Goal: Task Accomplishment & Management: Manage account settings

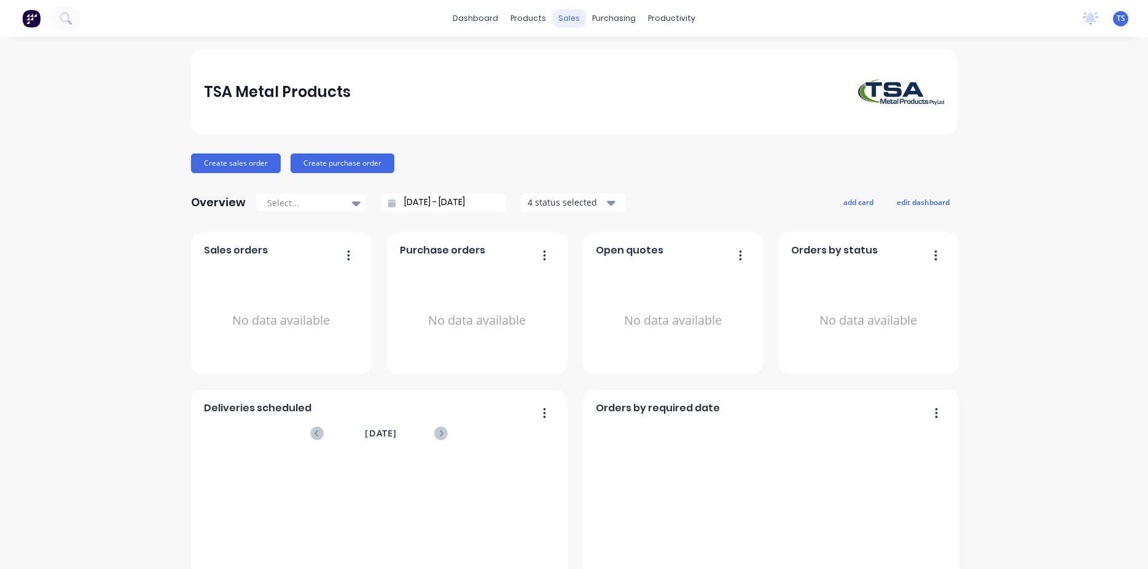
click at [558, 25] on div "sales" at bounding box center [569, 18] width 34 height 18
click at [562, 18] on div "sales" at bounding box center [569, 18] width 34 height 18
click at [560, 15] on div "sales" at bounding box center [569, 18] width 34 height 18
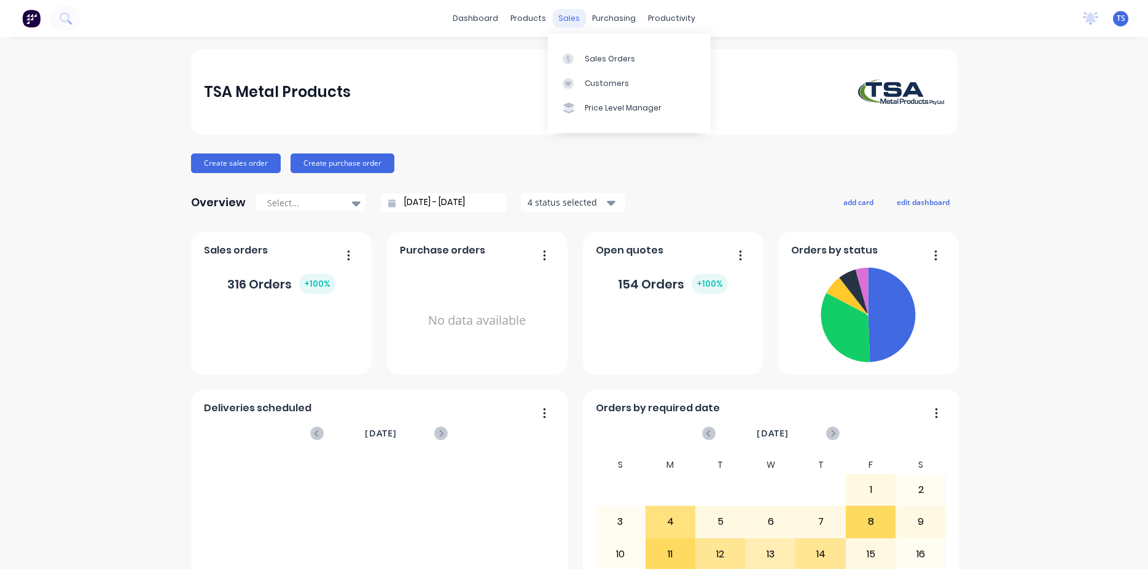
click at [563, 17] on div "sales" at bounding box center [569, 18] width 34 height 18
click at [609, 64] on div "Sales Orders" at bounding box center [610, 58] width 50 height 11
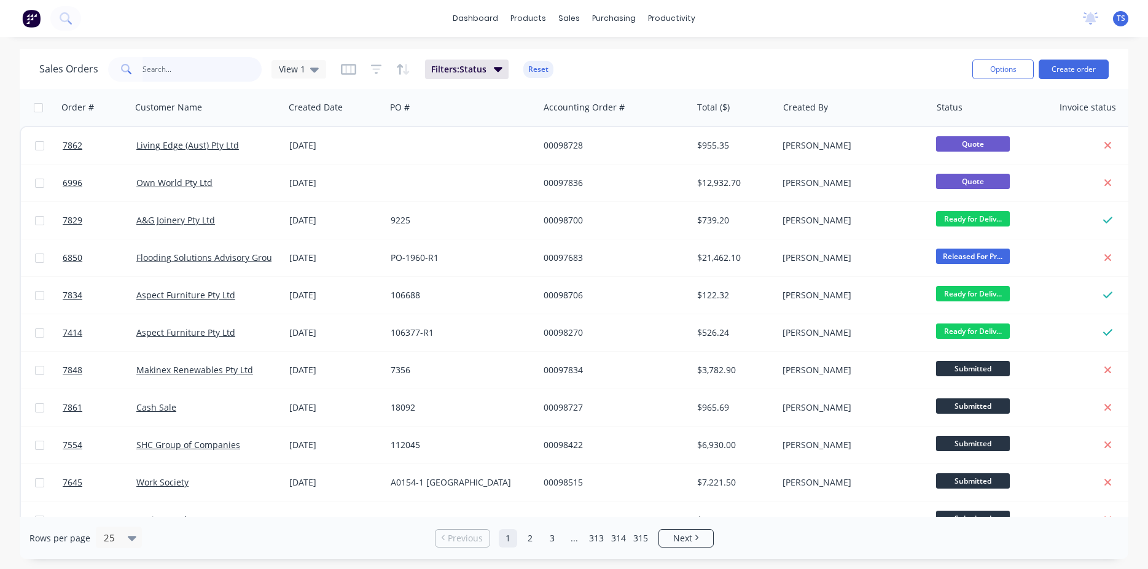
click at [185, 78] on input "text" at bounding box center [202, 69] width 120 height 25
type input "37402"
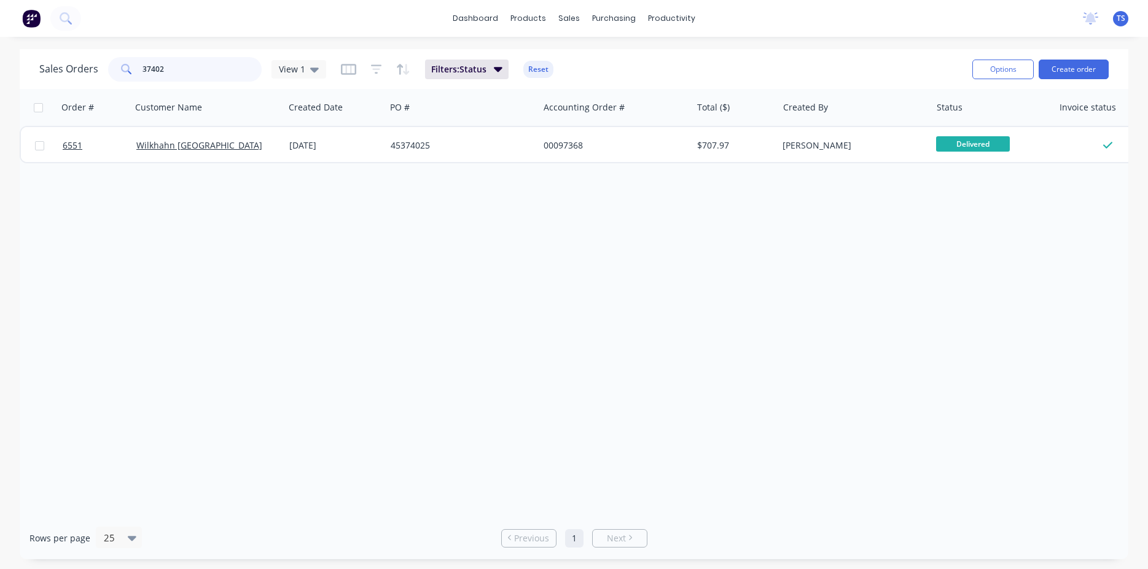
click at [211, 74] on input "37402" at bounding box center [202, 69] width 120 height 25
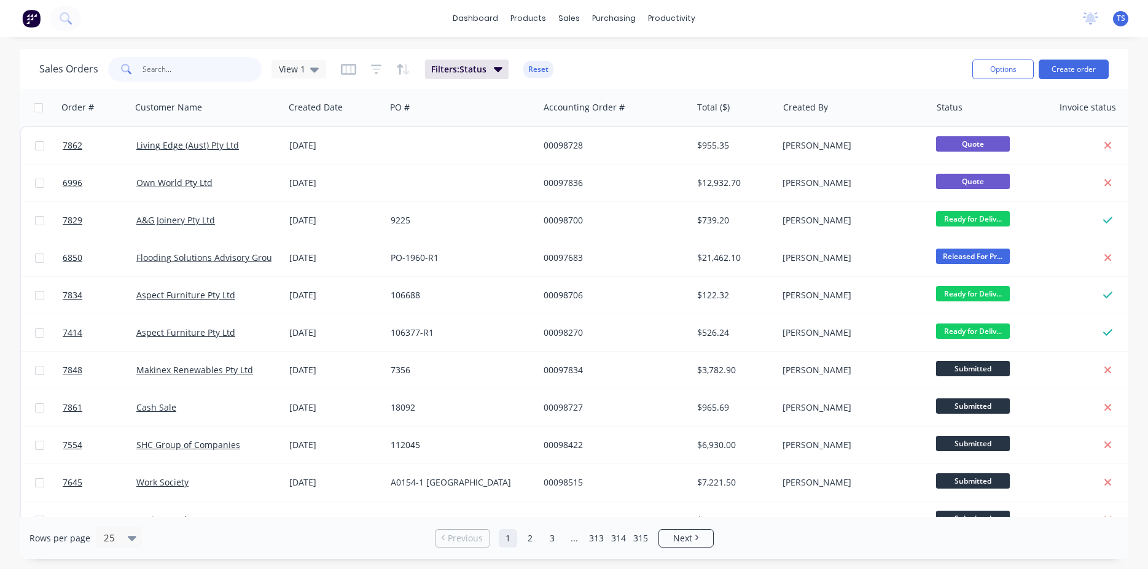
click at [177, 60] on input "text" at bounding box center [202, 69] width 120 height 25
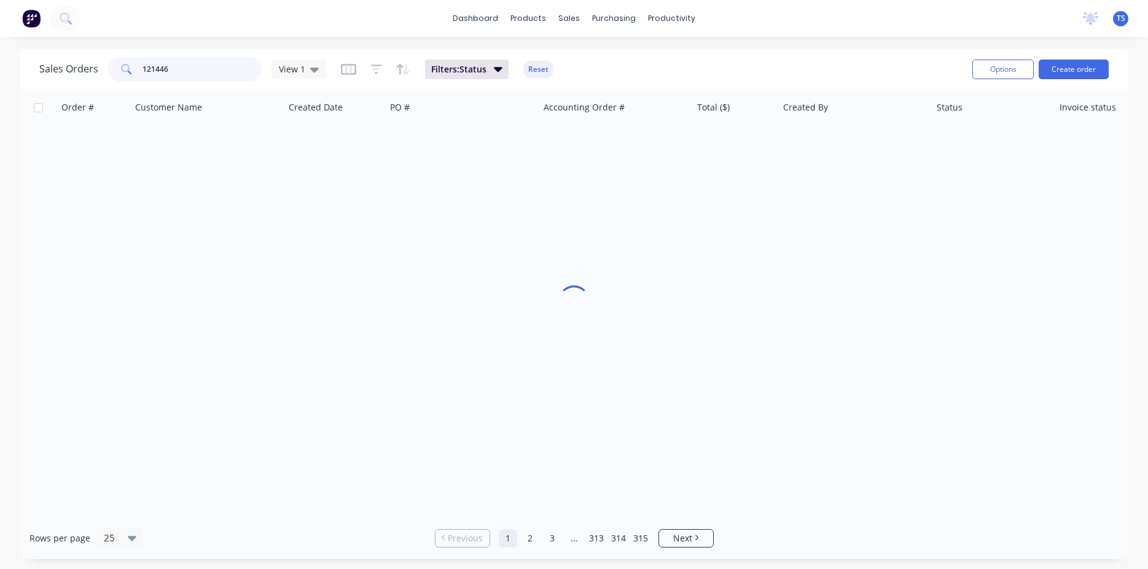
type input "121446"
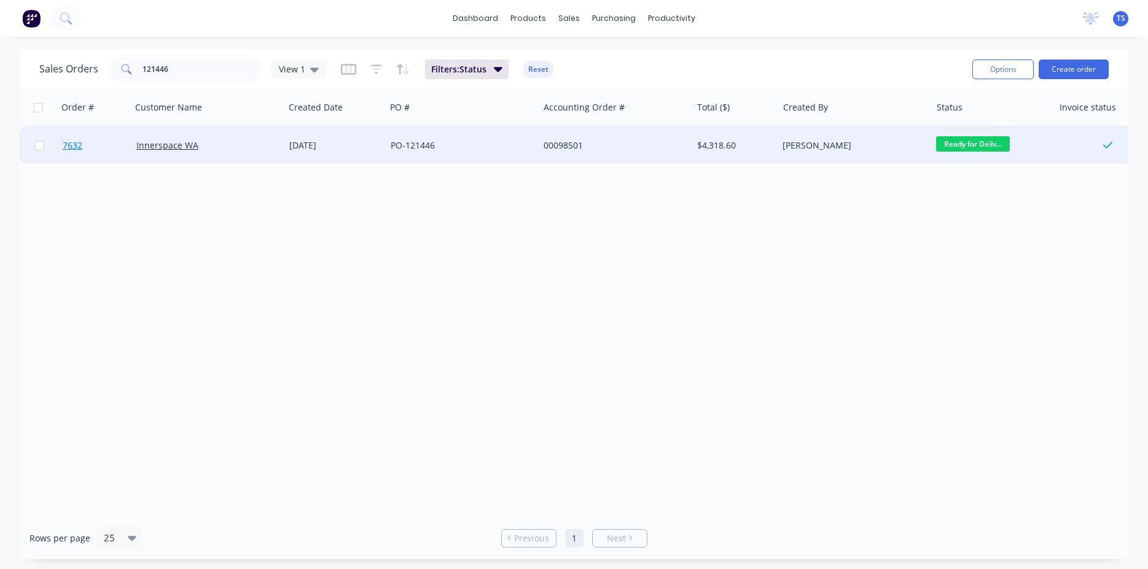
click at [81, 153] on link "7632" at bounding box center [100, 145] width 74 height 37
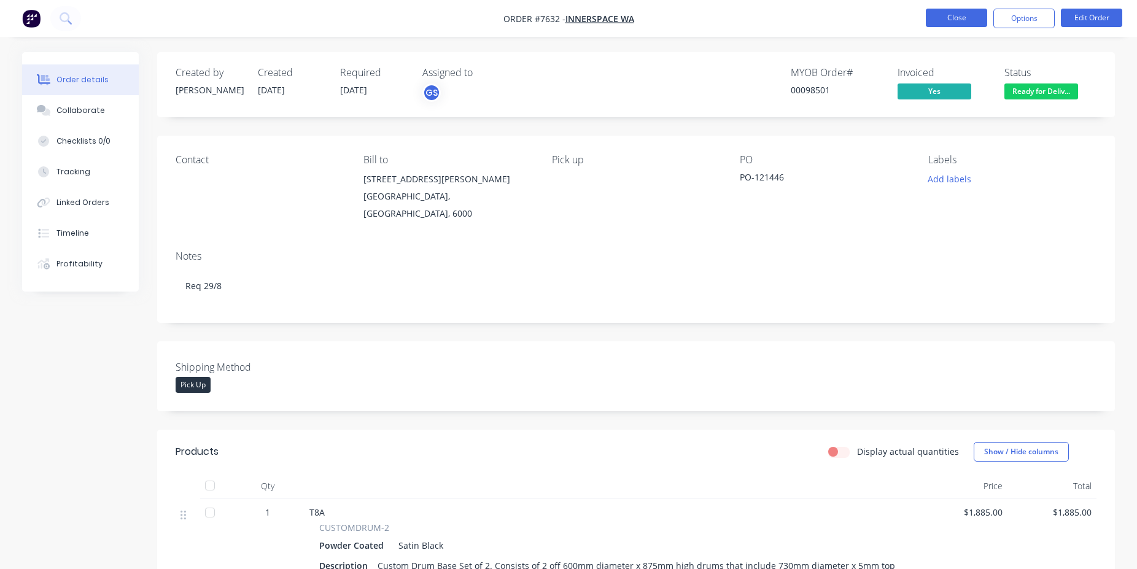
click at [950, 14] on button "Close" at bounding box center [956, 18] width 61 height 18
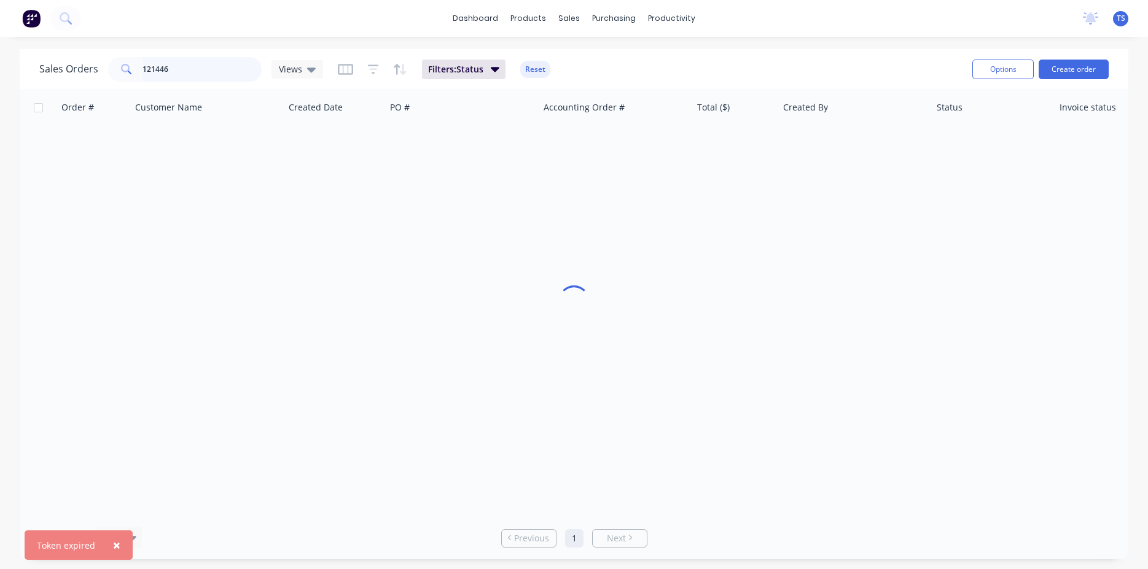
click at [219, 66] on input "121446" at bounding box center [202, 69] width 120 height 25
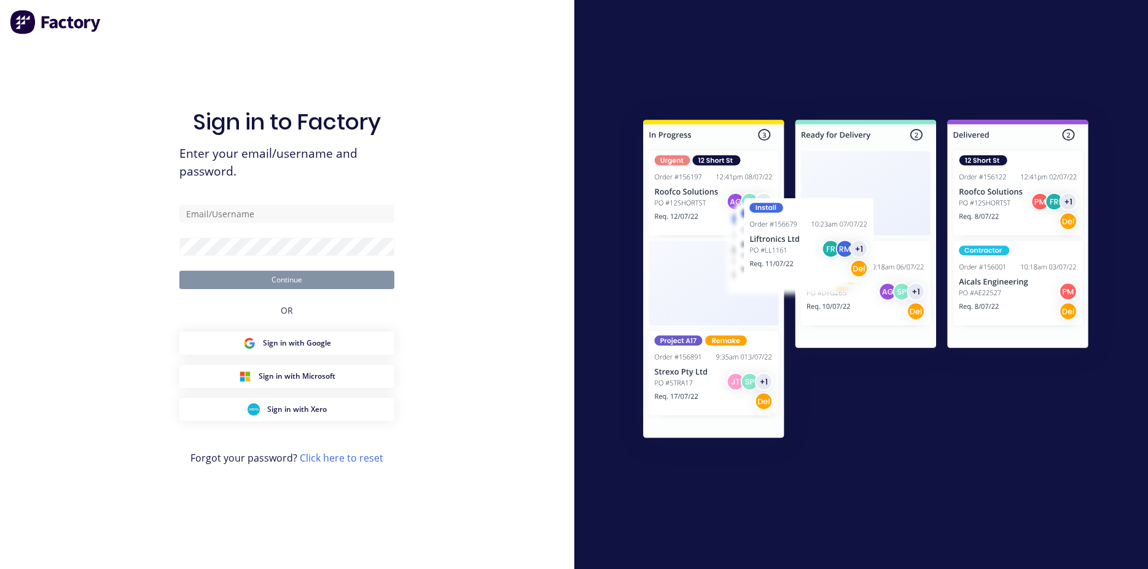
type input "[PERSON_NAME][EMAIL_ADDRESS][DOMAIN_NAME]"
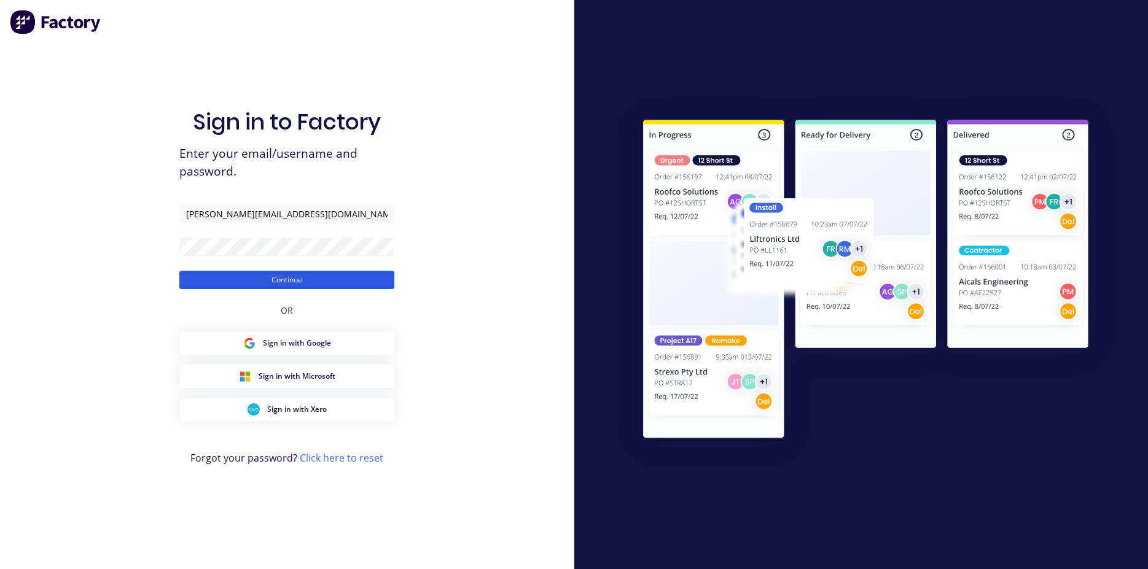
click at [327, 275] on button "Continue" at bounding box center [286, 280] width 215 height 18
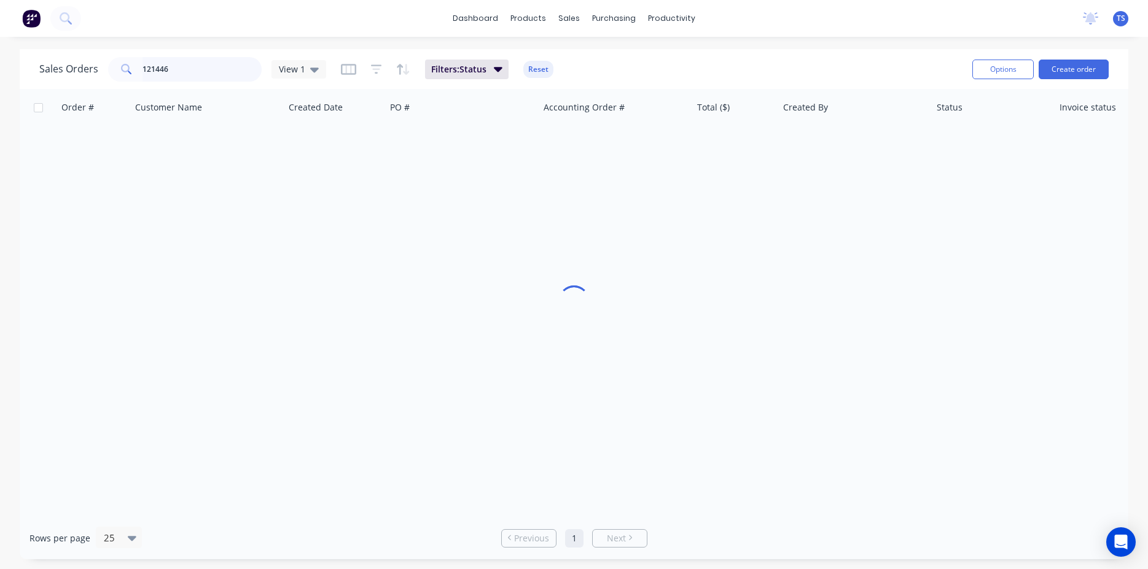
click at [184, 74] on input "121446" at bounding box center [202, 69] width 120 height 25
type input "131765"
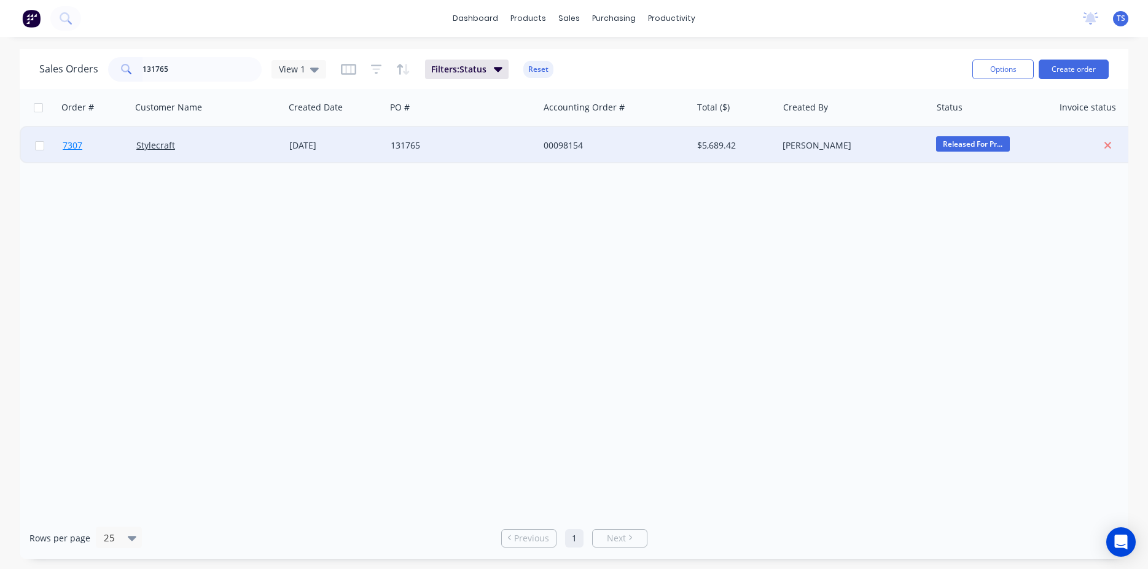
click at [66, 141] on span "7307" at bounding box center [73, 145] width 20 height 12
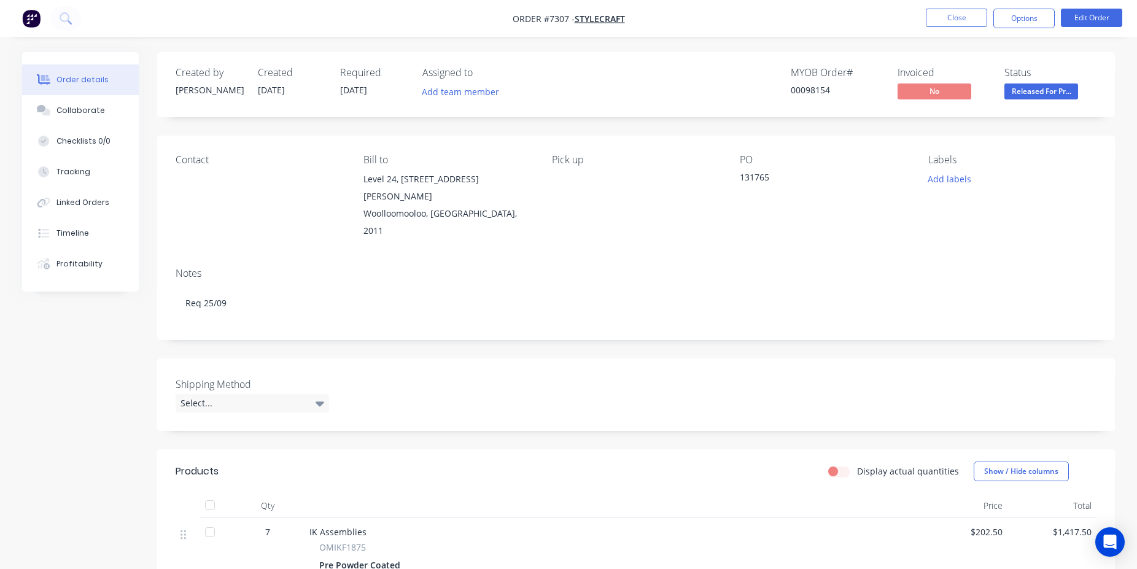
click at [803, 87] on div "00098154" at bounding box center [837, 90] width 92 height 13
copy div "00098154"
click at [949, 23] on button "Close" at bounding box center [956, 18] width 61 height 18
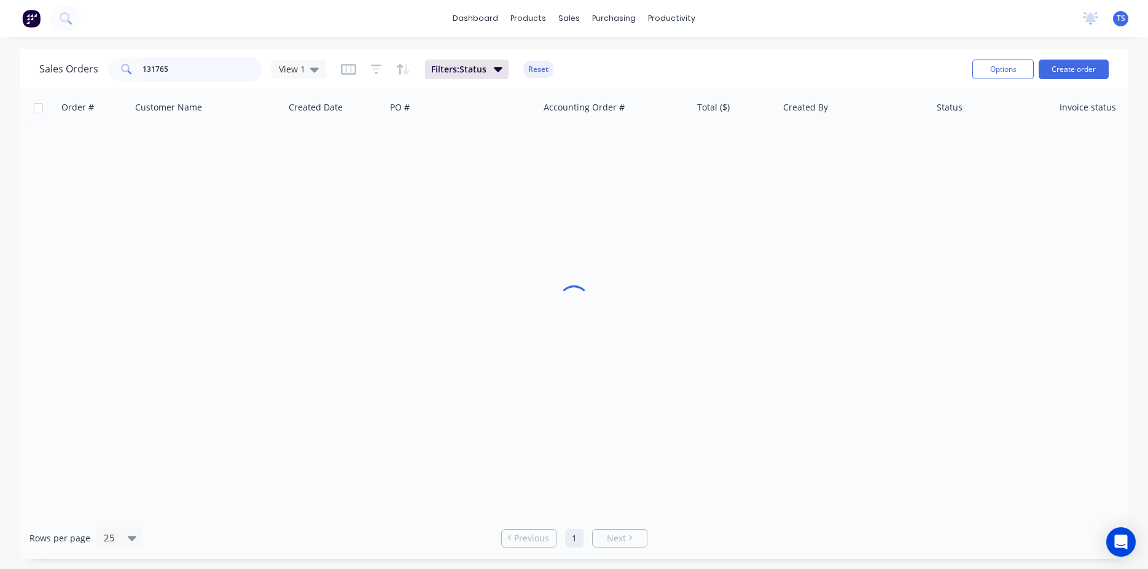
click at [201, 68] on input "131765" at bounding box center [202, 69] width 120 height 25
click at [214, 67] on input "131765" at bounding box center [202, 69] width 120 height 25
click at [177, 75] on input "98666" at bounding box center [202, 69] width 120 height 25
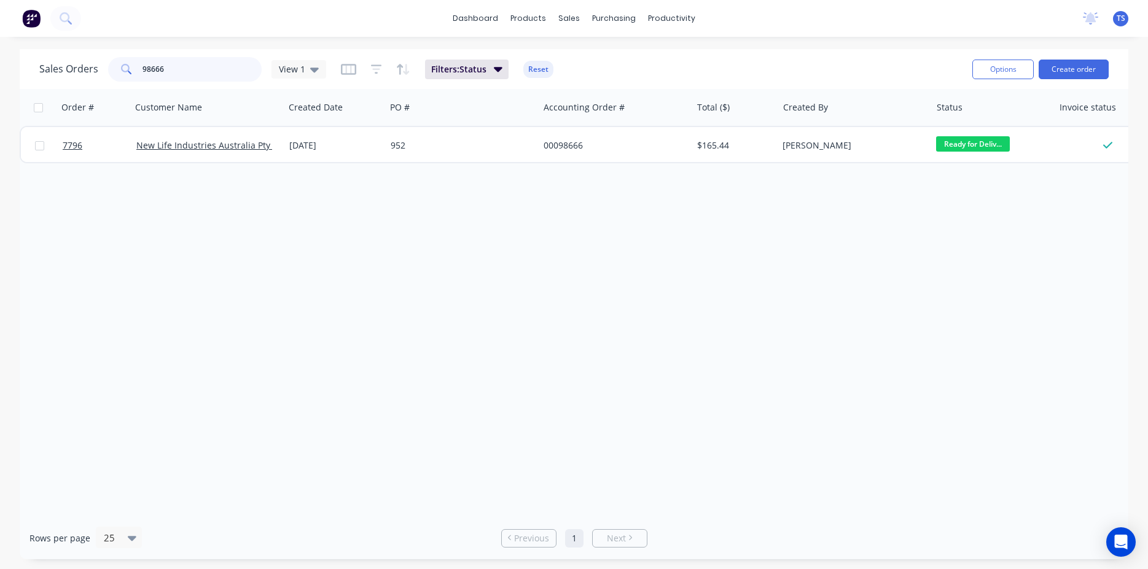
click at [177, 75] on input "98666" at bounding box center [202, 69] width 120 height 25
type input "98676"
click at [188, 80] on input "text" at bounding box center [202, 69] width 120 height 25
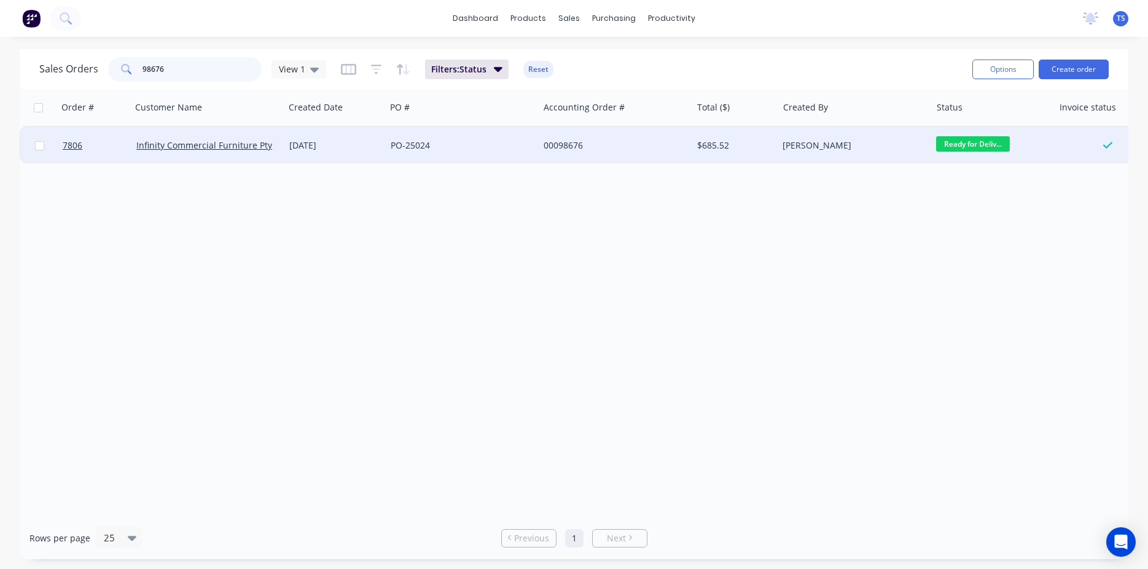
type input "98676"
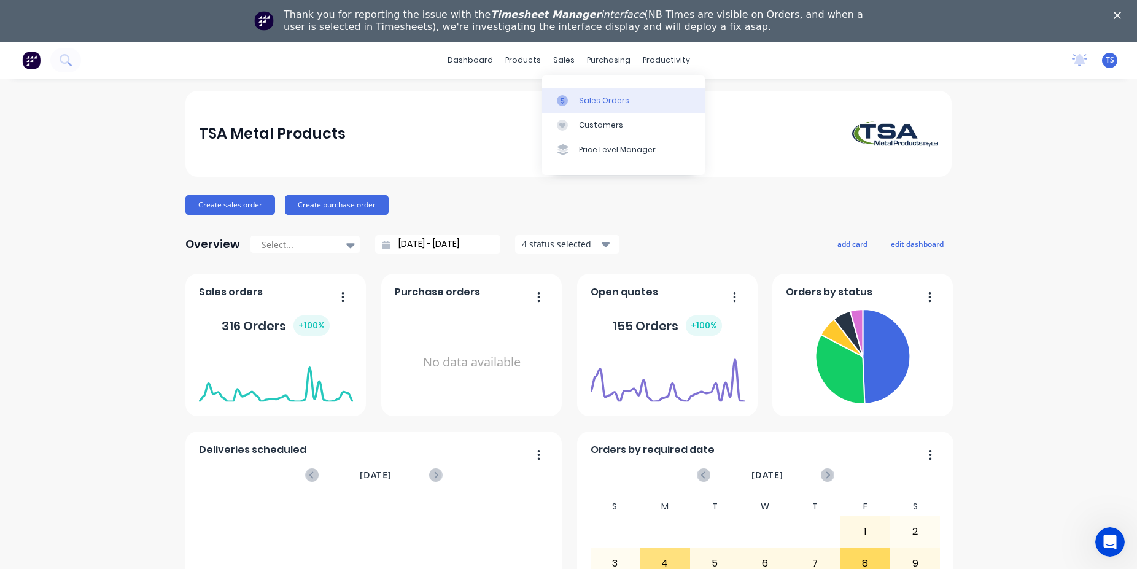
click at [633, 104] on link "Sales Orders" at bounding box center [623, 100] width 163 height 25
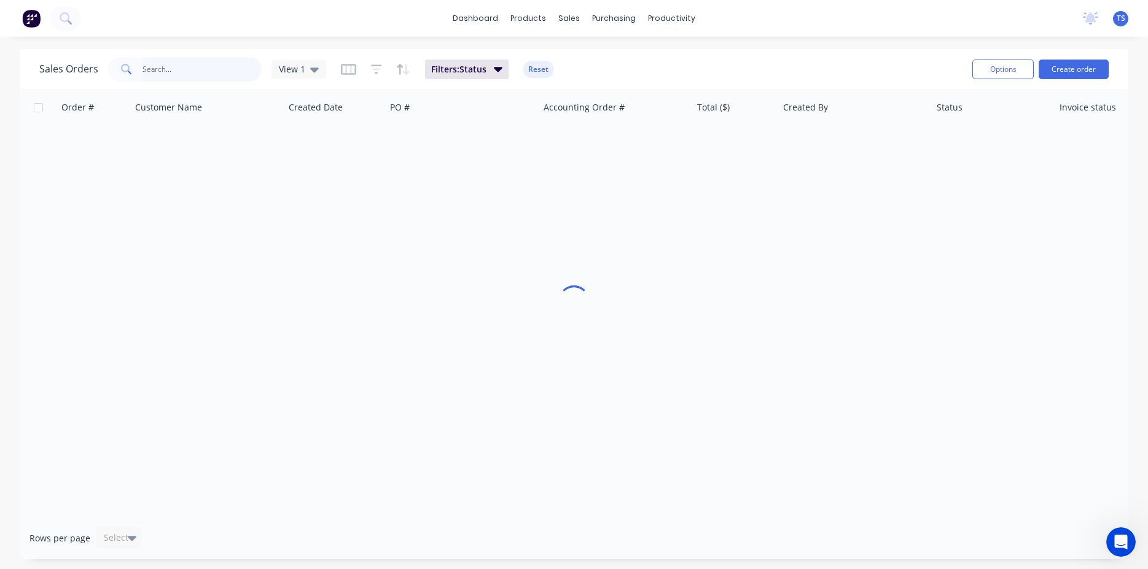
click at [189, 78] on input "text" at bounding box center [202, 69] width 120 height 25
click at [202, 73] on input "98676" at bounding box center [202, 69] width 120 height 25
type input "98591"
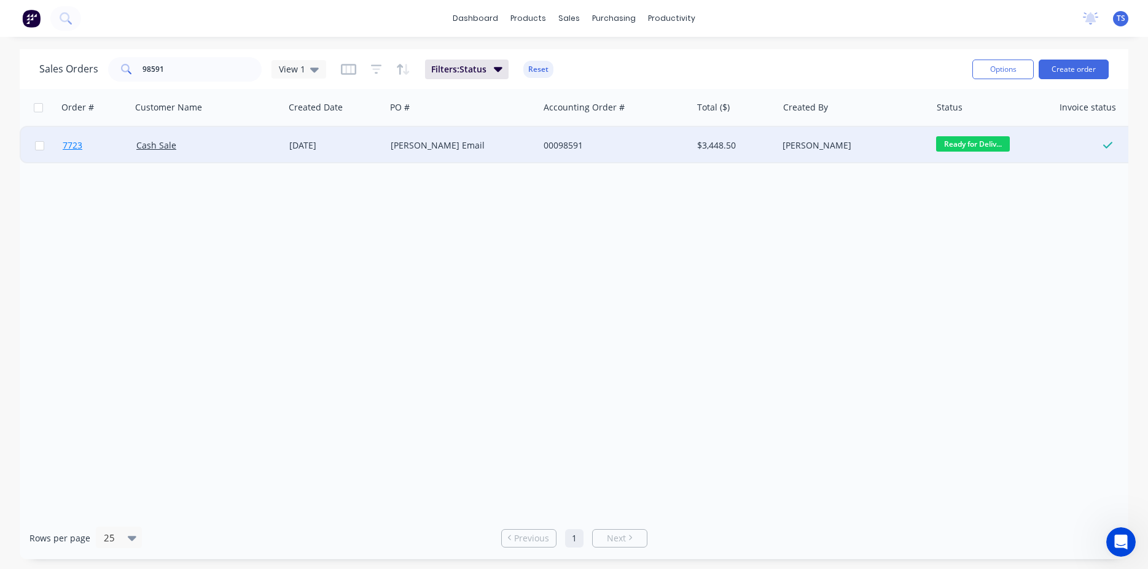
click at [80, 146] on span "7723" at bounding box center [73, 145] width 20 height 12
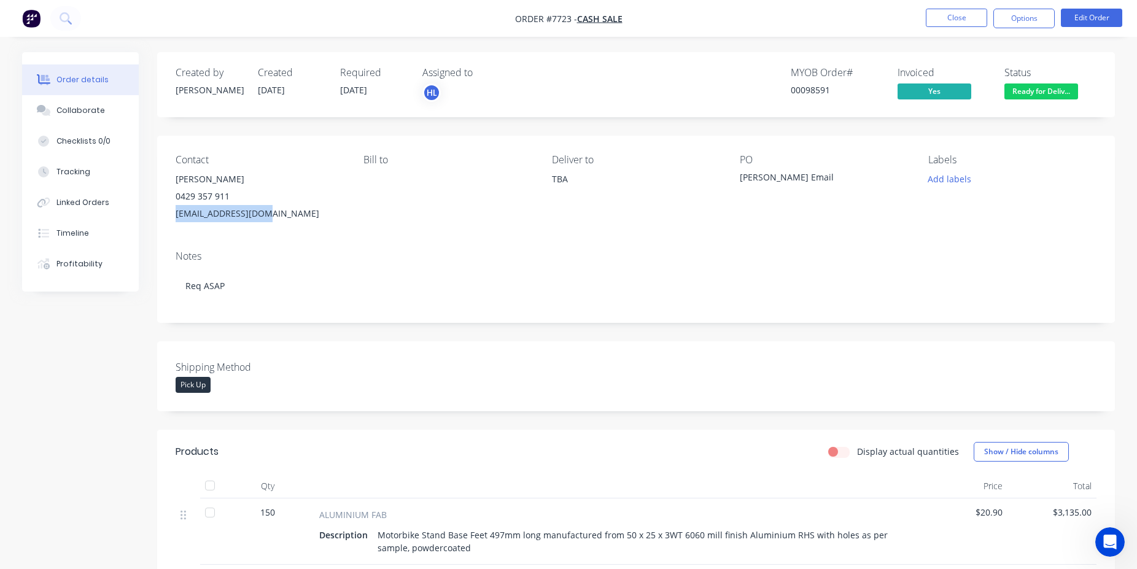
drag, startPoint x: 286, startPoint y: 216, endPoint x: 165, endPoint y: 219, distance: 121.6
click at [165, 219] on div "Contact Danny Horvat 0429 357 911 dhorvat@bigpond.com Bill to Deliver to TBA PO…" at bounding box center [636, 188] width 958 height 105
copy div "dhorvat@bigpond.com"
click at [954, 18] on button "Close" at bounding box center [956, 18] width 61 height 18
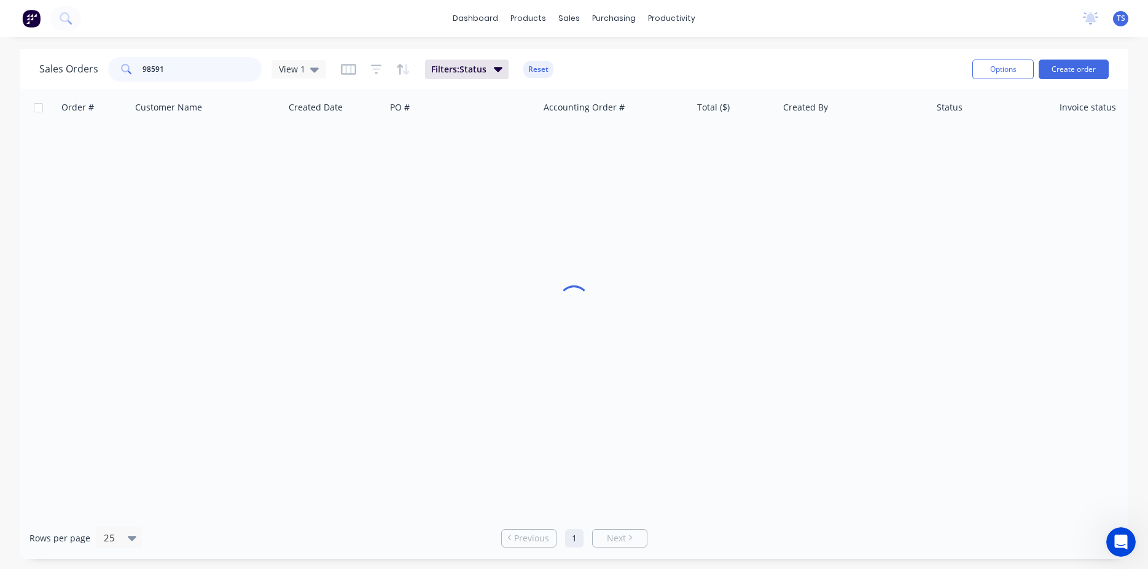
click at [160, 69] on input "98591" at bounding box center [202, 69] width 120 height 25
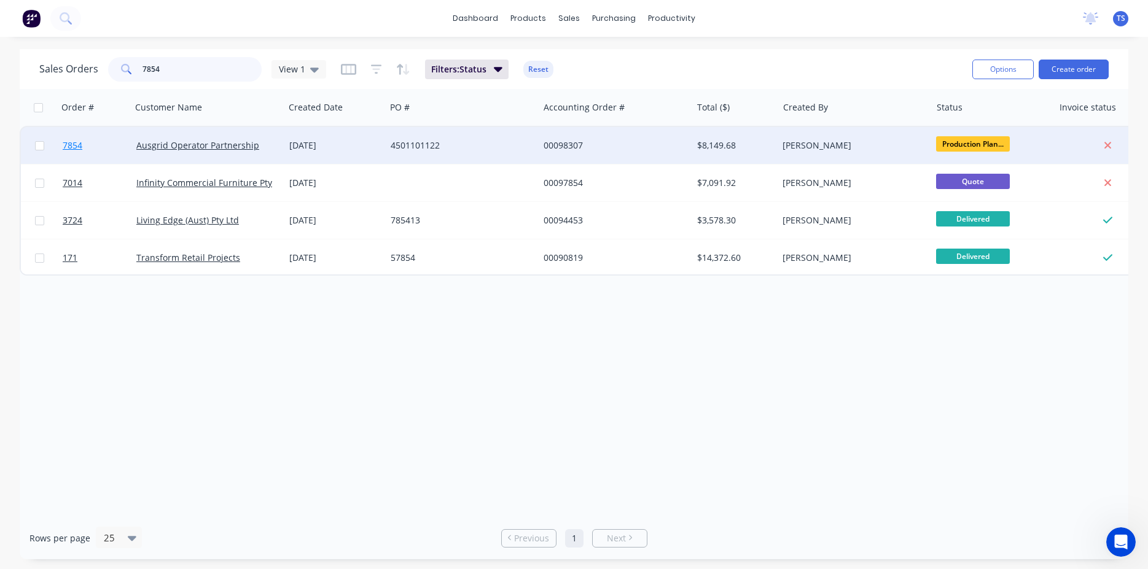
type input "7854"
click at [87, 152] on link "7854" at bounding box center [100, 145] width 74 height 37
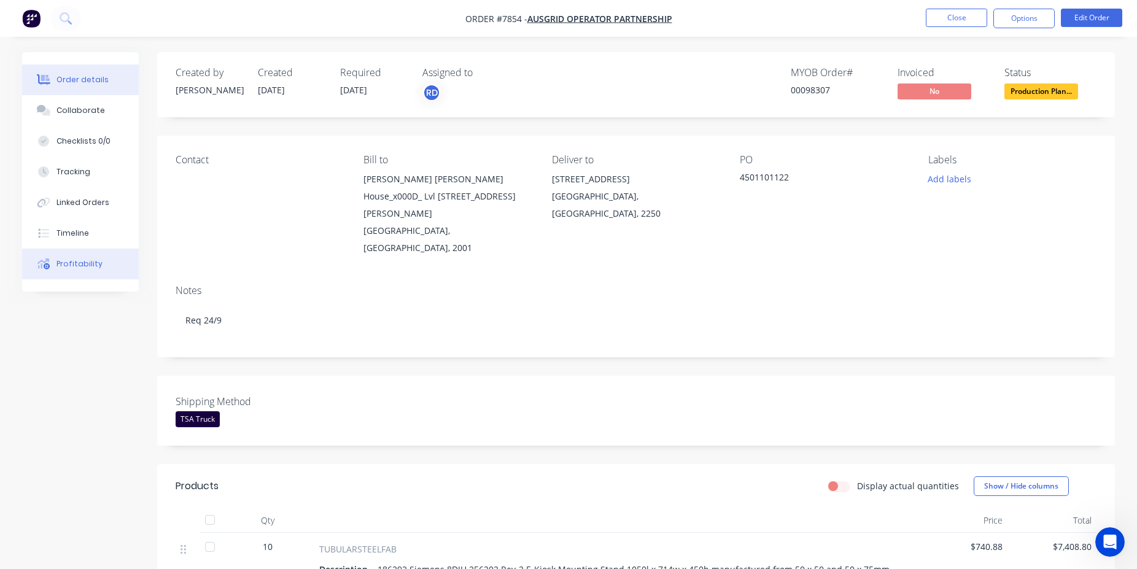
click at [77, 269] on div "Profitability" at bounding box center [79, 264] width 46 height 11
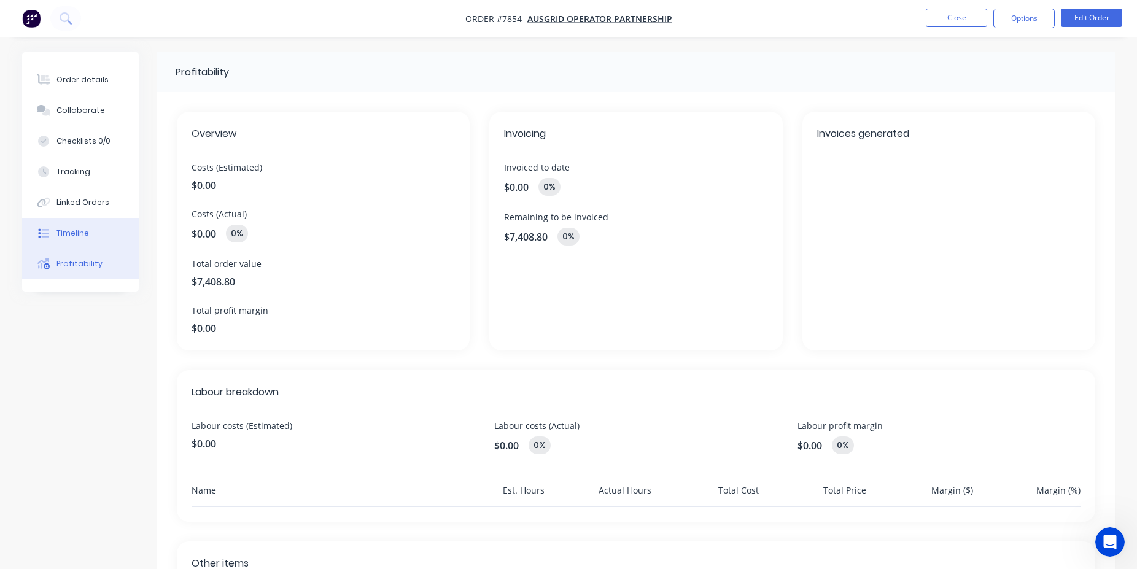
click at [72, 241] on button "Timeline" at bounding box center [80, 233] width 117 height 31
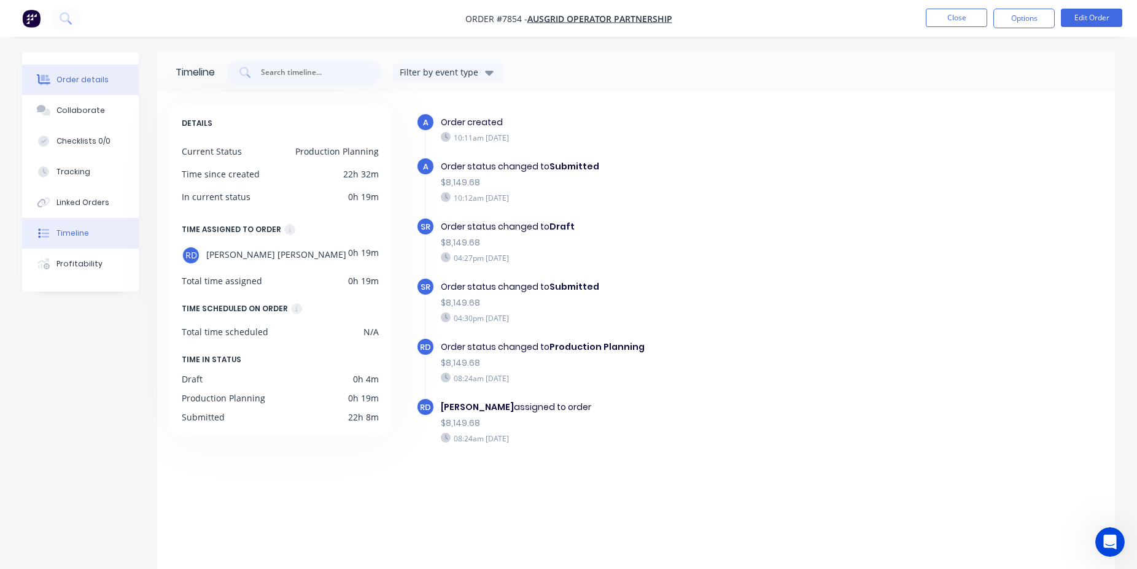
click at [96, 77] on div "Order details" at bounding box center [82, 79] width 52 height 11
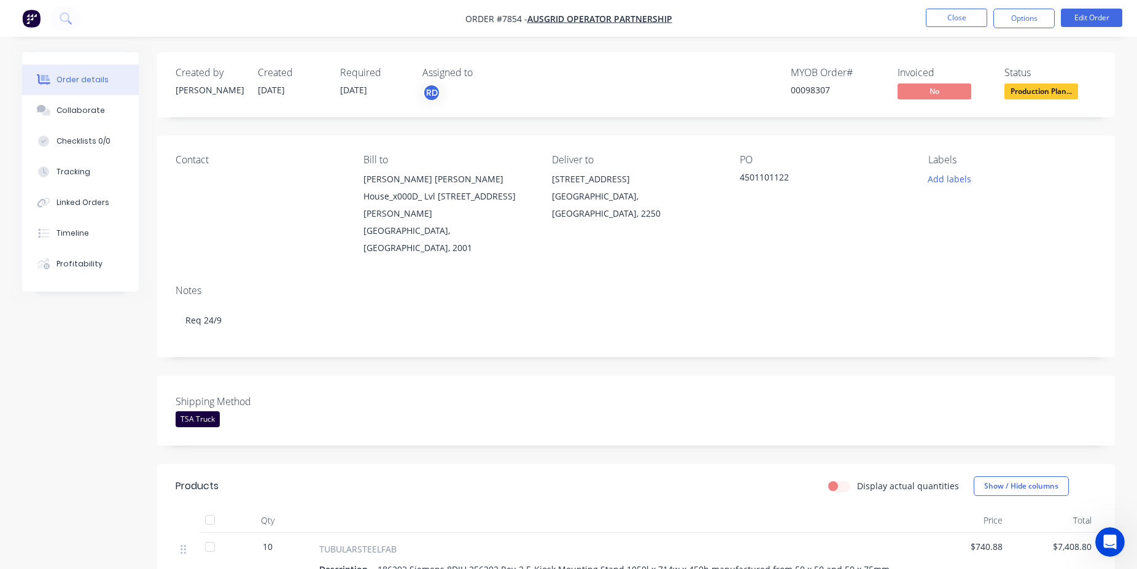
click at [823, 88] on div "00098307" at bounding box center [837, 90] width 92 height 13
copy div "00098307"
click at [948, 23] on button "Close" at bounding box center [956, 18] width 61 height 18
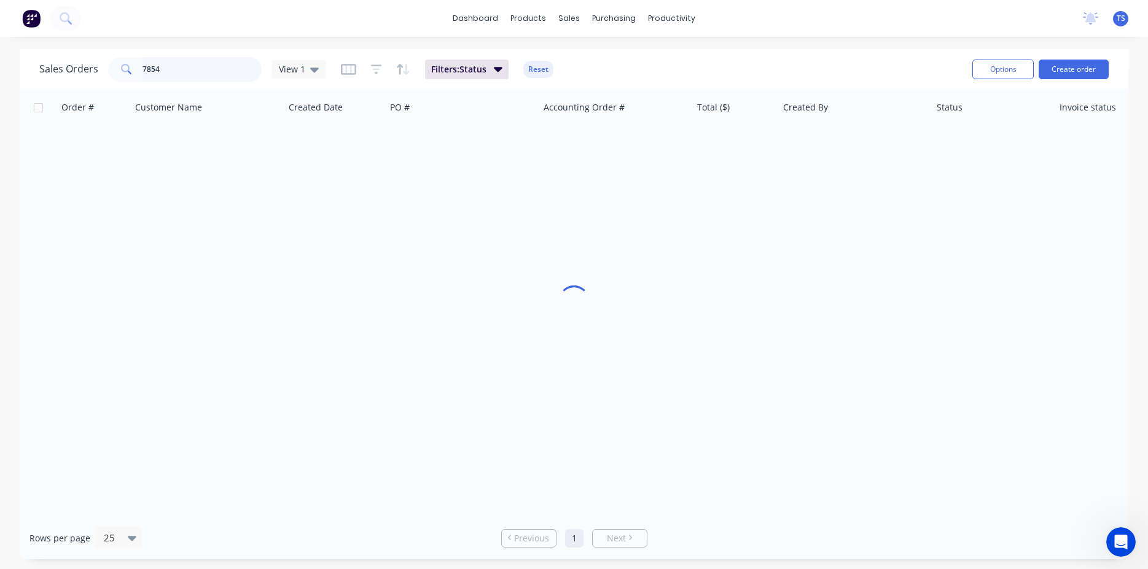
click at [195, 69] on input "7854" at bounding box center [202, 69] width 120 height 25
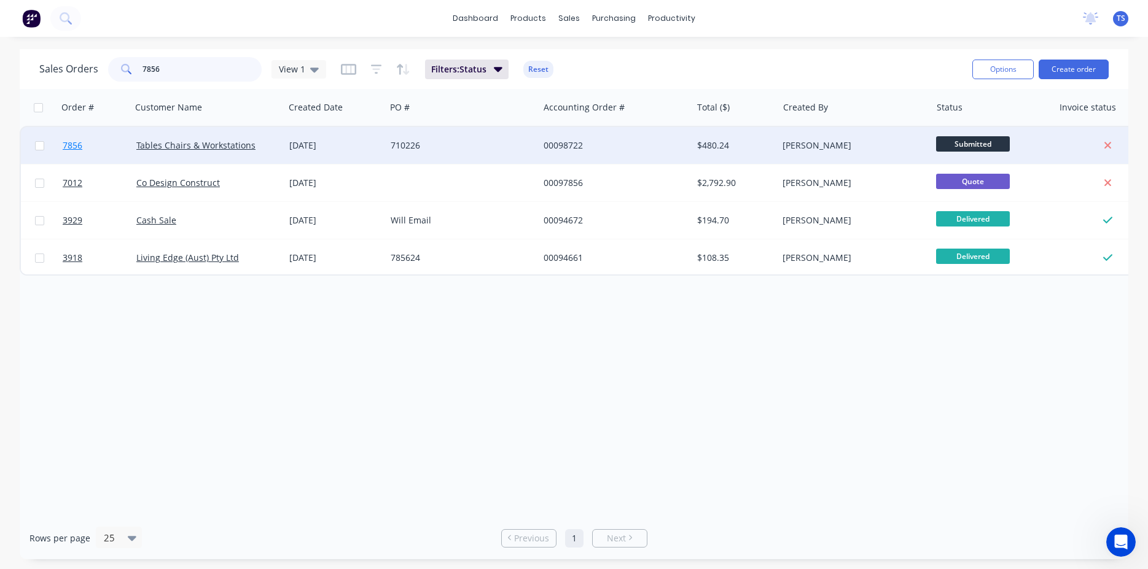
type input "7856"
click at [106, 156] on link "7856" at bounding box center [100, 145] width 74 height 37
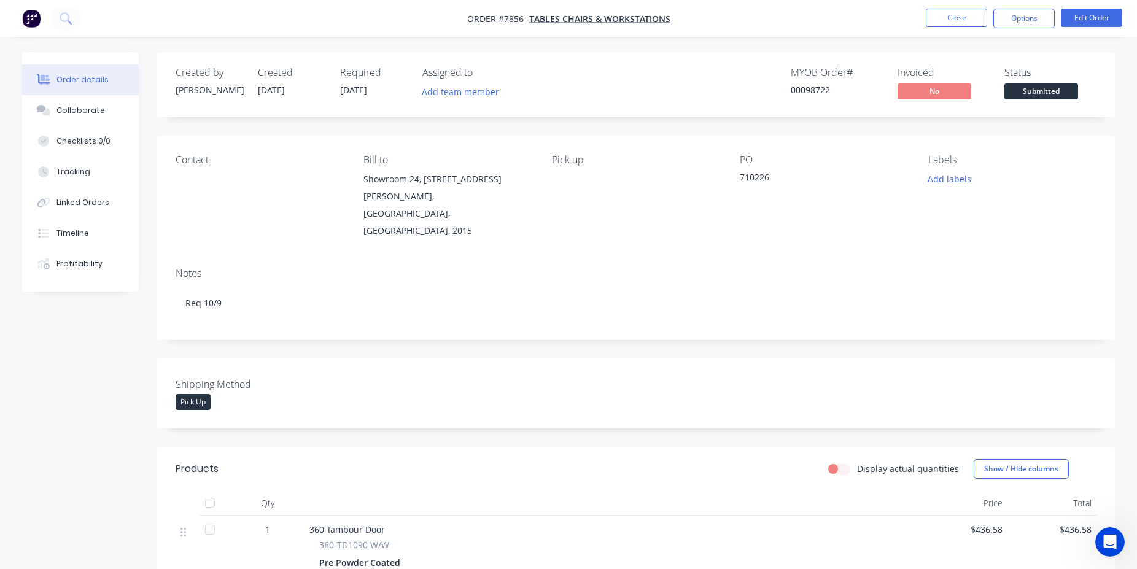
click at [1061, 92] on span "Submitted" at bounding box center [1042, 91] width 74 height 15
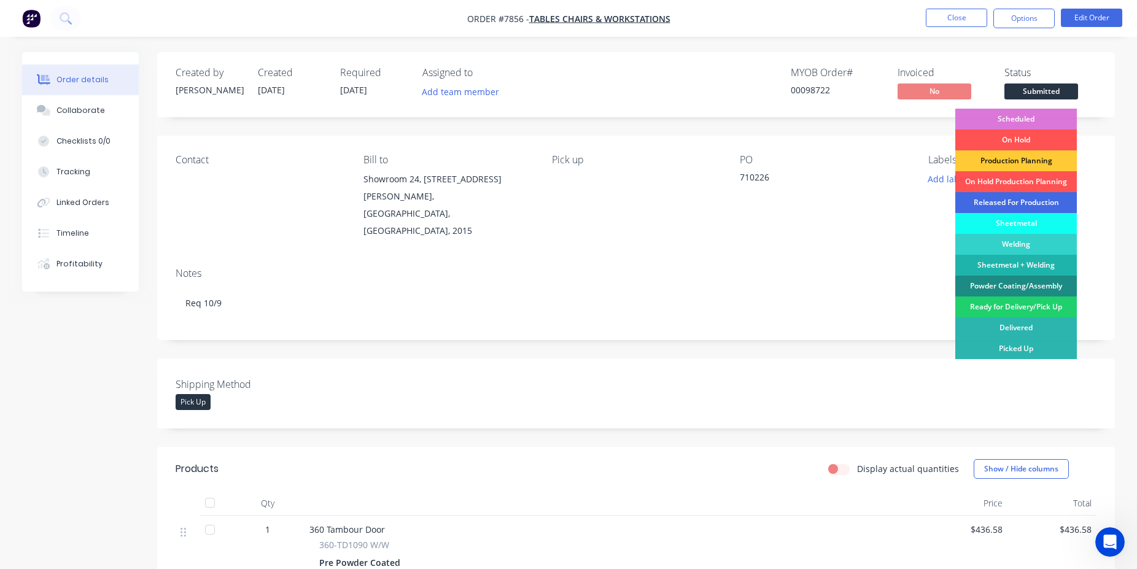
click at [1043, 193] on div "Released For Production" at bounding box center [1017, 202] width 122 height 21
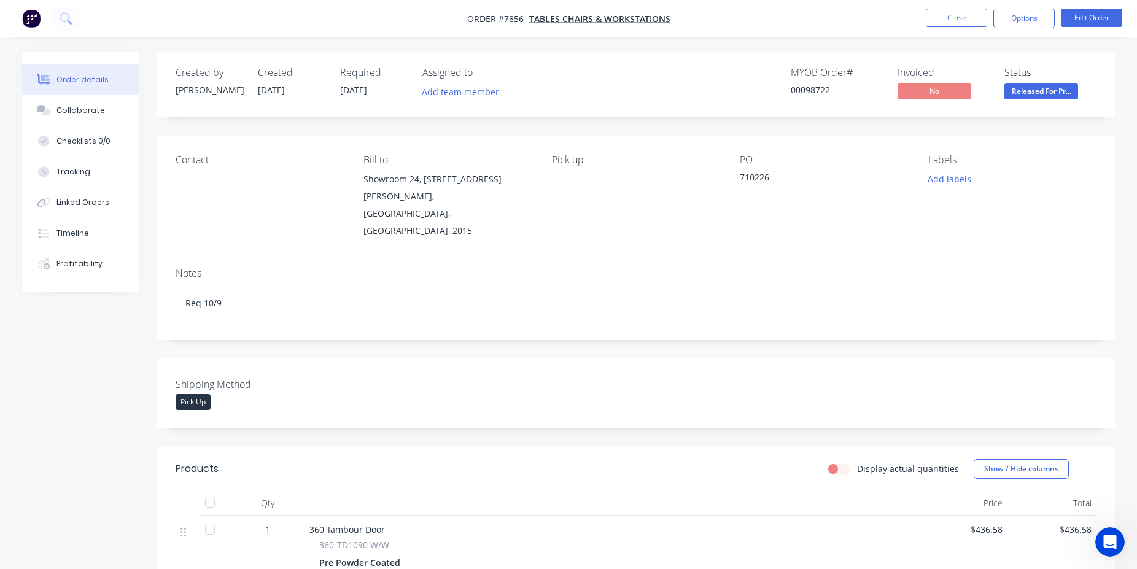
click at [812, 92] on div "00098722" at bounding box center [837, 90] width 92 height 13
copy div "00098722"
click at [1006, 2] on nav "Order #7856 - Tables Chairs & Workstations Close Options Edit Order" at bounding box center [568, 18] width 1137 height 37
click at [980, 11] on button "Close" at bounding box center [956, 18] width 61 height 18
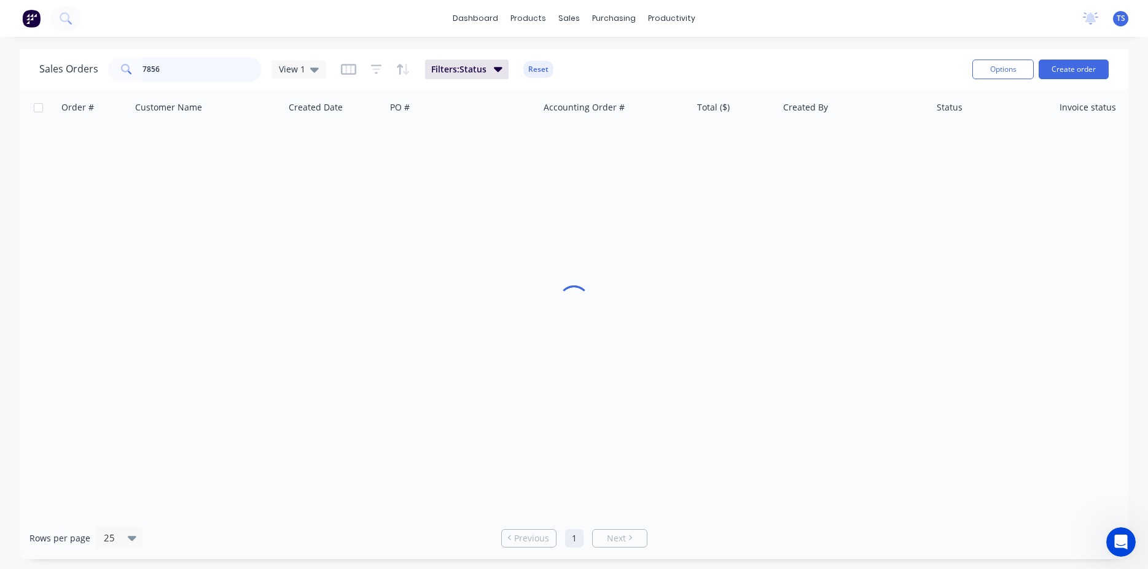
click at [170, 75] on input "7856" at bounding box center [202, 69] width 120 height 25
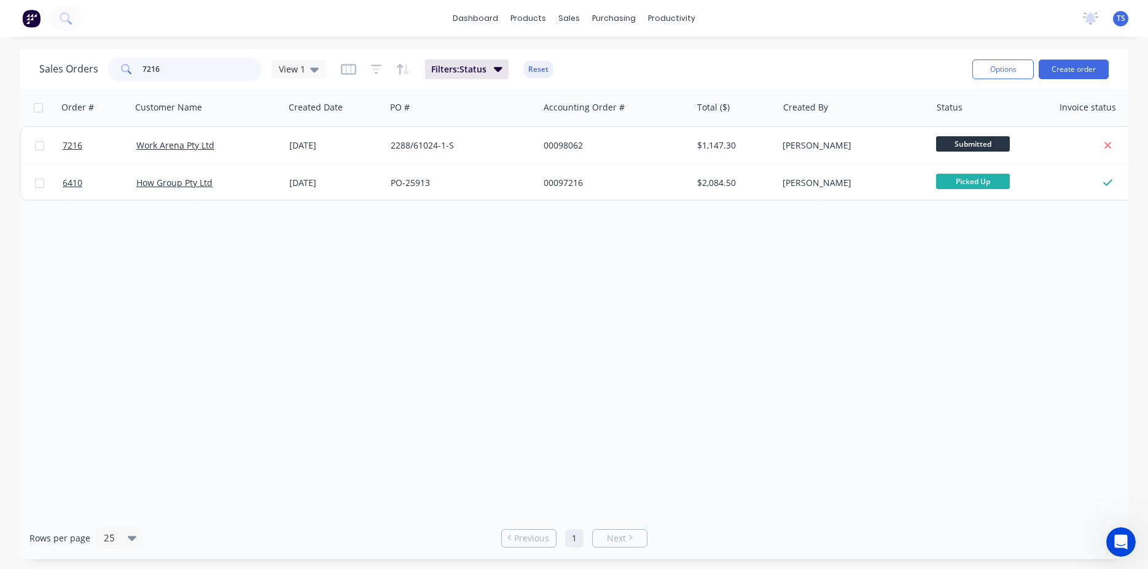
type input "7216"
click at [192, 79] on input "7216" at bounding box center [202, 69] width 120 height 25
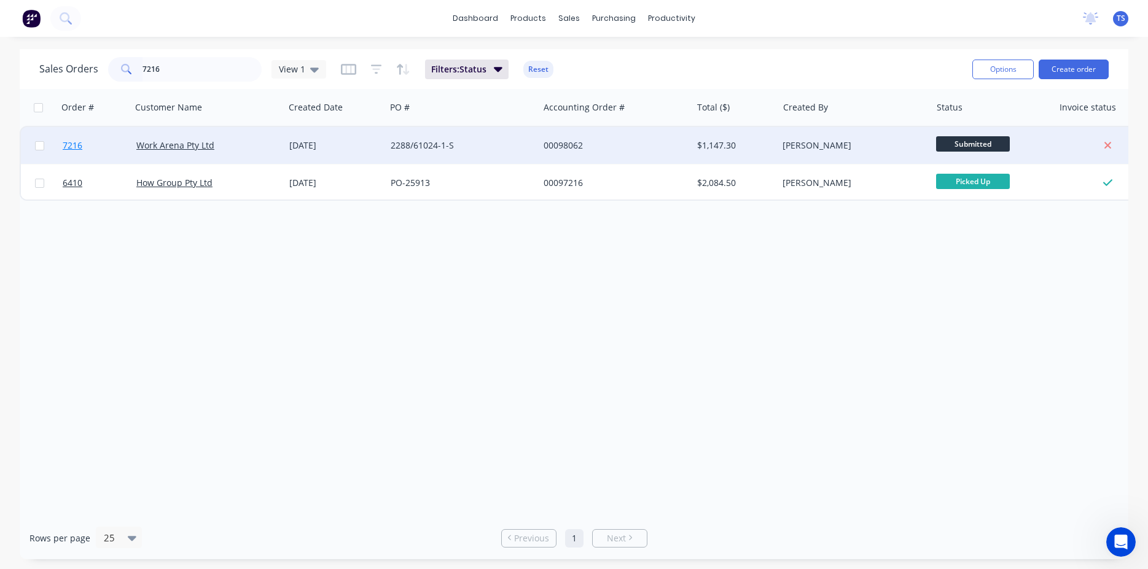
click at [99, 147] on link "7216" at bounding box center [100, 145] width 74 height 37
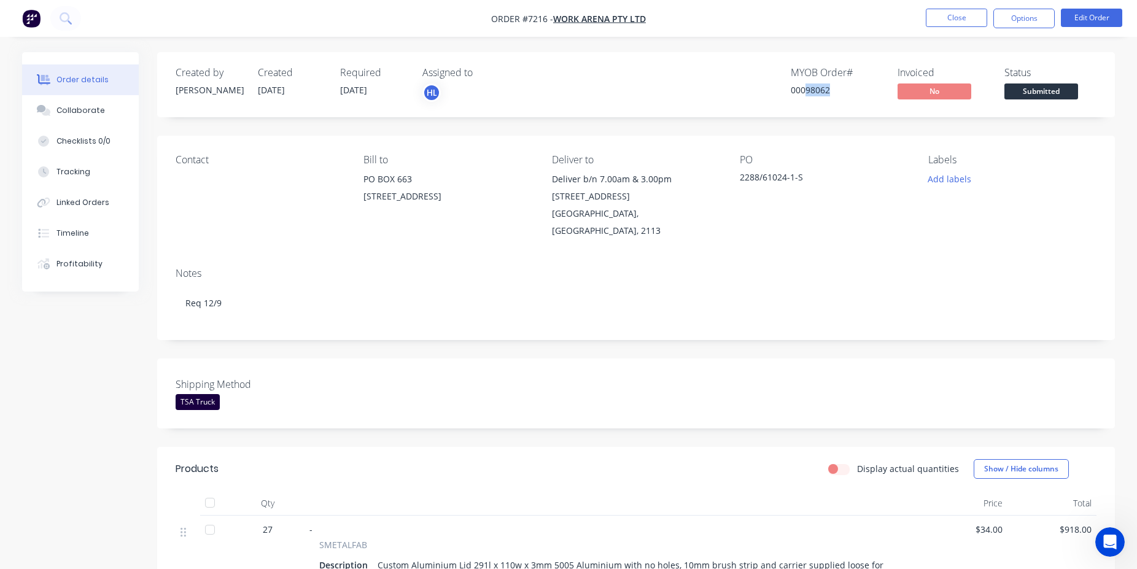
drag, startPoint x: 835, startPoint y: 91, endPoint x: 805, endPoint y: 92, distance: 30.7
click at [805, 92] on div "00098062" at bounding box center [837, 90] width 92 height 13
click at [765, 115] on div "Created by Damon Created 27/08/25 Required 08/09/25 Assigned to HL MYOB Order #…" at bounding box center [636, 84] width 958 height 65
click at [837, 88] on div "00098062" at bounding box center [837, 90] width 92 height 13
drag, startPoint x: 836, startPoint y: 79, endPoint x: 810, endPoint y: 82, distance: 26.7
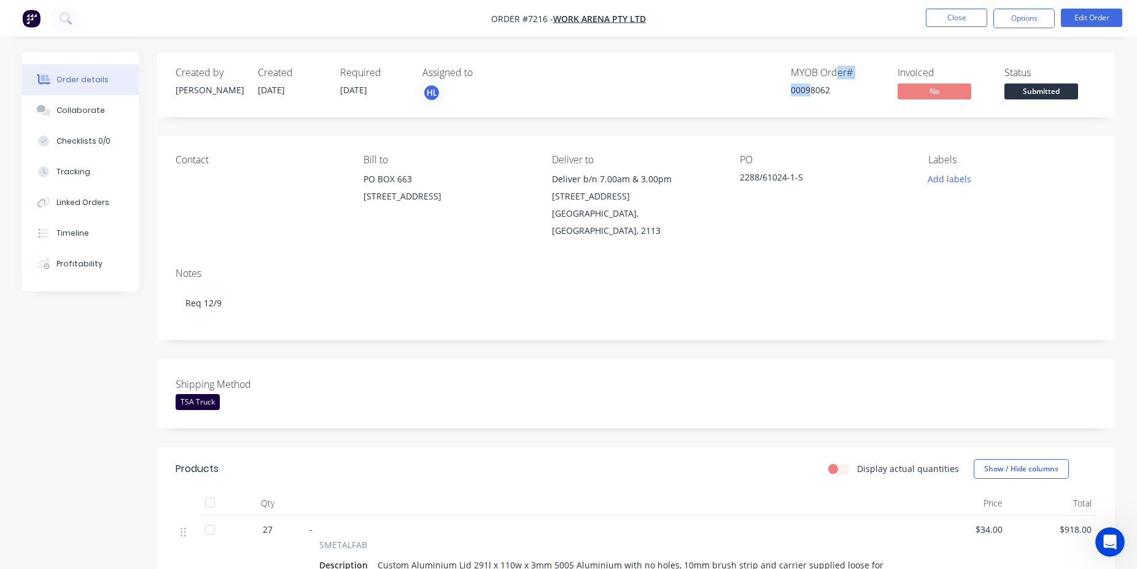
click at [810, 82] on div "MYOB Order # 00098062" at bounding box center [837, 85] width 92 height 36
click at [844, 89] on div "00098062" at bounding box center [837, 90] width 92 height 13
drag, startPoint x: 835, startPoint y: 90, endPoint x: 808, endPoint y: 88, distance: 26.4
click at [810, 90] on div "00098062" at bounding box center [837, 90] width 92 height 13
drag, startPoint x: 805, startPoint y: 90, endPoint x: 832, endPoint y: 88, distance: 27.0
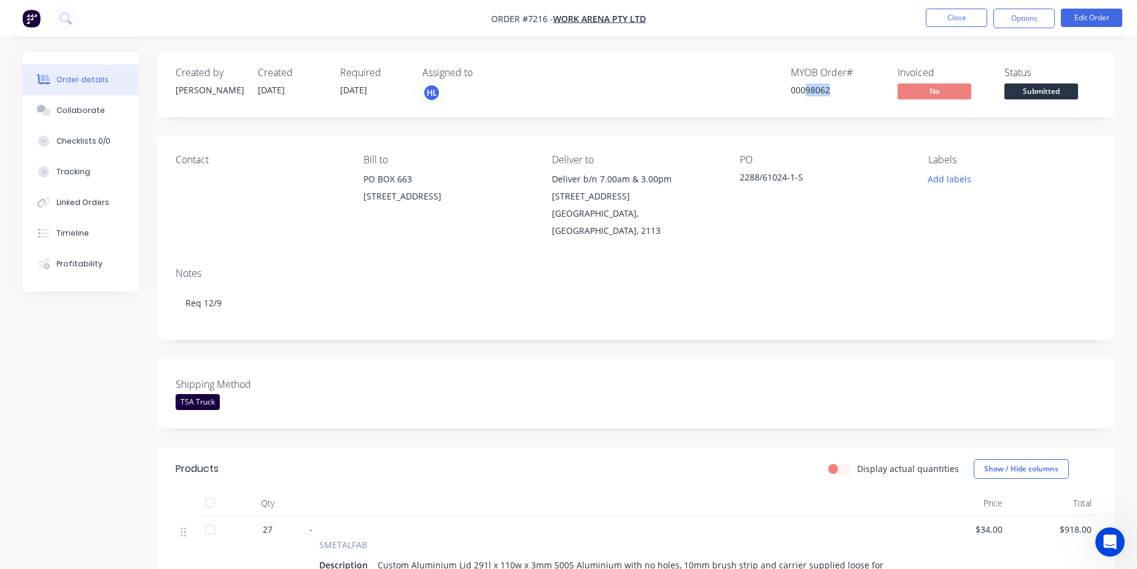
click at [832, 88] on div "00098062" at bounding box center [837, 90] width 92 height 13
click at [833, 102] on div "MYOB Order # 00098062" at bounding box center [837, 85] width 92 height 36
click at [1044, 90] on span "Submitted" at bounding box center [1042, 91] width 74 height 15
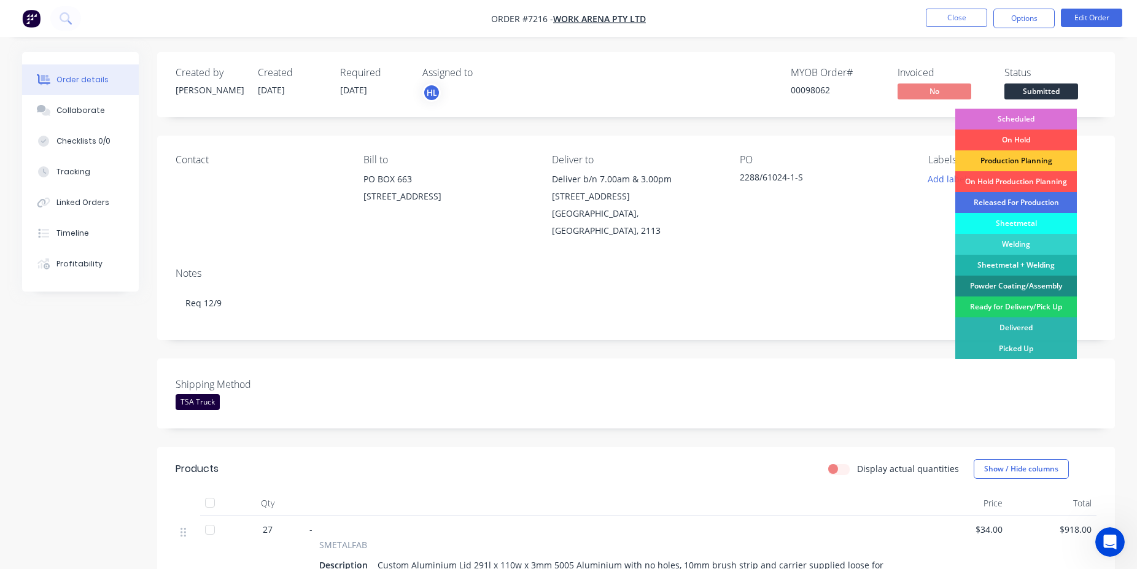
click at [1019, 117] on div "Scheduled" at bounding box center [1017, 119] width 122 height 21
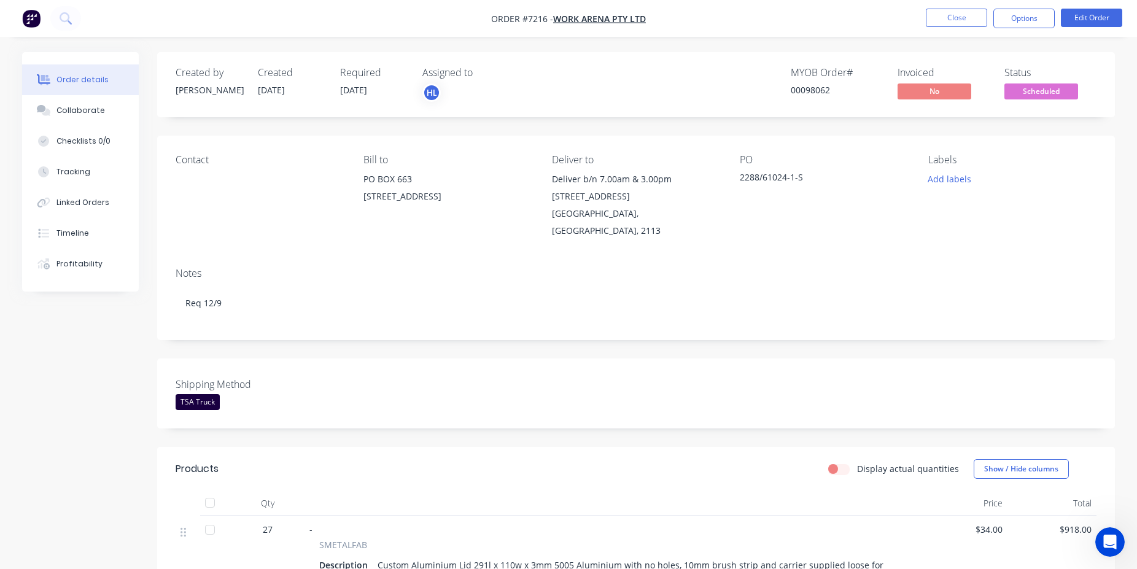
click at [804, 86] on div "00098062" at bounding box center [837, 90] width 92 height 13
copy div "00098062"
click at [985, 27] on li "Close" at bounding box center [956, 19] width 61 height 20
click at [957, 21] on button "Close" at bounding box center [956, 18] width 61 height 18
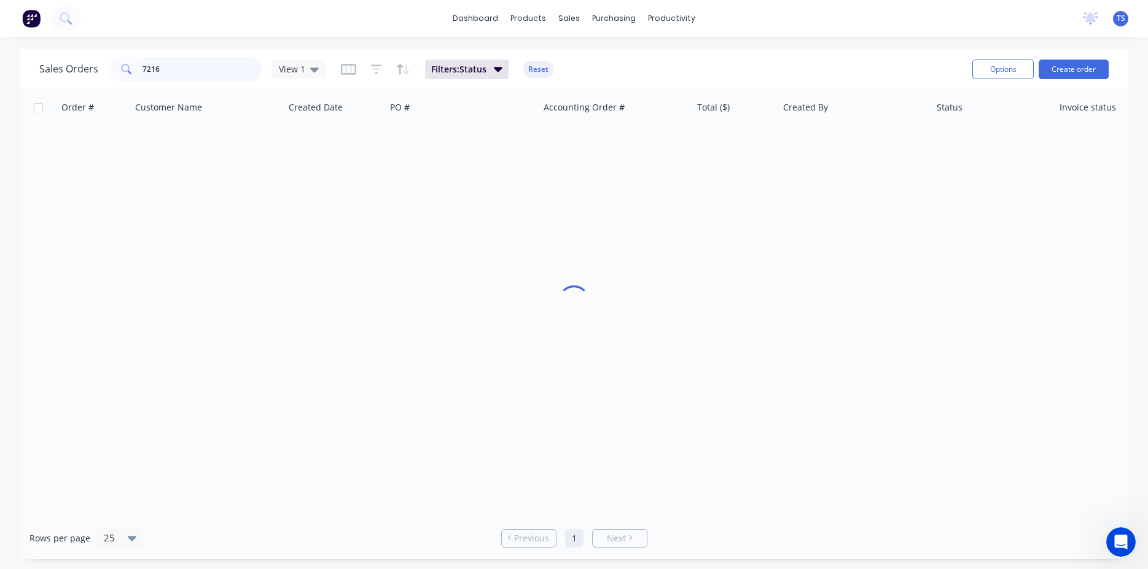
click at [201, 76] on input "7216" at bounding box center [202, 69] width 120 height 25
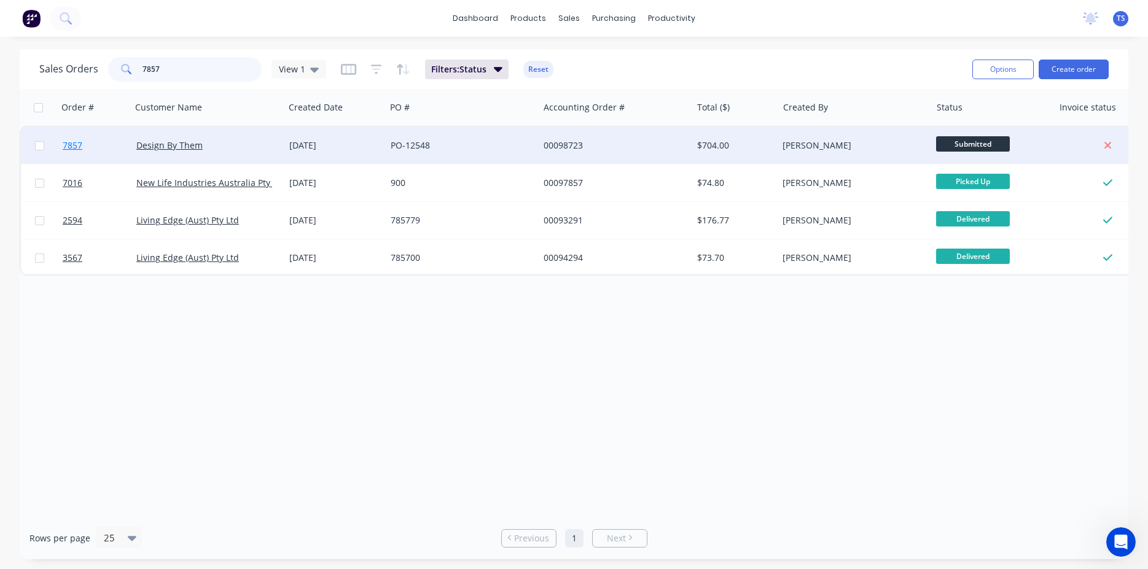
type input "7857"
click at [85, 151] on link "7857" at bounding box center [100, 145] width 74 height 37
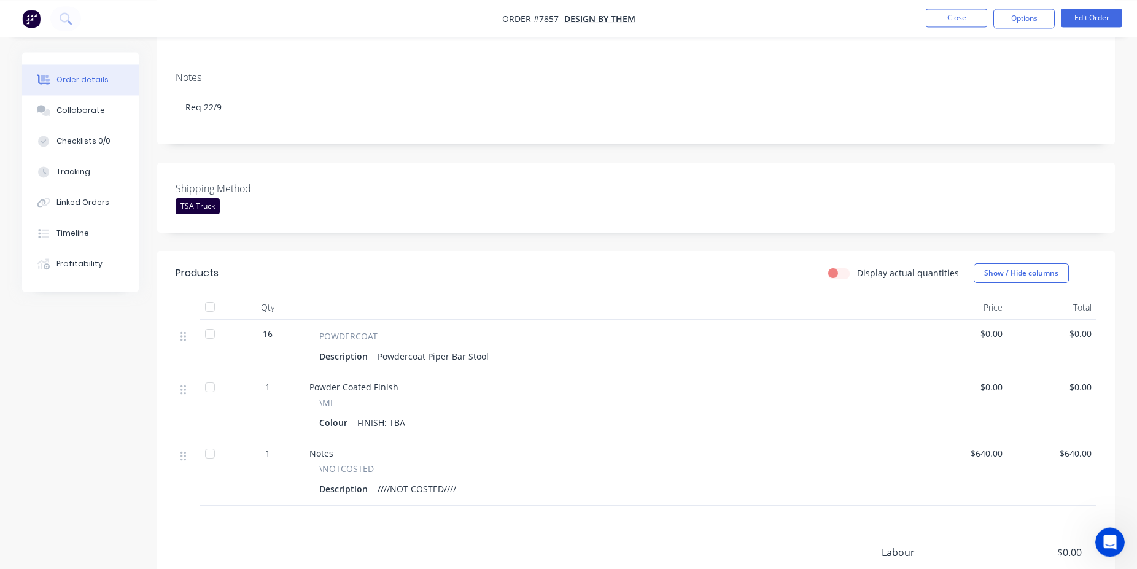
scroll to position [295, 0]
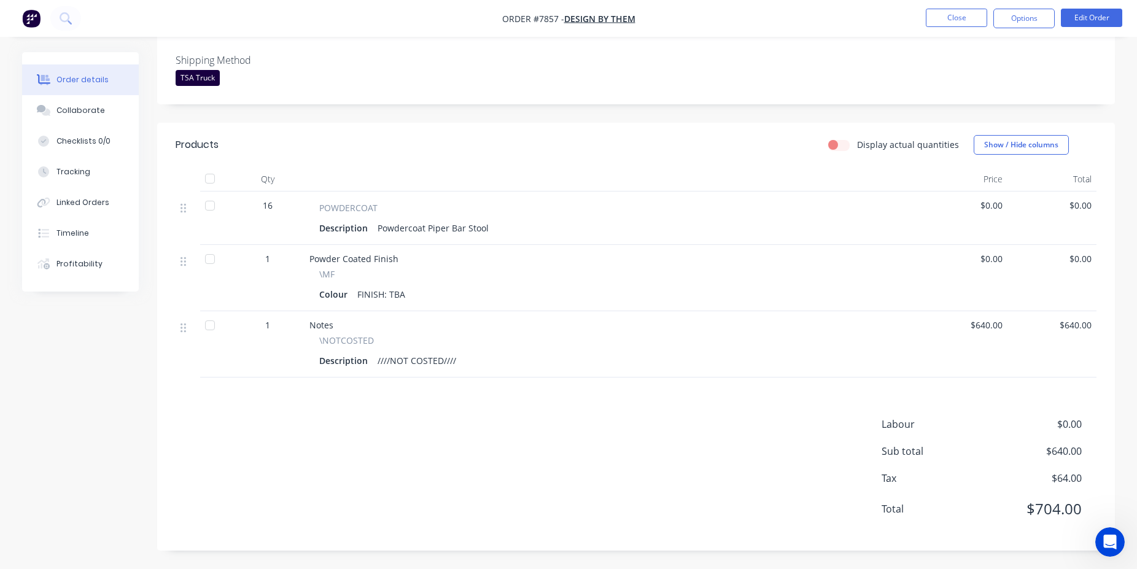
click at [556, 424] on div "Labour $0.00 Sub total $640.00 Tax $64.00 Total $704.00" at bounding box center [636, 474] width 921 height 115
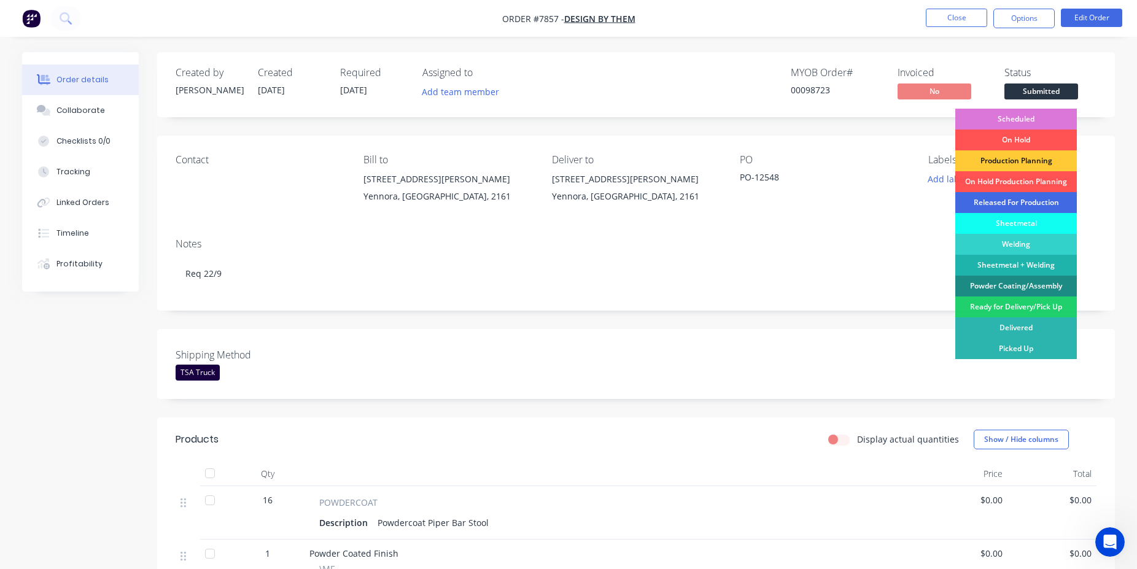
click at [1021, 204] on div "Released For Production" at bounding box center [1017, 202] width 122 height 21
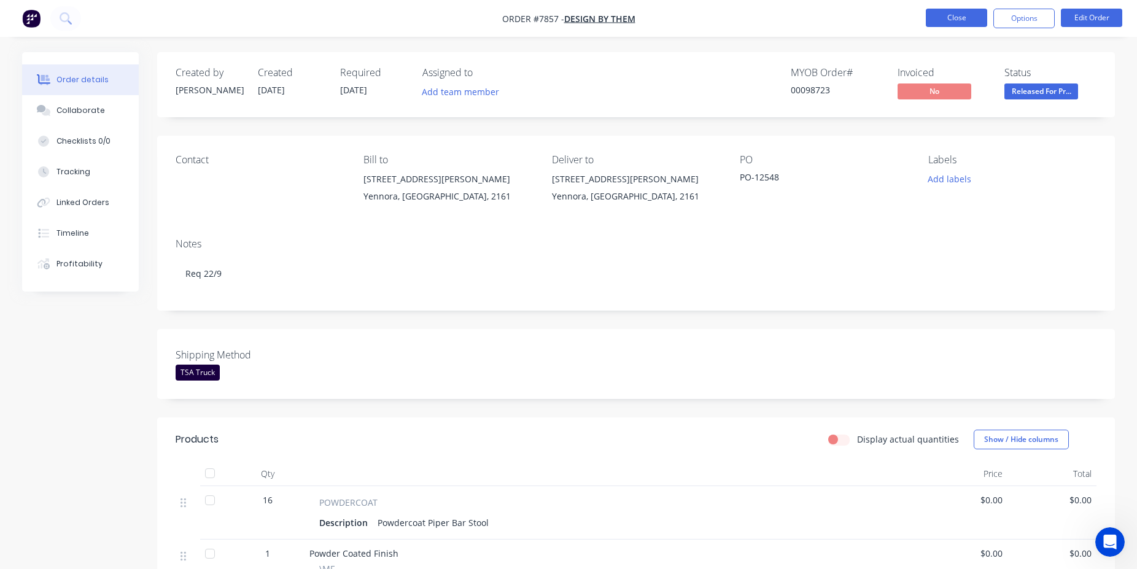
click at [966, 16] on button "Close" at bounding box center [956, 18] width 61 height 18
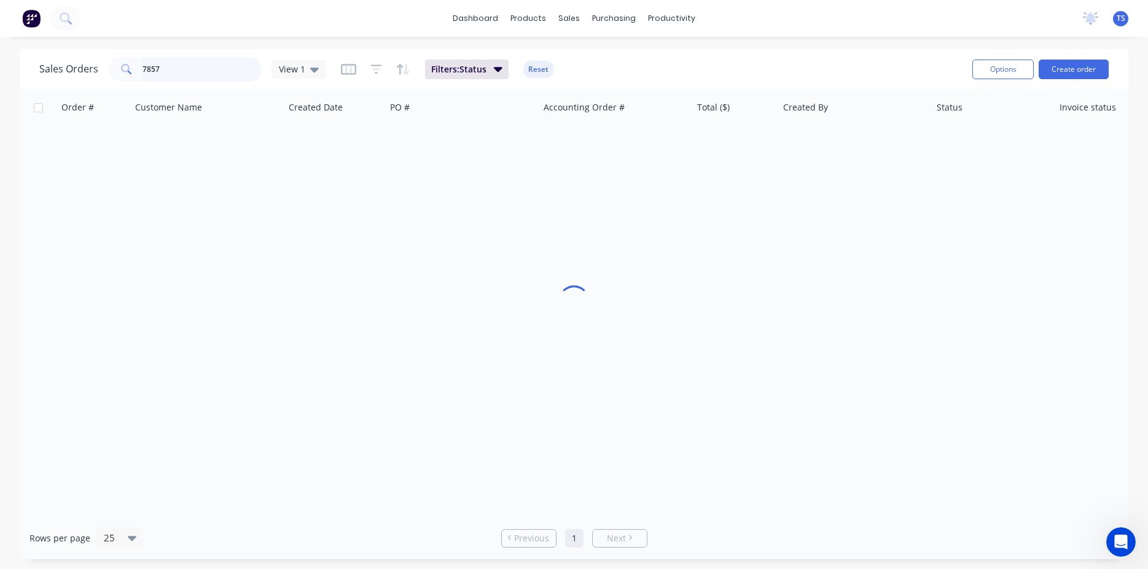
click at [189, 65] on input "7857" at bounding box center [202, 69] width 120 height 25
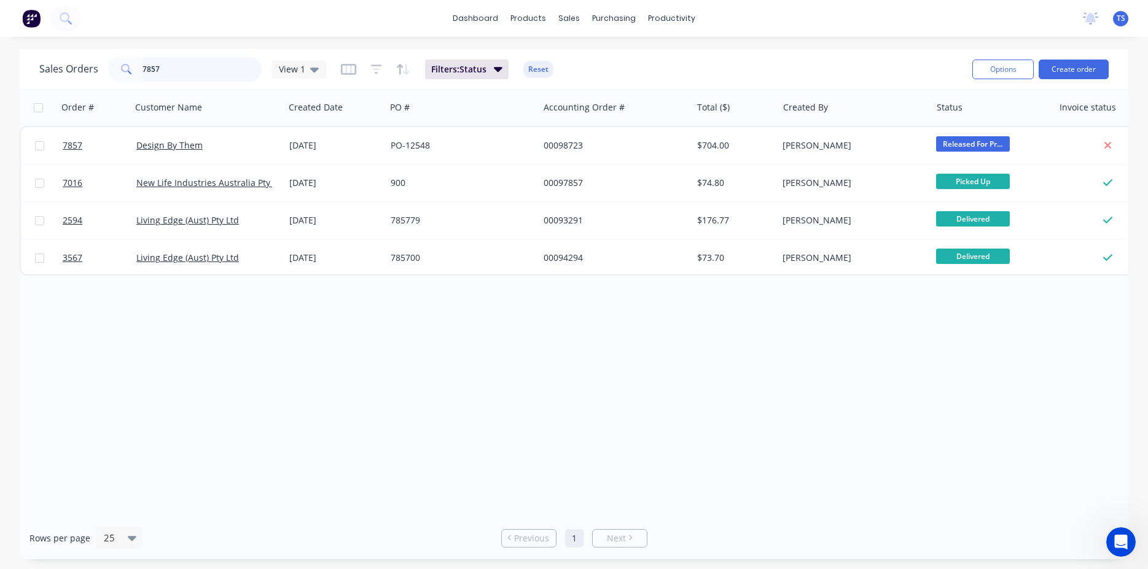
click at [212, 64] on input "7857" at bounding box center [202, 69] width 120 height 25
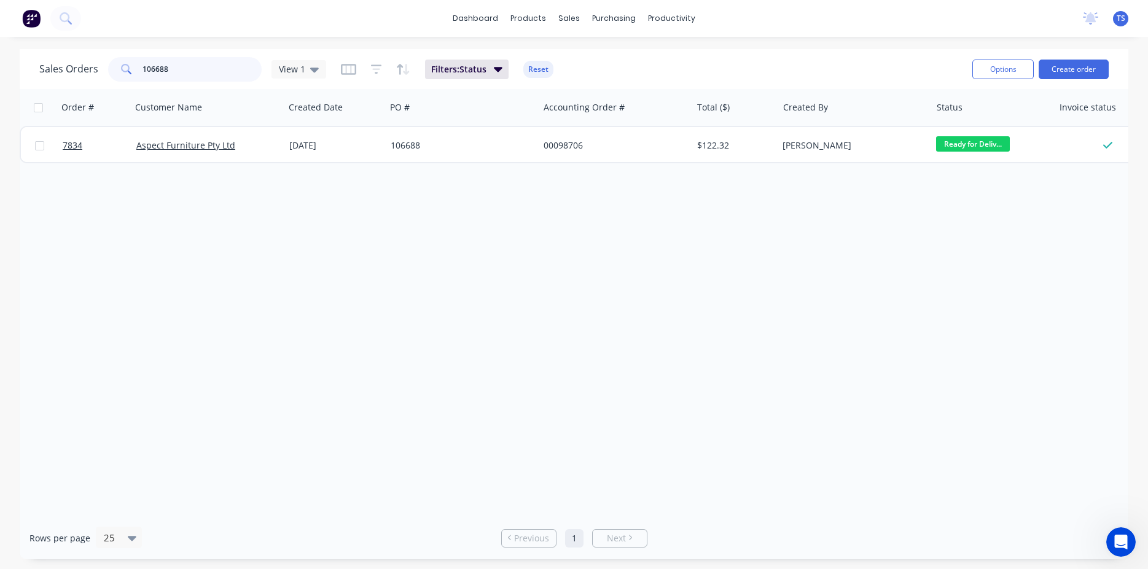
click at [177, 66] on input "106688" at bounding box center [202, 69] width 120 height 25
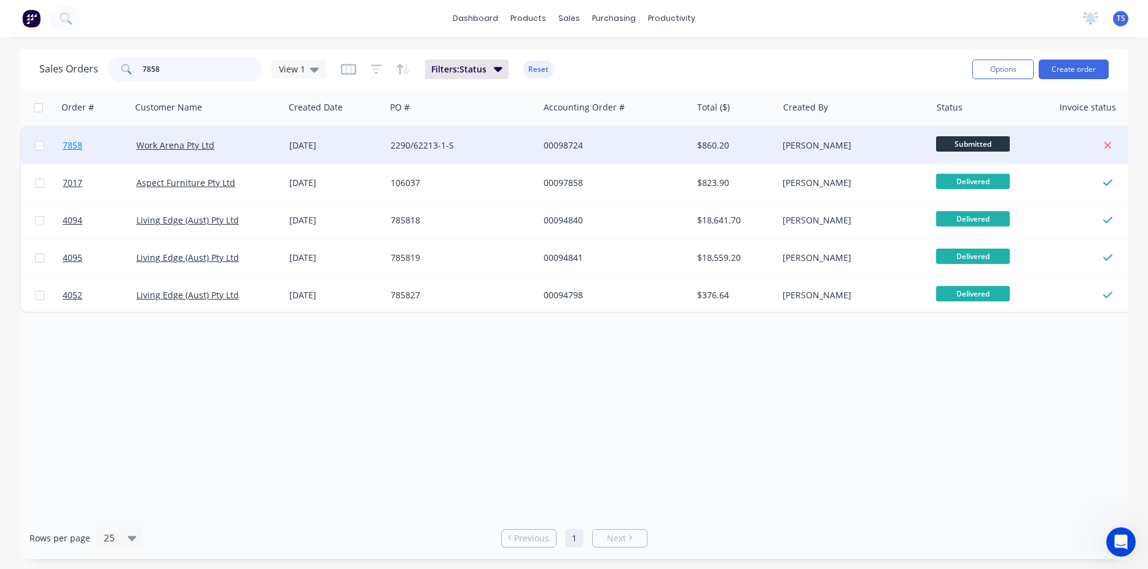
type input "7858"
click at [80, 148] on span "7858" at bounding box center [73, 145] width 20 height 12
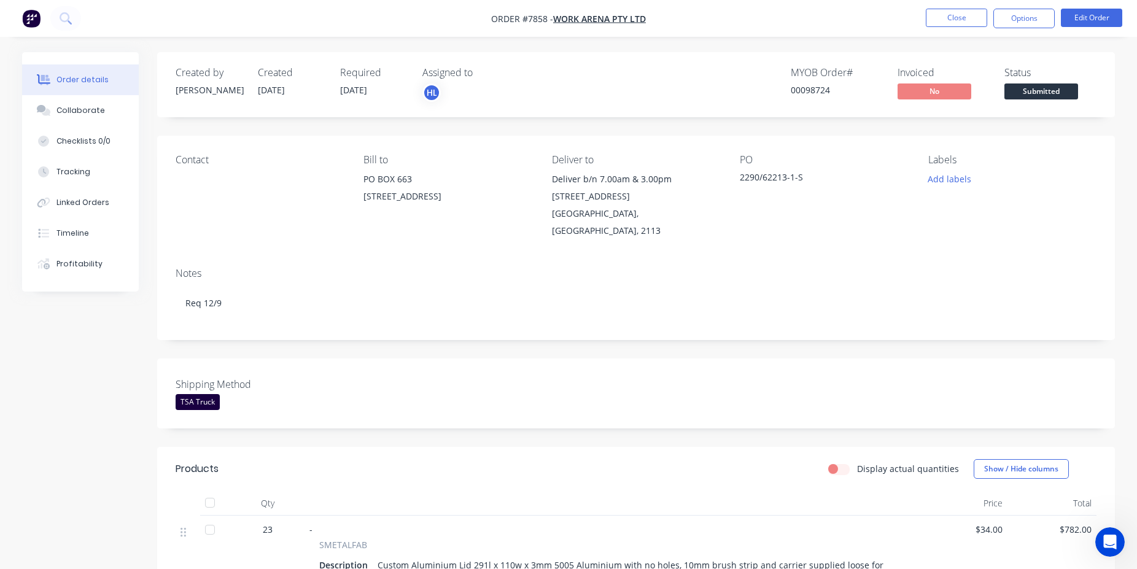
click at [1045, 95] on span "Submitted" at bounding box center [1042, 91] width 74 height 15
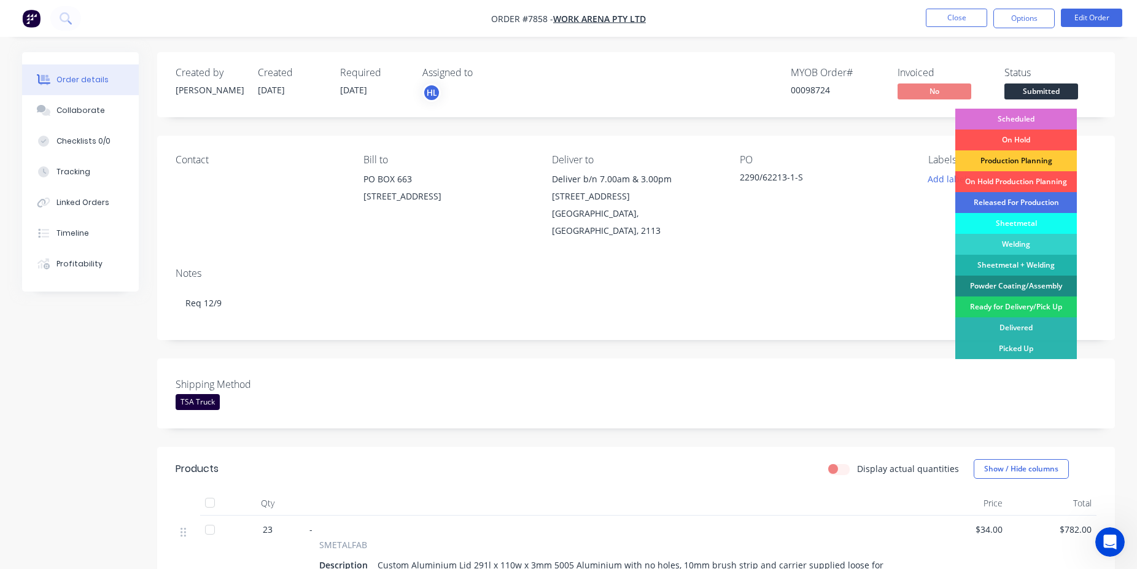
click at [1038, 116] on div "Scheduled" at bounding box center [1017, 119] width 122 height 21
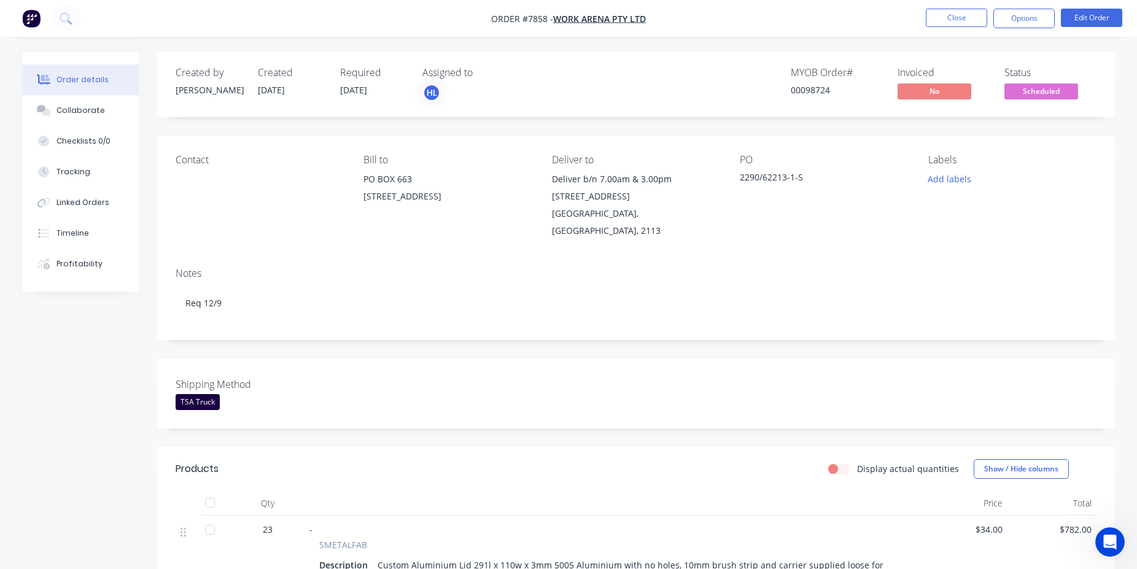
click at [813, 91] on div "00098724" at bounding box center [837, 90] width 92 height 13
copy div "00098724"
click at [946, 24] on button "Close" at bounding box center [956, 18] width 61 height 18
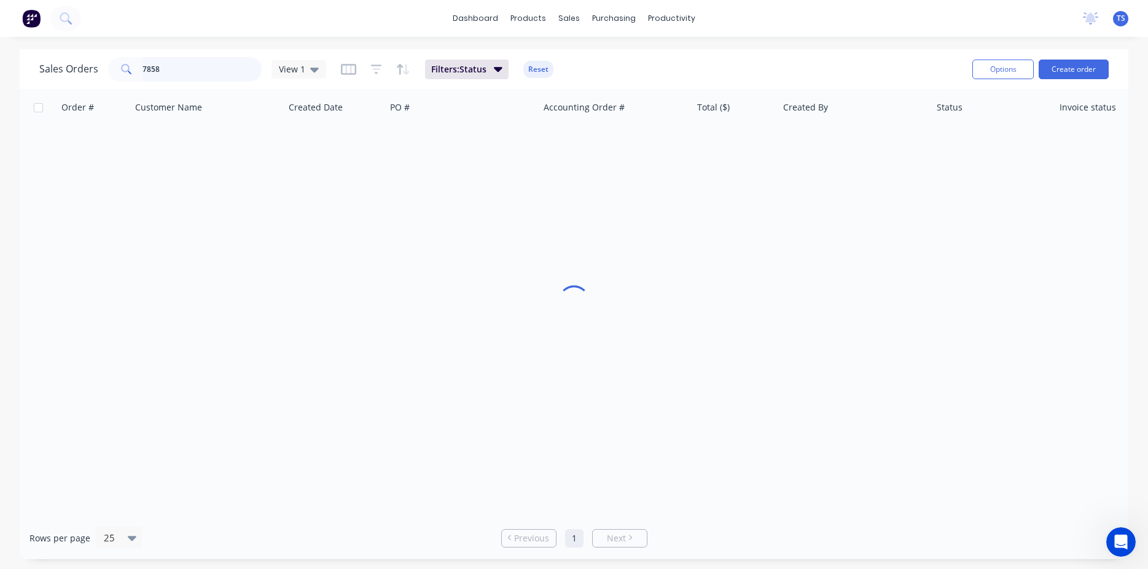
click at [191, 63] on input "7858" at bounding box center [202, 69] width 120 height 25
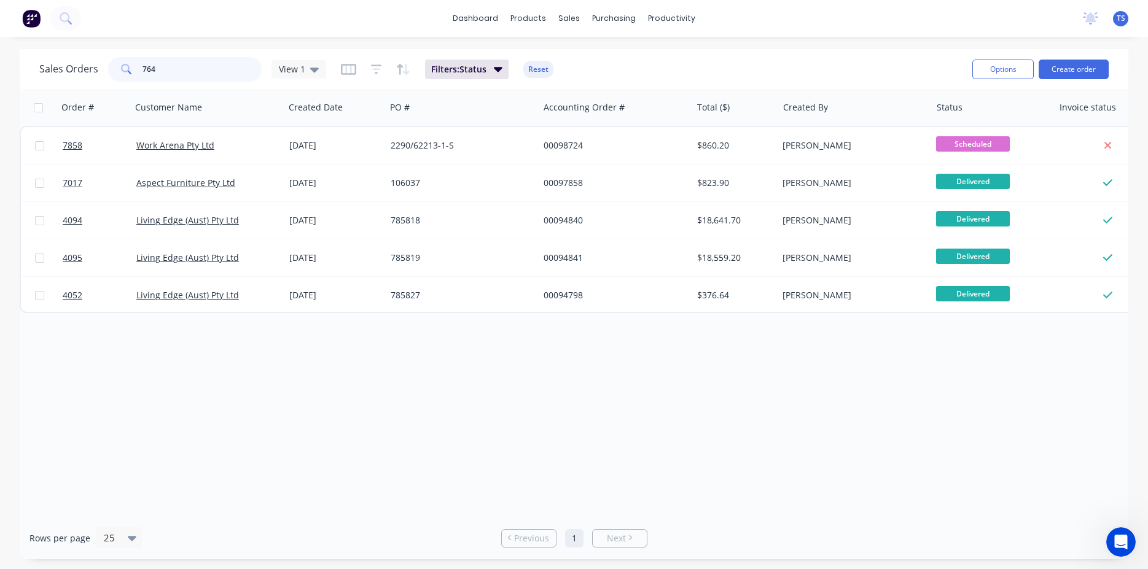
type input "7645"
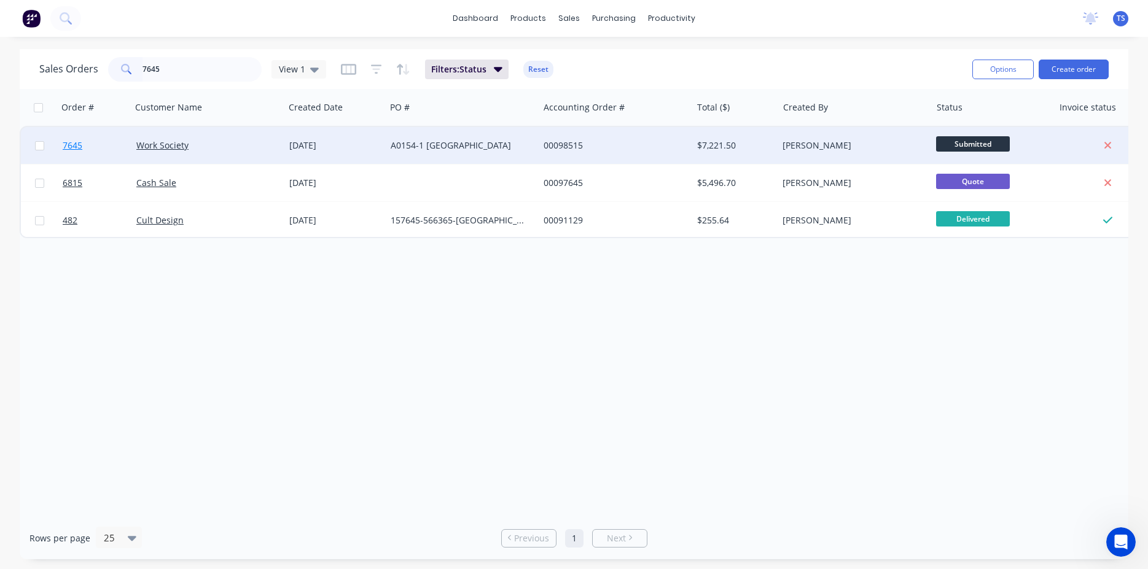
click at [87, 156] on link "7645" at bounding box center [100, 145] width 74 height 37
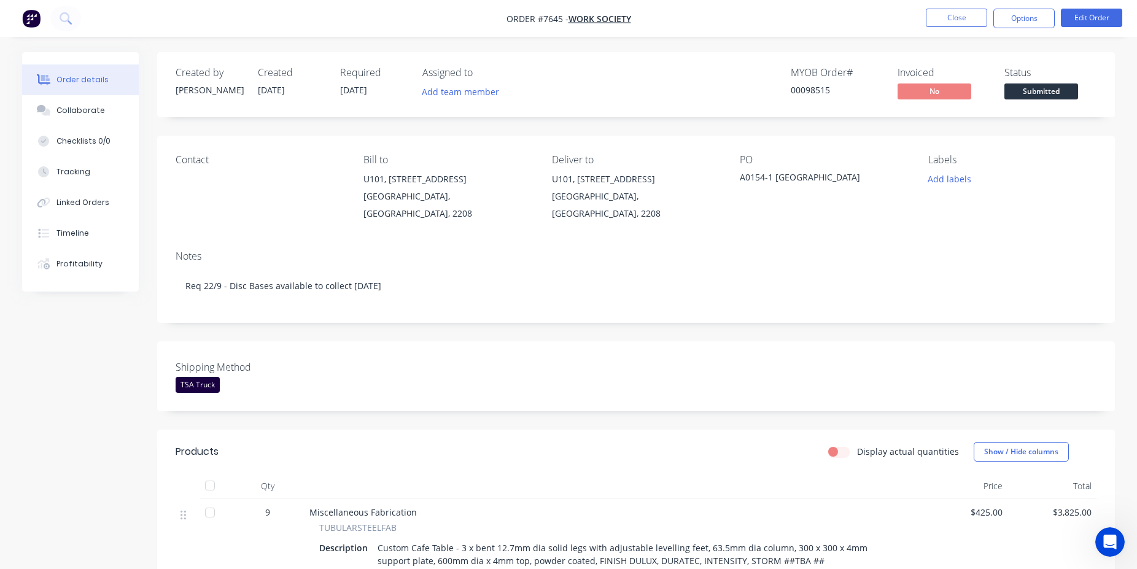
click at [1047, 82] on div "Submitted" at bounding box center [1041, 72] width 45 height 24
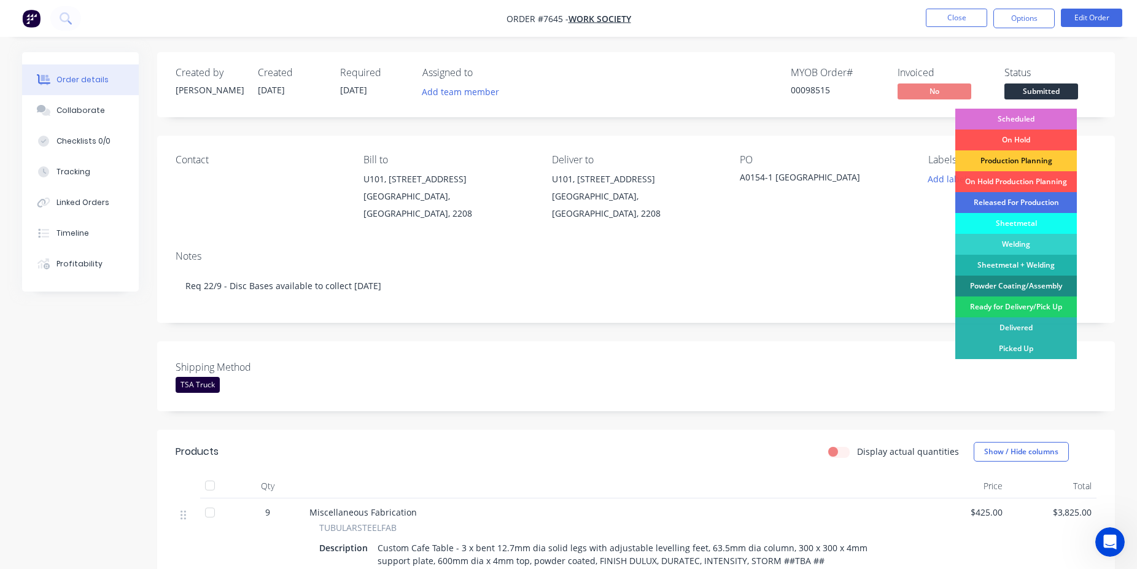
click at [1023, 111] on div "Scheduled" at bounding box center [1017, 119] width 122 height 21
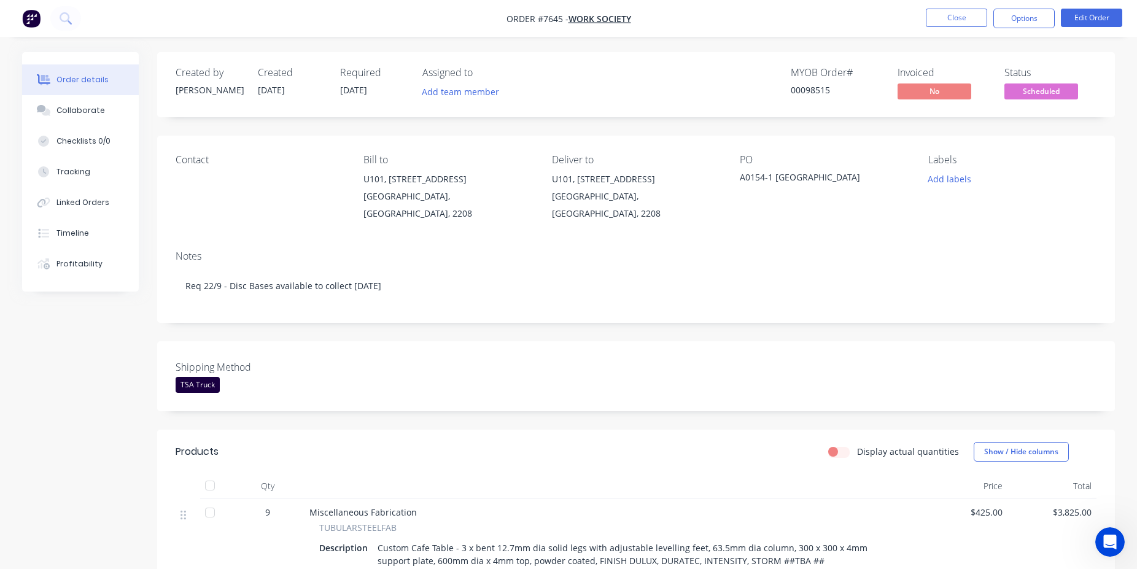
click at [814, 88] on div "00098515" at bounding box center [837, 90] width 92 height 13
copy div "00098515"
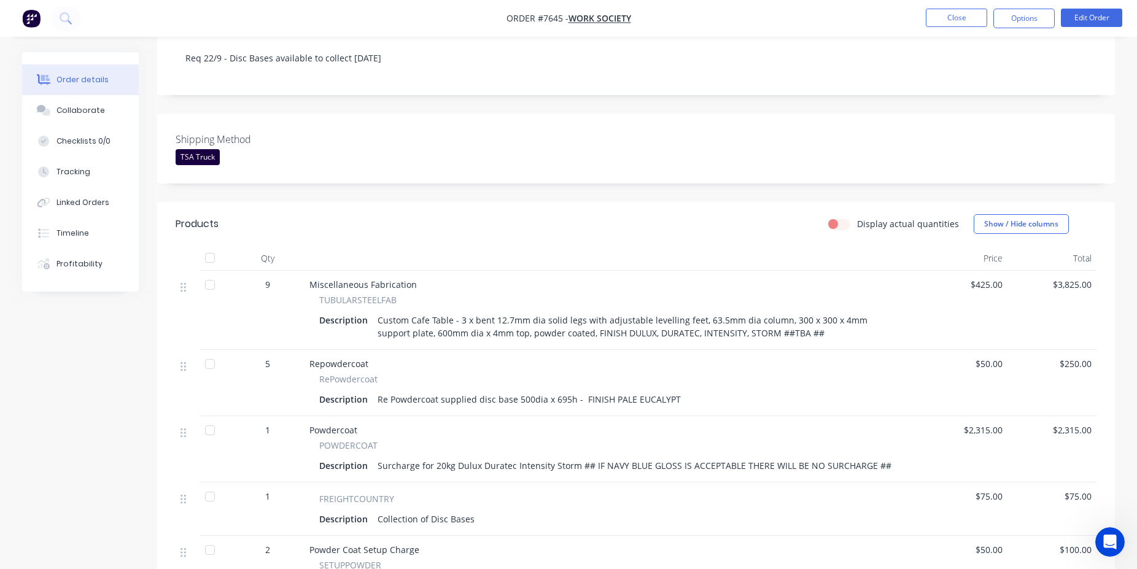
scroll to position [376, 0]
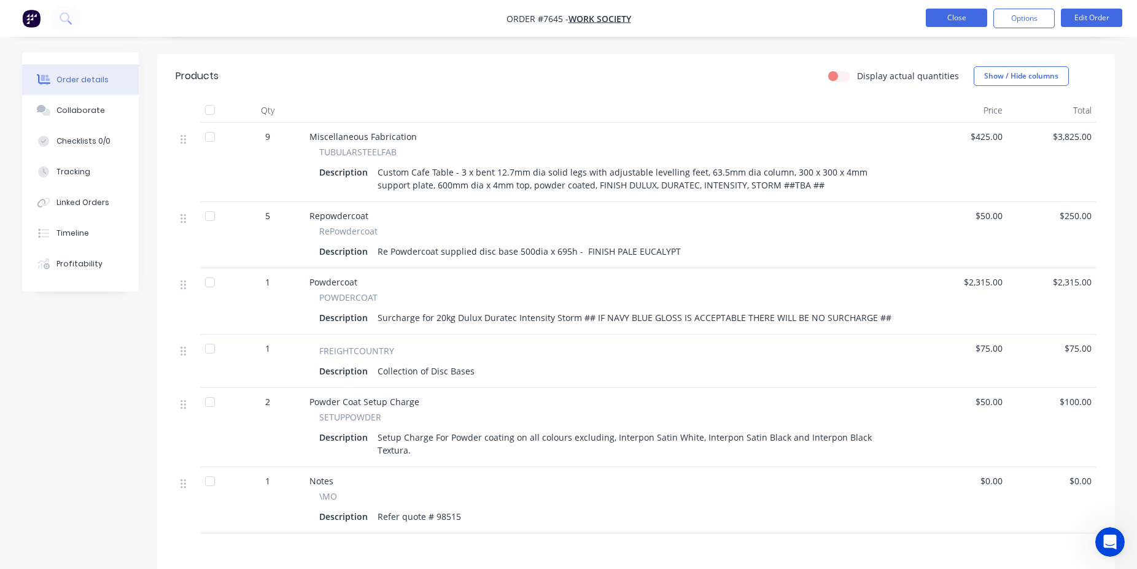
click at [960, 18] on button "Close" at bounding box center [956, 18] width 61 height 18
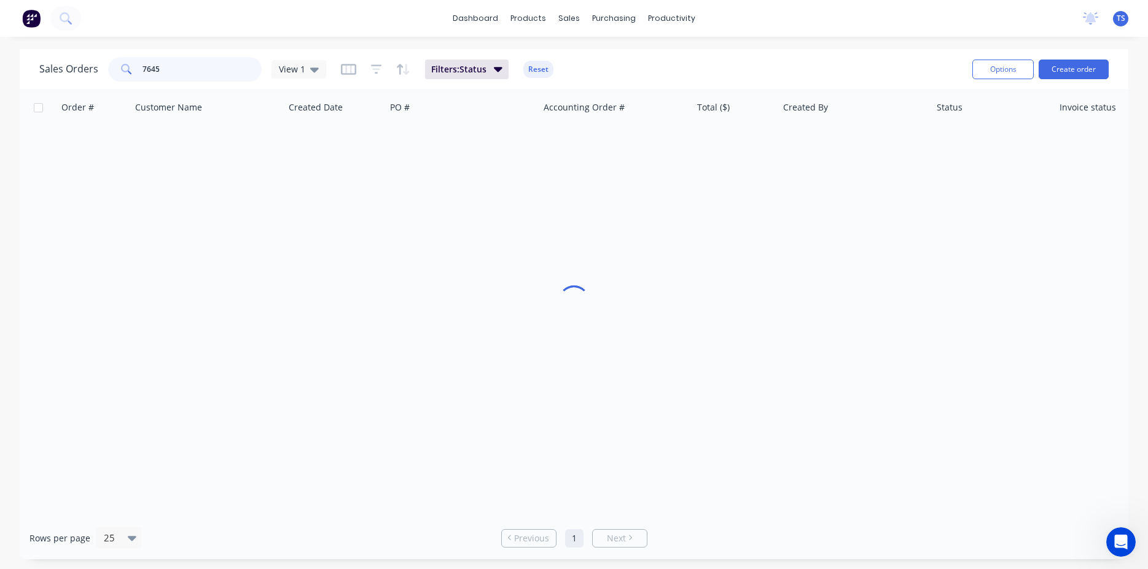
click at [238, 69] on input "7645" at bounding box center [202, 69] width 120 height 25
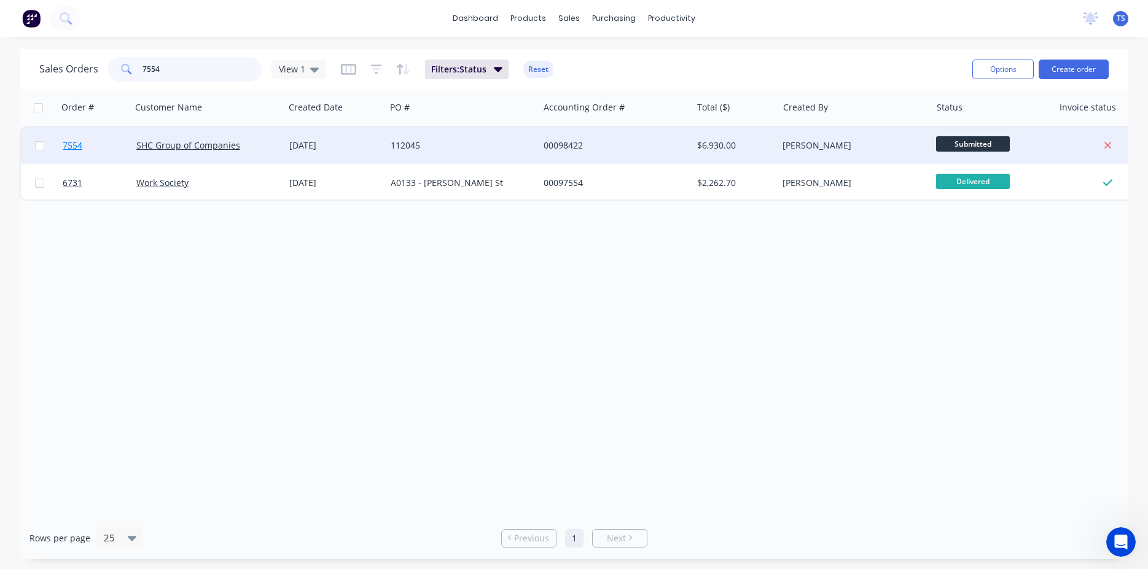
type input "7554"
click at [95, 142] on link "7554" at bounding box center [100, 145] width 74 height 37
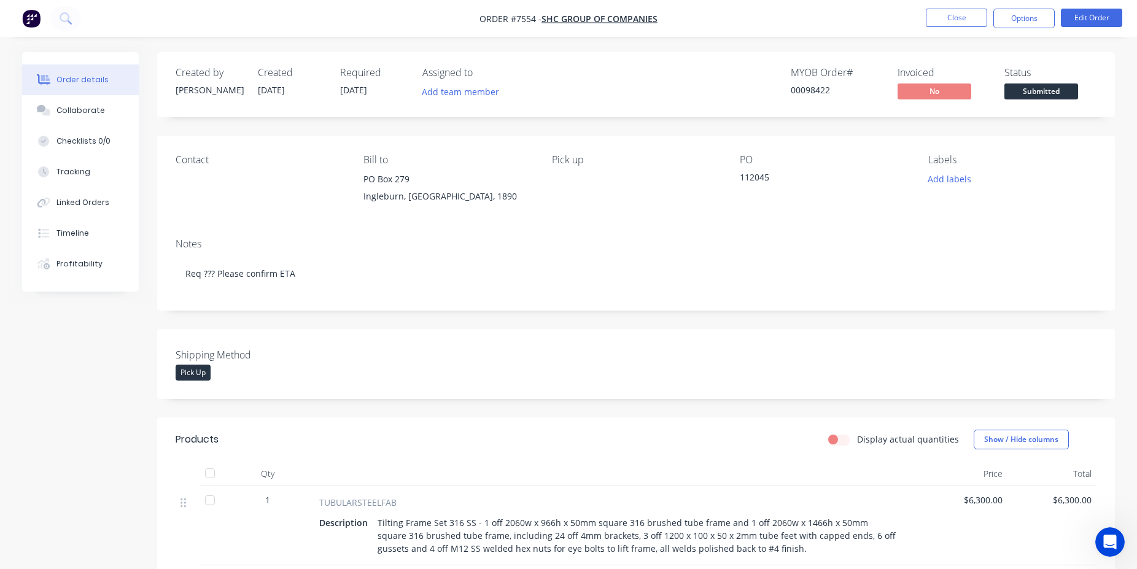
click at [1035, 91] on span "Submitted" at bounding box center [1042, 91] width 74 height 15
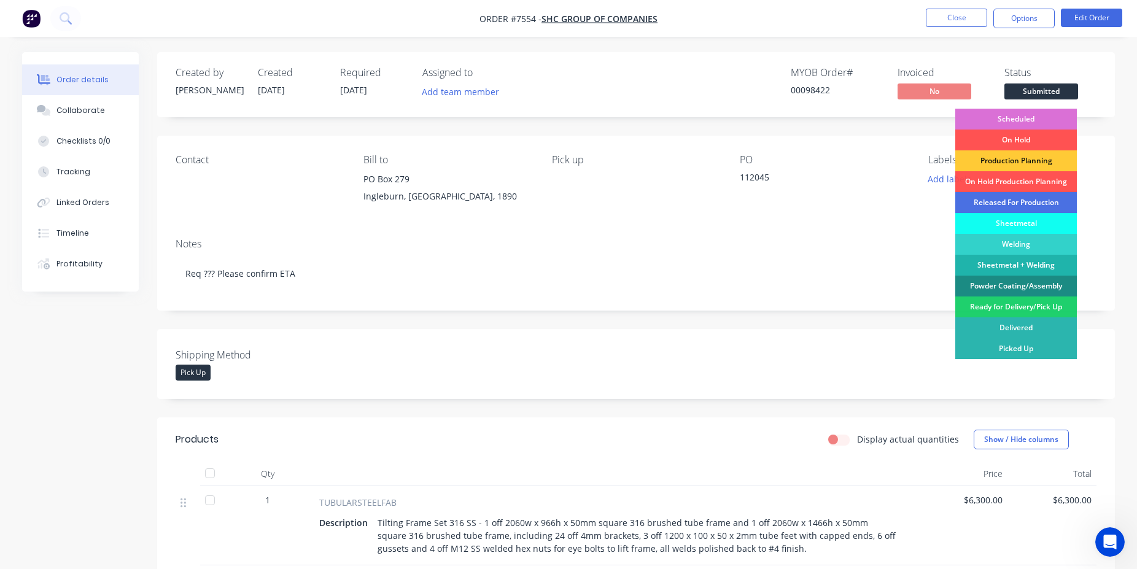
click at [1040, 117] on div "Scheduled" at bounding box center [1017, 119] width 122 height 21
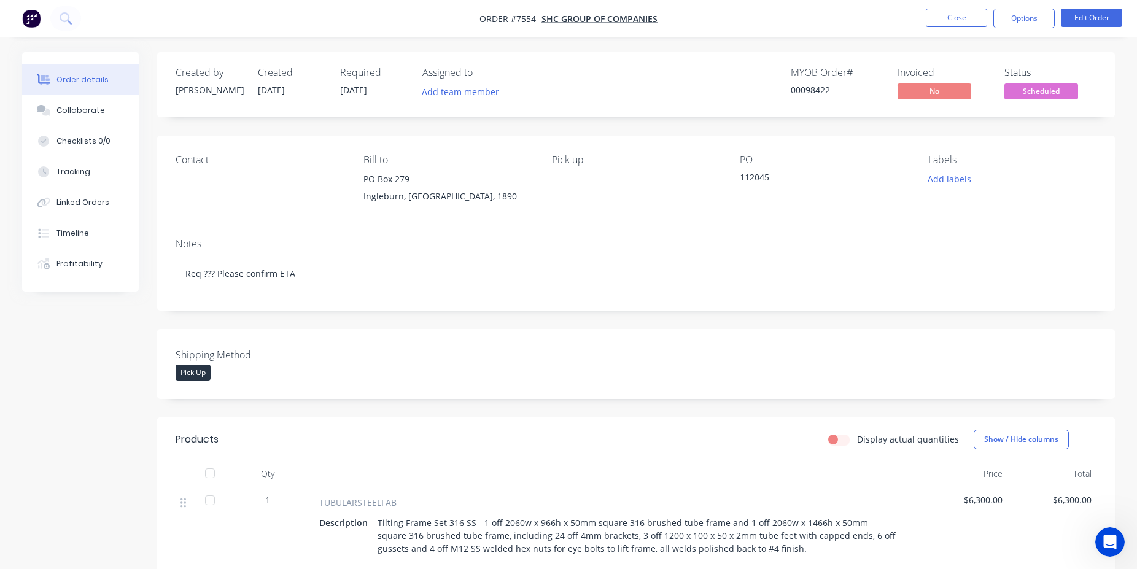
click at [820, 92] on div "00098422" at bounding box center [837, 90] width 92 height 13
copy div "00098422"
click at [981, 21] on button "Close" at bounding box center [956, 18] width 61 height 18
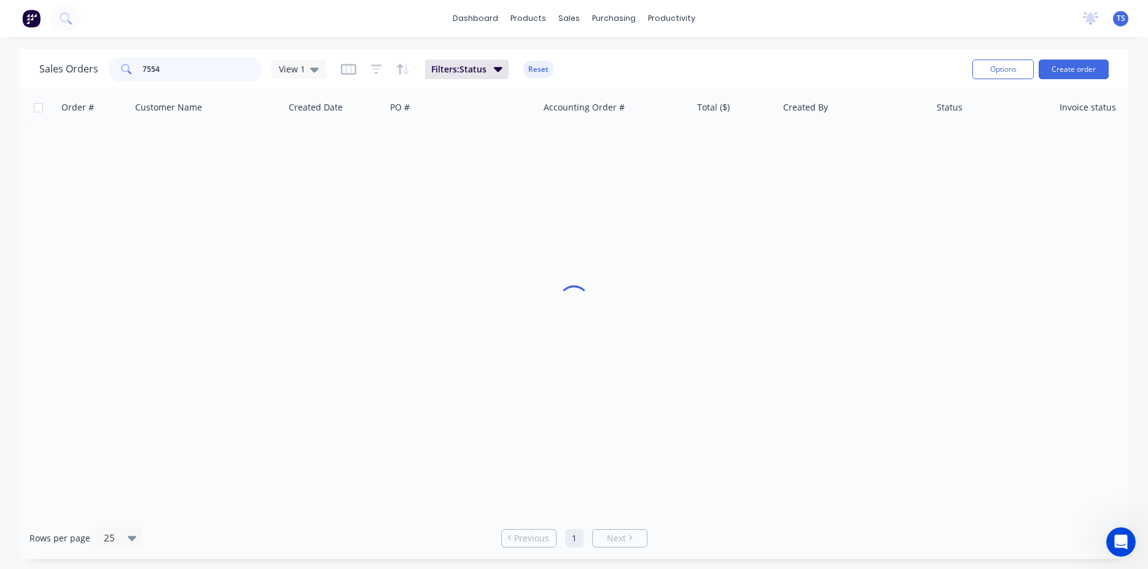
click at [164, 71] on input "7554" at bounding box center [202, 69] width 120 height 25
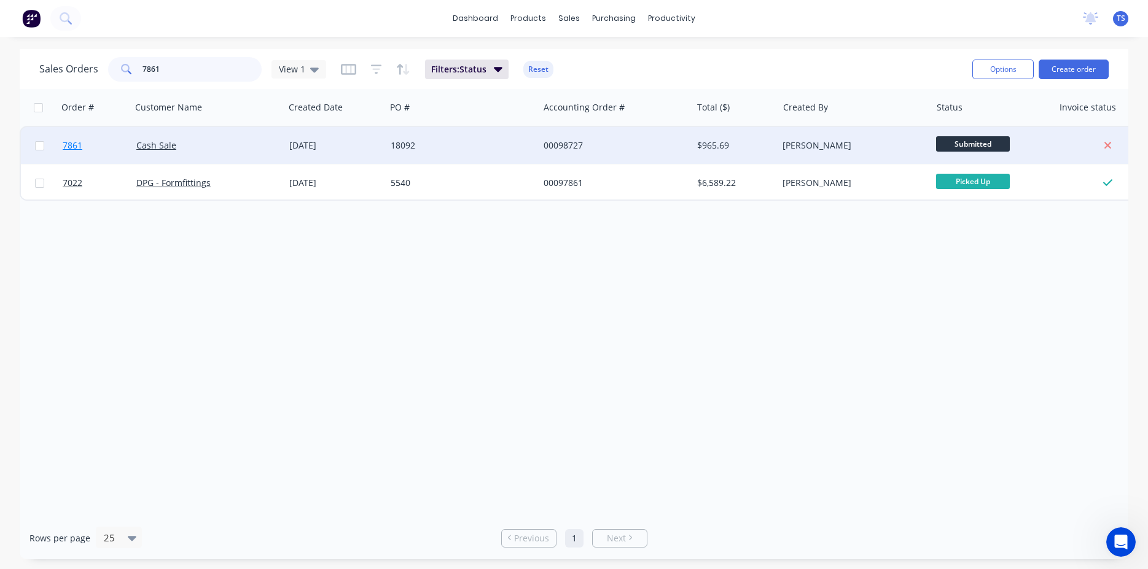
type input "7861"
click at [71, 147] on span "7861" at bounding box center [73, 145] width 20 height 12
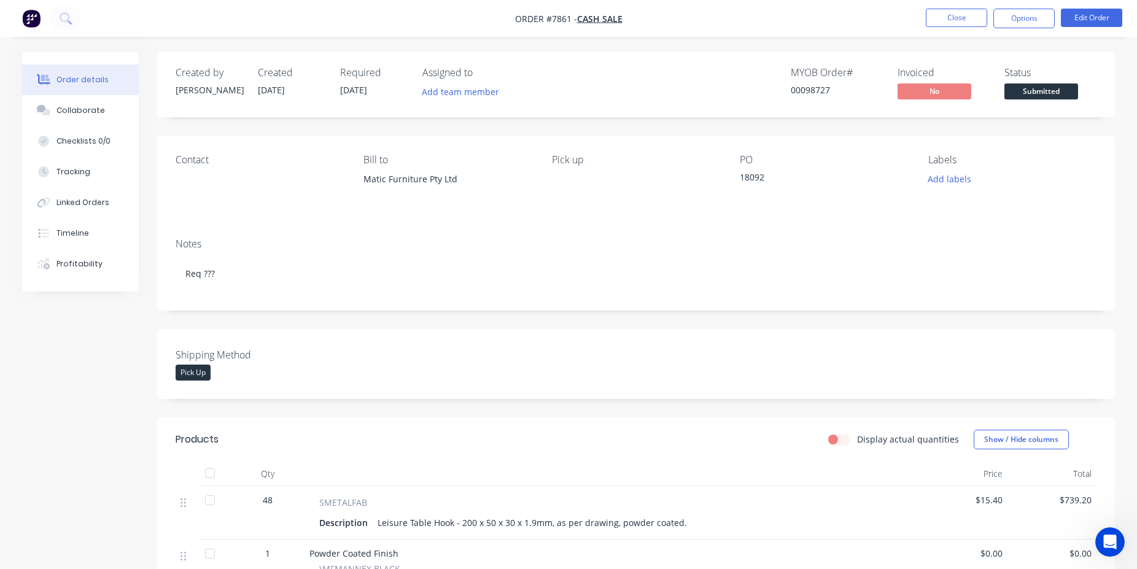
click at [1077, 90] on span "Submitted" at bounding box center [1042, 91] width 74 height 15
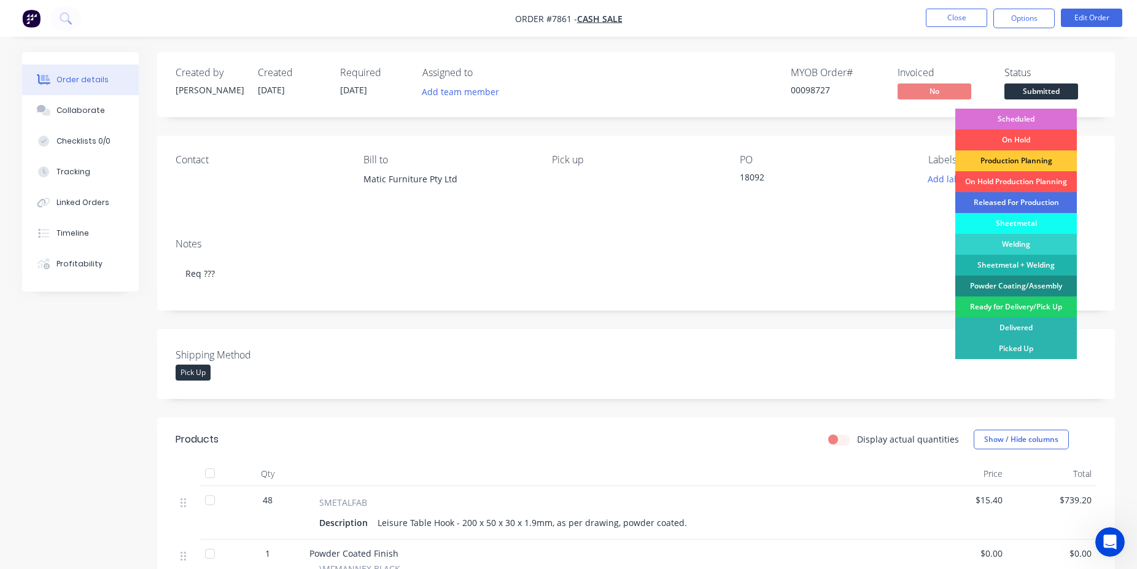
click at [1002, 112] on div "Scheduled" at bounding box center [1017, 119] width 122 height 21
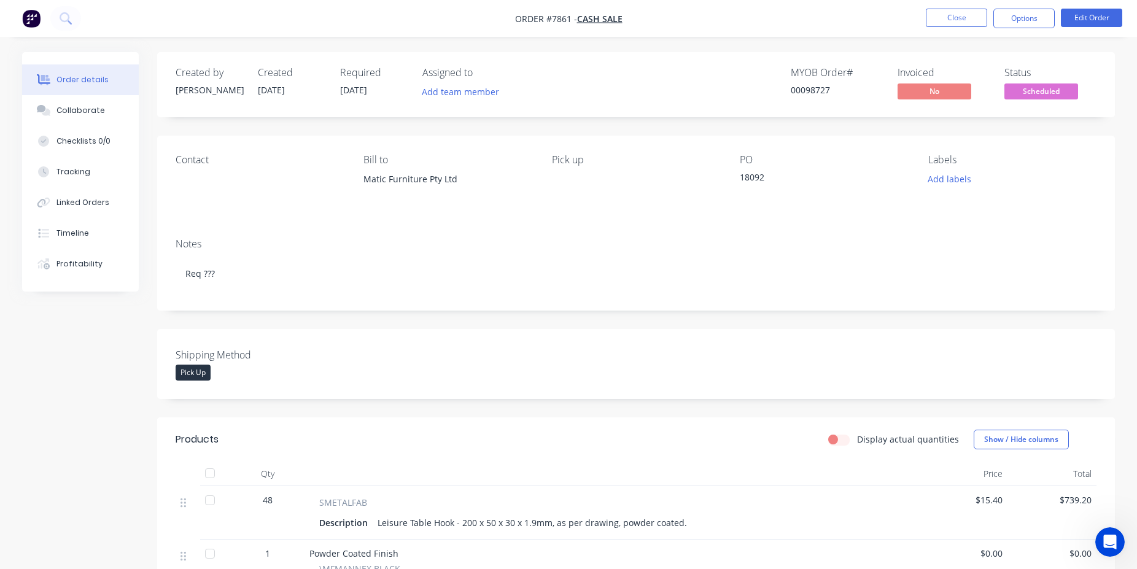
click at [827, 94] on div "00098727" at bounding box center [837, 90] width 92 height 13
copy div "00098727"
click at [961, 15] on button "Close" at bounding box center [956, 18] width 61 height 18
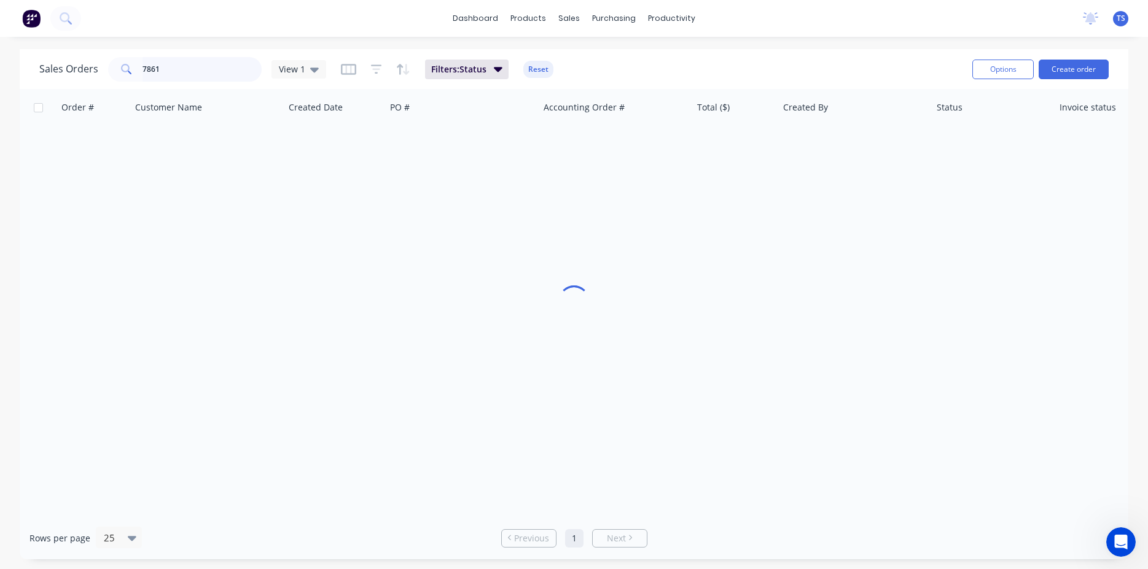
click at [165, 77] on input "7861" at bounding box center [202, 69] width 120 height 25
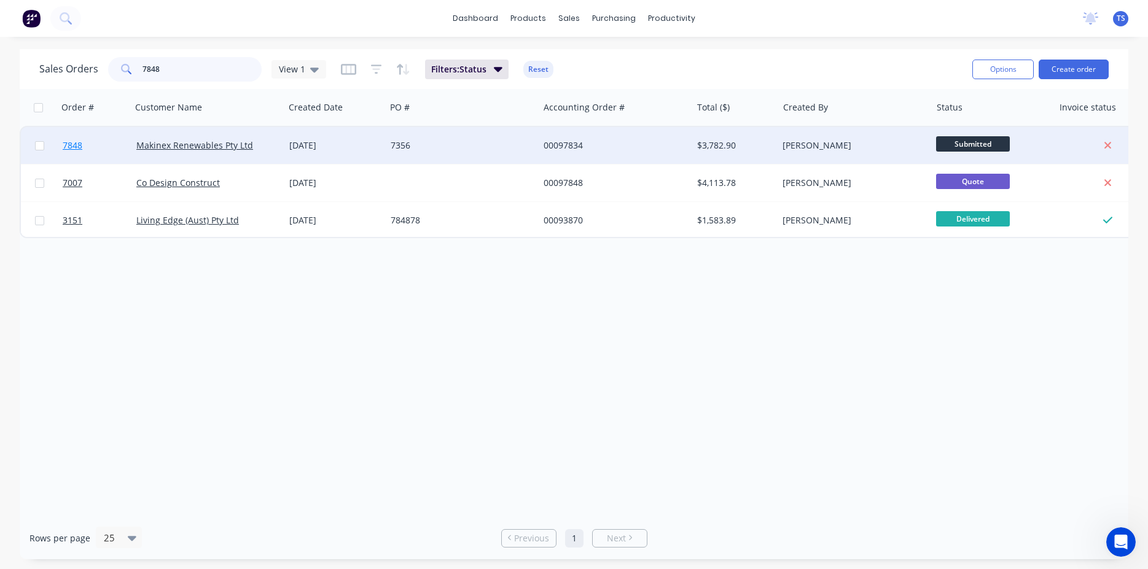
type input "7848"
click at [80, 154] on link "7848" at bounding box center [100, 145] width 74 height 37
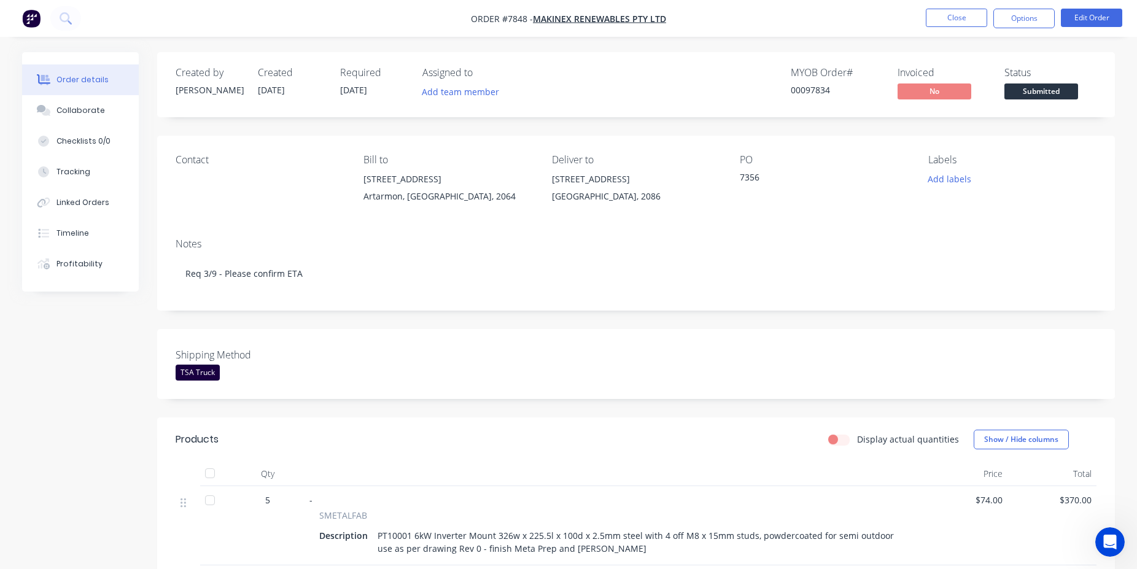
click at [1066, 92] on span "Submitted" at bounding box center [1042, 91] width 74 height 15
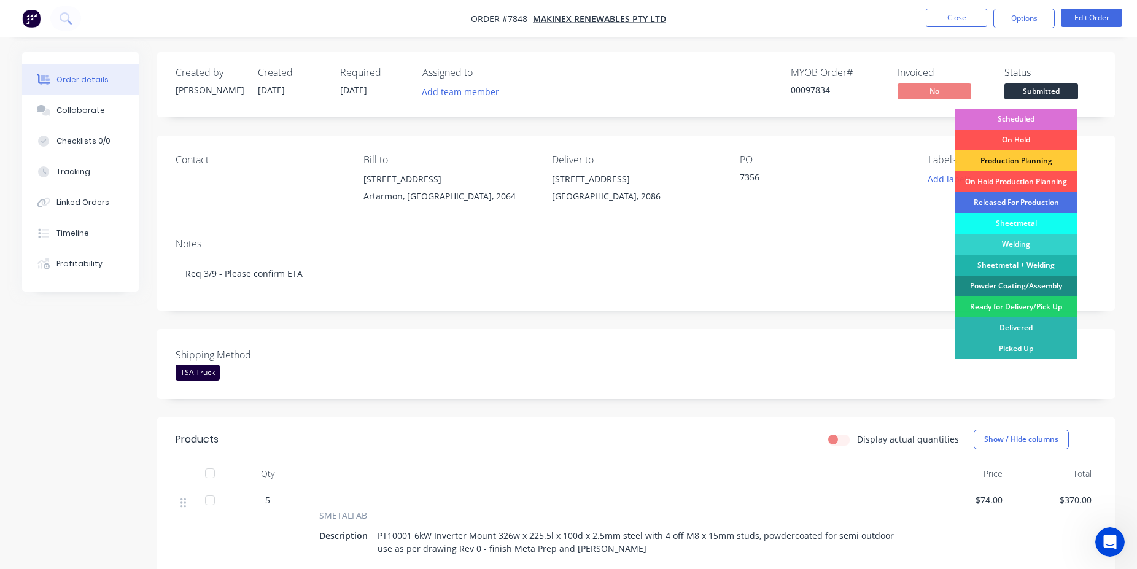
click at [1039, 116] on div "Scheduled" at bounding box center [1017, 119] width 122 height 21
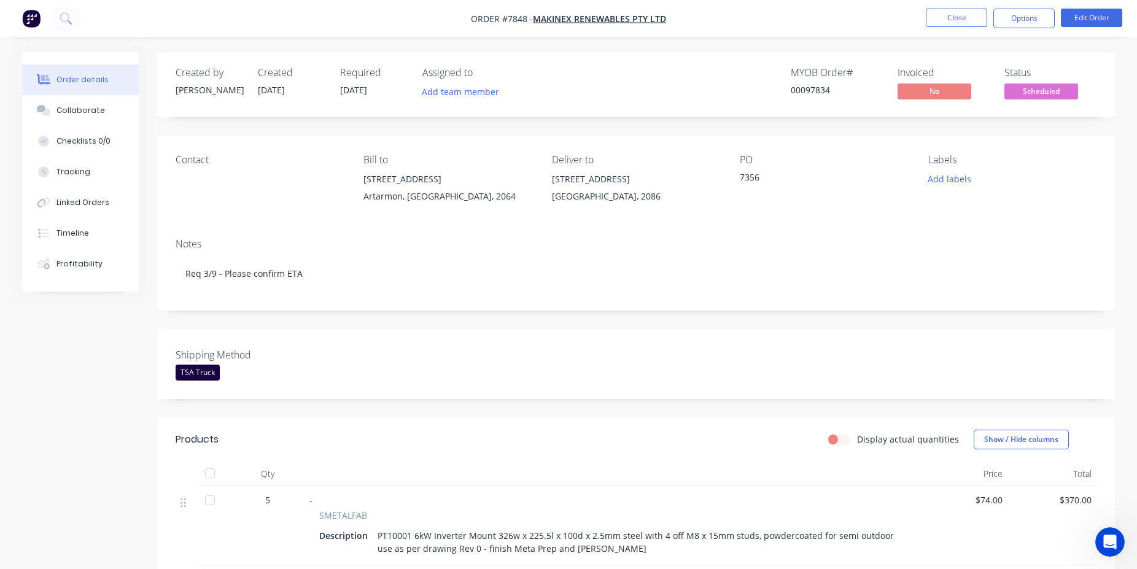
click at [817, 88] on div "00097834" at bounding box center [837, 90] width 92 height 13
copy div "00097834"
click at [973, 18] on button "Close" at bounding box center [956, 18] width 61 height 18
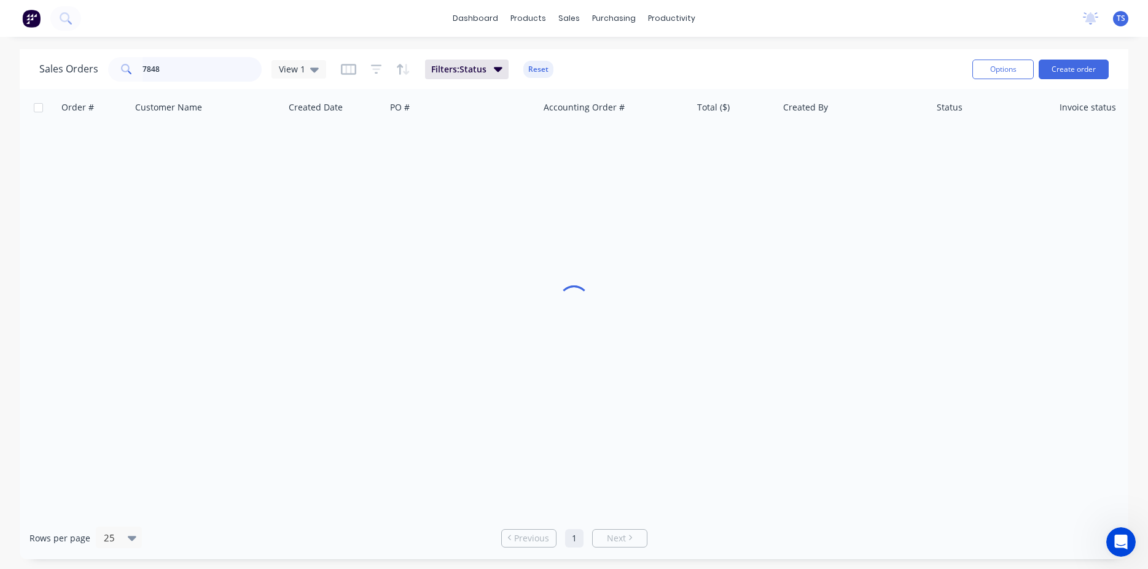
click at [160, 76] on input "7848" at bounding box center [202, 69] width 120 height 25
click at [160, 75] on input "7848" at bounding box center [202, 69] width 120 height 25
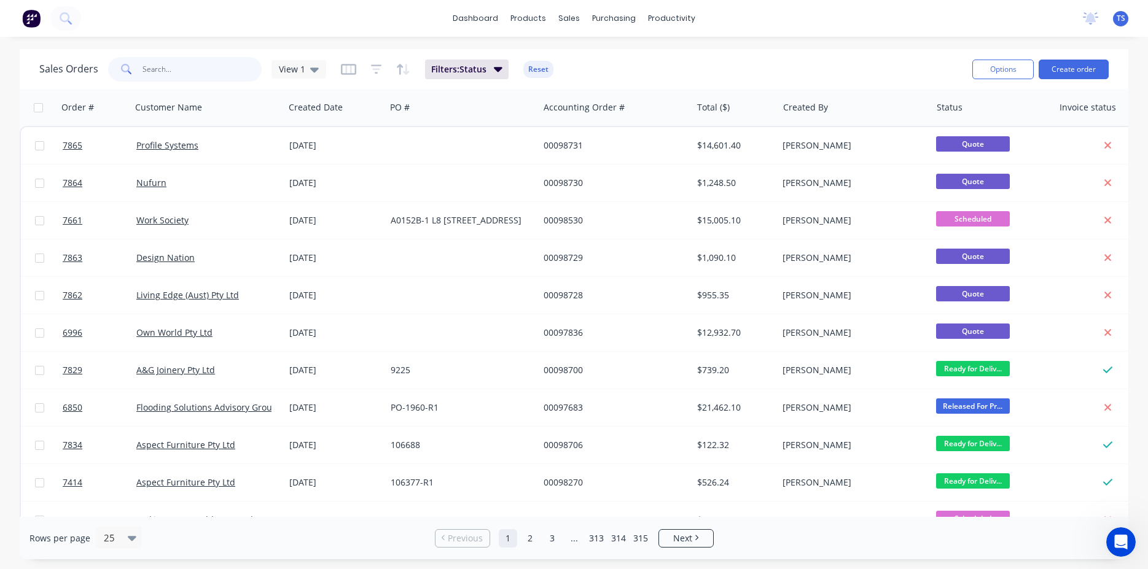
click at [182, 69] on input "text" at bounding box center [202, 69] width 120 height 25
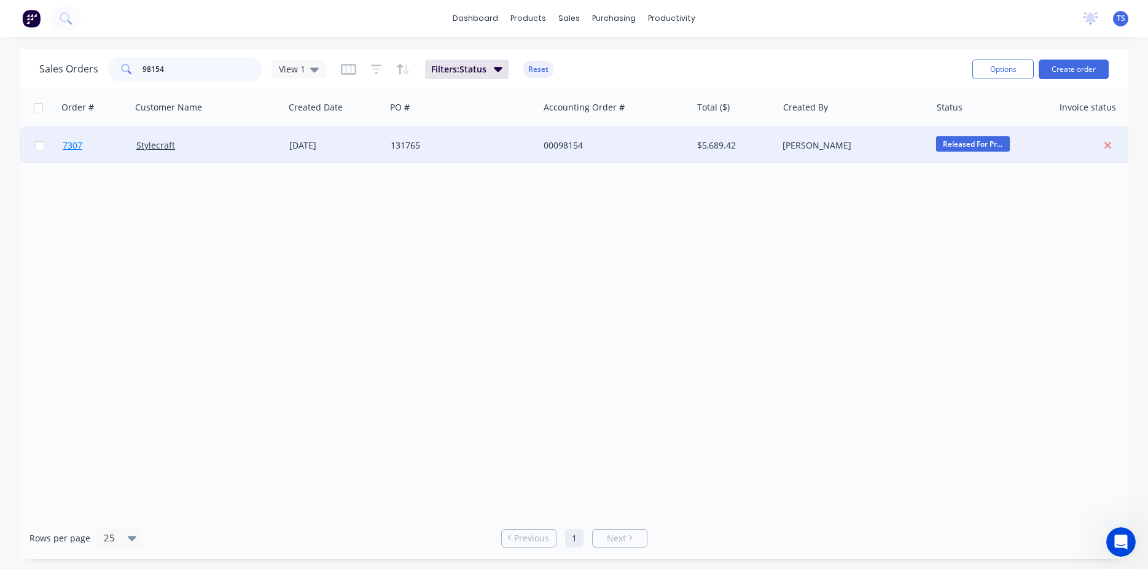
type input "98154"
click at [68, 155] on link "7307" at bounding box center [100, 145] width 74 height 37
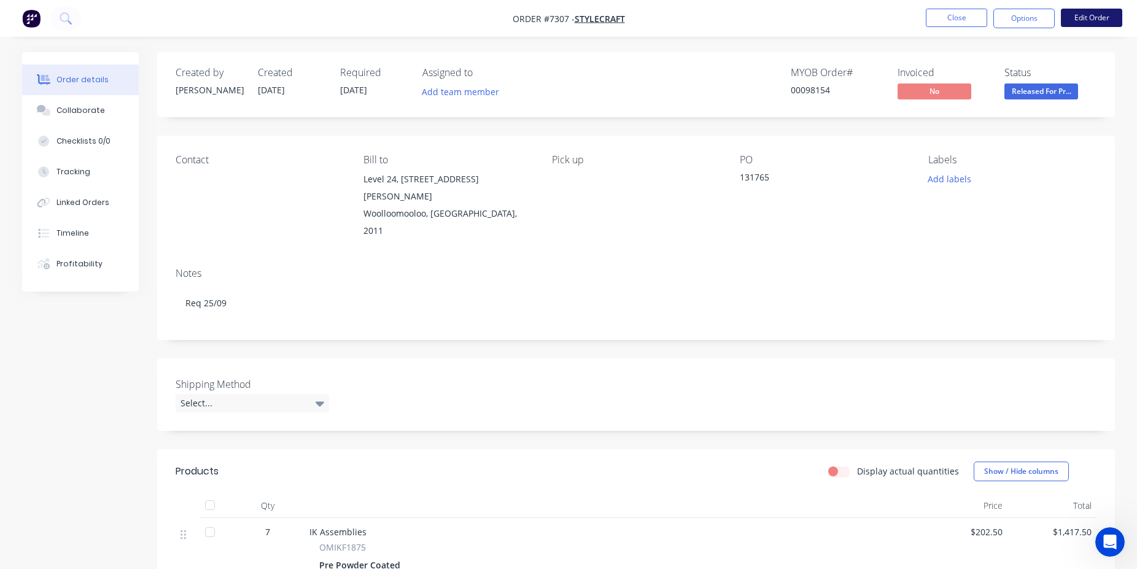
click at [1102, 20] on button "Edit Order" at bounding box center [1091, 18] width 61 height 18
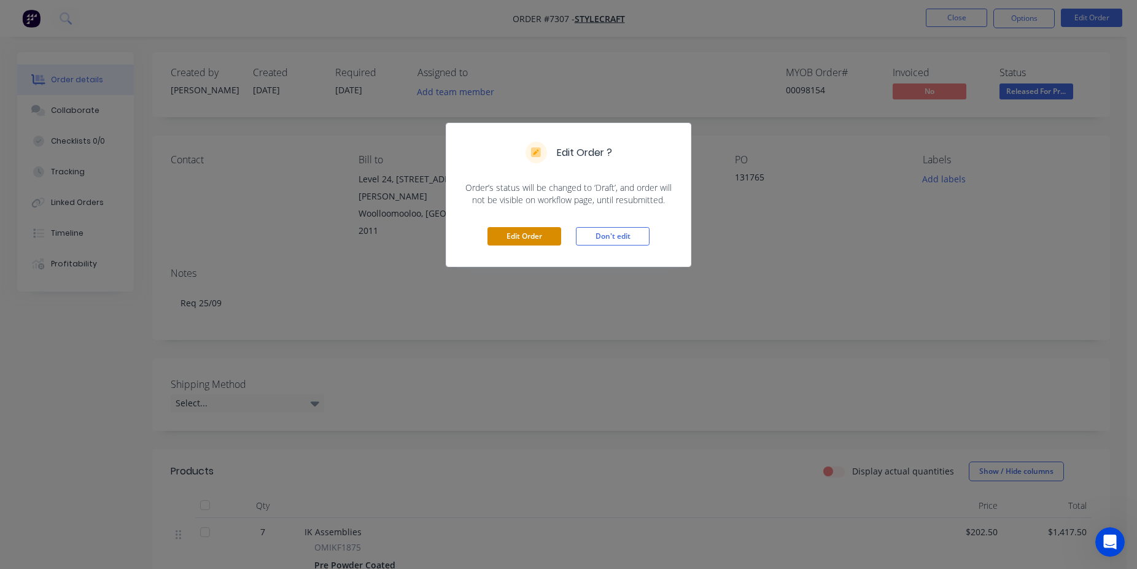
click at [523, 246] on button "Edit Order" at bounding box center [525, 236] width 74 height 18
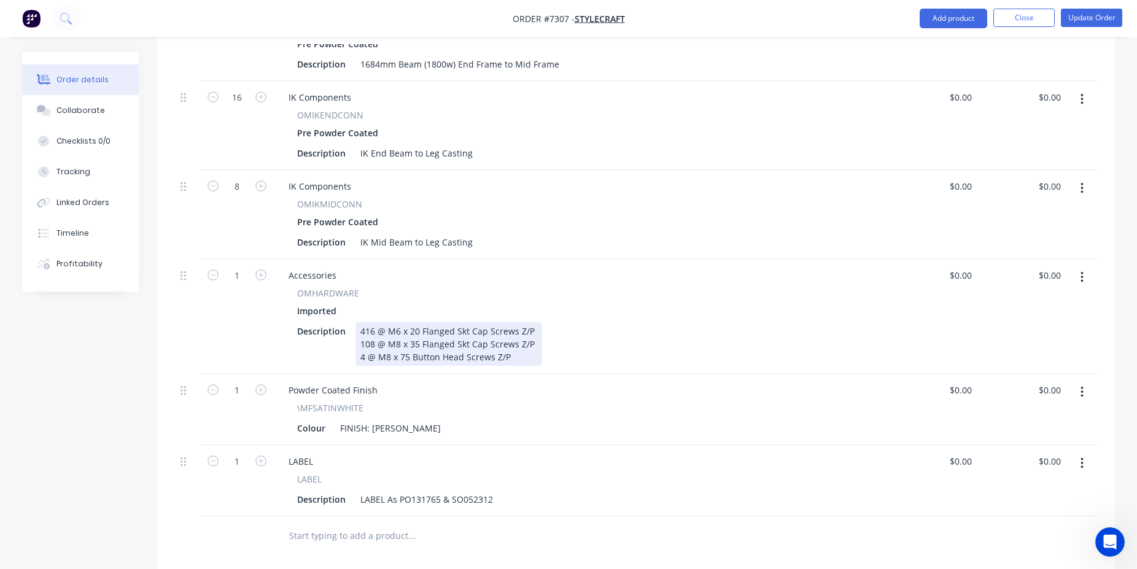
scroll to position [2477, 0]
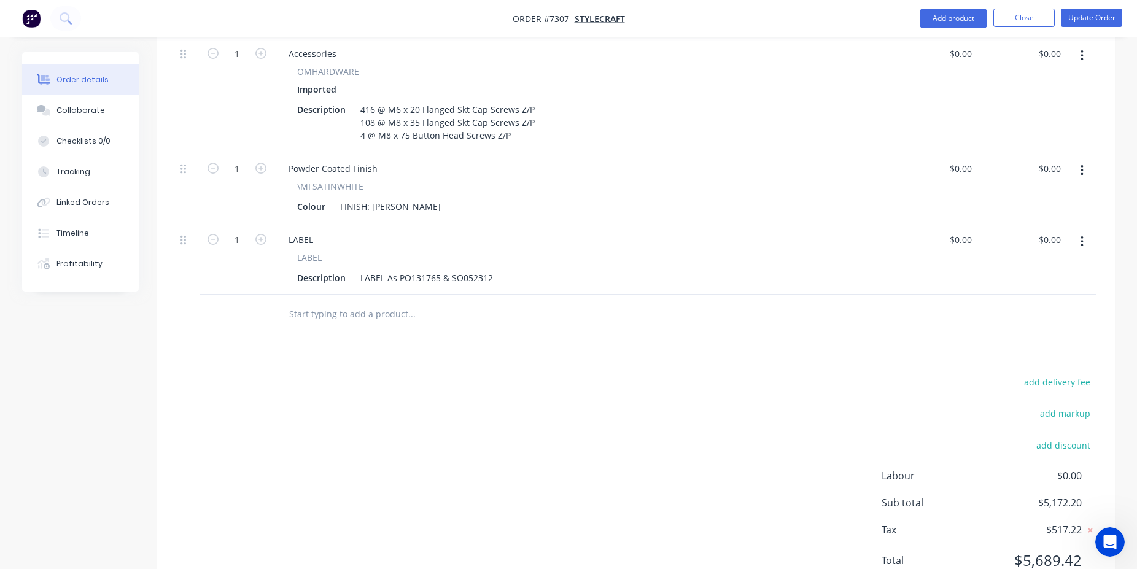
click at [372, 302] on input "text" at bounding box center [412, 314] width 246 height 25
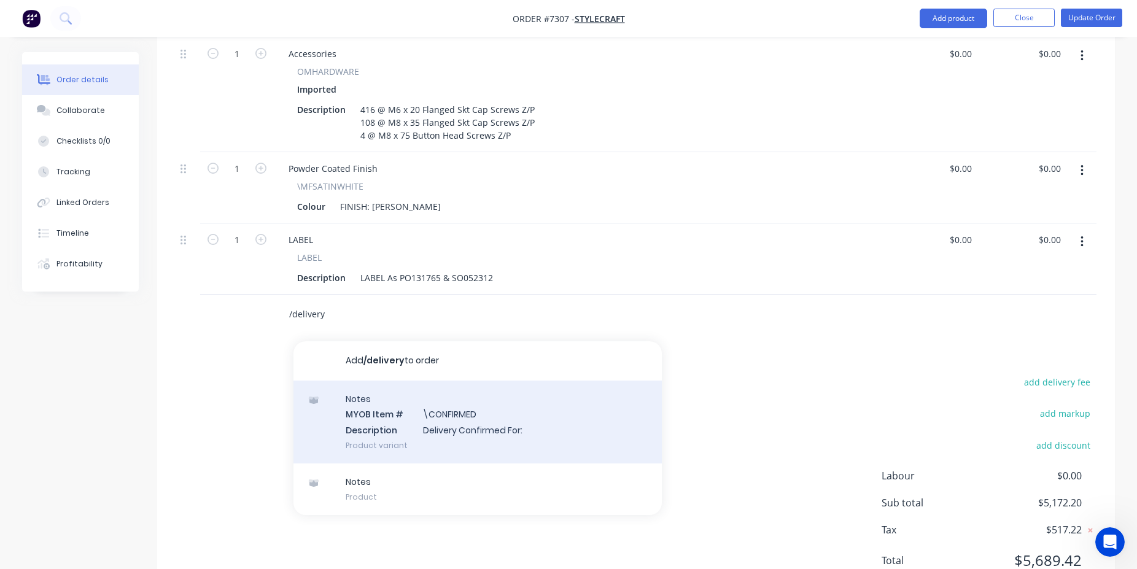
type input "/delivery"
click at [390, 381] on div "Notes MYOB Item # \CONFIRMED Description Delivery Confirmed For: Product variant" at bounding box center [478, 422] width 368 height 83
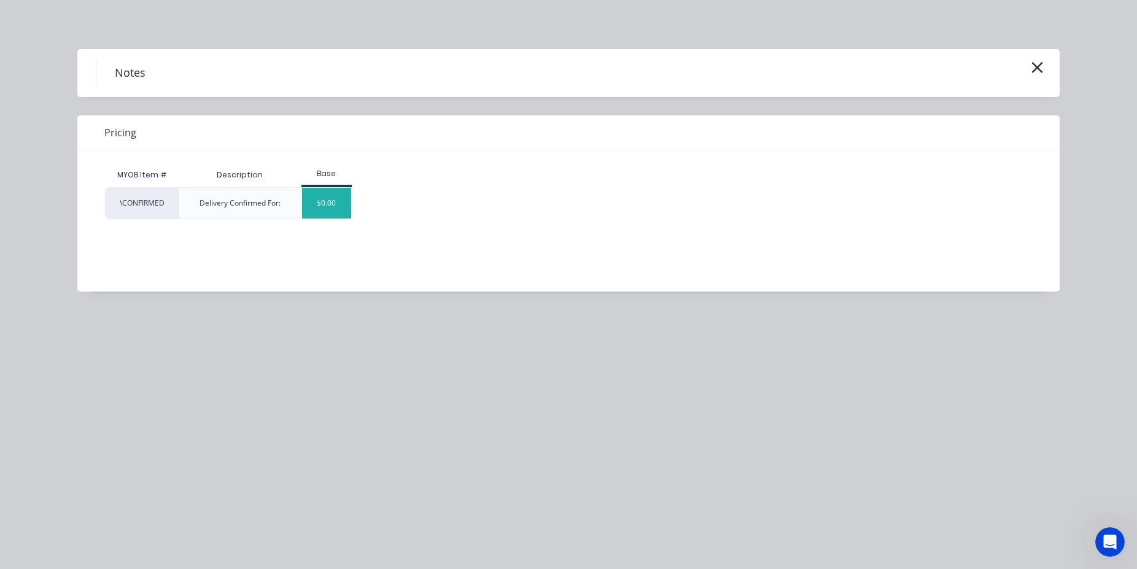
click at [329, 198] on div "$0.00" at bounding box center [327, 203] width 50 height 31
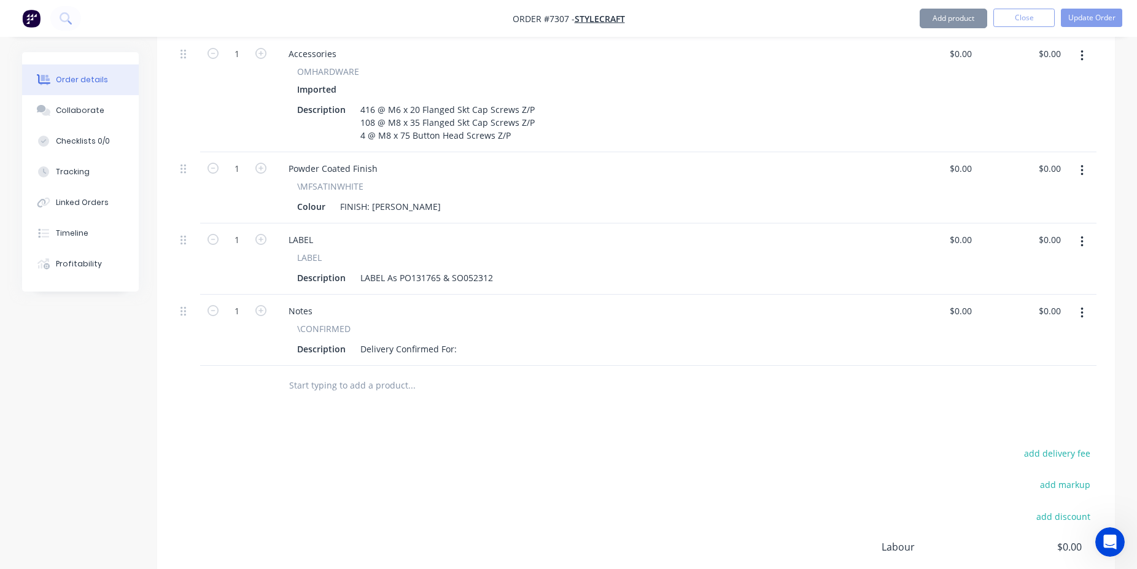
click at [454, 340] on div "Delivery Confirmed For:" at bounding box center [409, 349] width 106 height 18
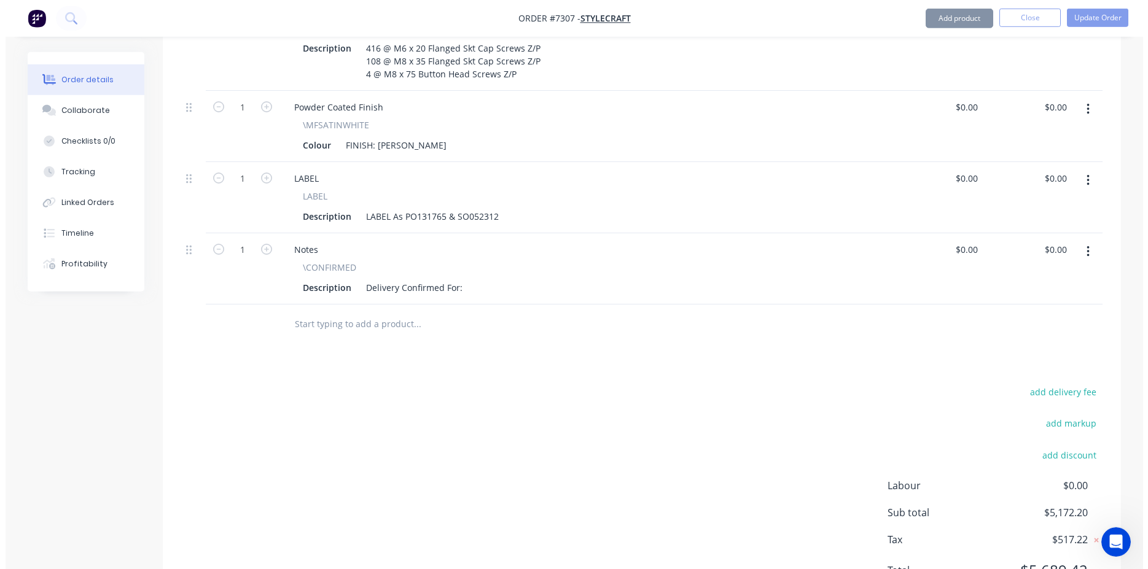
scroll to position [2548, 0]
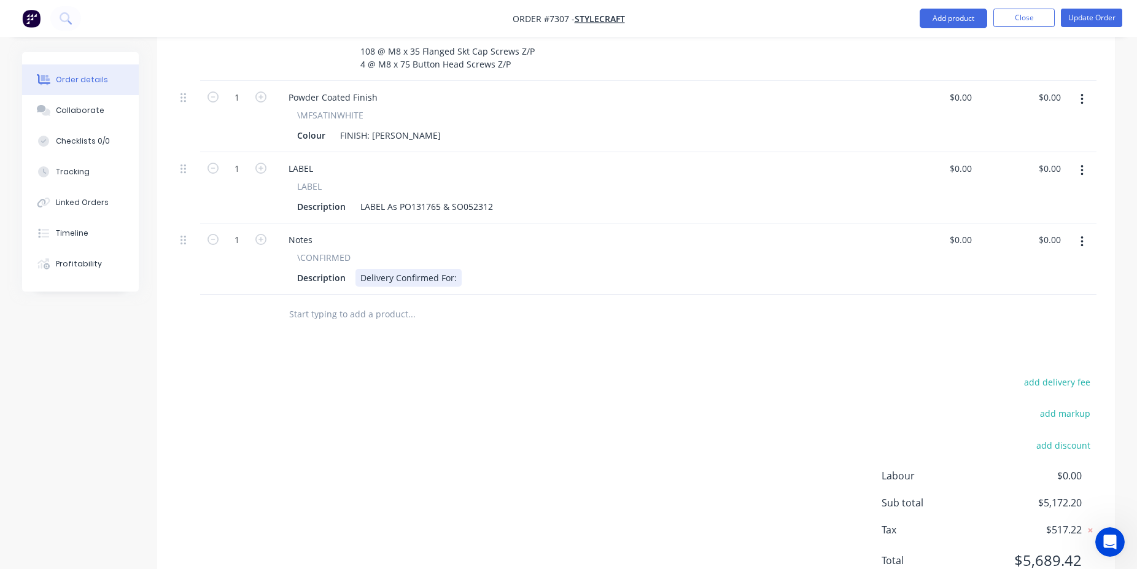
click at [451, 269] on div "Delivery Confirmed For:" at bounding box center [409, 278] width 106 height 18
click at [458, 269] on div "Delivery Confirmed For:" at bounding box center [409, 278] width 106 height 18
click at [1097, 17] on button "Update Order" at bounding box center [1091, 18] width 61 height 18
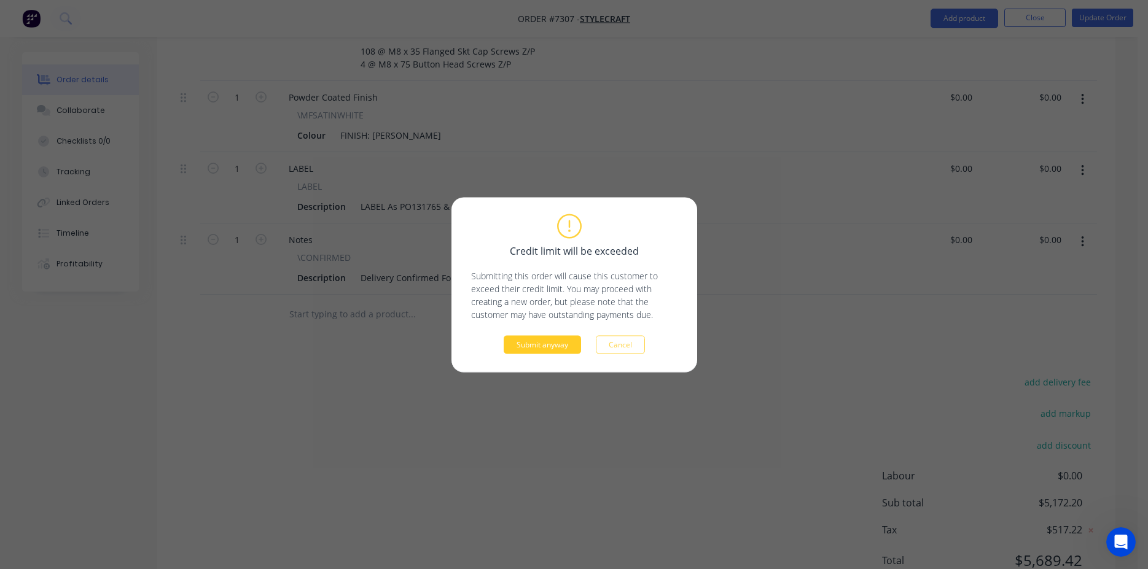
click at [541, 345] on button "Submit anyway" at bounding box center [542, 344] width 77 height 18
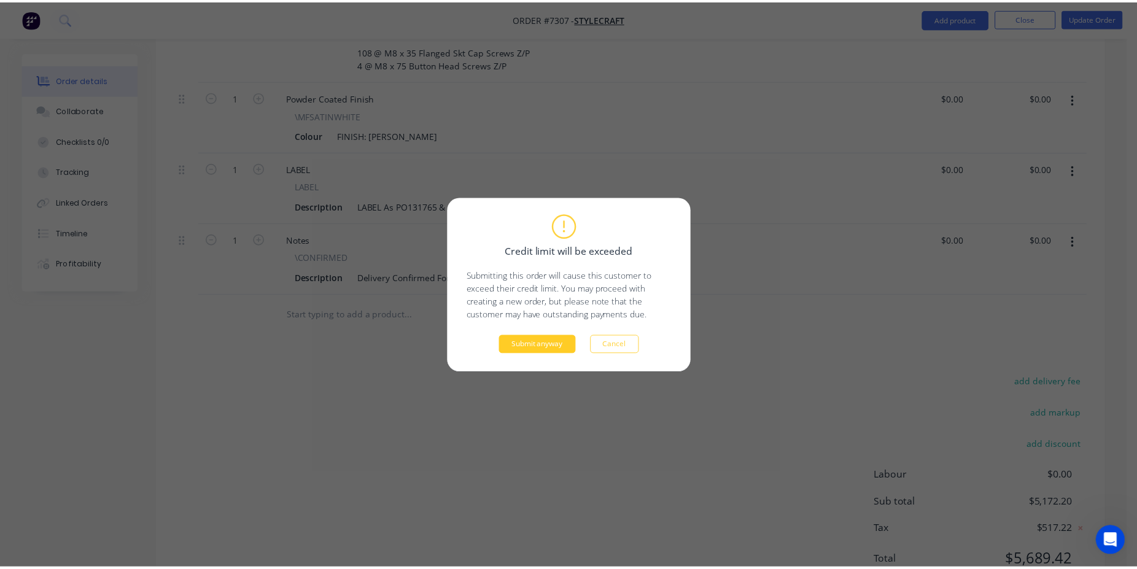
scroll to position [2285, 0]
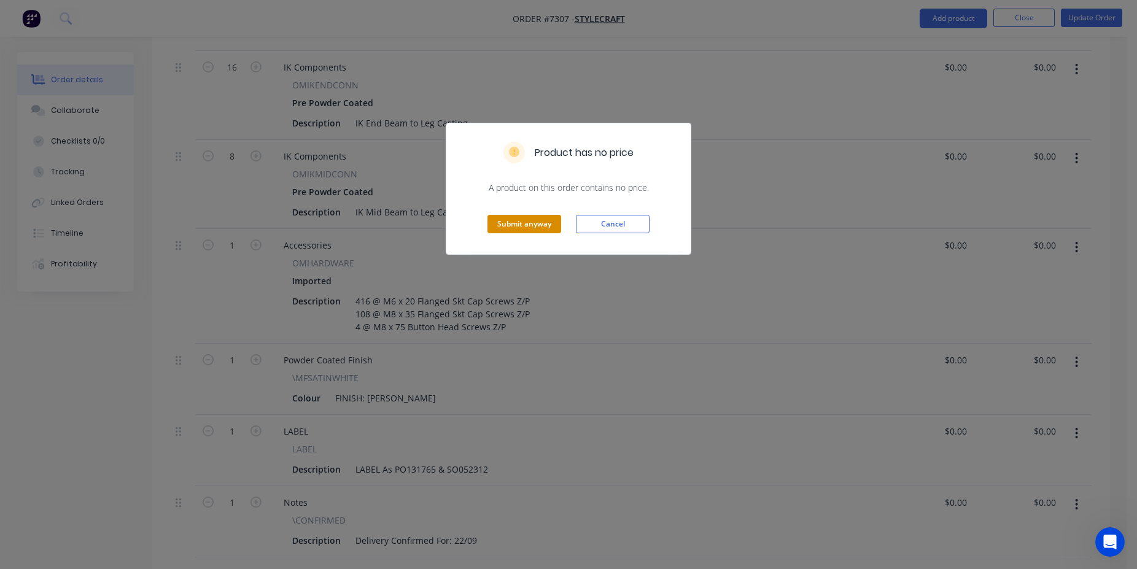
click at [528, 220] on button "Submit anyway" at bounding box center [525, 224] width 74 height 18
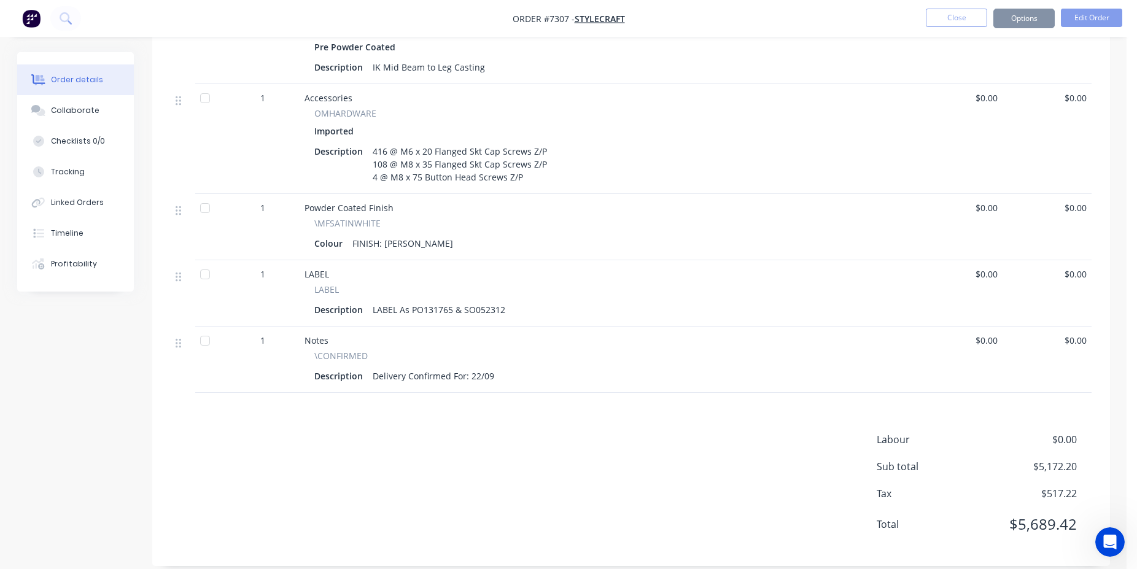
scroll to position [2271, 0]
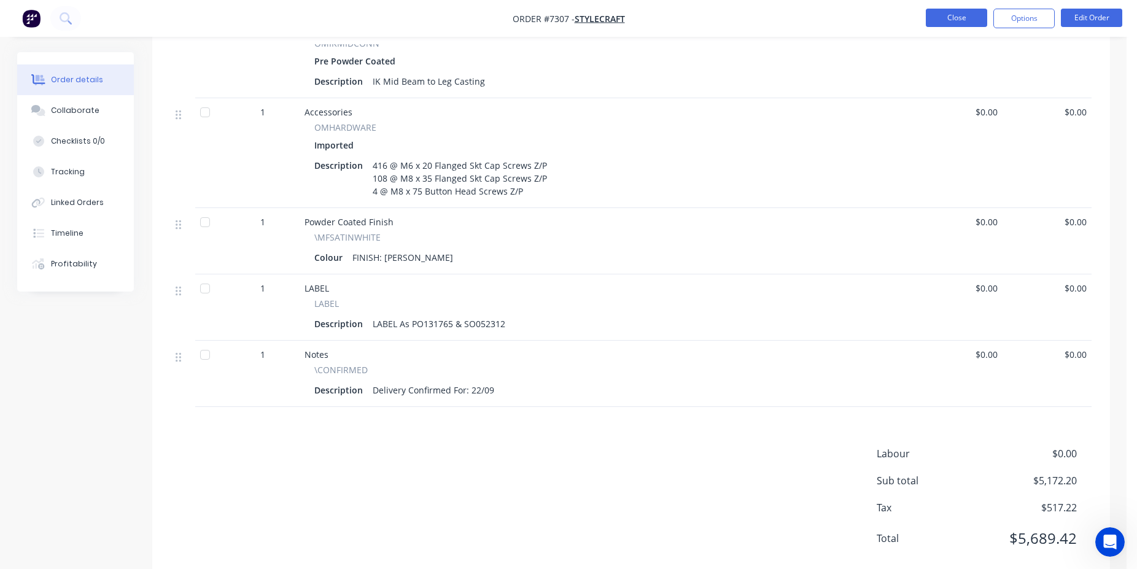
click at [959, 19] on button "Close" at bounding box center [956, 18] width 61 height 18
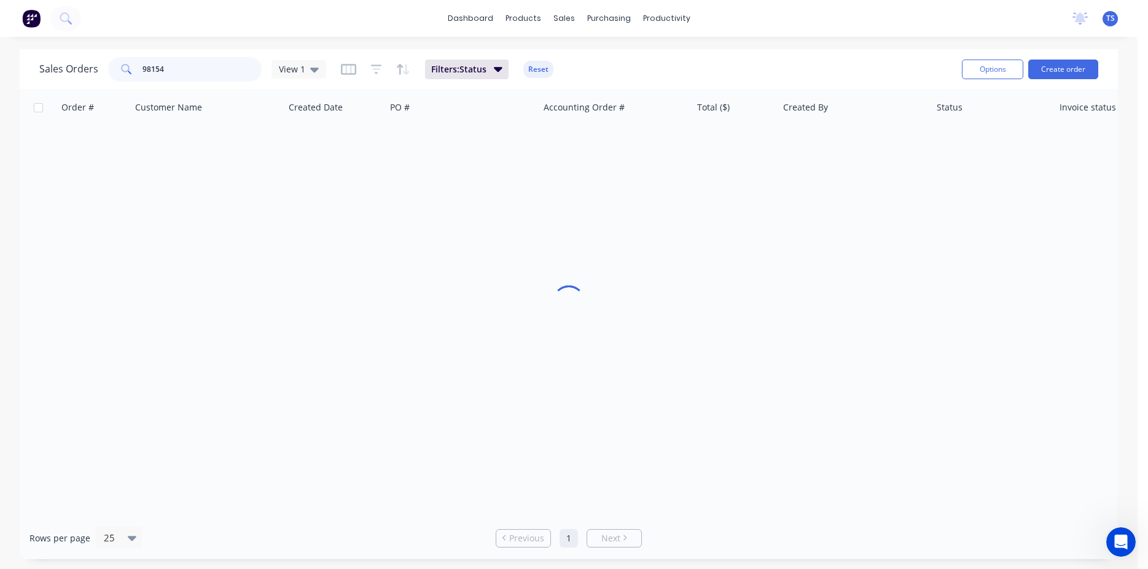
click at [219, 64] on input "98154" at bounding box center [202, 69] width 120 height 25
type input "98460"
click at [99, 162] on link "7592" at bounding box center [100, 145] width 74 height 37
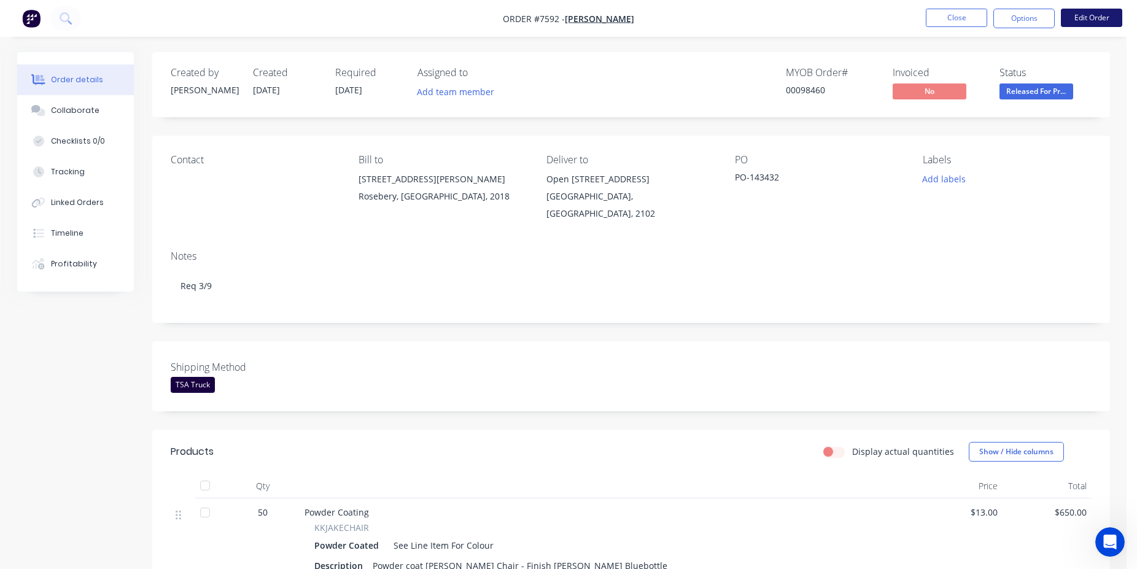
click at [1081, 25] on button "Edit Order" at bounding box center [1091, 18] width 61 height 18
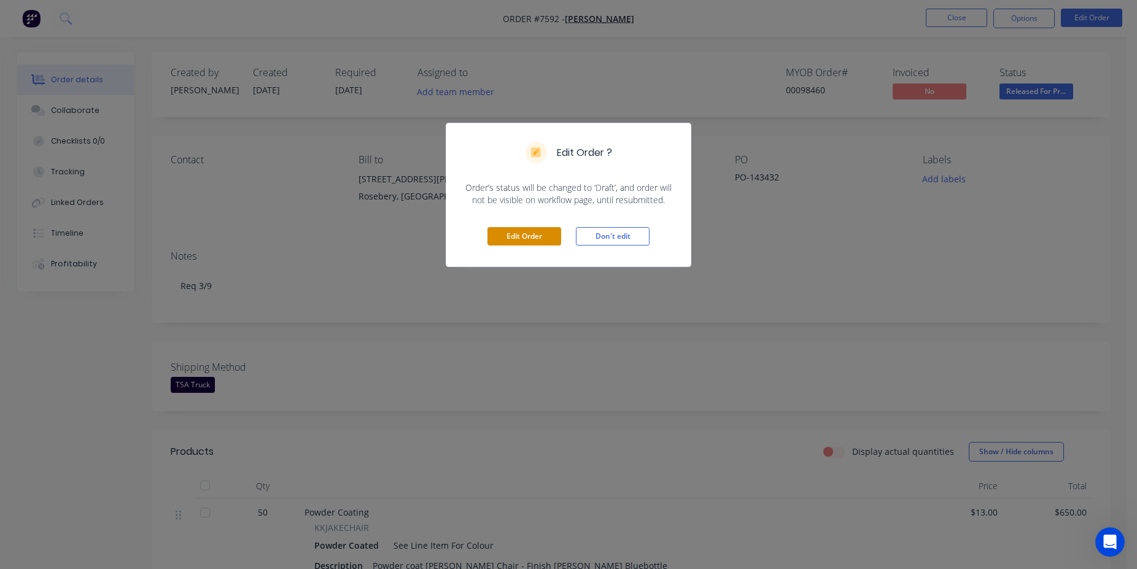
click at [528, 233] on button "Edit Order" at bounding box center [525, 236] width 74 height 18
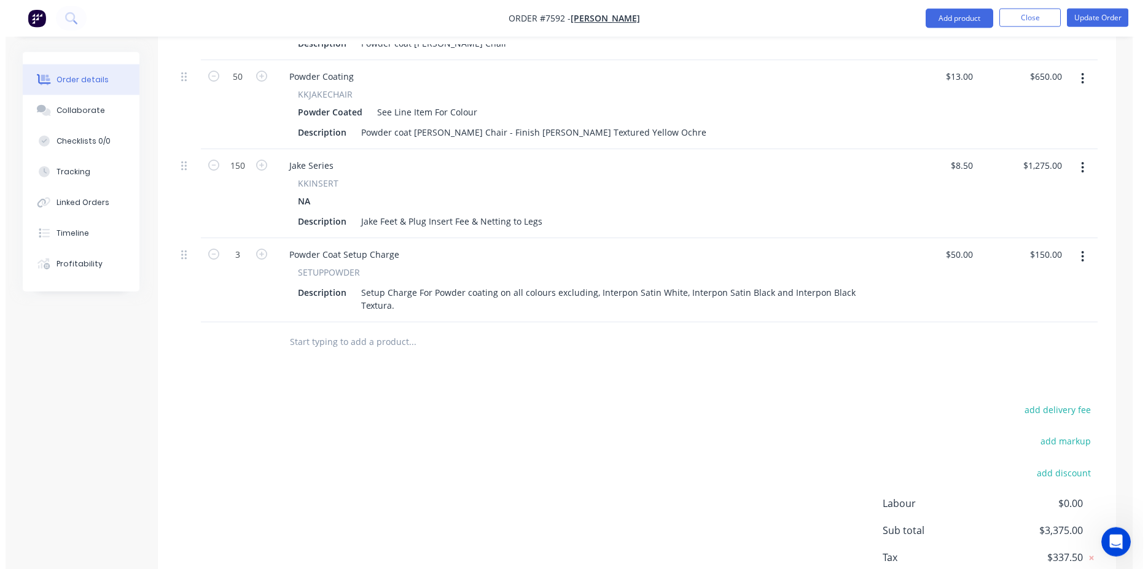
scroll to position [689, 0]
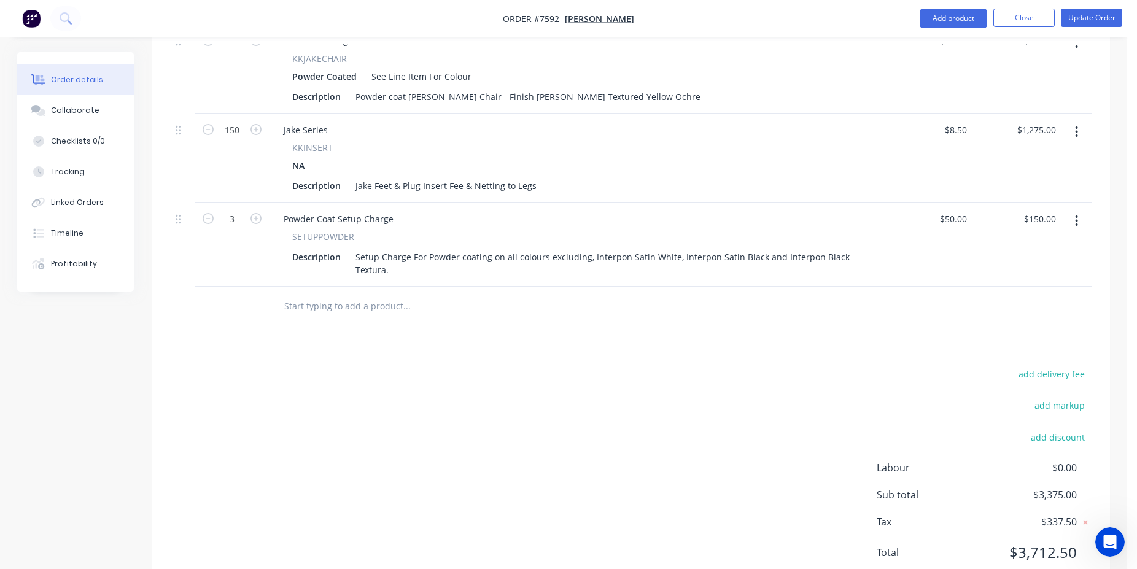
click at [321, 294] on input "text" at bounding box center [407, 306] width 246 height 25
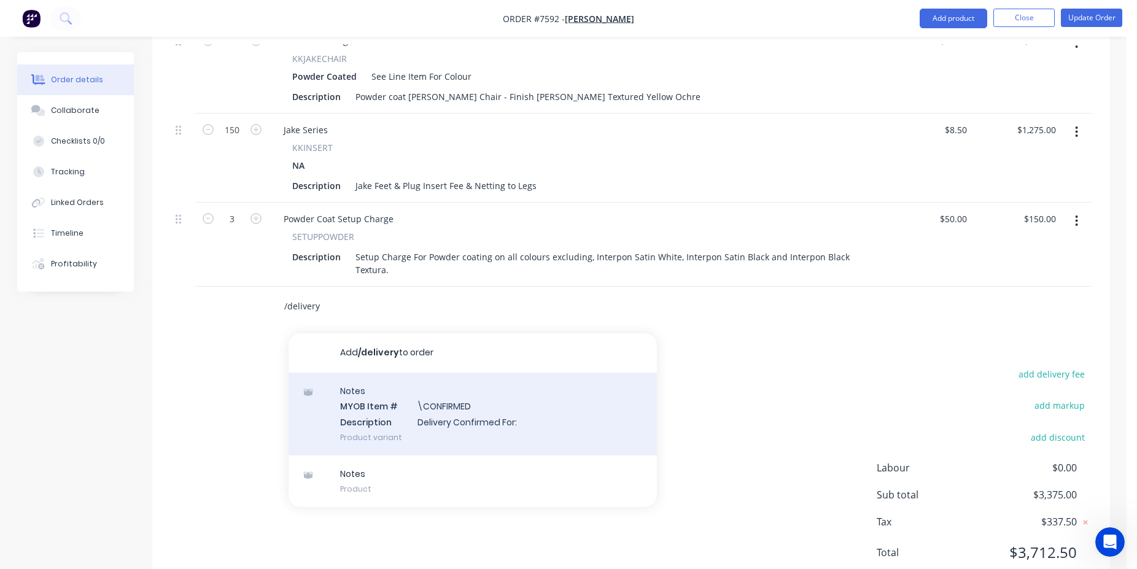
type input "/delivery"
click at [415, 394] on div "Notes MYOB Item # \CONFIRMED Description Delivery Confirmed For: Product variant" at bounding box center [473, 414] width 368 height 83
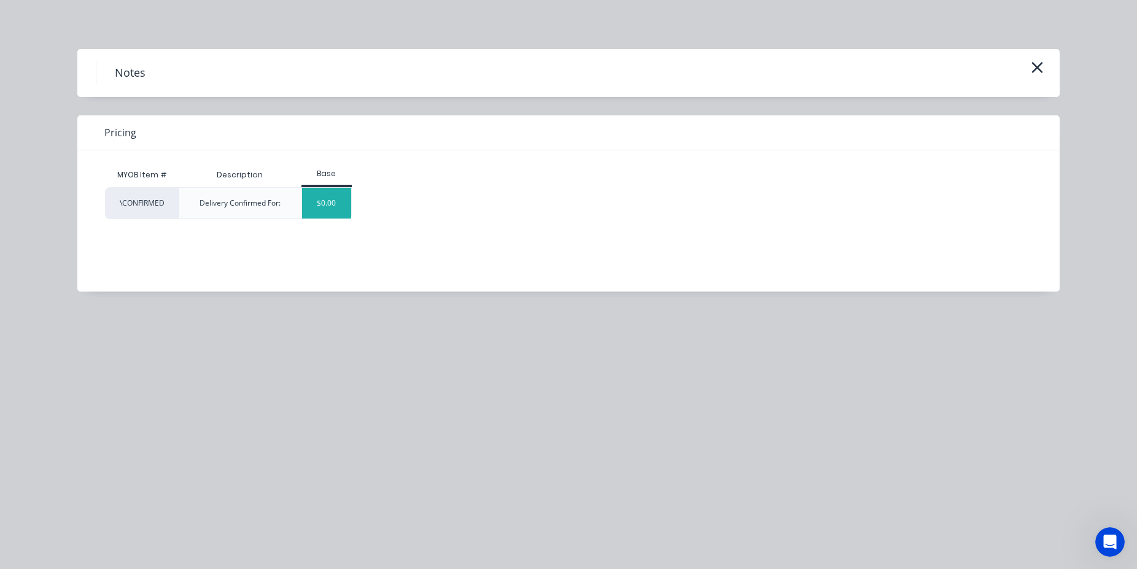
click at [337, 207] on div "$0.00" at bounding box center [327, 203] width 50 height 31
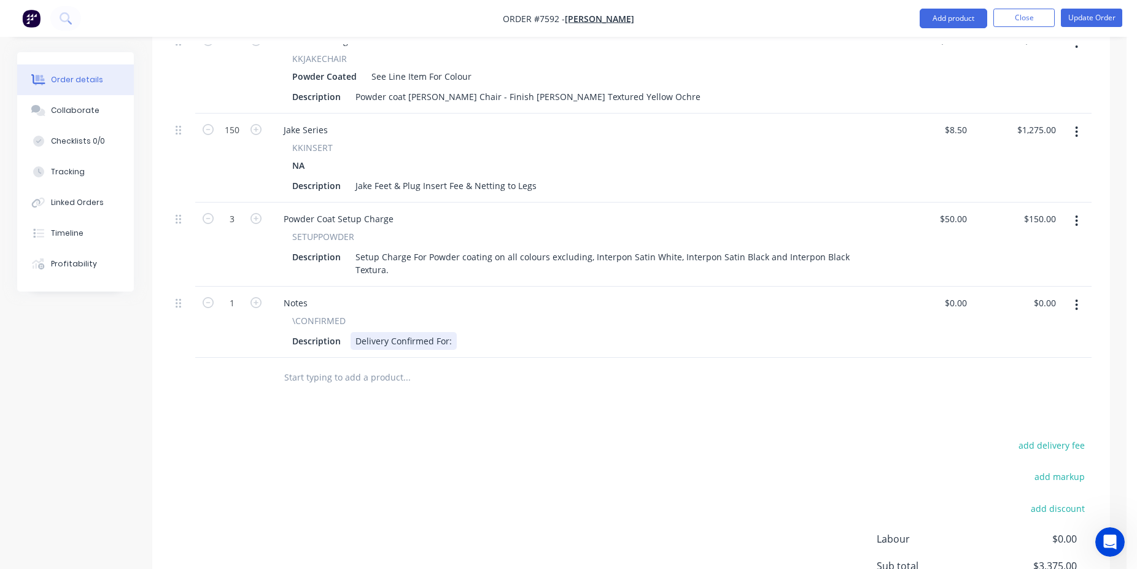
click at [449, 332] on div "Delivery Confirmed For:" at bounding box center [404, 341] width 106 height 18
click at [1089, 12] on button "Update Order" at bounding box center [1091, 18] width 61 height 18
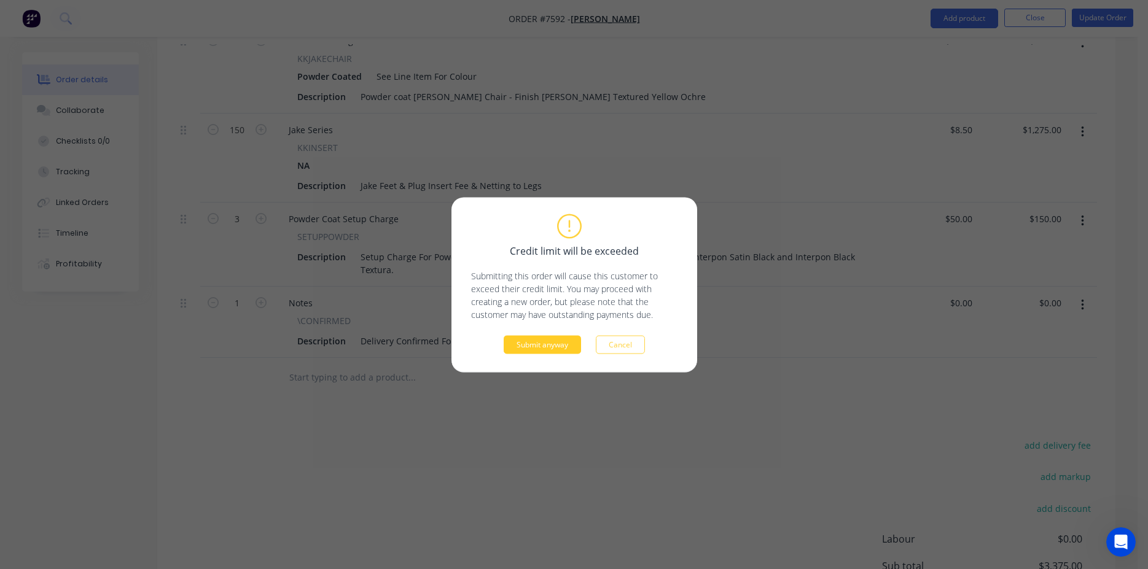
click at [544, 343] on button "Submit anyway" at bounding box center [542, 344] width 77 height 18
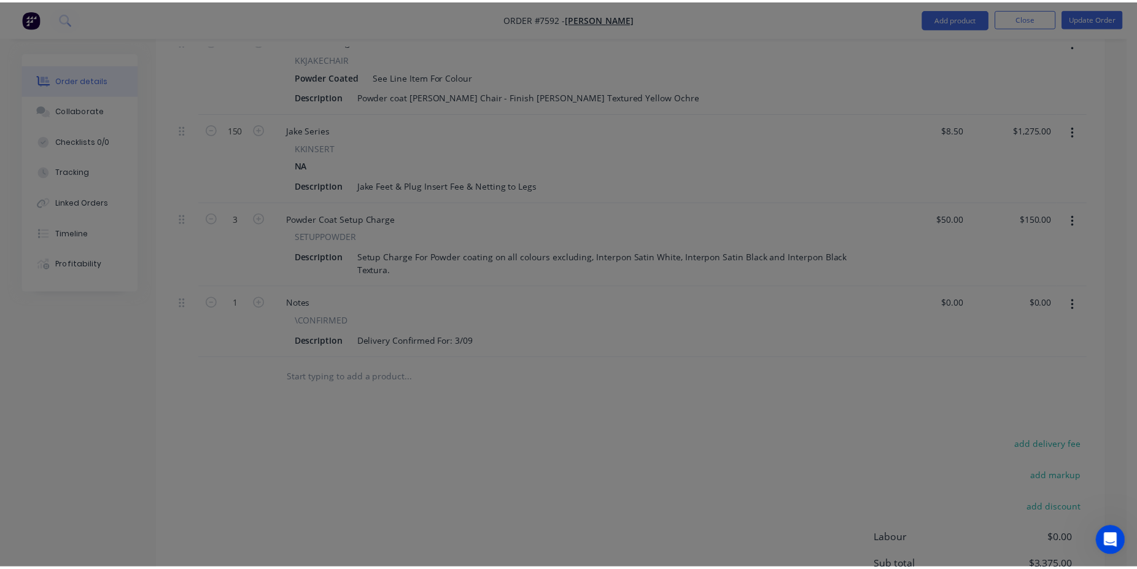
scroll to position [609, 0]
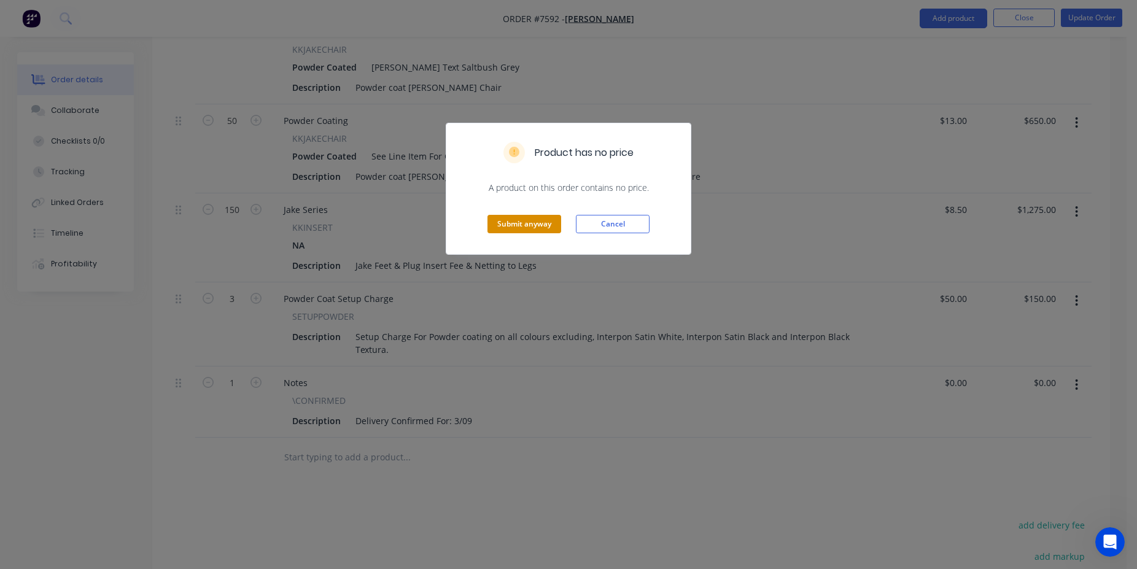
click at [540, 228] on button "Submit anyway" at bounding box center [525, 224] width 74 height 18
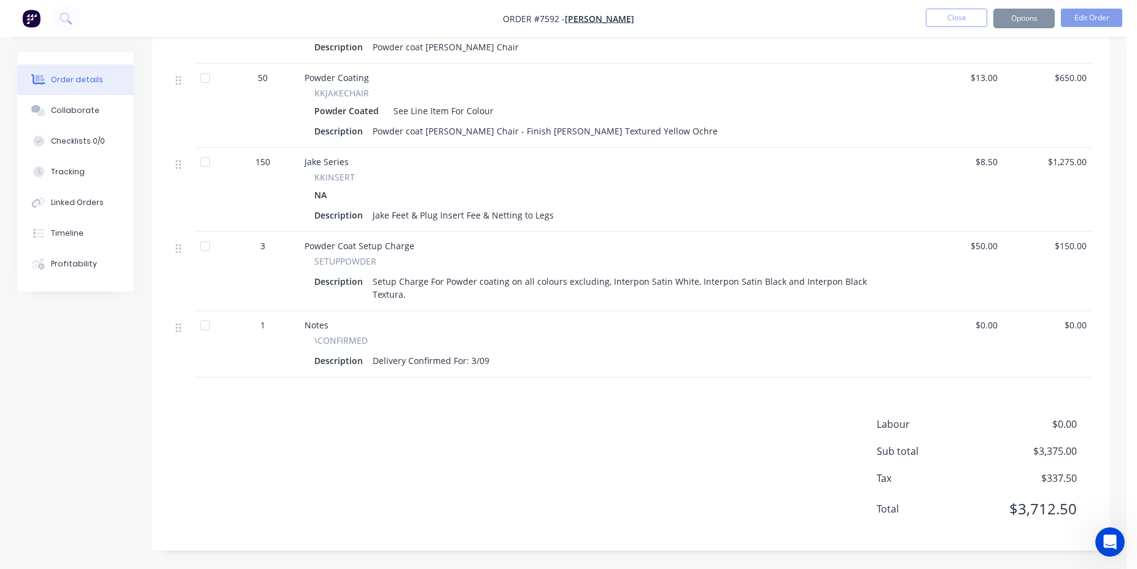
scroll to position [578, 0]
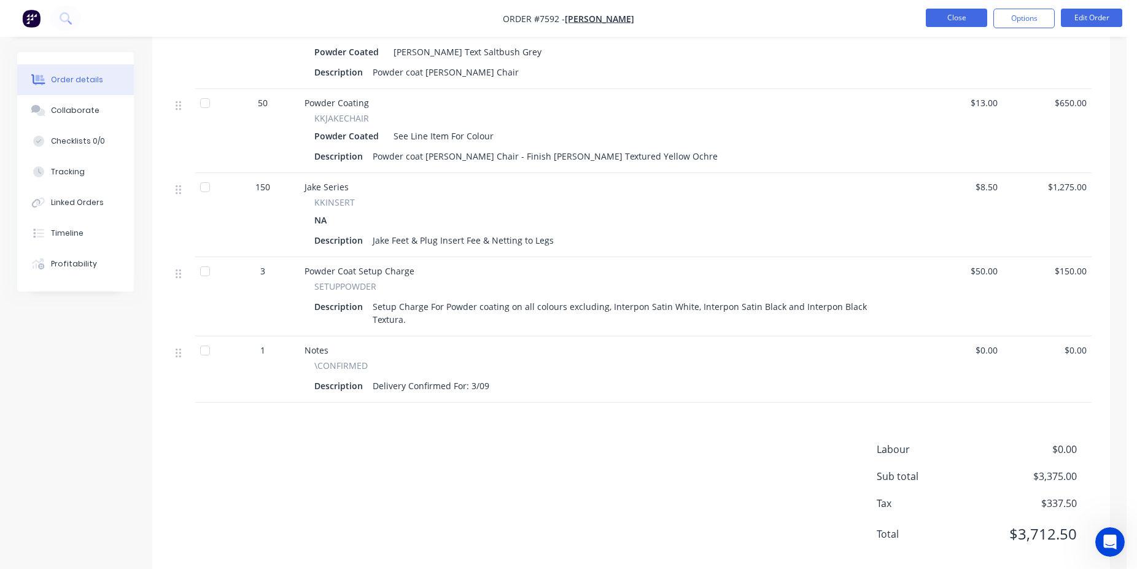
click at [954, 17] on button "Close" at bounding box center [956, 18] width 61 height 18
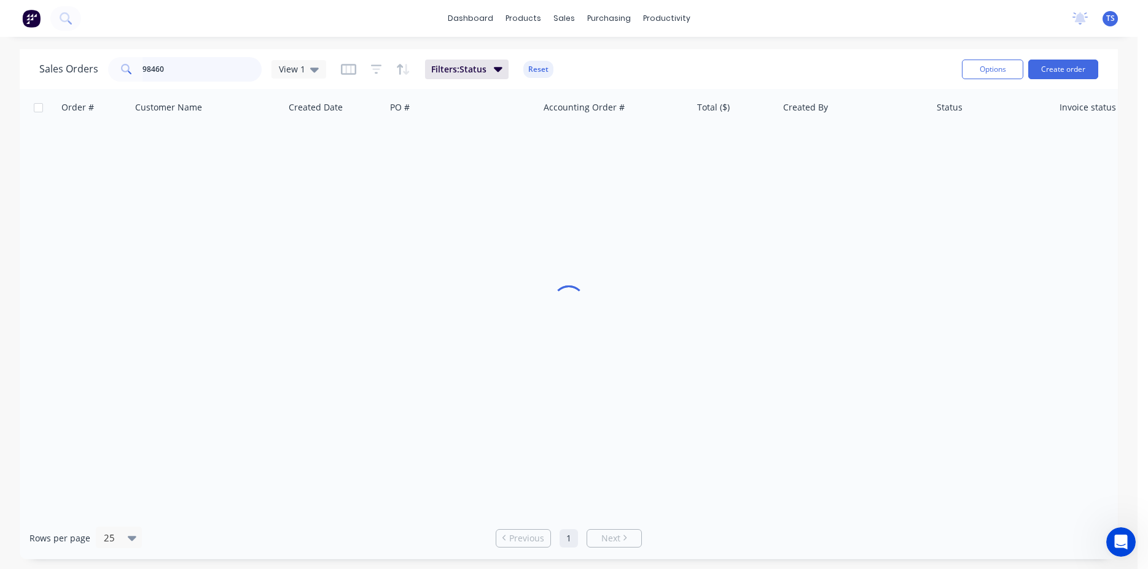
click at [201, 76] on input "98460" at bounding box center [202, 69] width 120 height 25
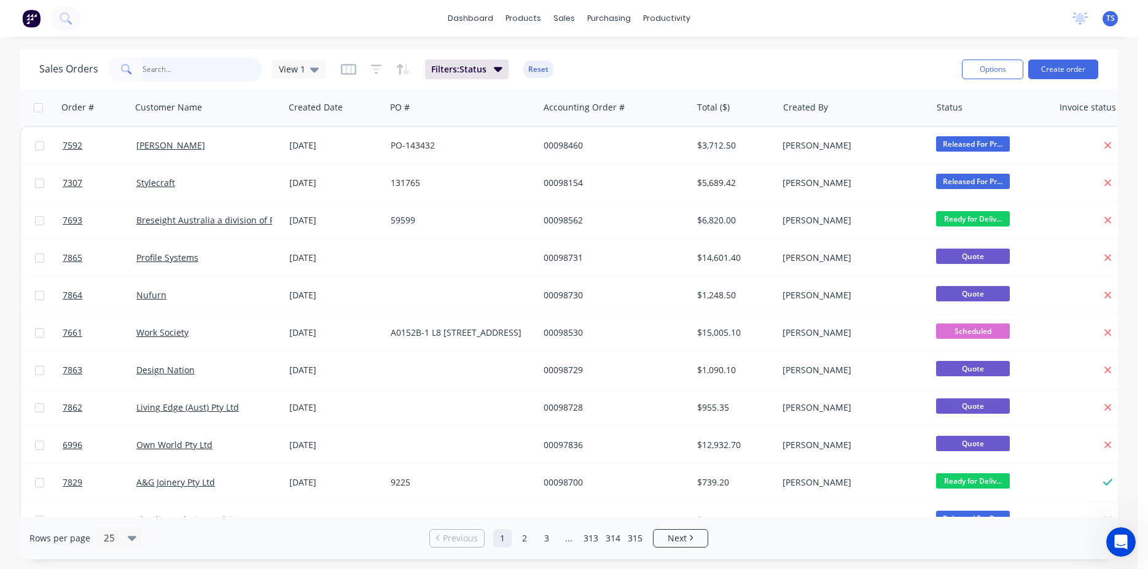
click at [181, 60] on input "text" at bounding box center [202, 69] width 120 height 25
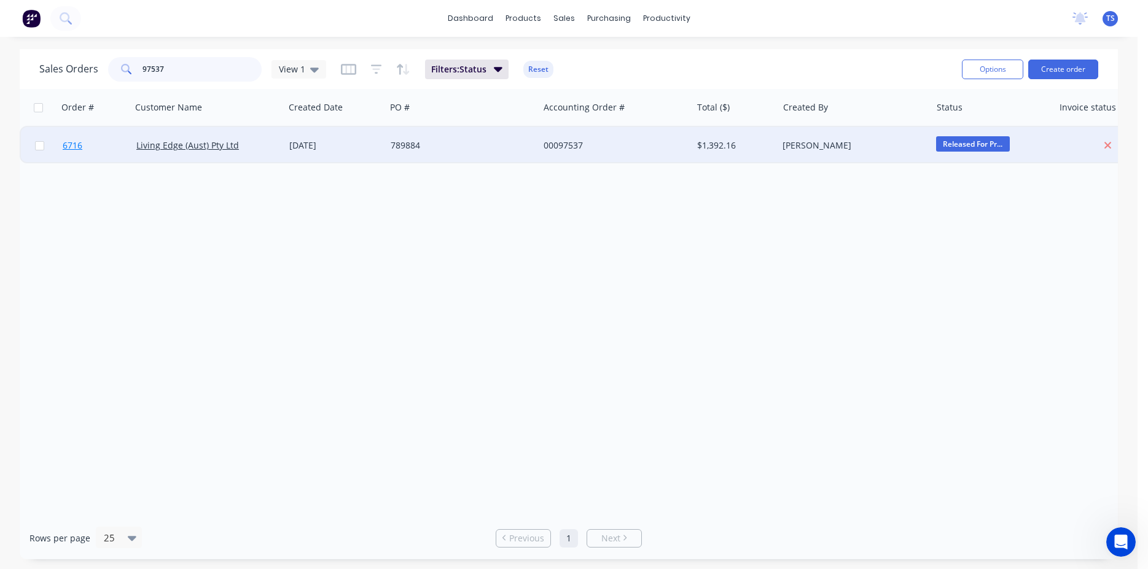
type input "97537"
click at [87, 152] on link "6716" at bounding box center [100, 145] width 74 height 37
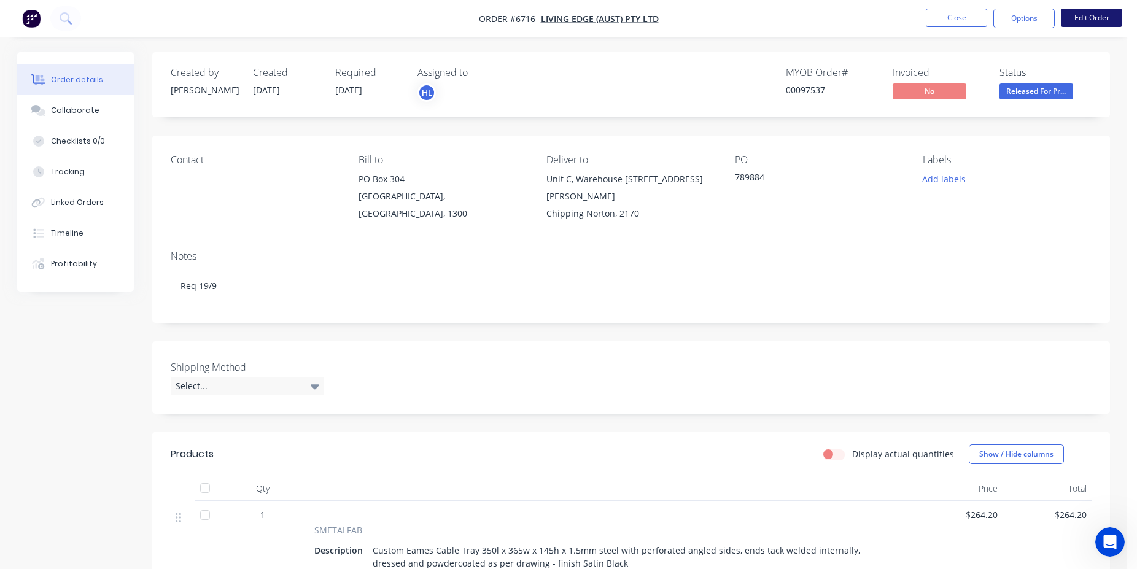
click at [1101, 15] on button "Edit Order" at bounding box center [1091, 18] width 61 height 18
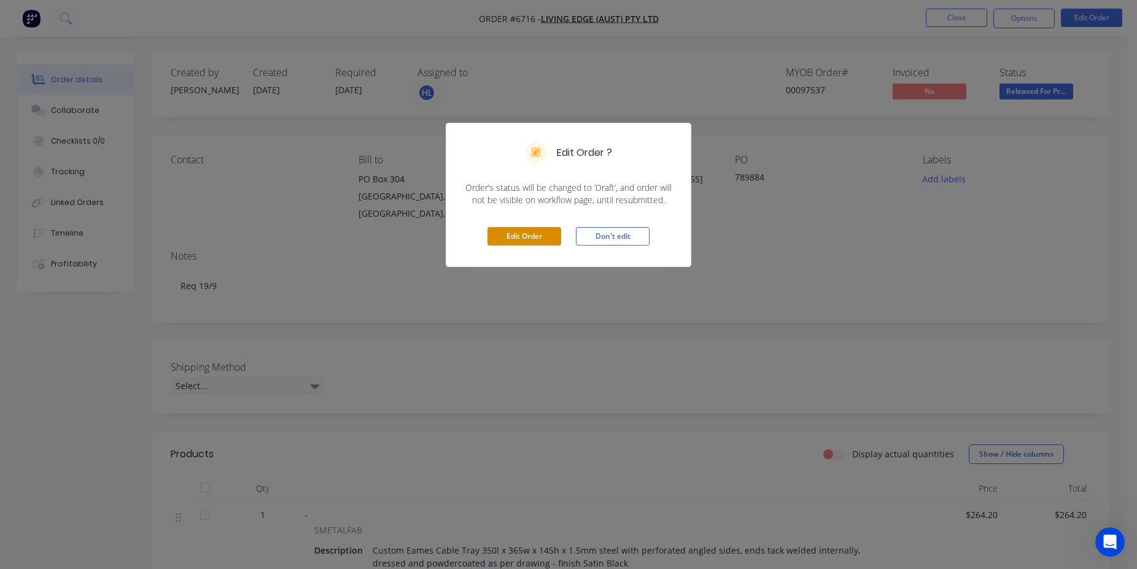
click at [531, 240] on button "Edit Order" at bounding box center [525, 236] width 74 height 18
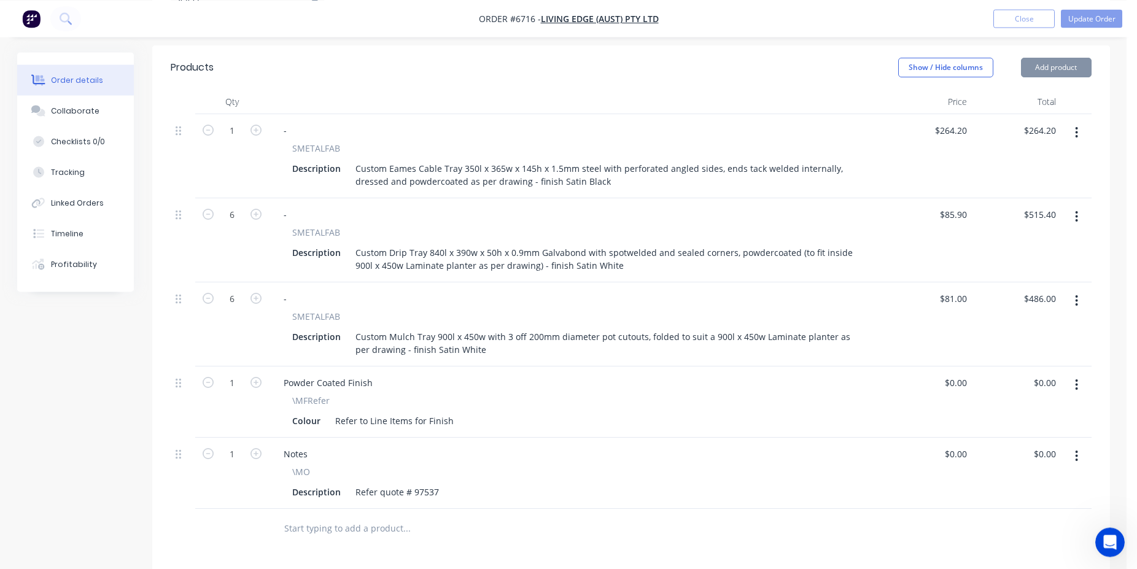
scroll to position [438, 0]
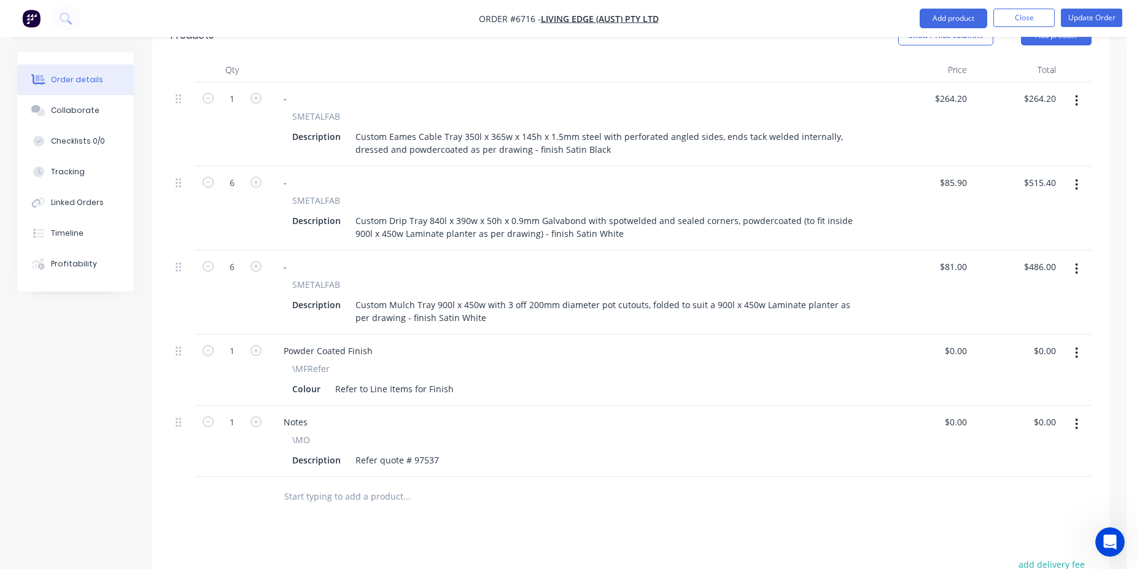
click at [380, 485] on input "text" at bounding box center [407, 497] width 246 height 25
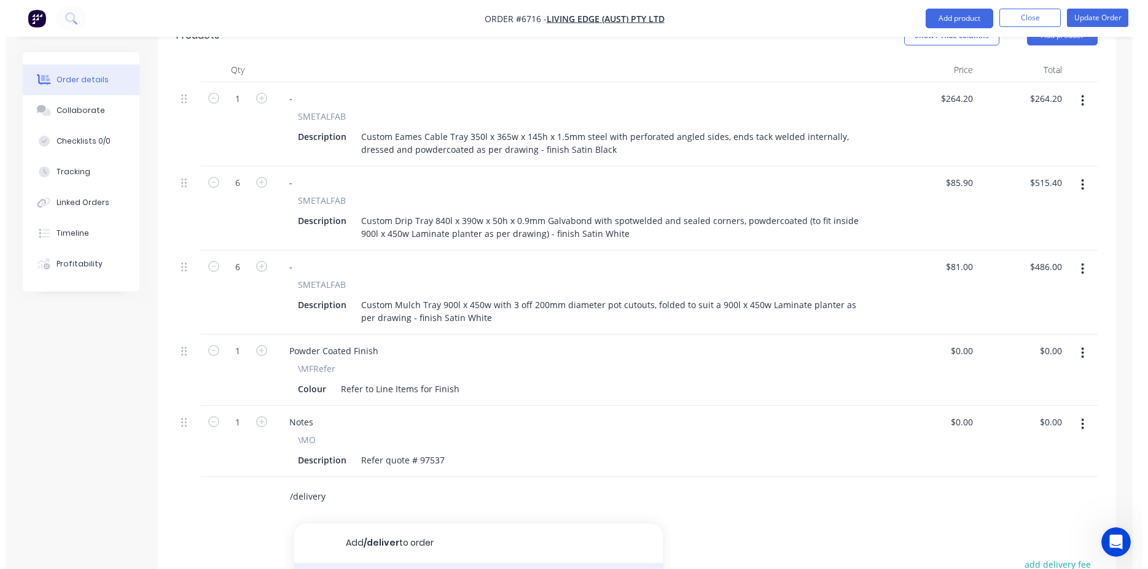
scroll to position [655, 0]
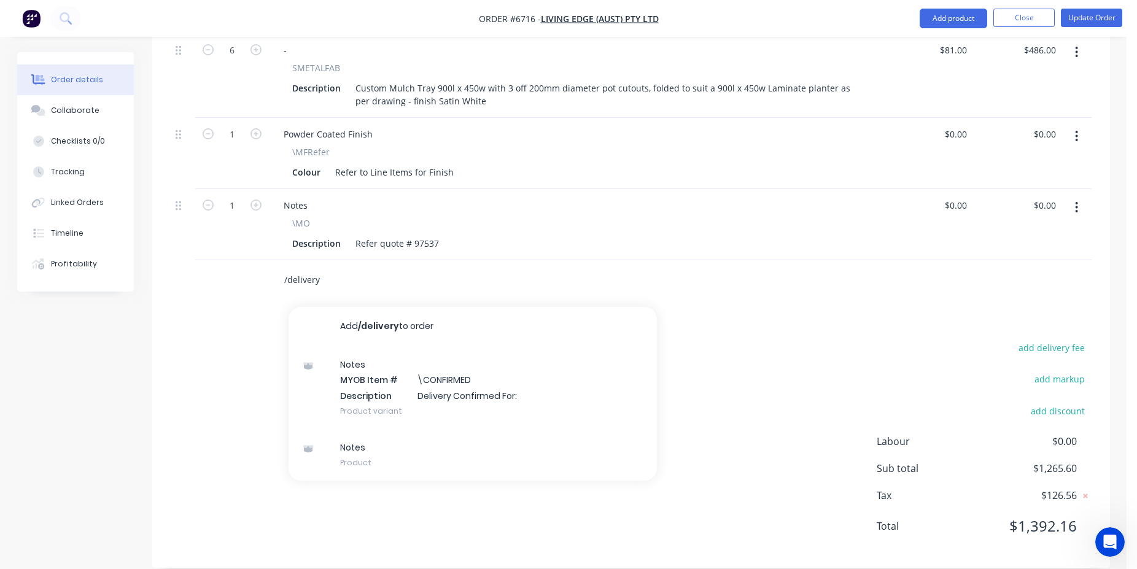
type input "/delivery"
click at [467, 375] on div "Notes MYOB Item # \CONFIRMED Description Delivery Confirmed For: Product variant" at bounding box center [473, 387] width 368 height 83
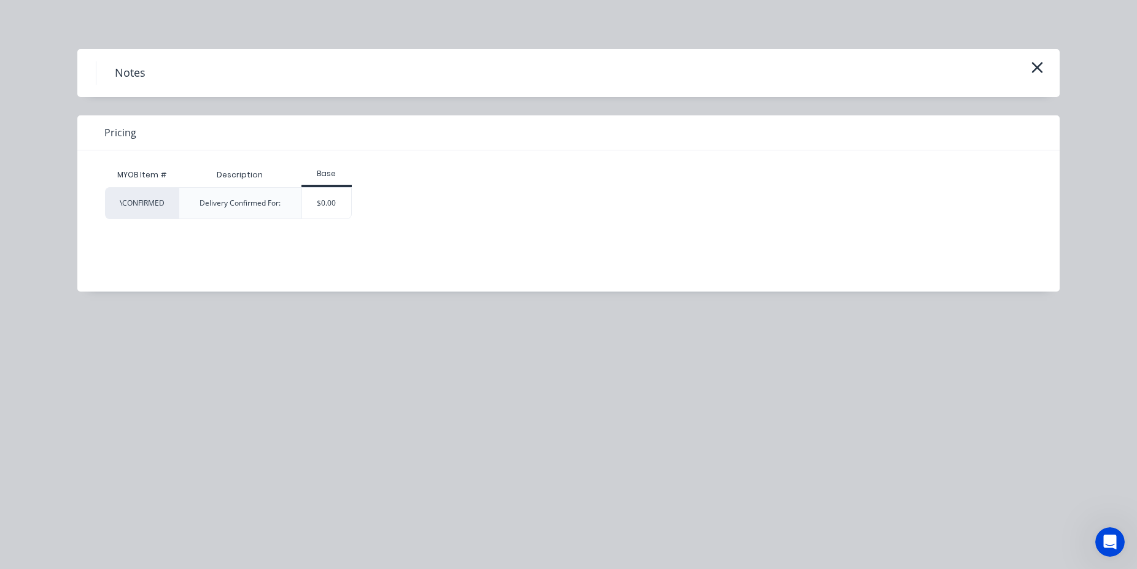
click at [337, 224] on div "MYOB Item # Description Base \CONFIRMED Delivery Confirmed For: $0.00" at bounding box center [559, 211] width 964 height 123
click at [336, 211] on div "$0.00" at bounding box center [327, 203] width 50 height 31
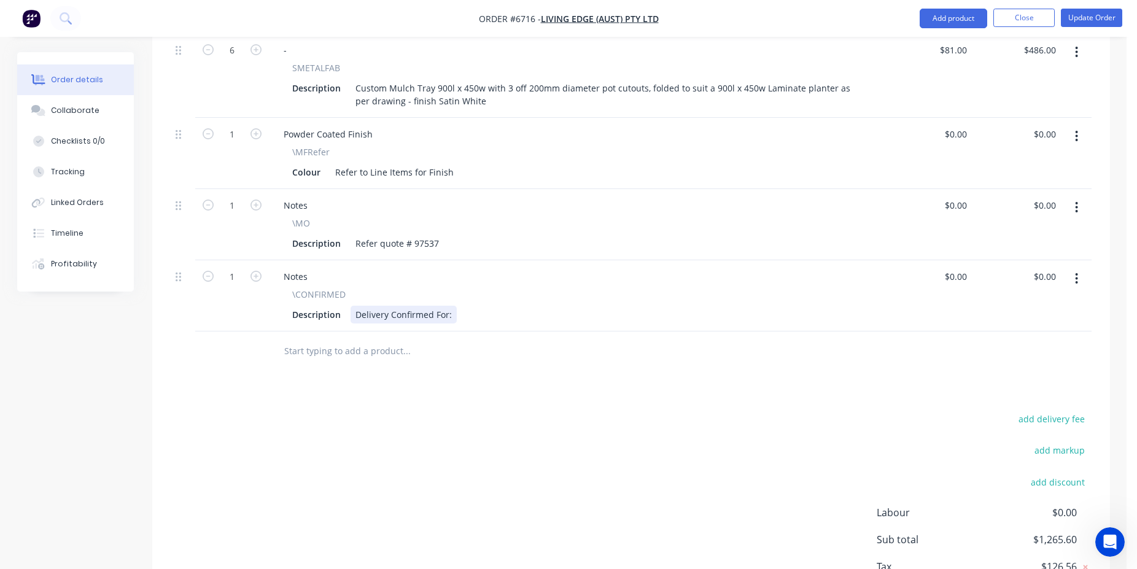
click at [451, 306] on div "Delivery Confirmed For:" at bounding box center [404, 315] width 106 height 18
click at [1081, 19] on button "Update Order" at bounding box center [1091, 18] width 61 height 18
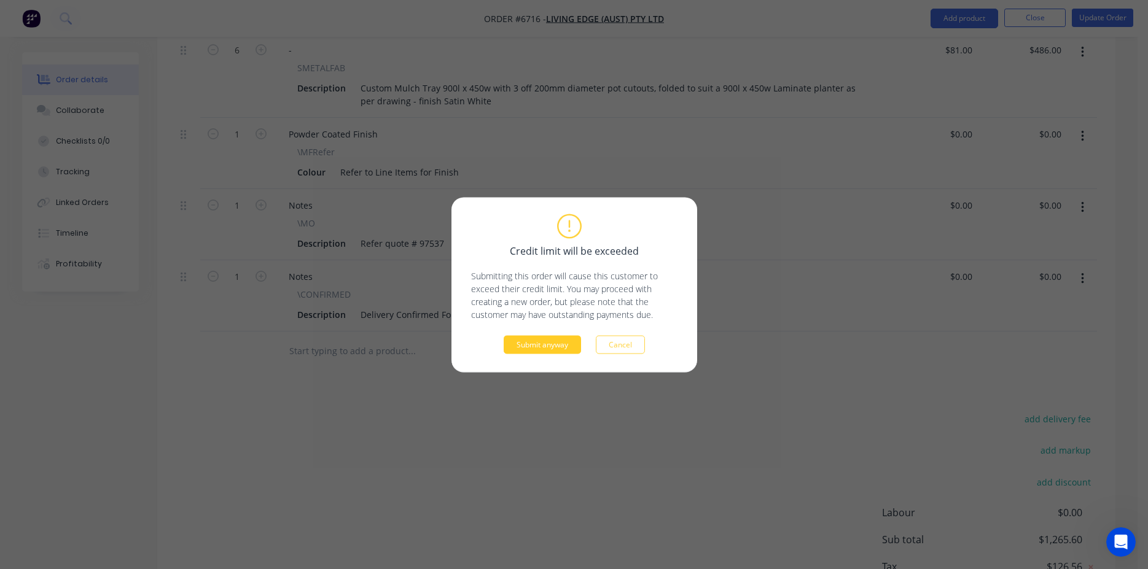
click at [537, 346] on button "Submit anyway" at bounding box center [542, 344] width 77 height 18
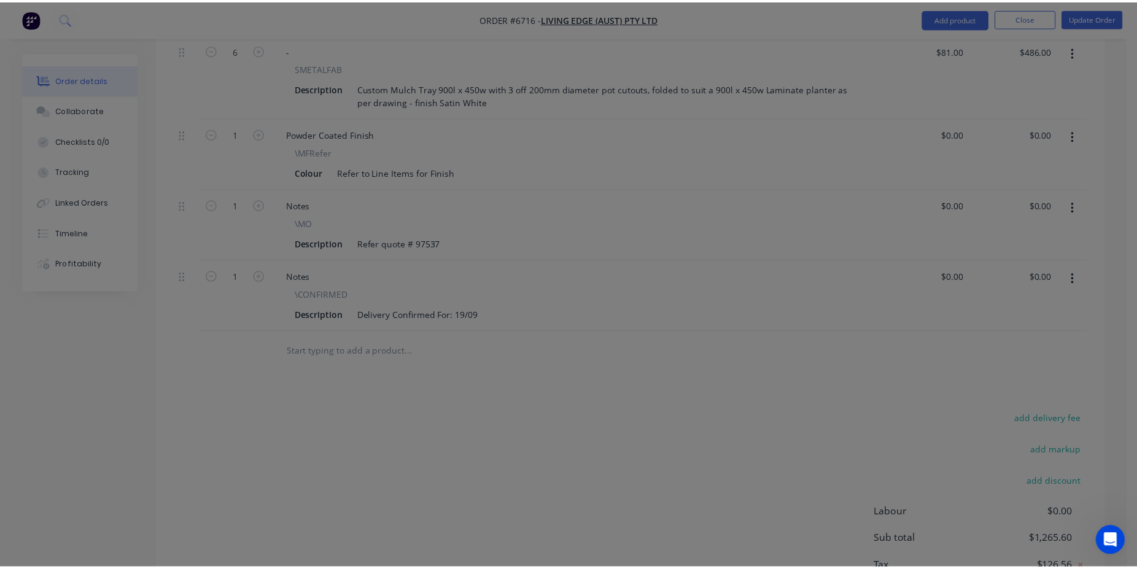
scroll to position [562, 0]
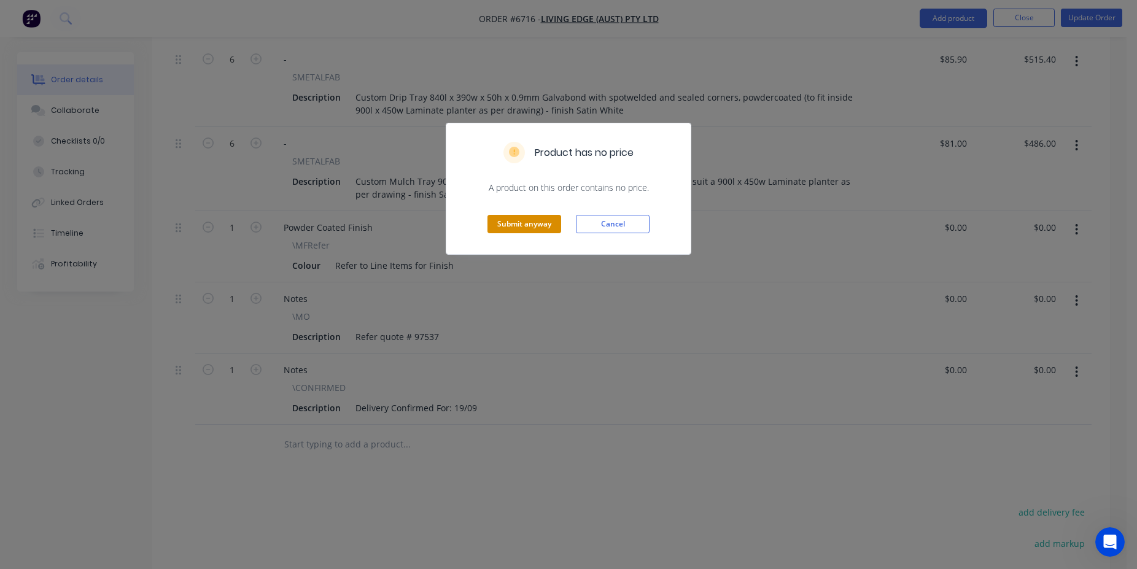
click at [523, 228] on button "Submit anyway" at bounding box center [525, 224] width 74 height 18
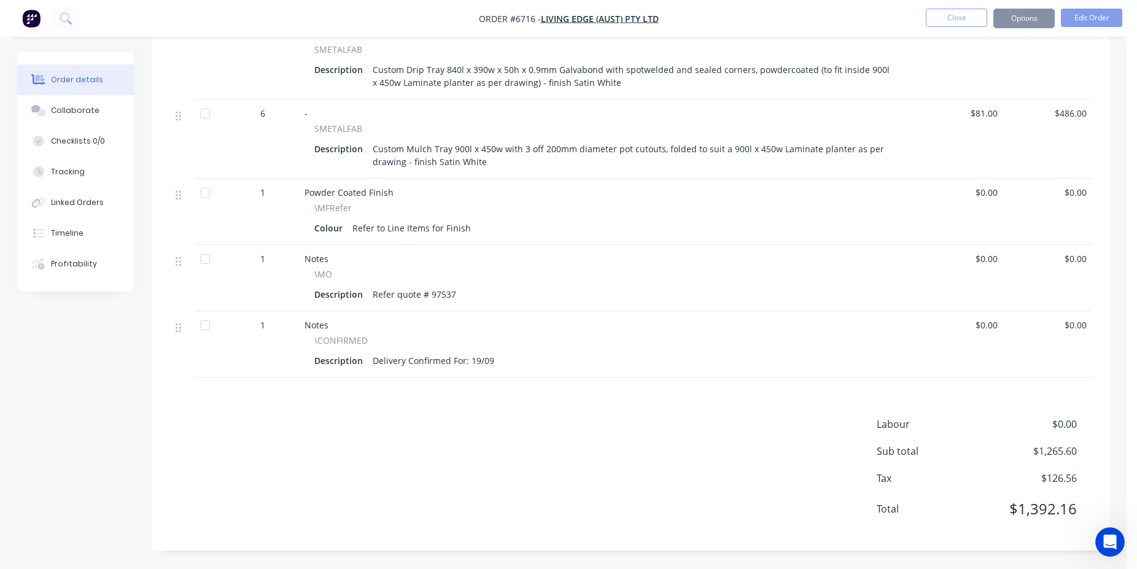
scroll to position [548, 0]
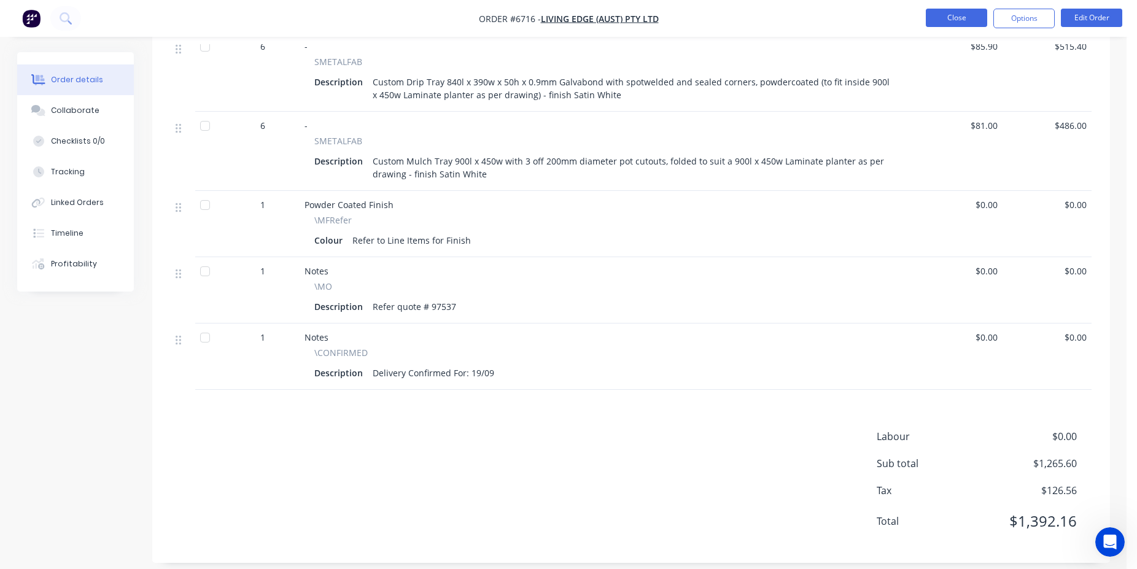
click at [946, 17] on button "Close" at bounding box center [956, 18] width 61 height 18
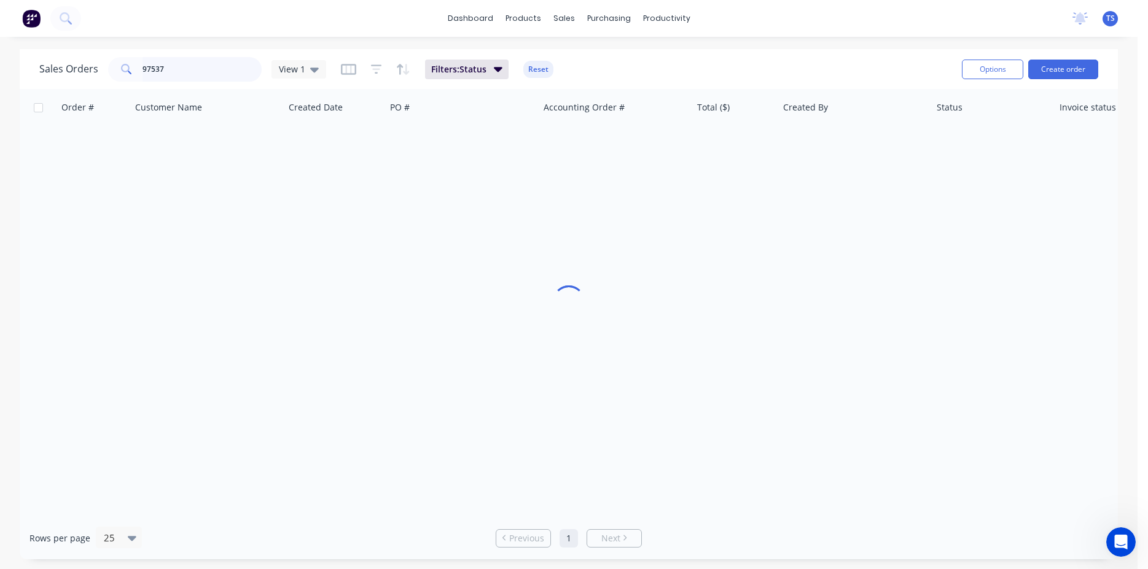
click at [193, 71] on input "97537" at bounding box center [202, 69] width 120 height 25
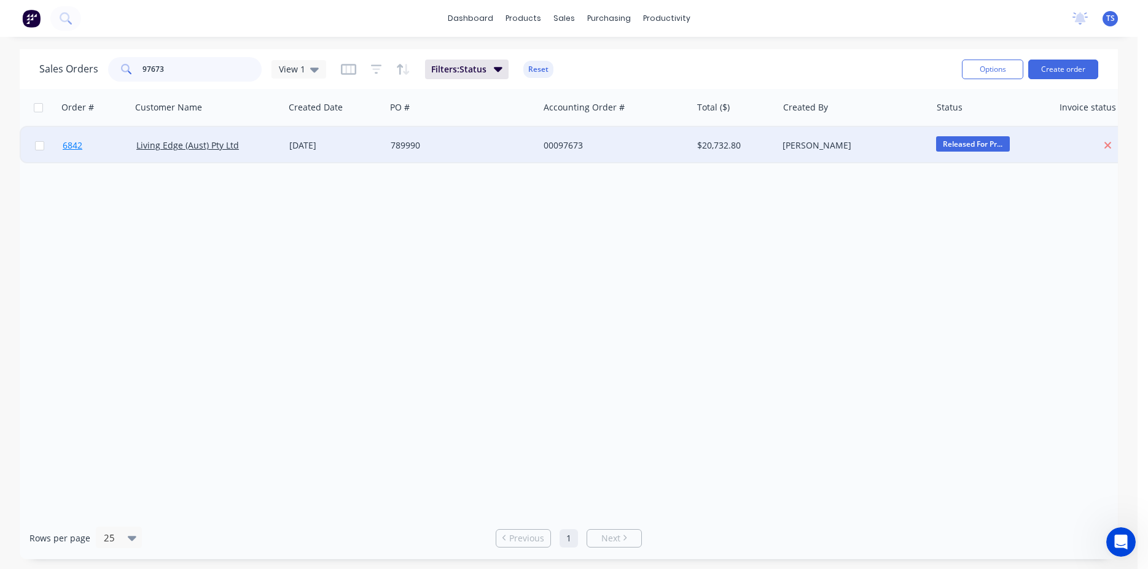
type input "97673"
click at [104, 149] on link "6842" at bounding box center [100, 145] width 74 height 37
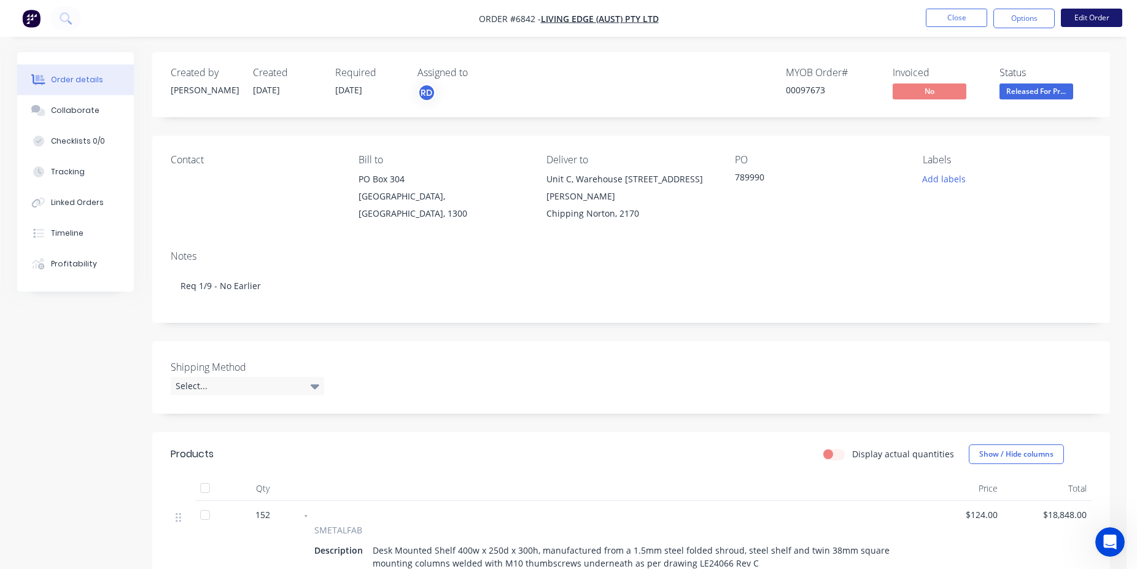
click at [1102, 23] on button "Edit Order" at bounding box center [1091, 18] width 61 height 18
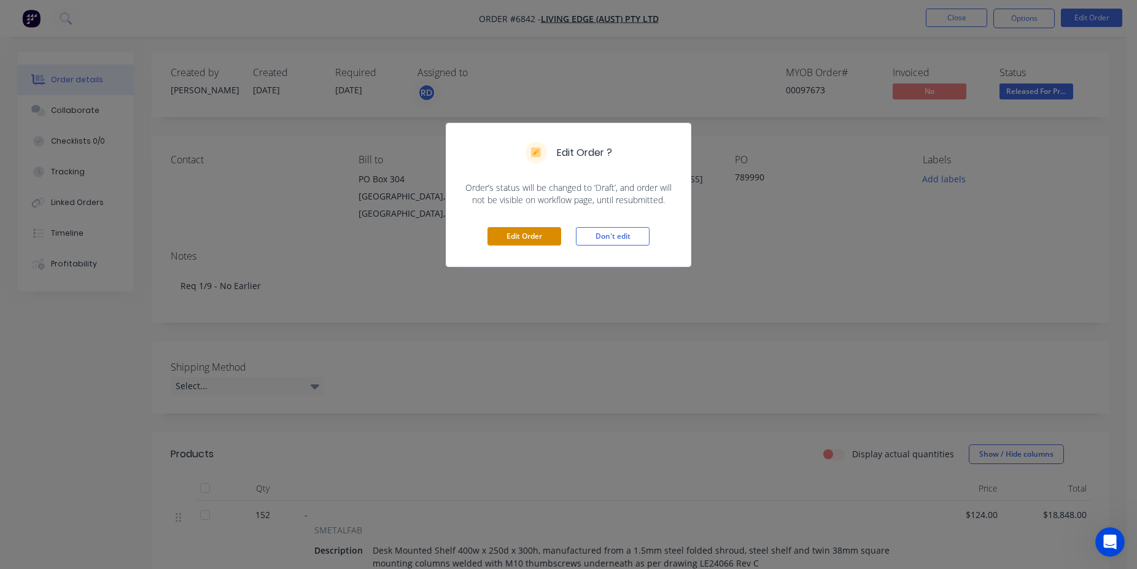
click at [510, 235] on button "Edit Order" at bounding box center [525, 236] width 74 height 18
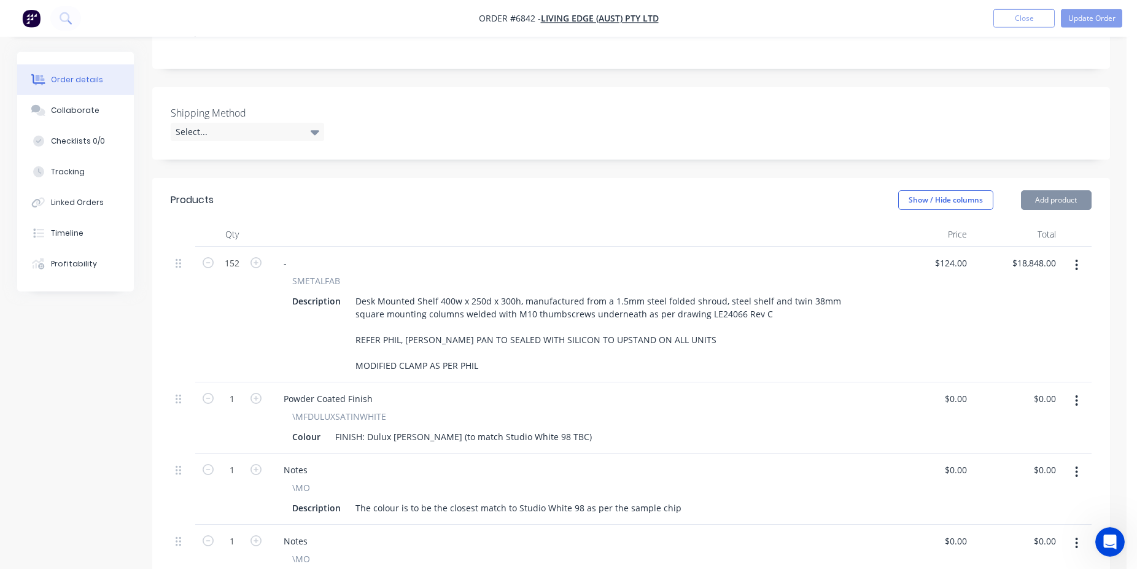
scroll to position [501, 0]
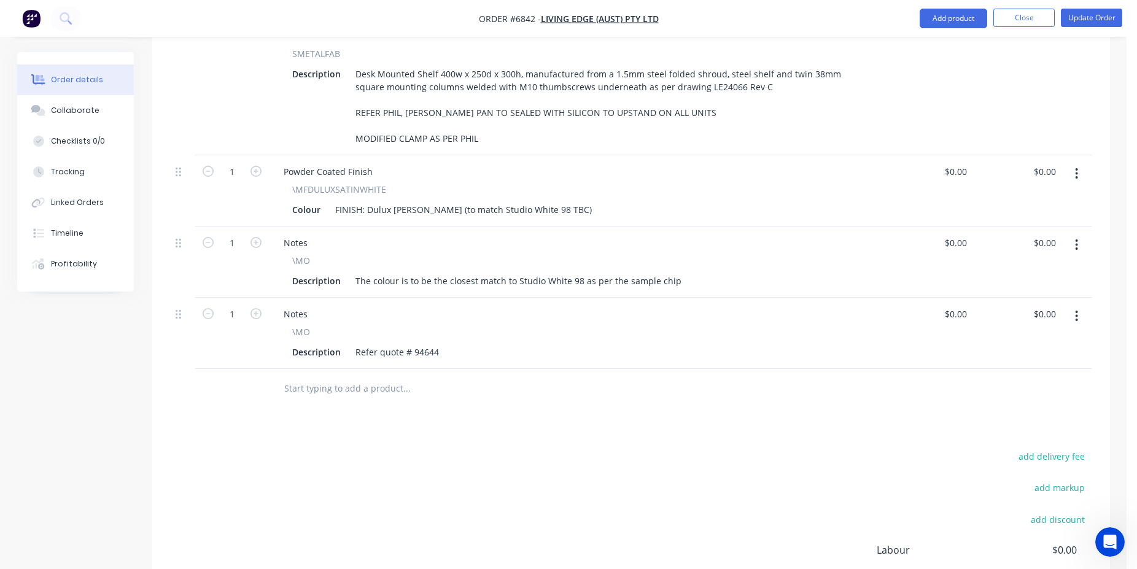
click at [408, 376] on input "text" at bounding box center [407, 388] width 246 height 25
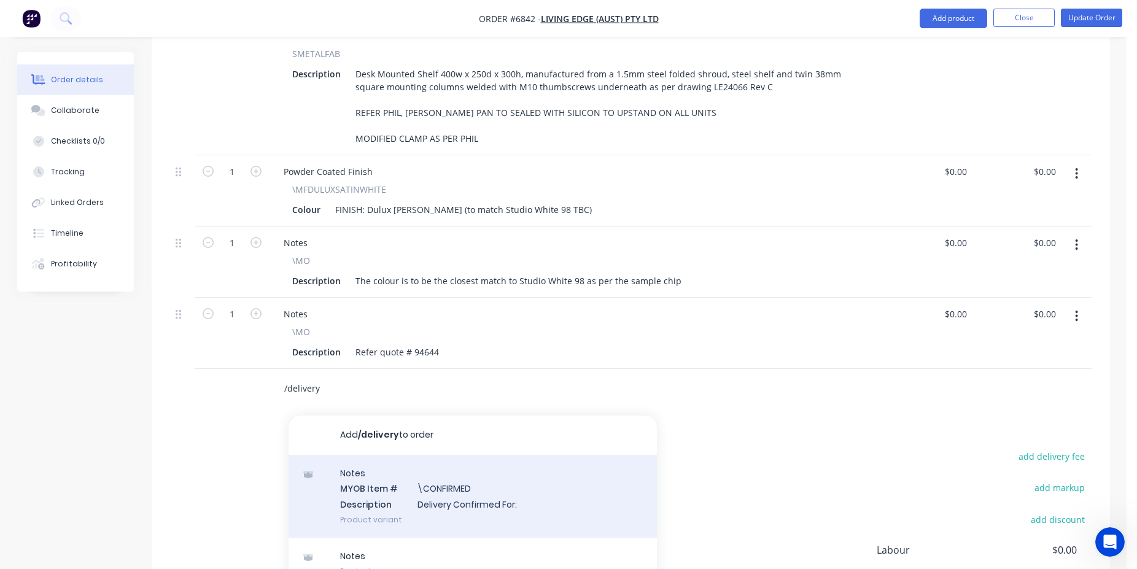
type input "/delivery"
click at [472, 455] on div "Notes MYOB Item # \CONFIRMED Description Delivery Confirmed For: Product variant" at bounding box center [473, 496] width 368 height 83
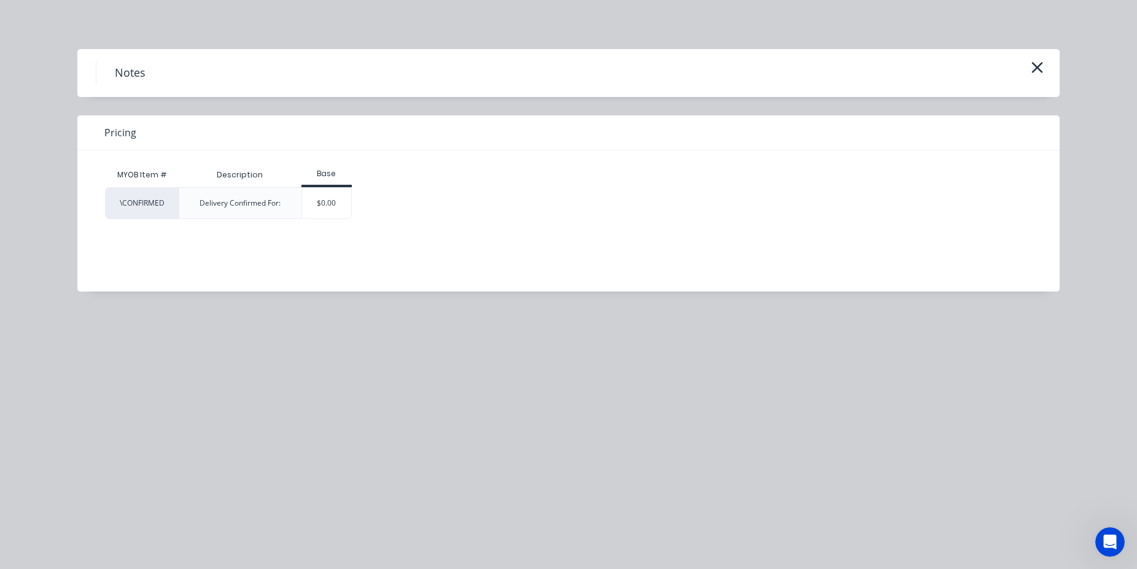
click at [308, 198] on div "$0.00" at bounding box center [327, 203] width 50 height 31
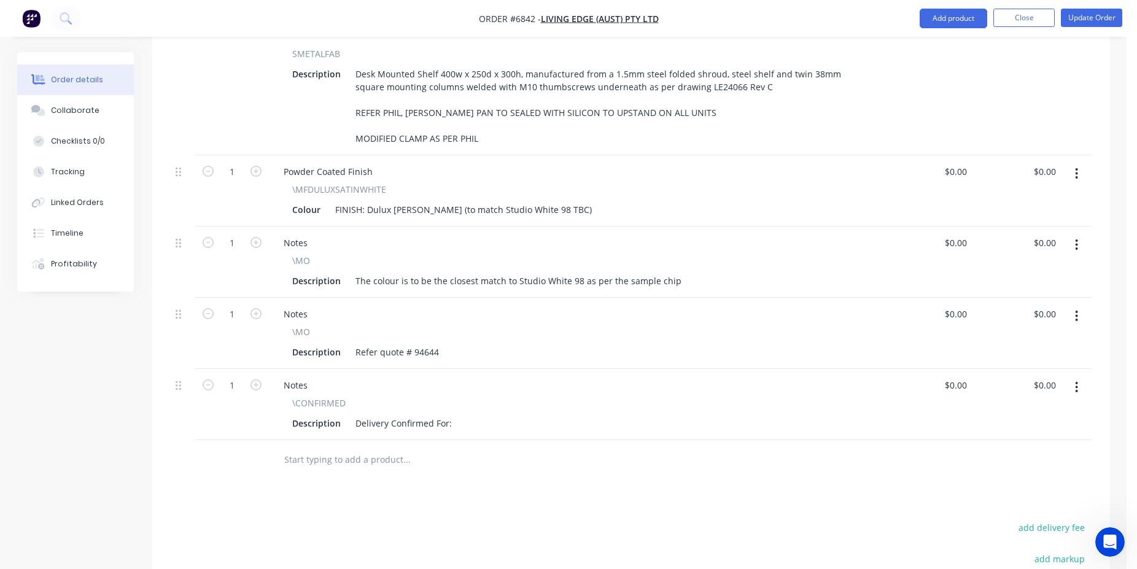
click at [459, 415] on div "Description Delivery Confirmed For:" at bounding box center [573, 424] width 572 height 18
click at [454, 415] on div "Description Delivery Confirmed For:" at bounding box center [573, 424] width 572 height 18
click at [452, 415] on div "Delivery Confirmed For:" at bounding box center [404, 424] width 106 height 18
click at [1091, 14] on button "Update Order" at bounding box center [1091, 18] width 61 height 18
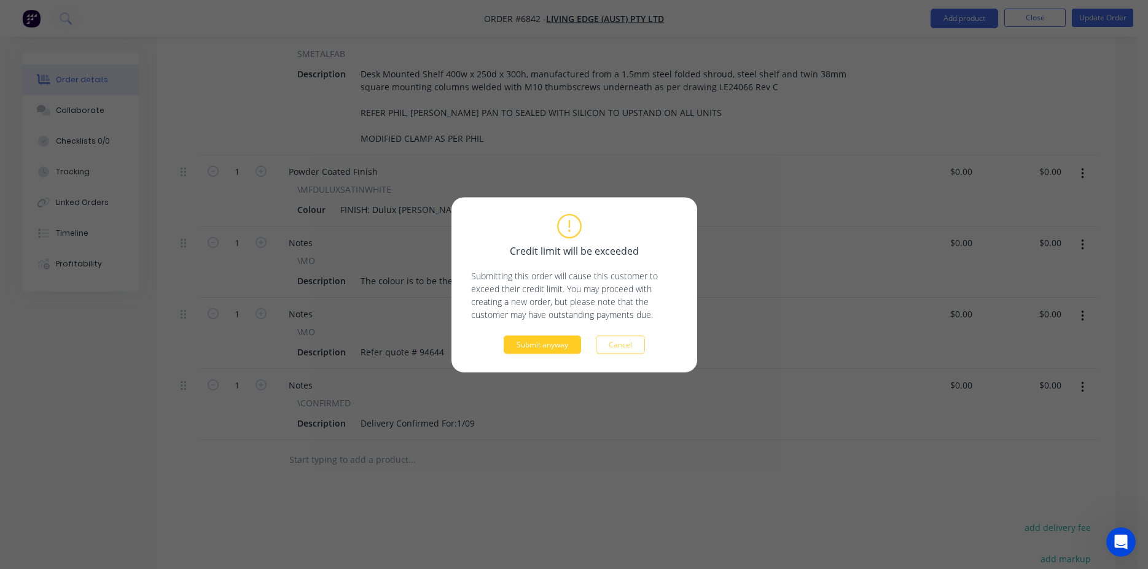
click at [542, 351] on button "Submit anyway" at bounding box center [542, 344] width 77 height 18
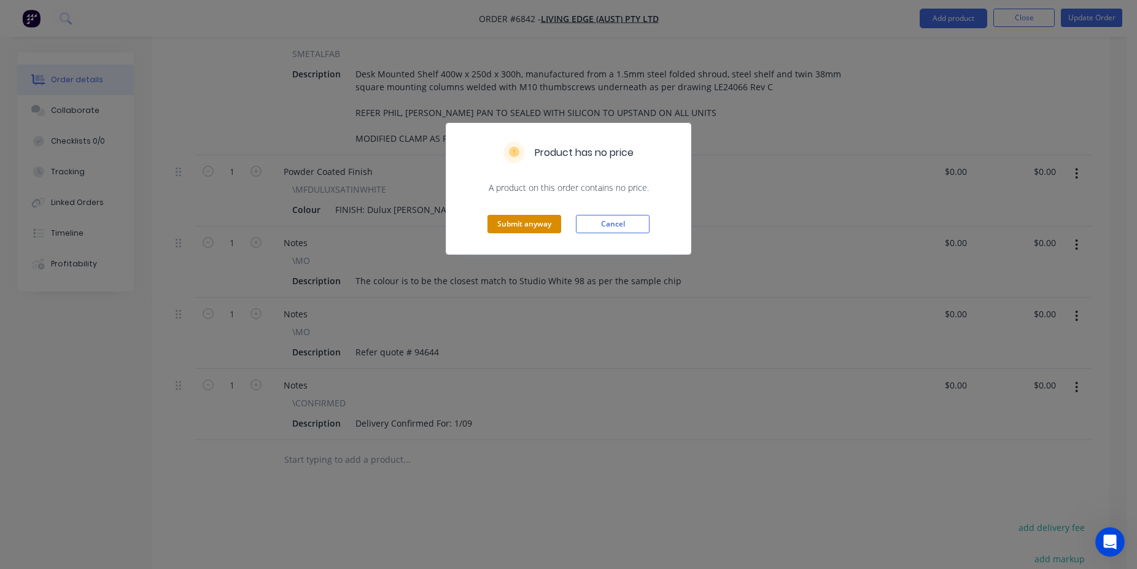
click at [502, 222] on button "Submit anyway" at bounding box center [525, 224] width 74 height 18
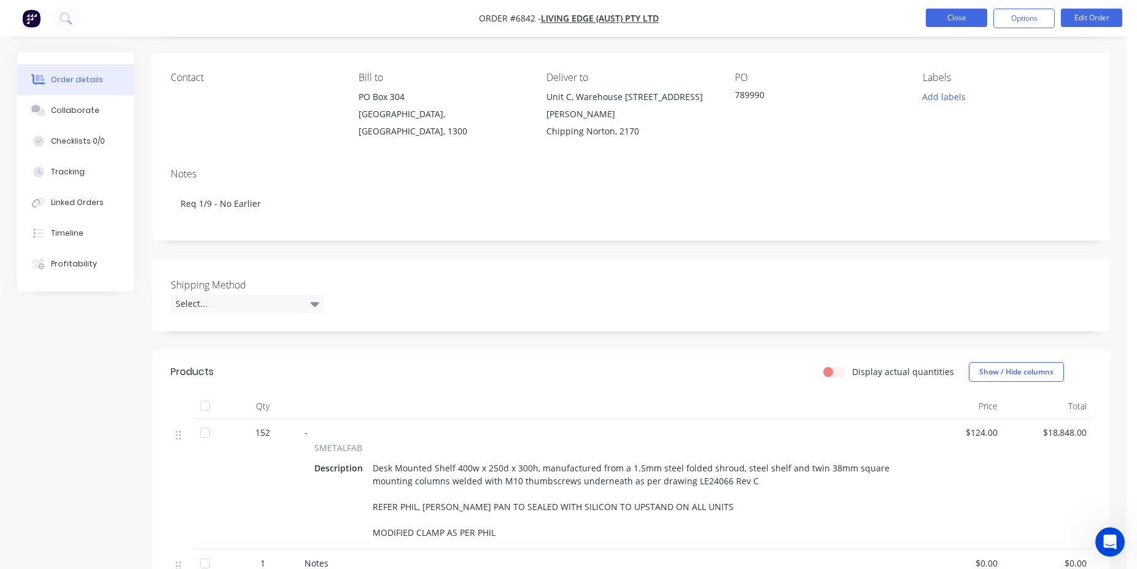
scroll to position [0, 0]
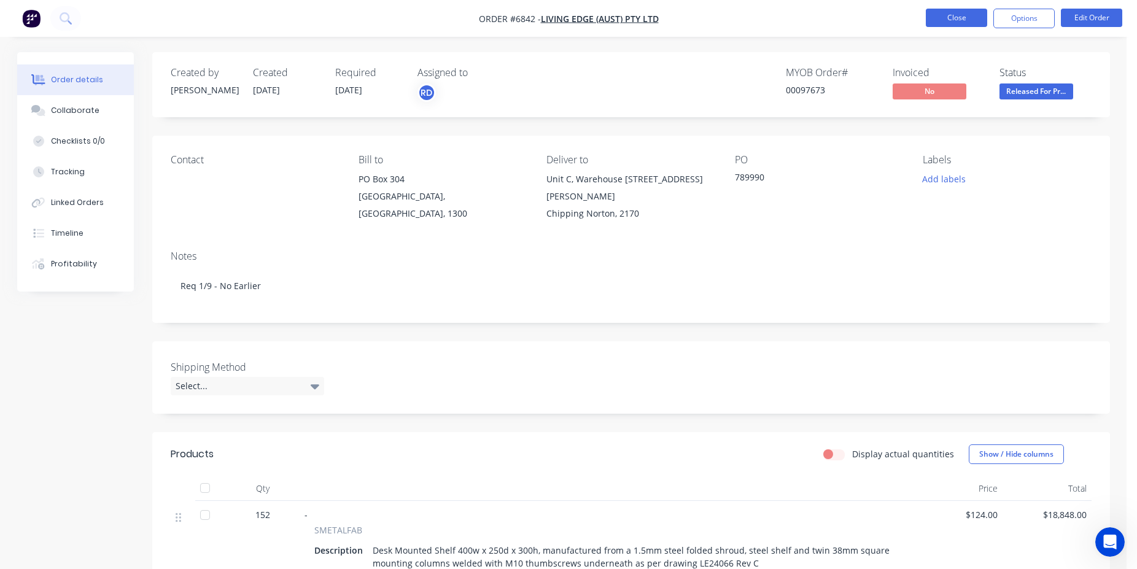
click at [970, 20] on button "Close" at bounding box center [956, 18] width 61 height 18
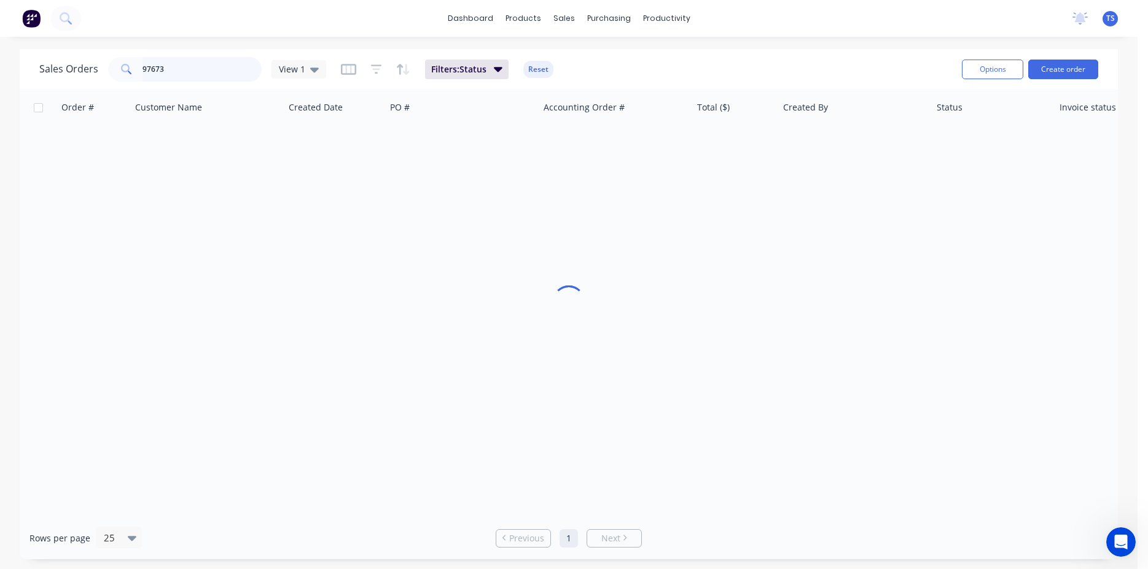
click at [210, 64] on input "97673" at bounding box center [202, 69] width 120 height 25
type input "98422"
click at [203, 68] on input "98422" at bounding box center [202, 69] width 120 height 25
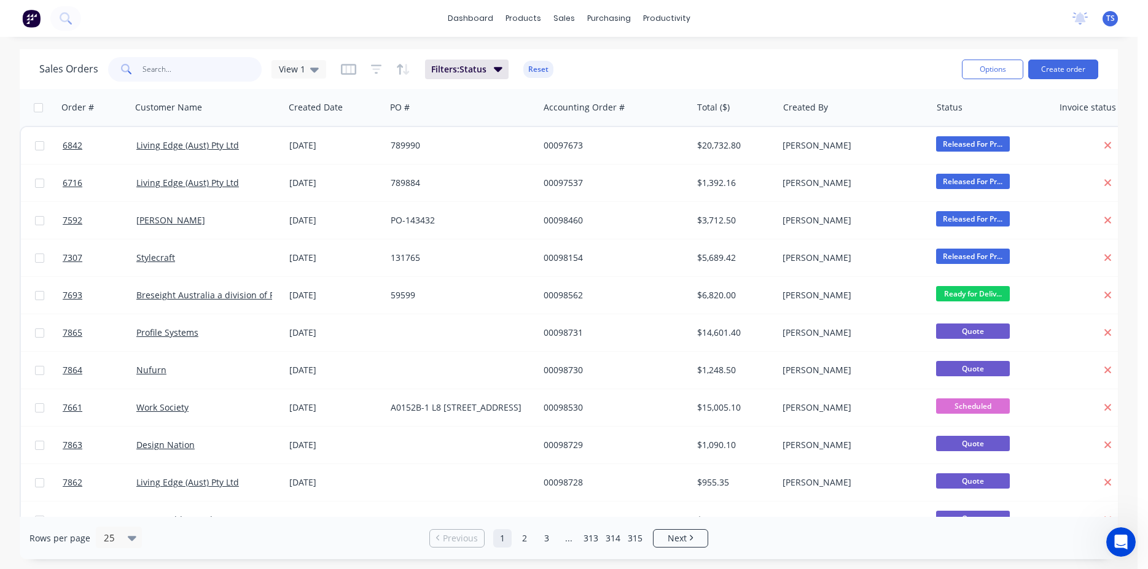
click at [190, 69] on input "text" at bounding box center [202, 69] width 120 height 25
click at [160, 77] on input "text" at bounding box center [202, 69] width 120 height 25
click at [187, 77] on input "text" at bounding box center [202, 69] width 120 height 25
click at [153, 58] on input "text" at bounding box center [202, 69] width 120 height 25
click at [160, 69] on input "text" at bounding box center [202, 69] width 120 height 25
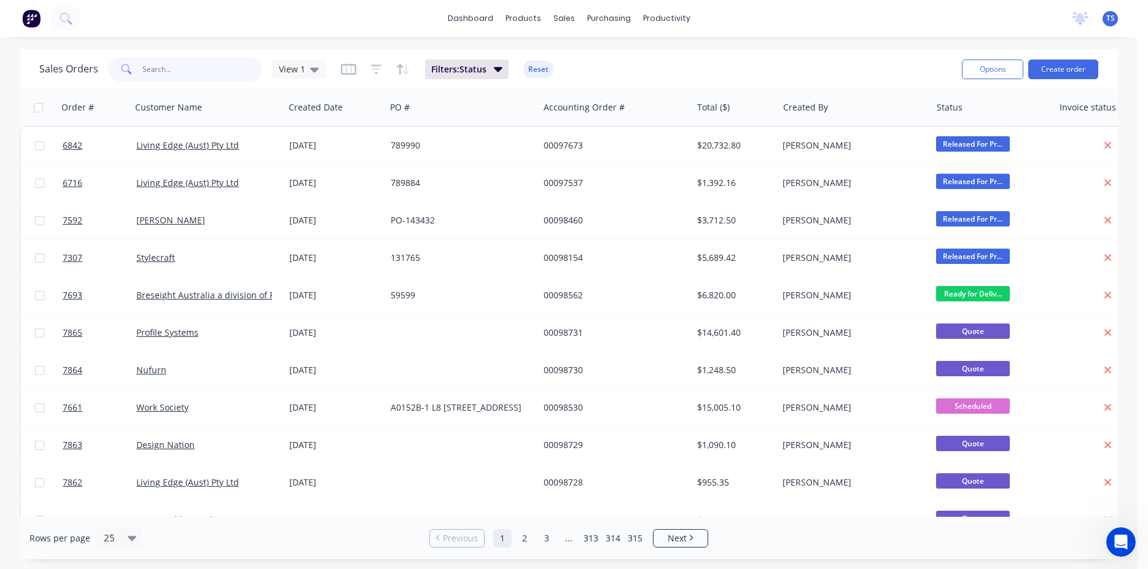
click at [211, 70] on input "text" at bounding box center [202, 69] width 120 height 25
click at [152, 69] on input "text" at bounding box center [202, 69] width 120 height 25
click at [185, 80] on input "text" at bounding box center [202, 69] width 120 height 25
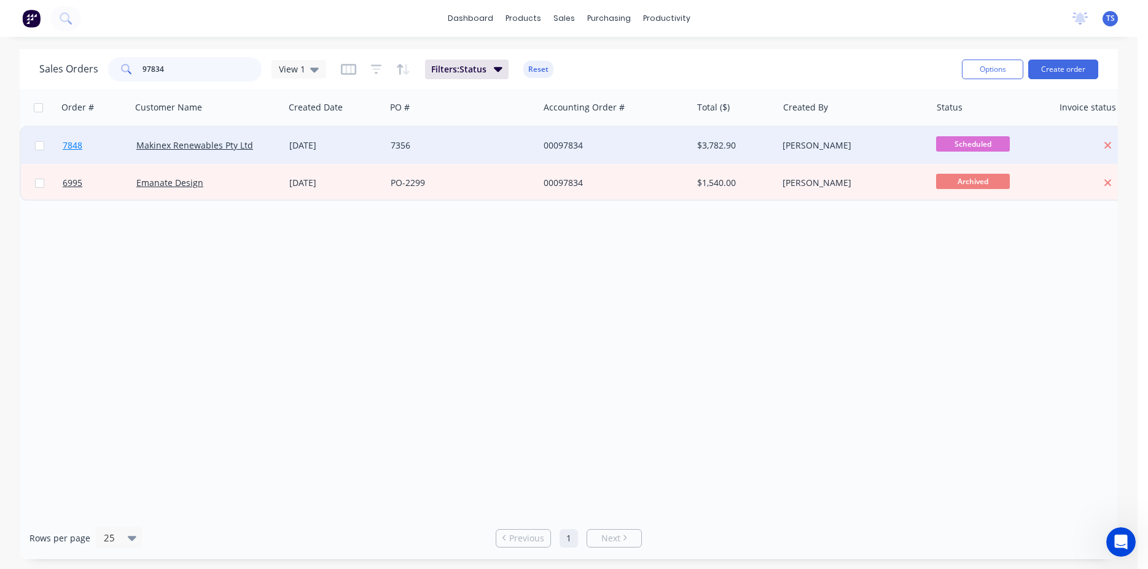
type input "97834"
click at [86, 149] on link "7848" at bounding box center [100, 145] width 74 height 37
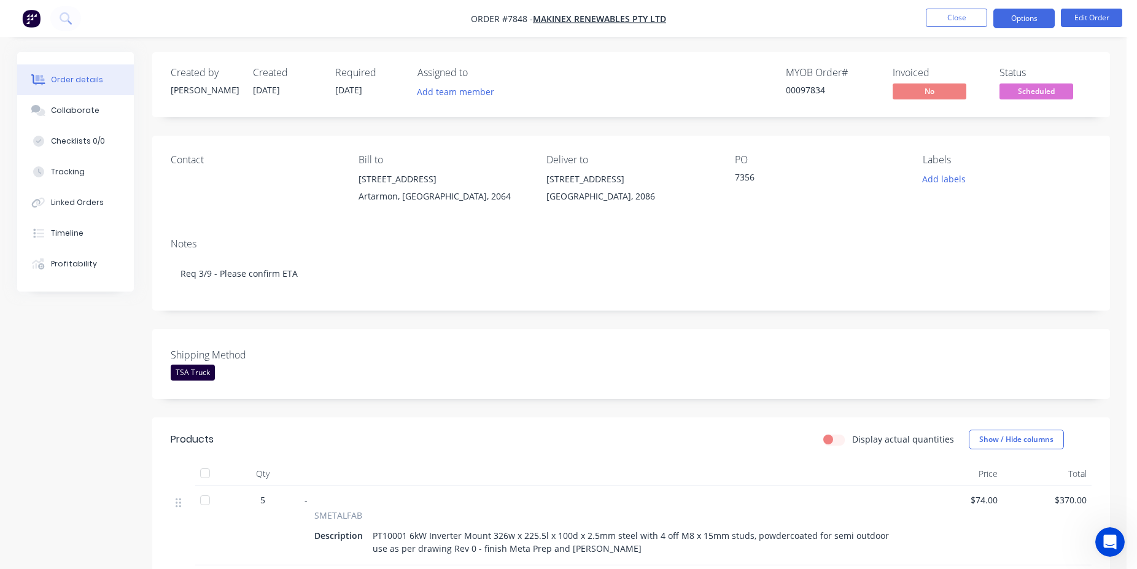
click at [1041, 28] on button "Options" at bounding box center [1024, 19] width 61 height 20
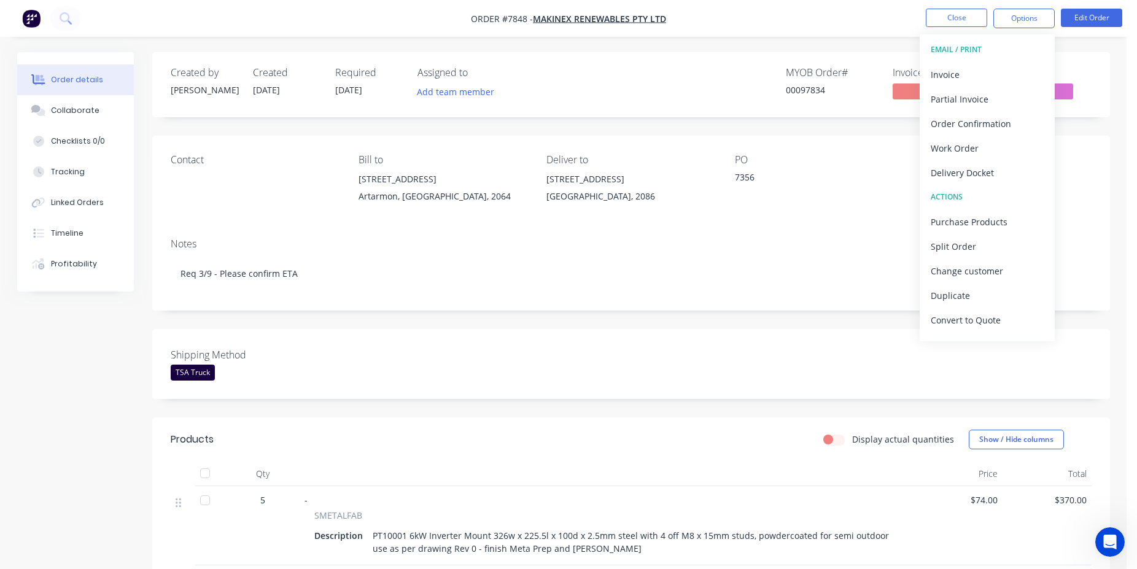
click at [838, 56] on div "Created by Damon Created 27/08/25 Required 04/09/25 Assigned to Add team member…" at bounding box center [631, 84] width 958 height 65
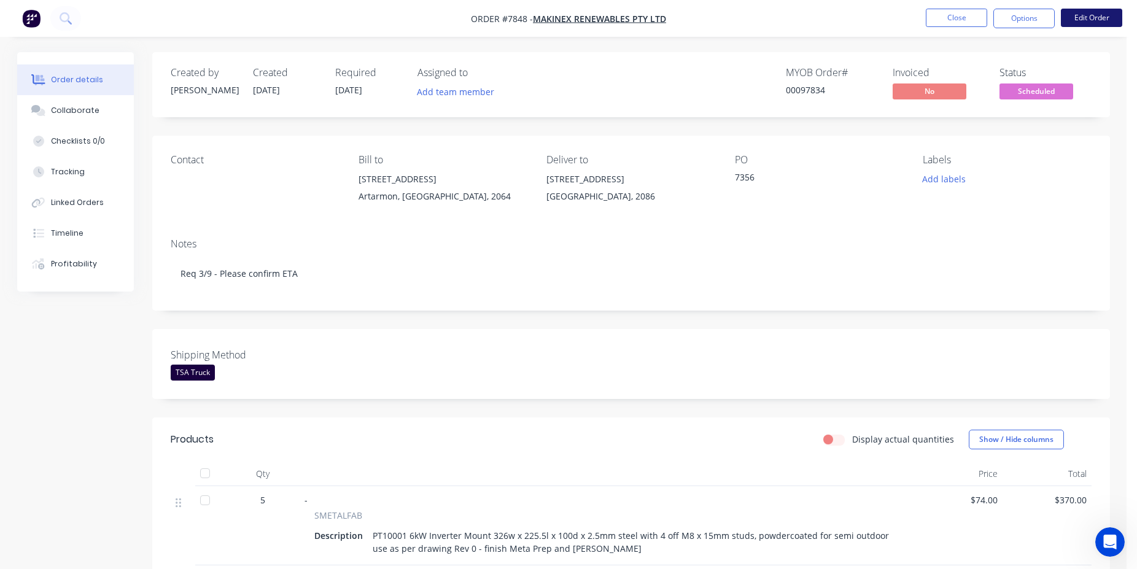
click at [1083, 25] on button "Edit Order" at bounding box center [1091, 18] width 61 height 18
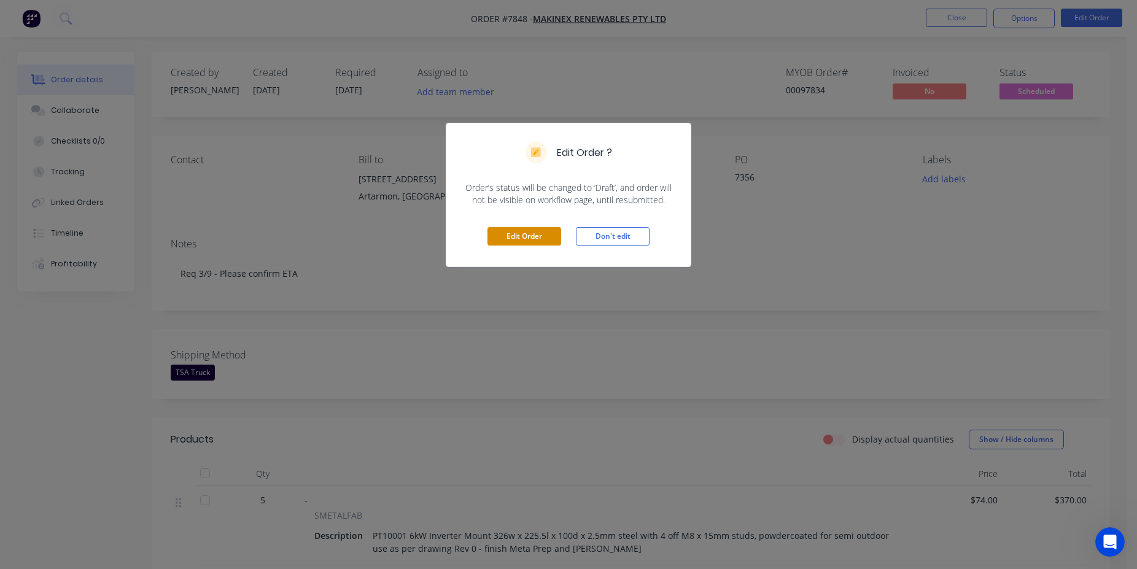
click at [535, 241] on button "Edit Order" at bounding box center [525, 236] width 74 height 18
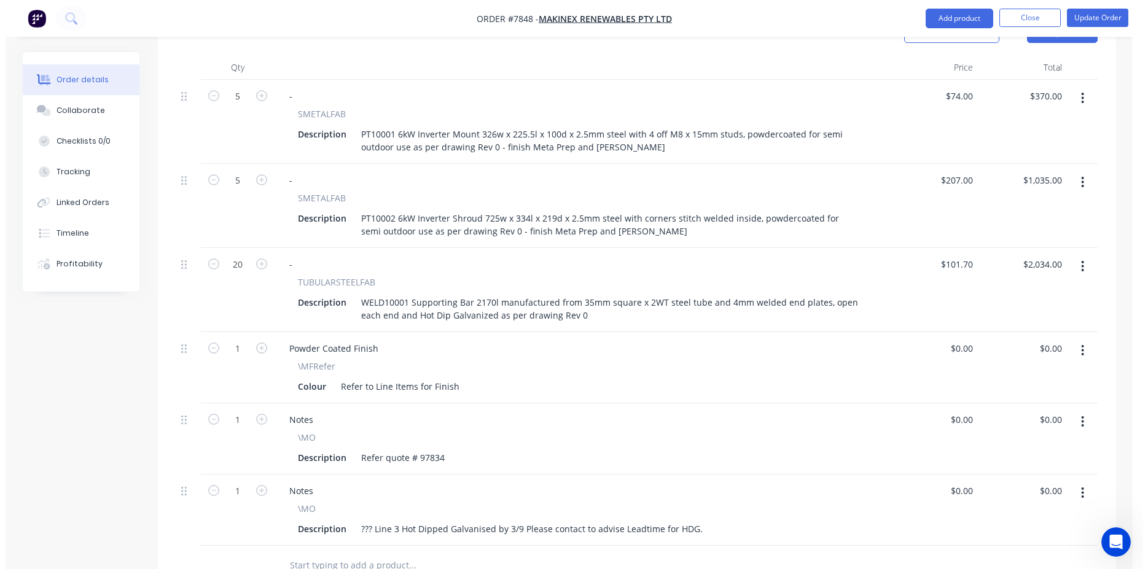
scroll to position [724, 0]
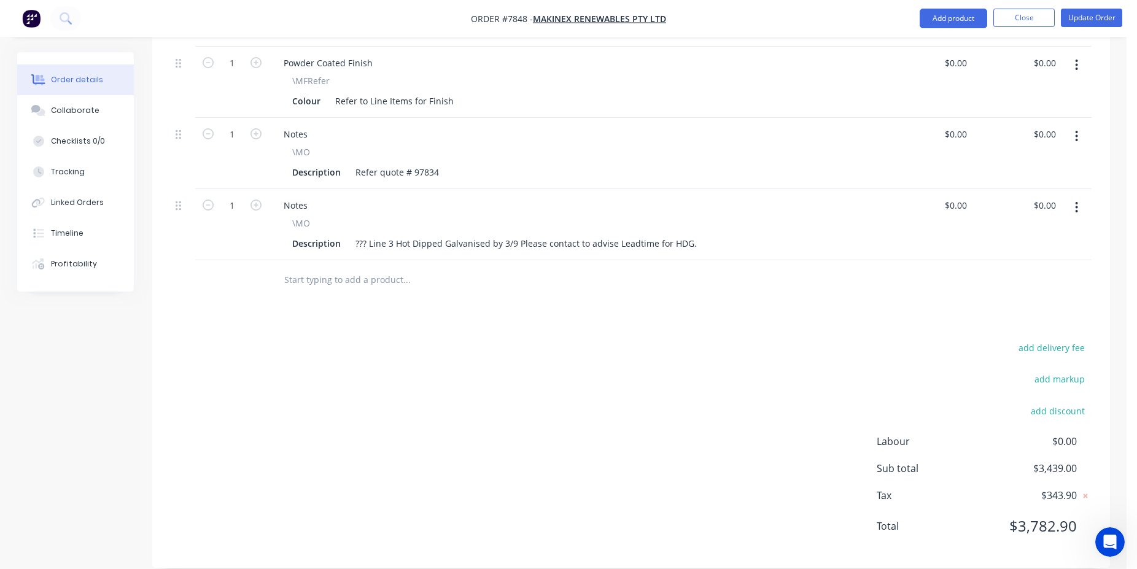
click at [352, 268] on input "text" at bounding box center [407, 280] width 246 height 25
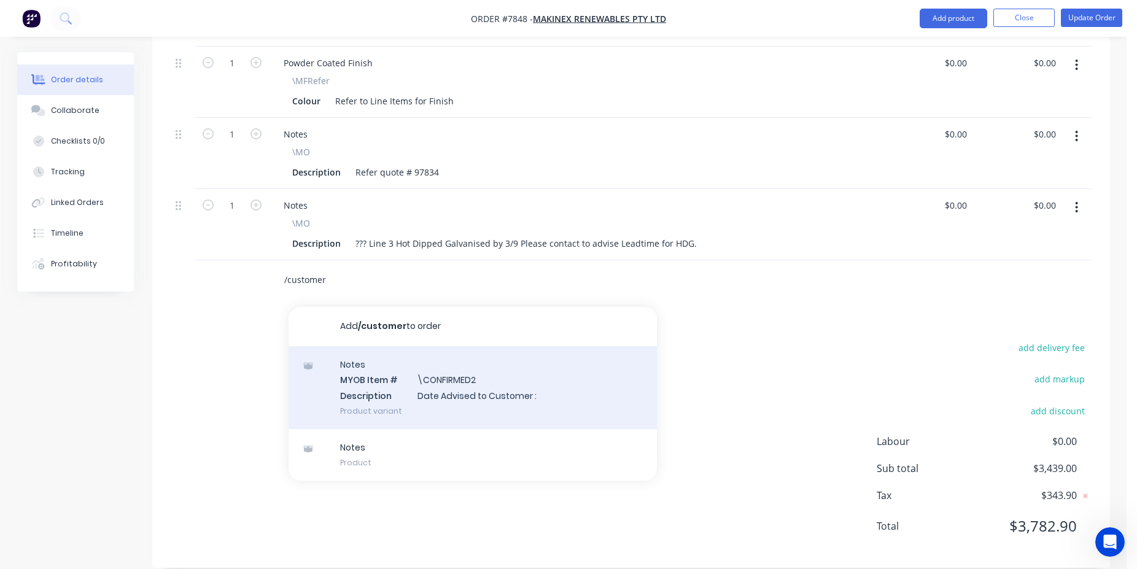
type input "/customer"
click at [419, 382] on div "Notes MYOB Item # \CONFIRMED2 Description Date Advised to Customer : Product va…" at bounding box center [473, 387] width 368 height 83
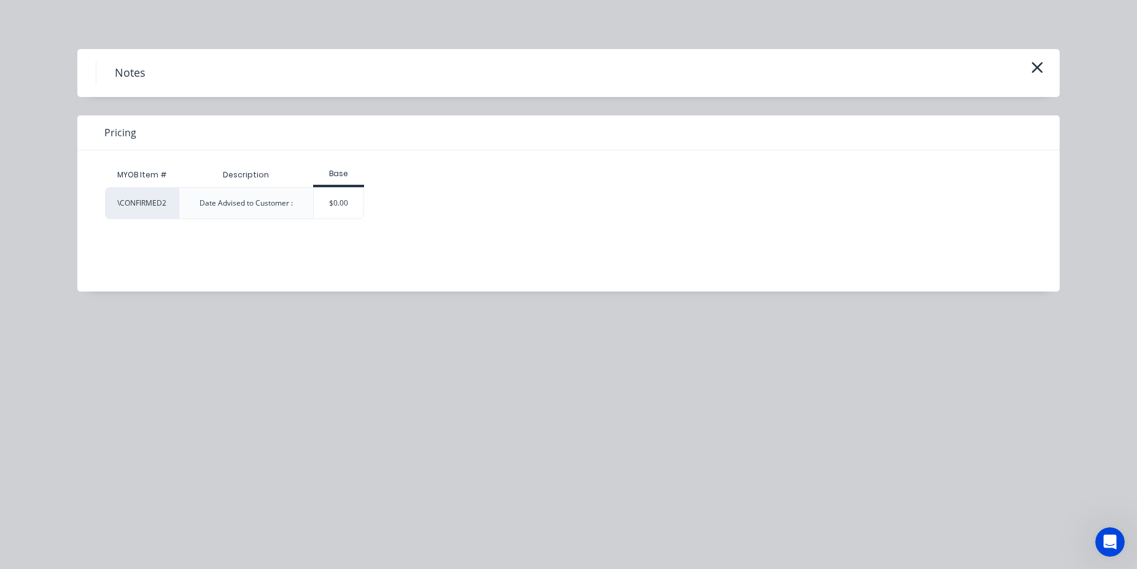
click at [344, 198] on div "$0.00" at bounding box center [339, 203] width 50 height 31
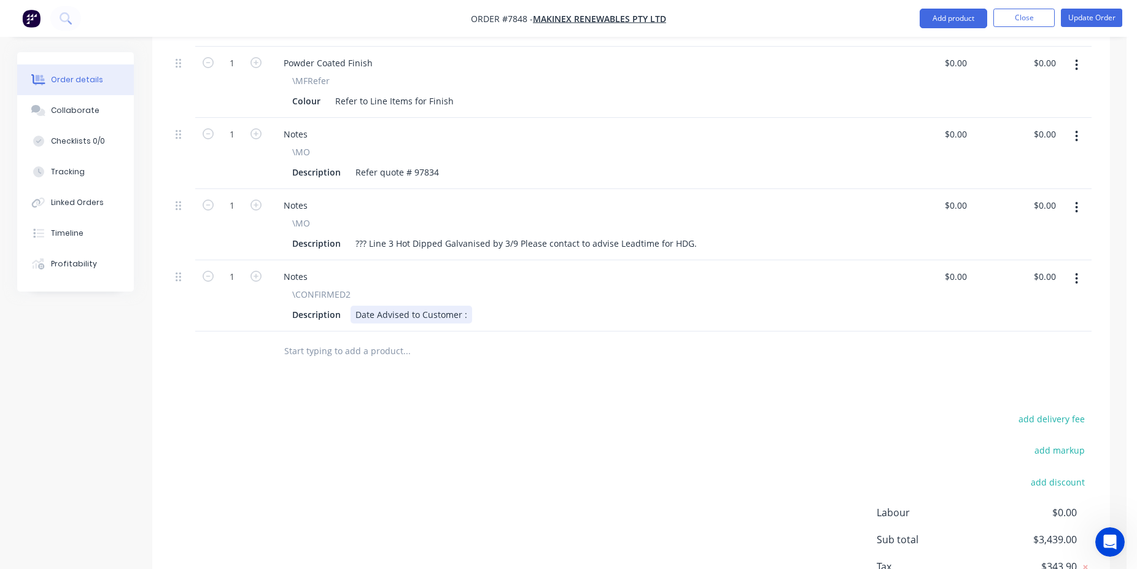
click at [464, 306] on div "Date Advised to Customer :" at bounding box center [412, 315] width 122 height 18
click at [1093, 13] on button "Update Order" at bounding box center [1091, 18] width 61 height 18
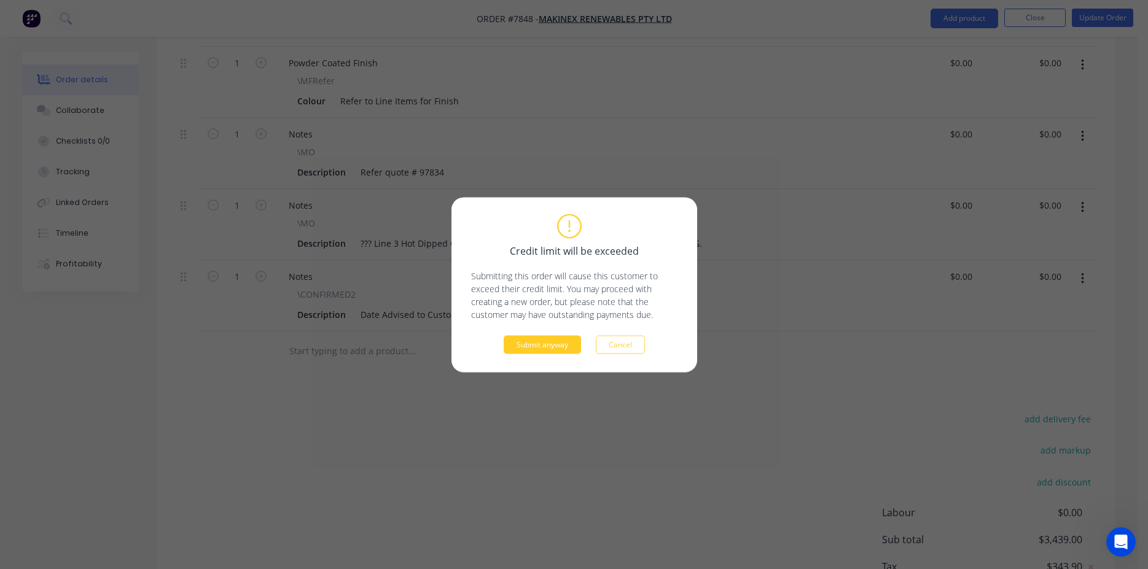
click at [527, 343] on button "Submit anyway" at bounding box center [542, 344] width 77 height 18
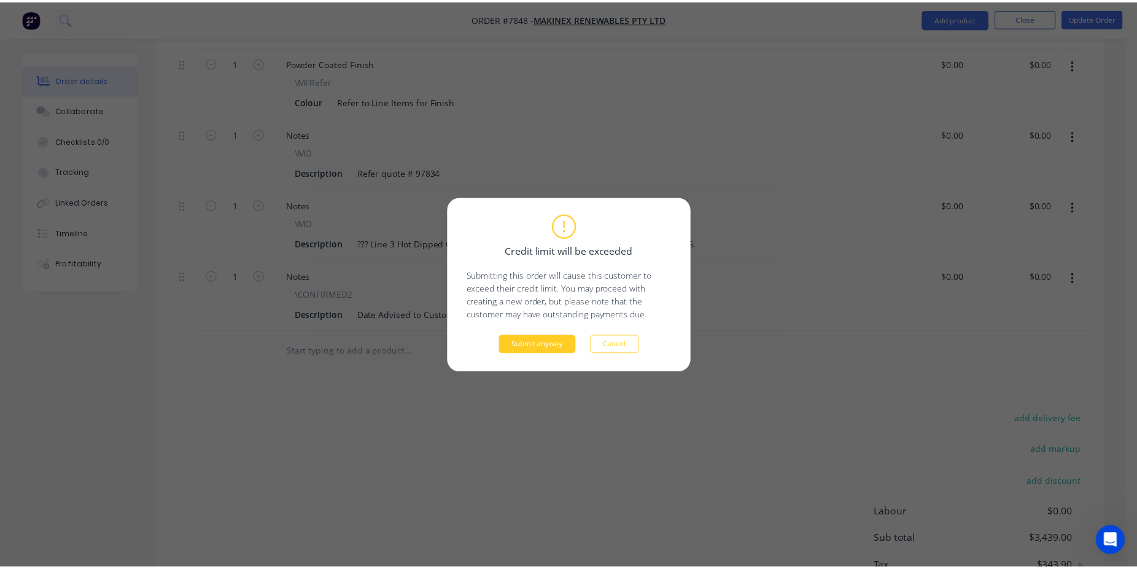
scroll to position [626, 0]
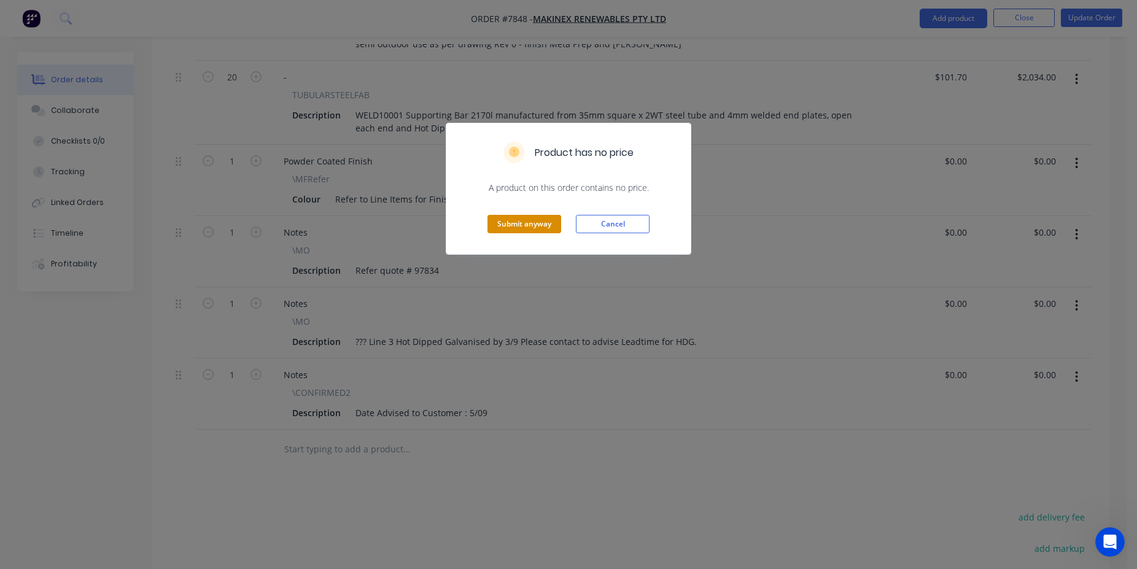
click at [508, 219] on button "Submit anyway" at bounding box center [525, 224] width 74 height 18
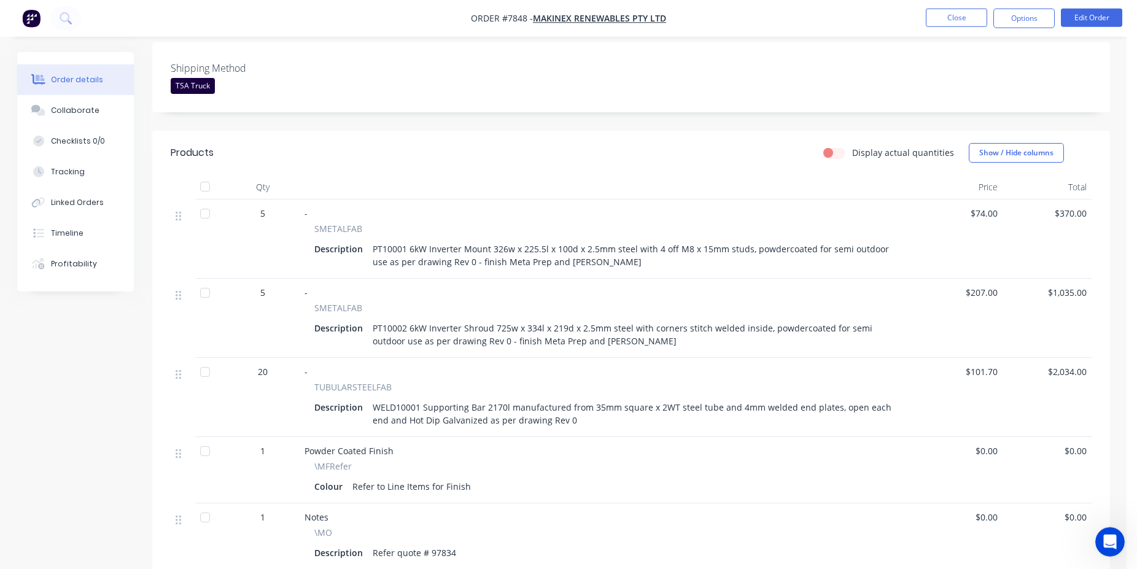
scroll to position [48, 0]
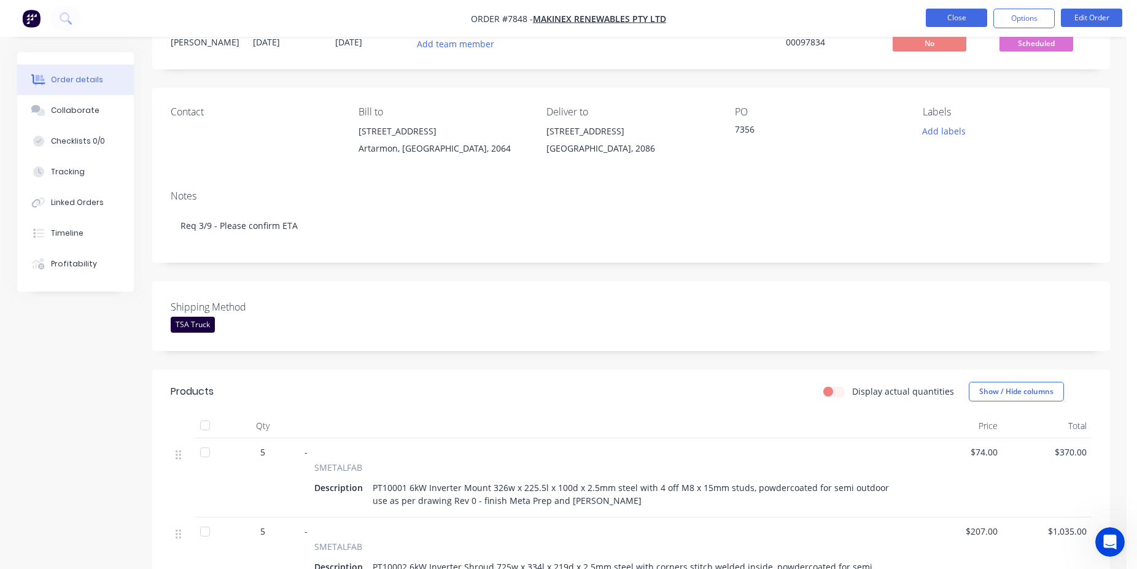
click at [946, 25] on button "Close" at bounding box center [956, 18] width 61 height 18
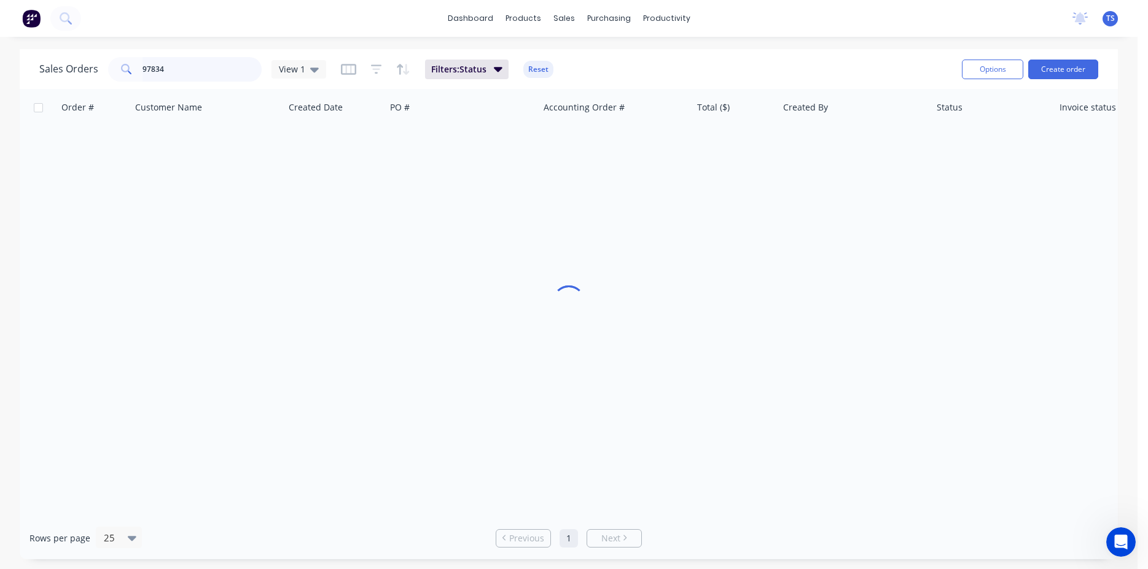
click at [191, 58] on input "97834" at bounding box center [202, 69] width 120 height 25
click at [191, 62] on input "97834" at bounding box center [202, 69] width 120 height 25
click at [193, 69] on input "97834" at bounding box center [202, 69] width 120 height 25
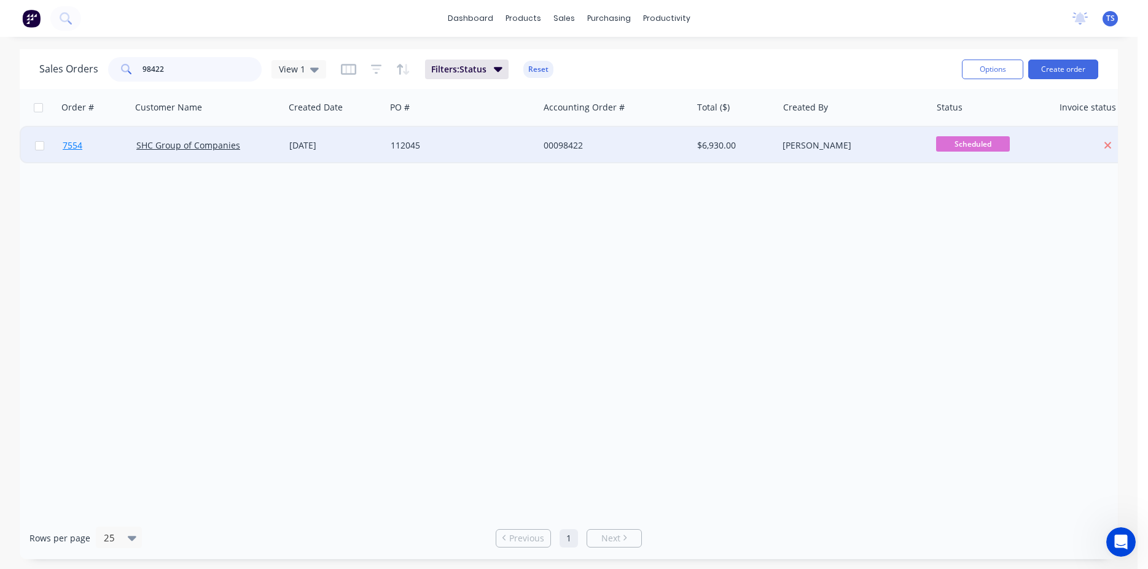
type input "98422"
click at [68, 158] on link "7554" at bounding box center [100, 145] width 74 height 37
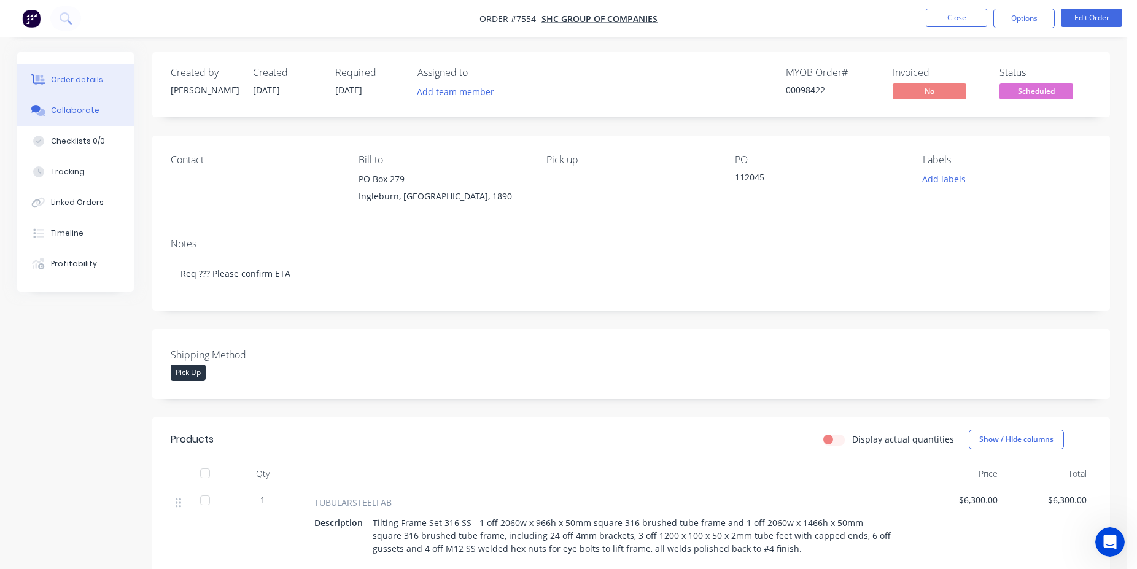
click at [101, 113] on button "Collaborate" at bounding box center [75, 110] width 117 height 31
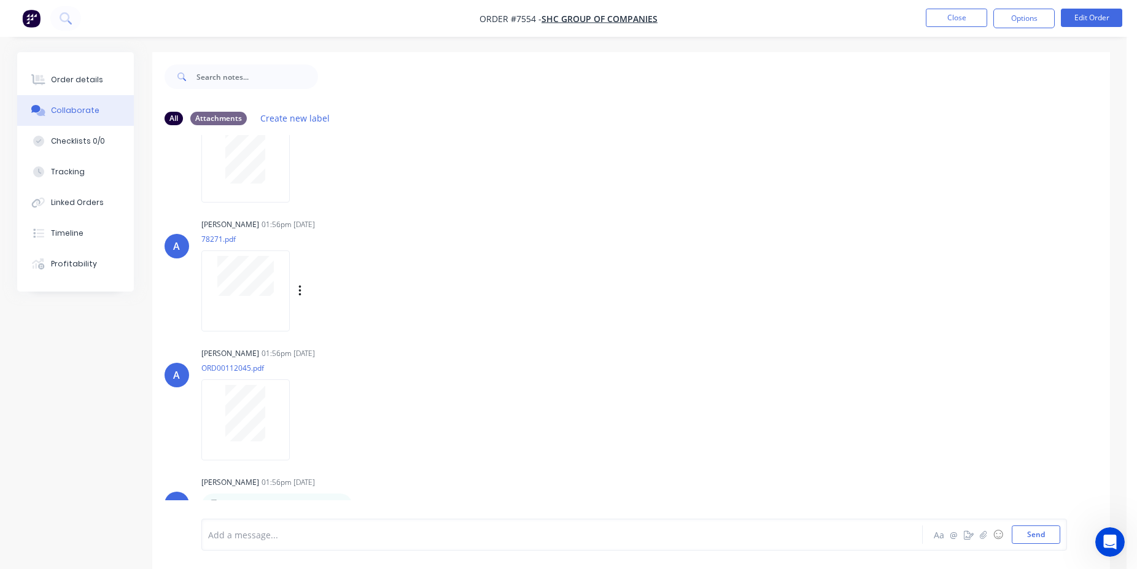
scroll to position [18, 0]
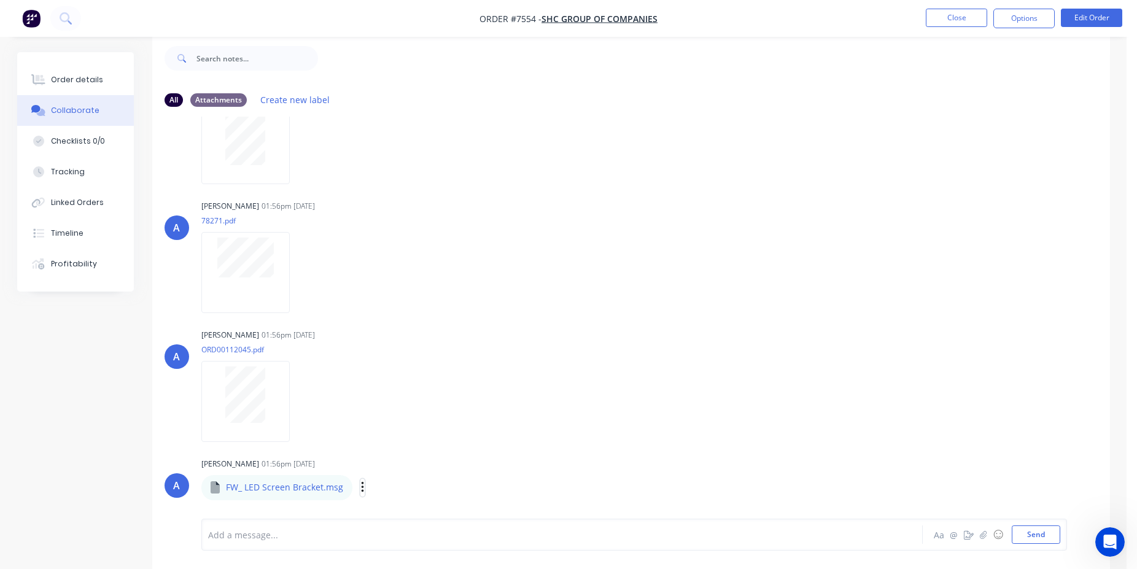
click at [361, 488] on icon "button" at bounding box center [363, 488] width 4 height 14
click at [436, 479] on button "Download" at bounding box center [443, 484] width 138 height 28
click at [66, 92] on button "Order details" at bounding box center [75, 79] width 117 height 31
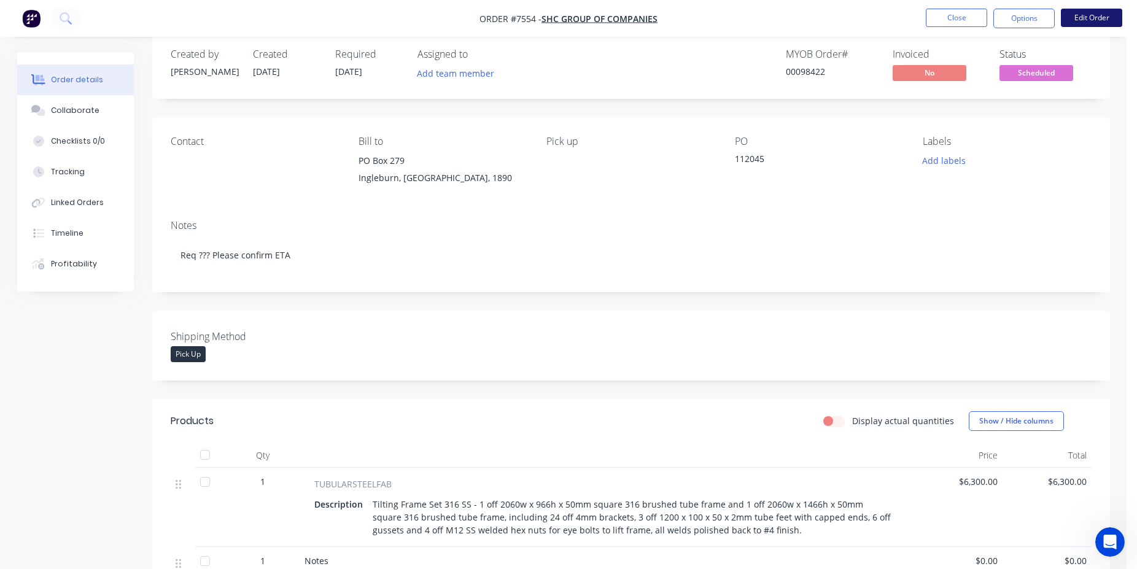
click at [1091, 20] on button "Edit Order" at bounding box center [1091, 18] width 61 height 18
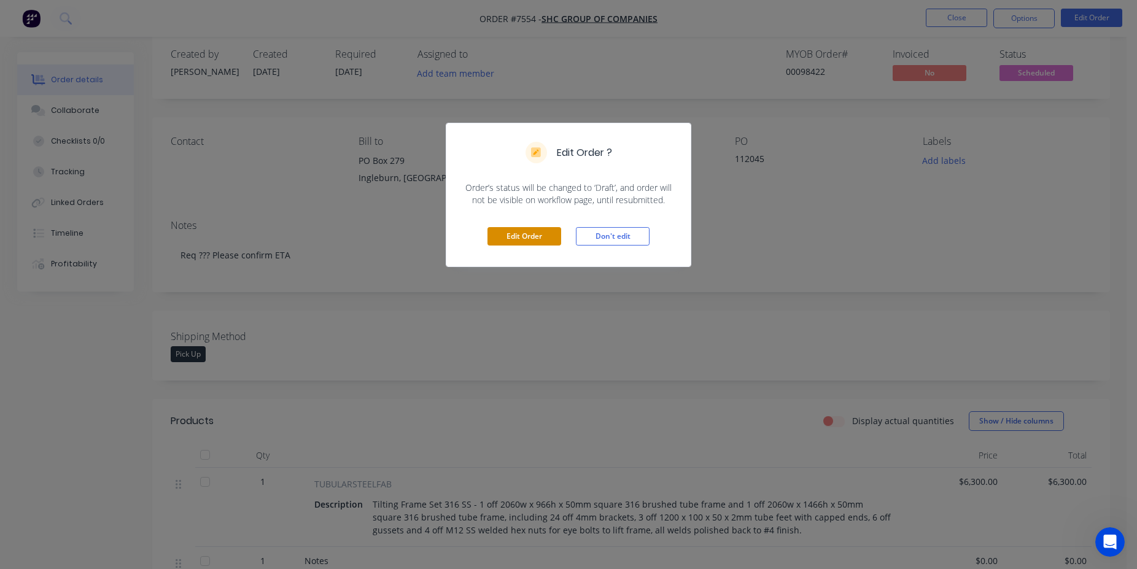
click at [505, 236] on button "Edit Order" at bounding box center [525, 236] width 74 height 18
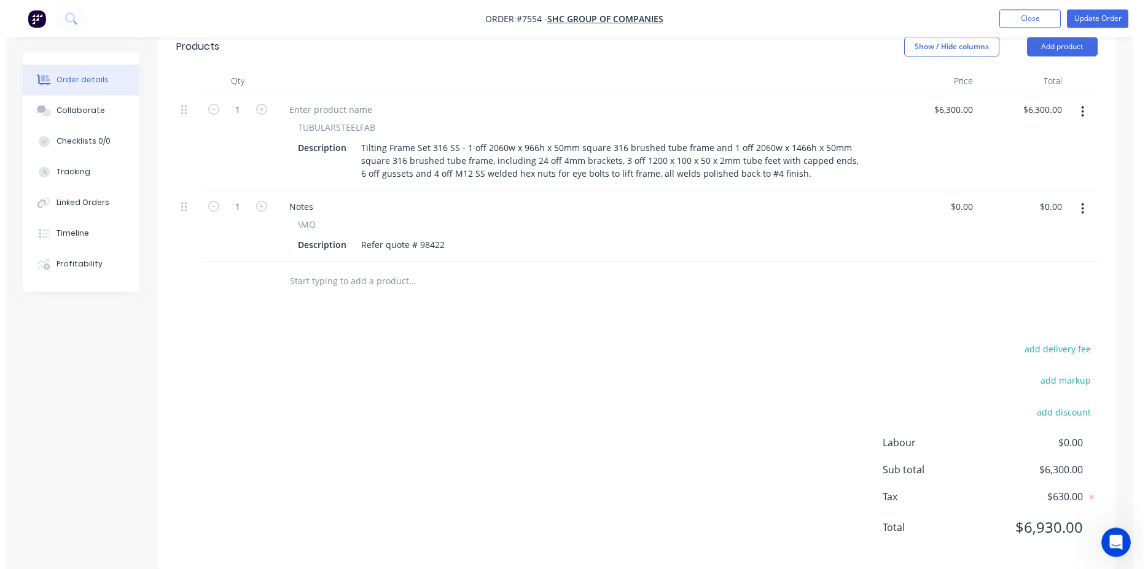
scroll to position [426, 0]
click at [427, 279] on div at bounding box center [490, 280] width 442 height 40
click at [351, 268] on input "text" at bounding box center [407, 280] width 246 height 25
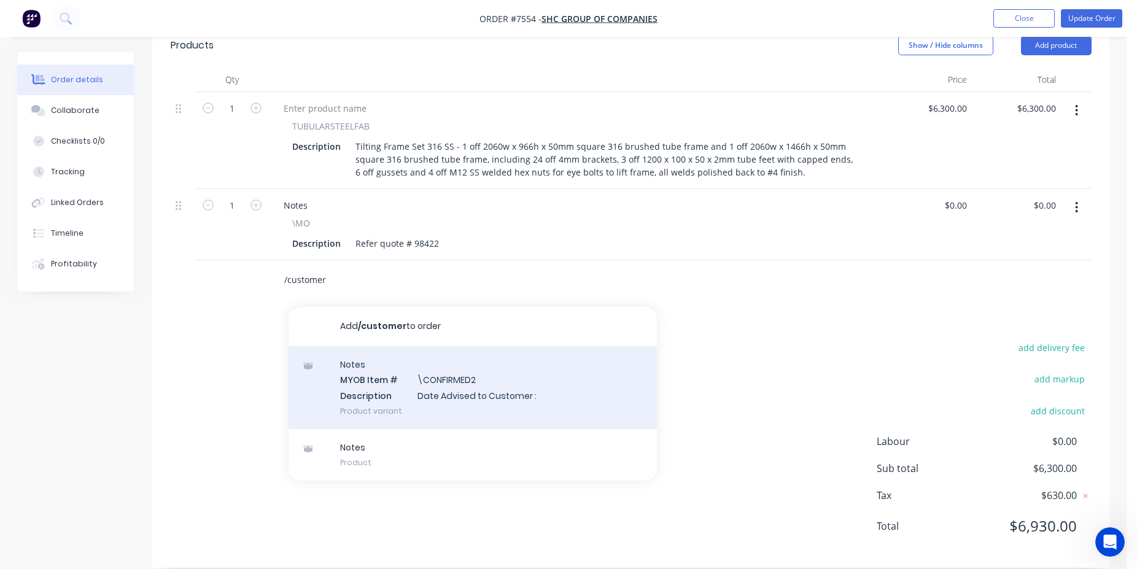
type input "/customer"
click at [453, 365] on div "Notes MYOB Item # \CONFIRMED2 Description Date Advised to Customer : Product va…" at bounding box center [473, 387] width 368 height 83
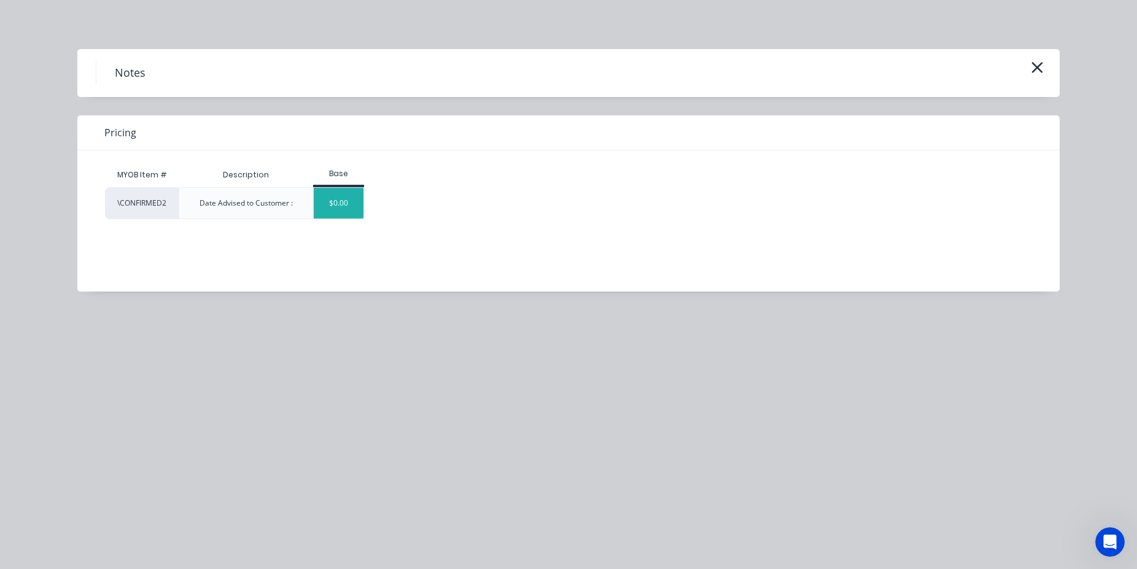
click at [362, 212] on div "$0.00" at bounding box center [339, 203] width 50 height 31
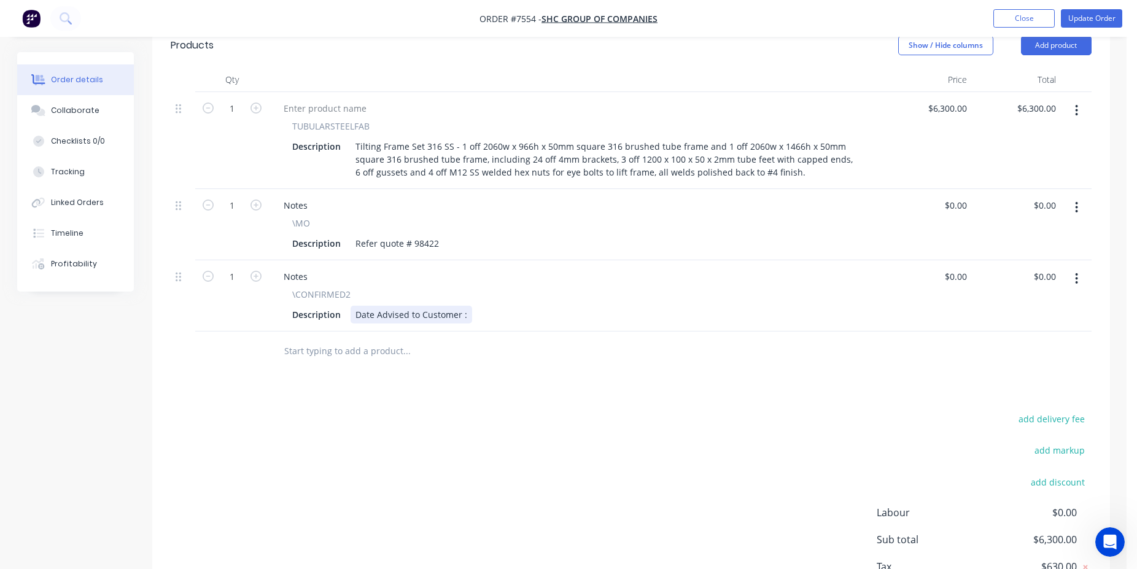
click at [466, 306] on div "Date Advised to Customer :" at bounding box center [412, 315] width 122 height 18
click at [1091, 21] on button "Update Order" at bounding box center [1091, 18] width 61 height 18
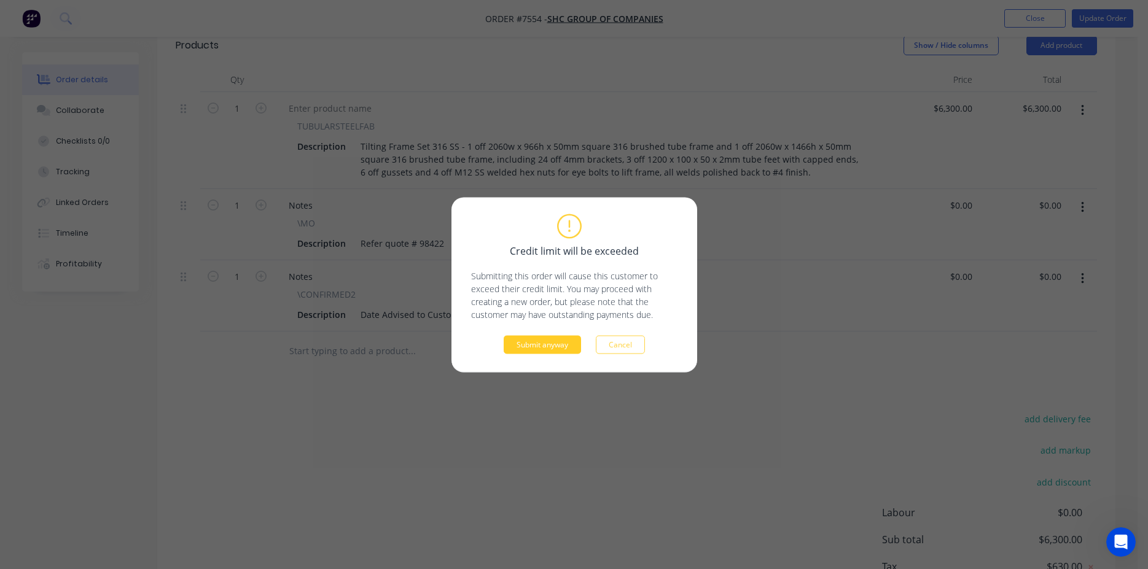
click at [545, 341] on button "Submit anyway" at bounding box center [542, 344] width 77 height 18
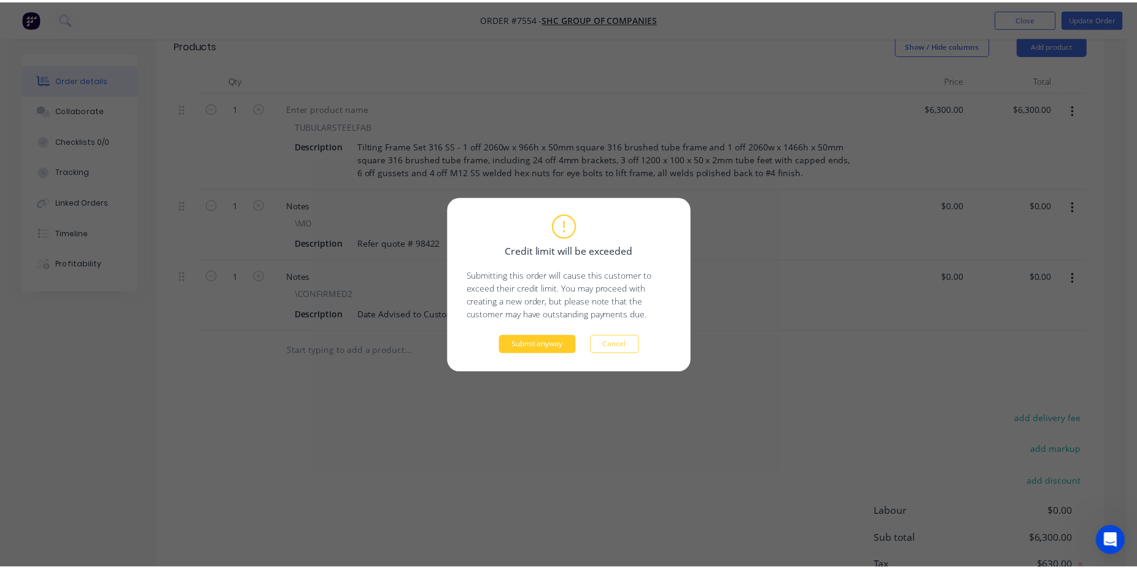
scroll to position [335, 0]
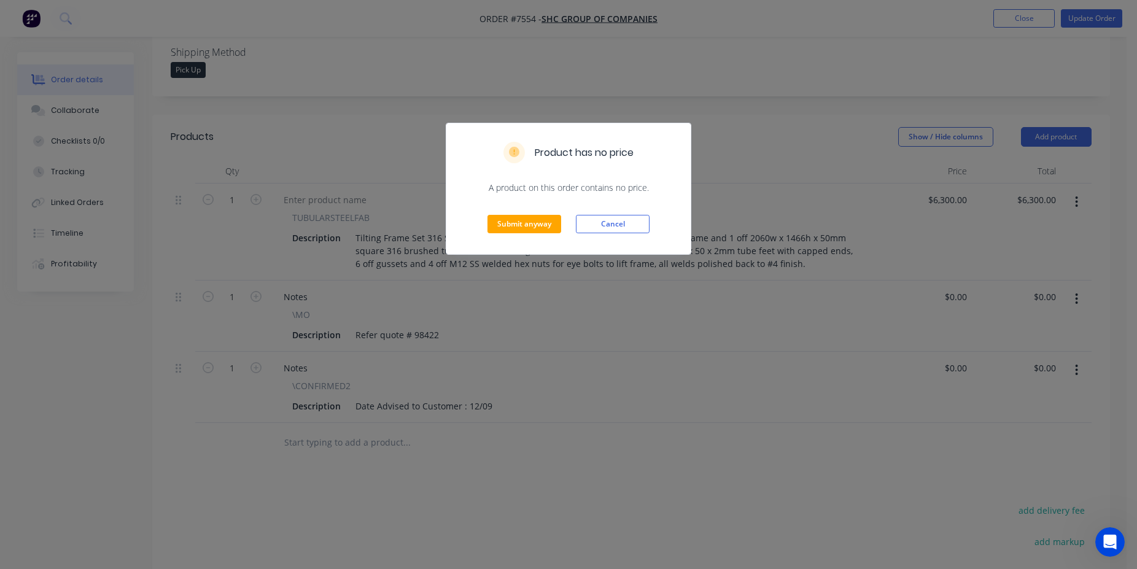
click at [513, 215] on div "Submit anyway Cancel" at bounding box center [568, 224] width 244 height 60
click at [523, 221] on button "Submit anyway" at bounding box center [525, 224] width 74 height 18
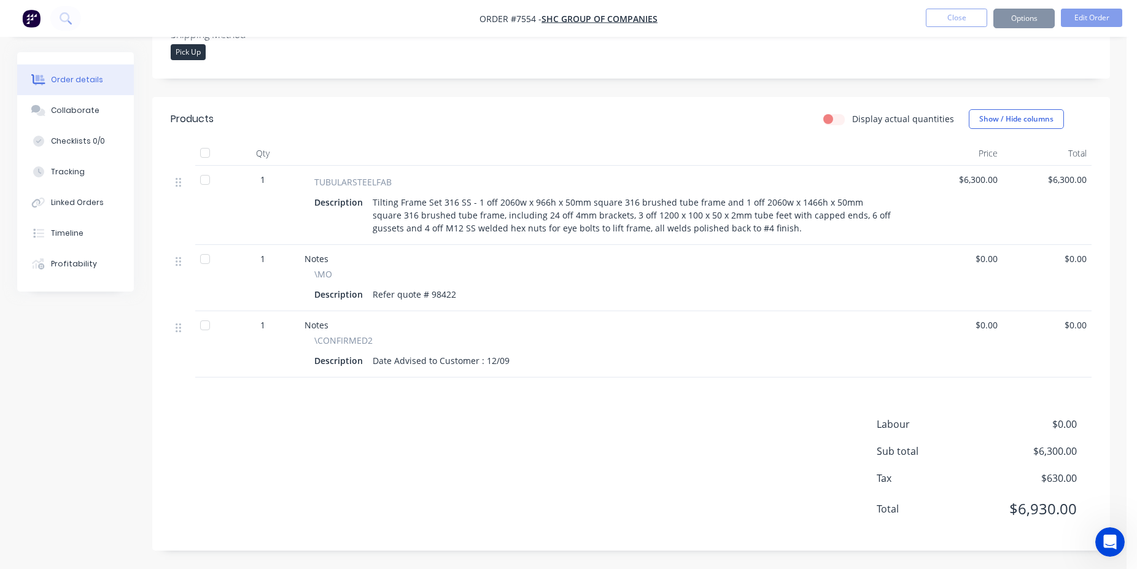
scroll to position [321, 0]
click at [975, 20] on button "Close" at bounding box center [956, 18] width 61 height 18
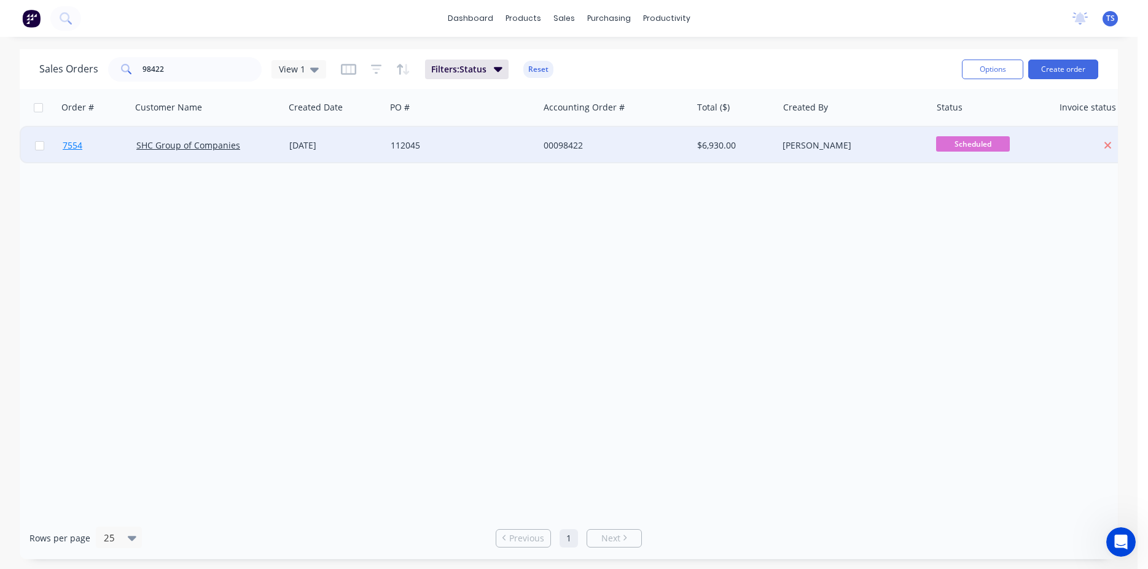
click at [87, 150] on link "7554" at bounding box center [100, 145] width 74 height 37
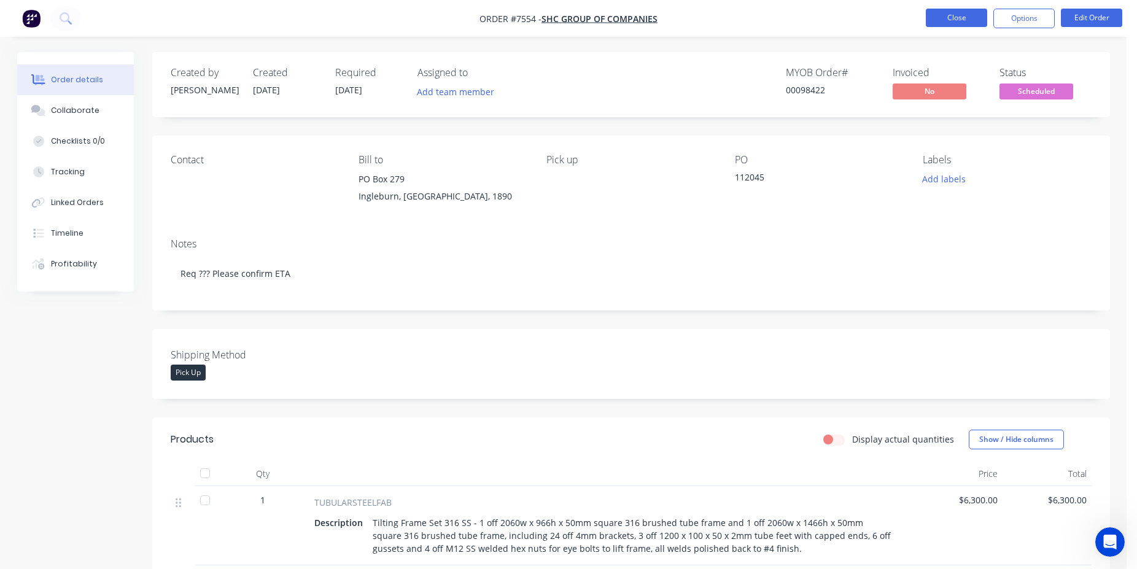
click at [967, 18] on button "Close" at bounding box center [956, 18] width 61 height 18
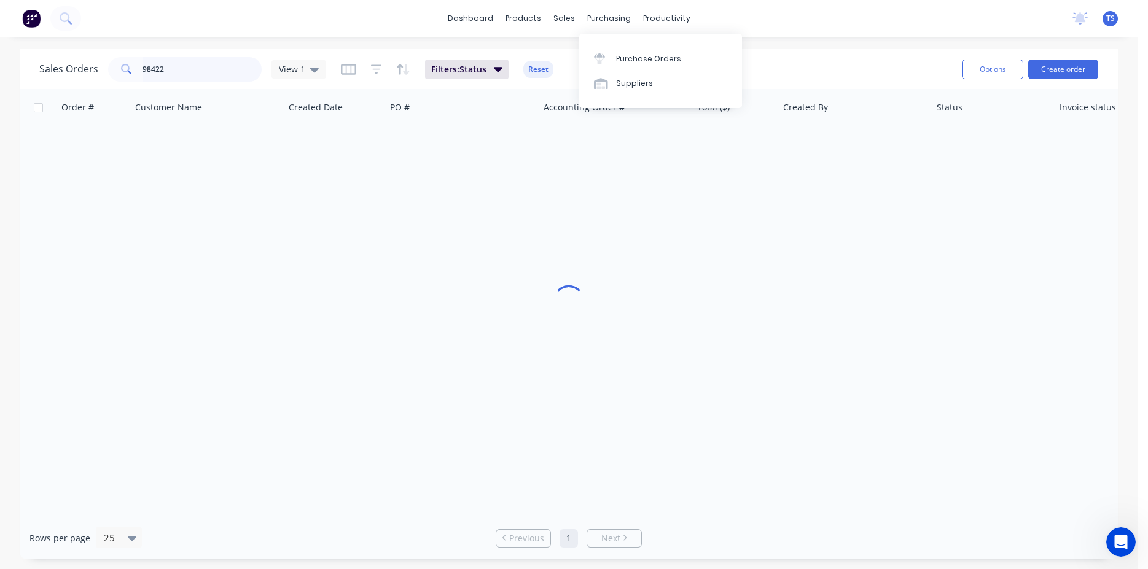
click at [189, 67] on input "98422" at bounding box center [202, 69] width 120 height 25
click at [189, 68] on input "98422" at bounding box center [202, 69] width 120 height 25
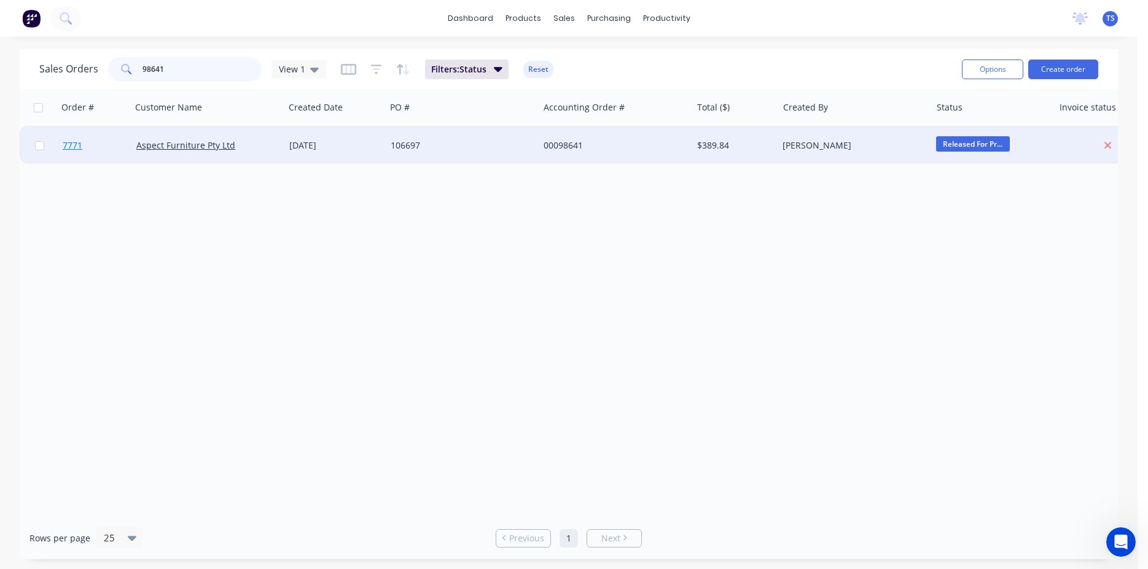
type input "98641"
click at [70, 149] on span "7771" at bounding box center [73, 145] width 20 height 12
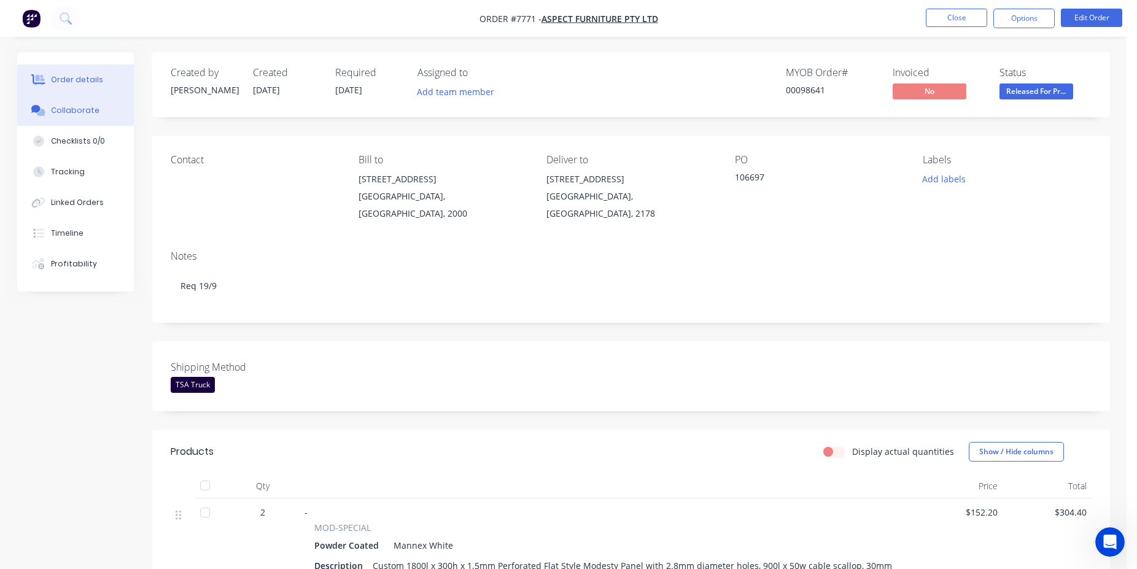
click at [60, 112] on div "Collaborate" at bounding box center [75, 110] width 49 height 11
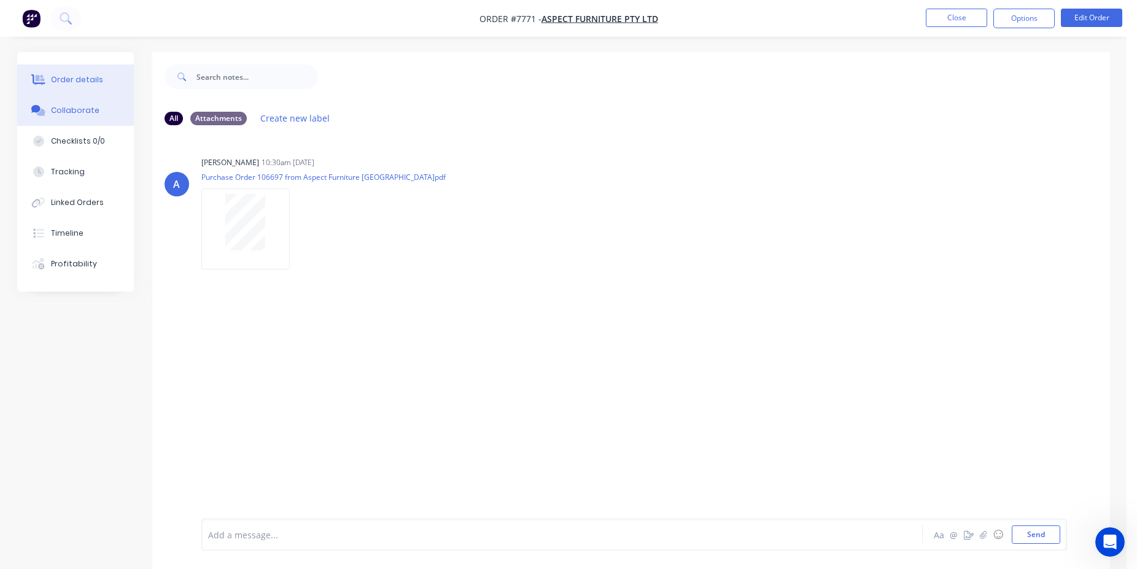
click at [66, 73] on button "Order details" at bounding box center [75, 79] width 117 height 31
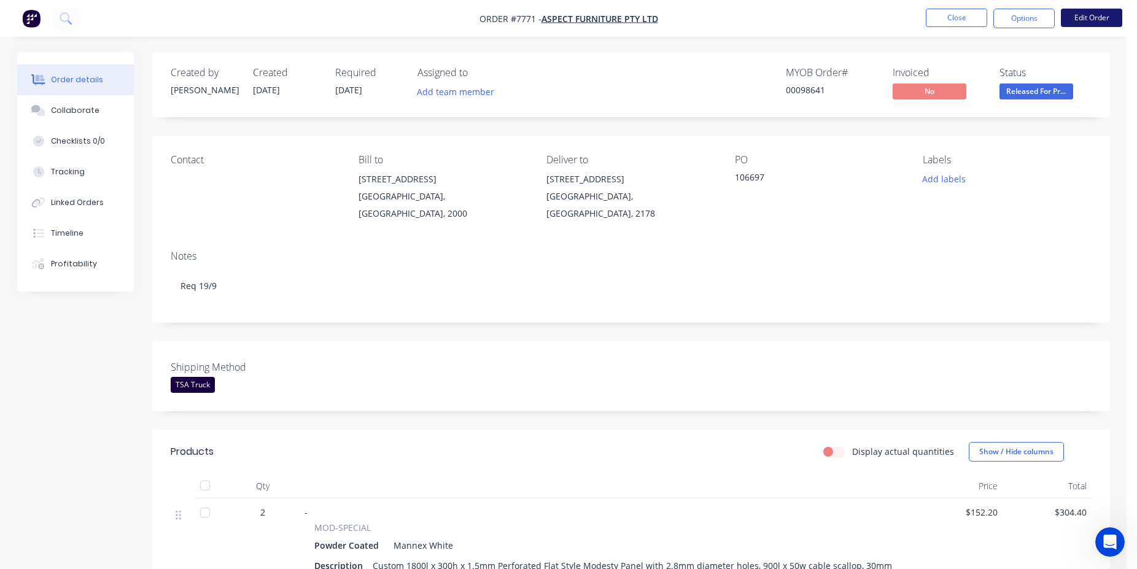
click at [1073, 16] on button "Edit Order" at bounding box center [1091, 18] width 61 height 18
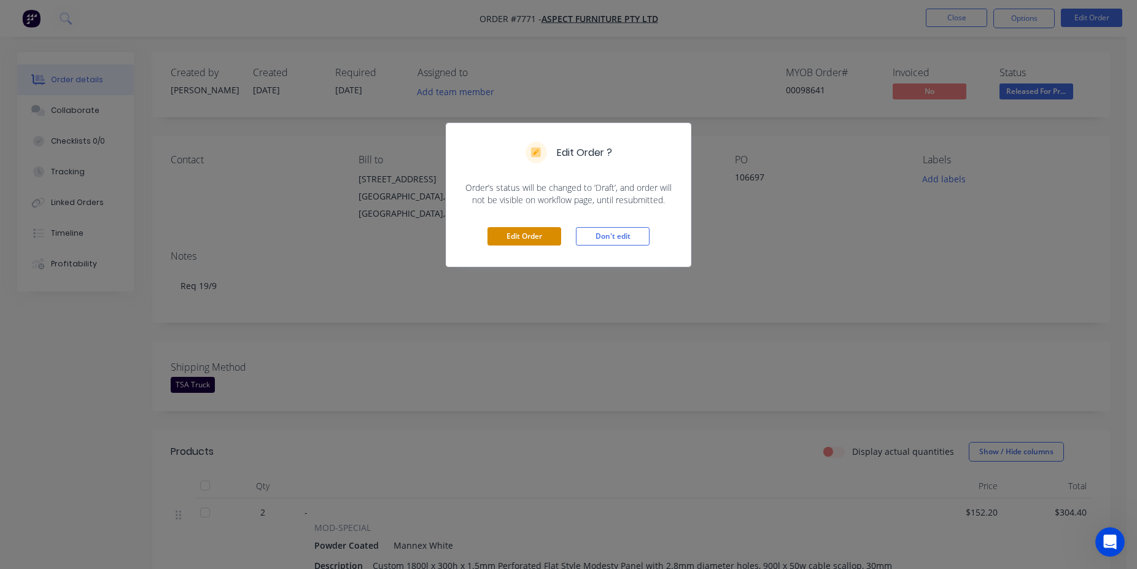
click at [539, 238] on button "Edit Order" at bounding box center [525, 236] width 74 height 18
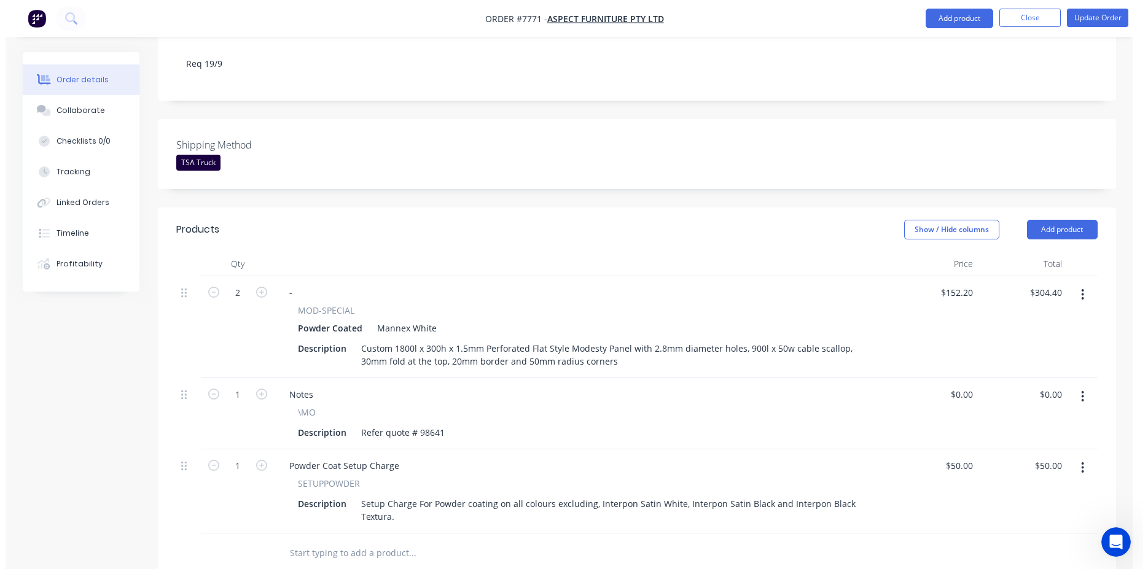
scroll to position [501, 0]
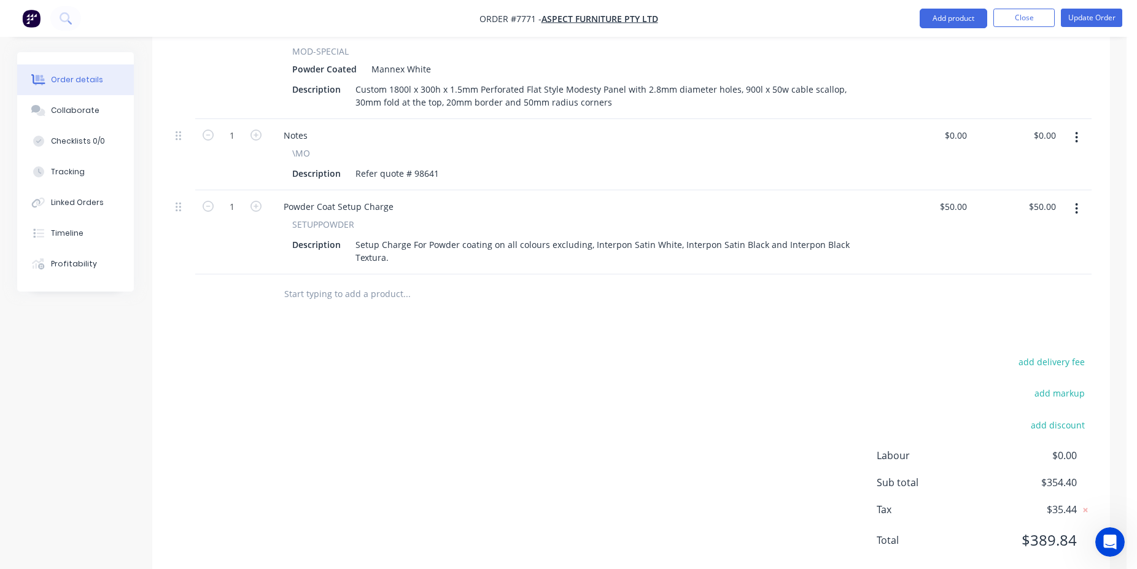
click at [361, 282] on input "text" at bounding box center [407, 294] width 246 height 25
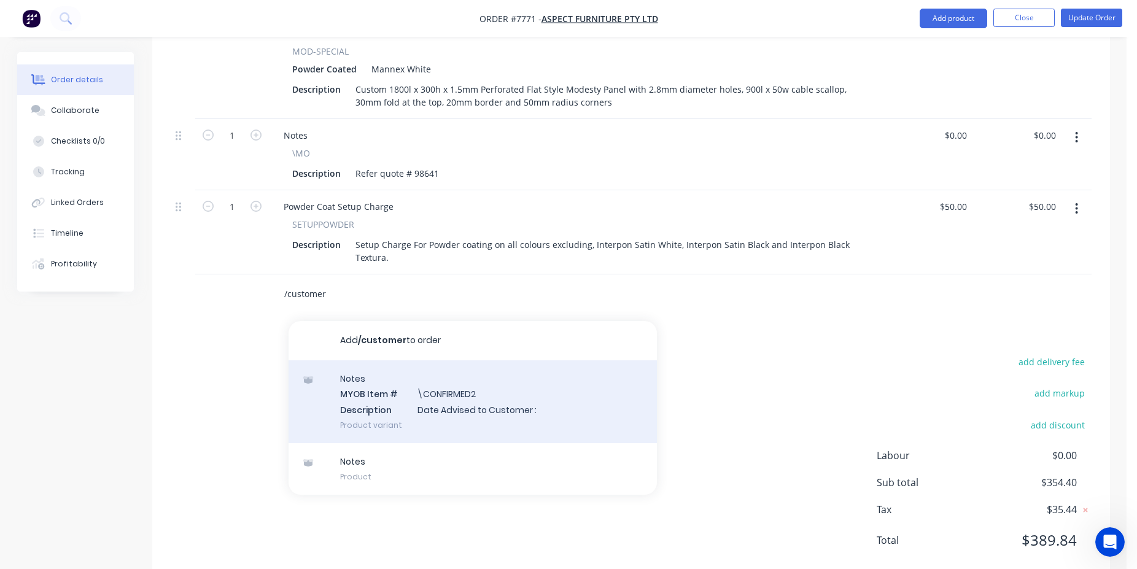
type input "/customer"
click at [437, 397] on div "Notes MYOB Item # \CONFIRMED2 Description Date Advised to Customer : Product va…" at bounding box center [473, 401] width 368 height 83
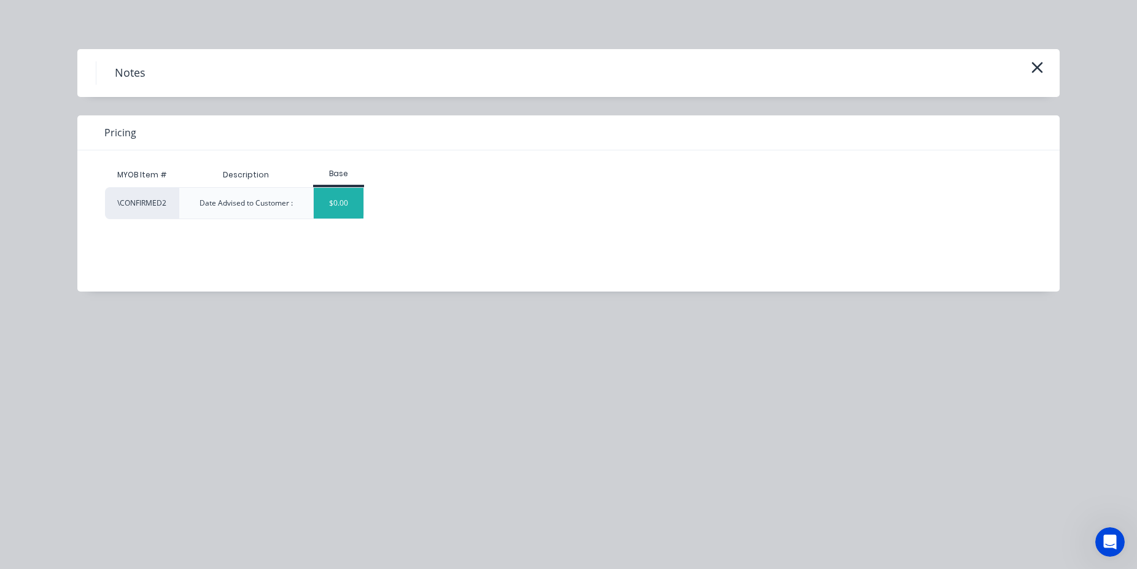
drag, startPoint x: 344, startPoint y: 221, endPoint x: 349, endPoint y: 216, distance: 7.8
click at [345, 221] on div "MYOB Item # Description Base \CONFIRMED2 Date Advised to Customer : $0.00" at bounding box center [559, 211] width 964 height 123
click at [351, 212] on div "$0.00" at bounding box center [339, 203] width 50 height 31
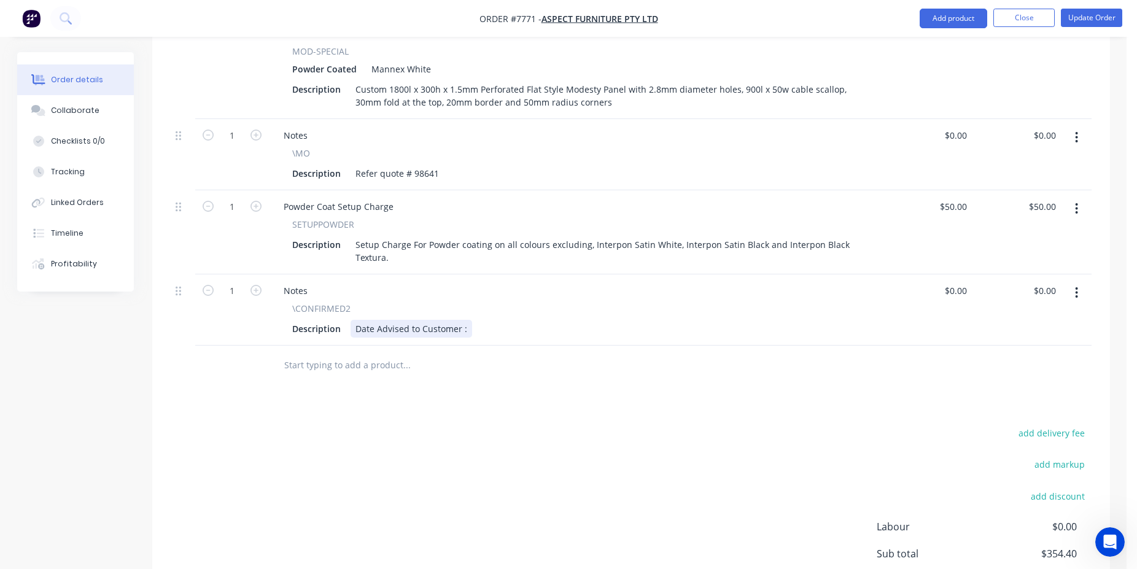
click at [466, 320] on div "Date Advised to Customer :" at bounding box center [412, 329] width 122 height 18
click at [1072, 12] on button "Update Order" at bounding box center [1091, 18] width 61 height 18
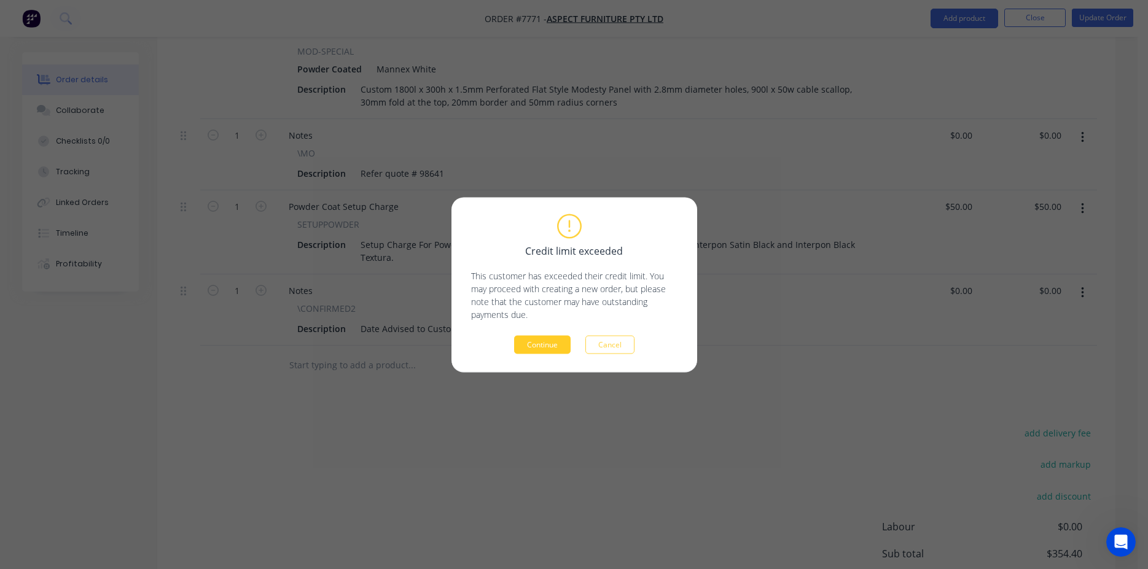
click at [531, 348] on button "Continue" at bounding box center [542, 344] width 56 height 18
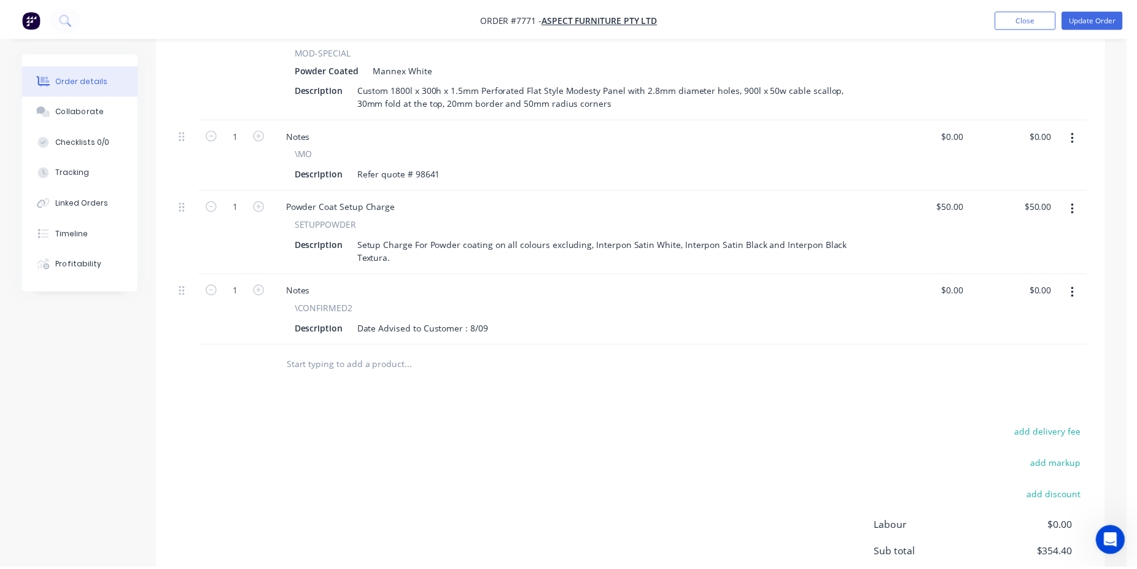
scroll to position [419, 0]
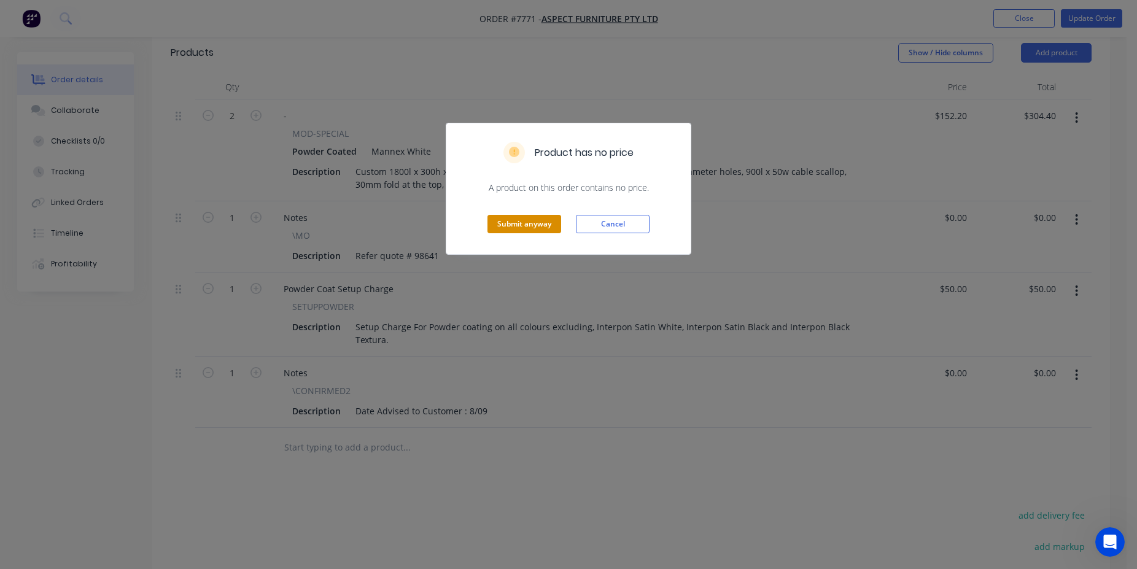
click at [540, 226] on button "Submit anyway" at bounding box center [525, 224] width 74 height 18
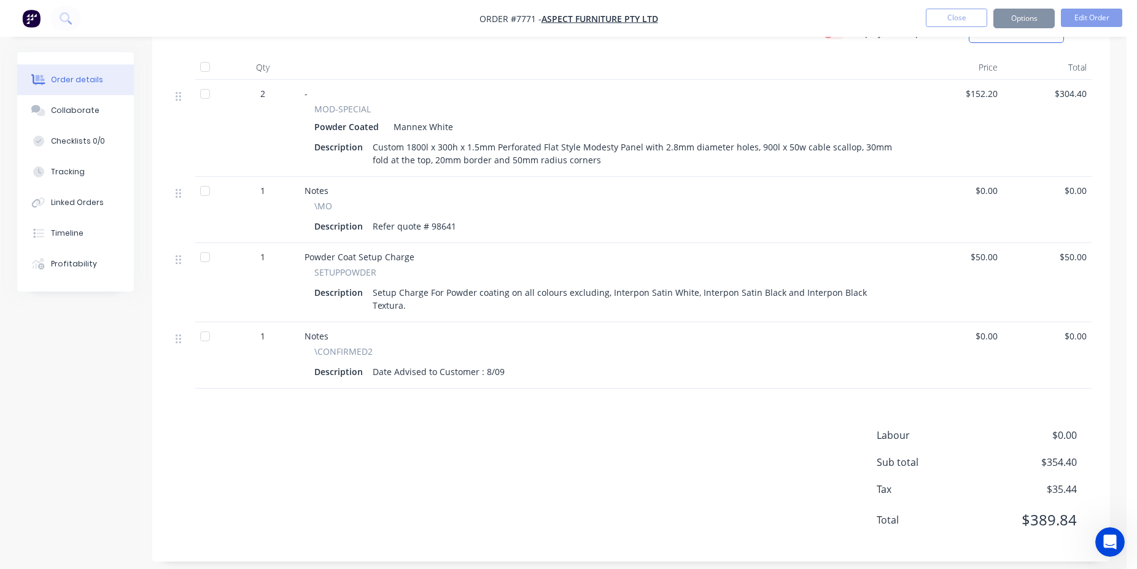
scroll to position [405, 0]
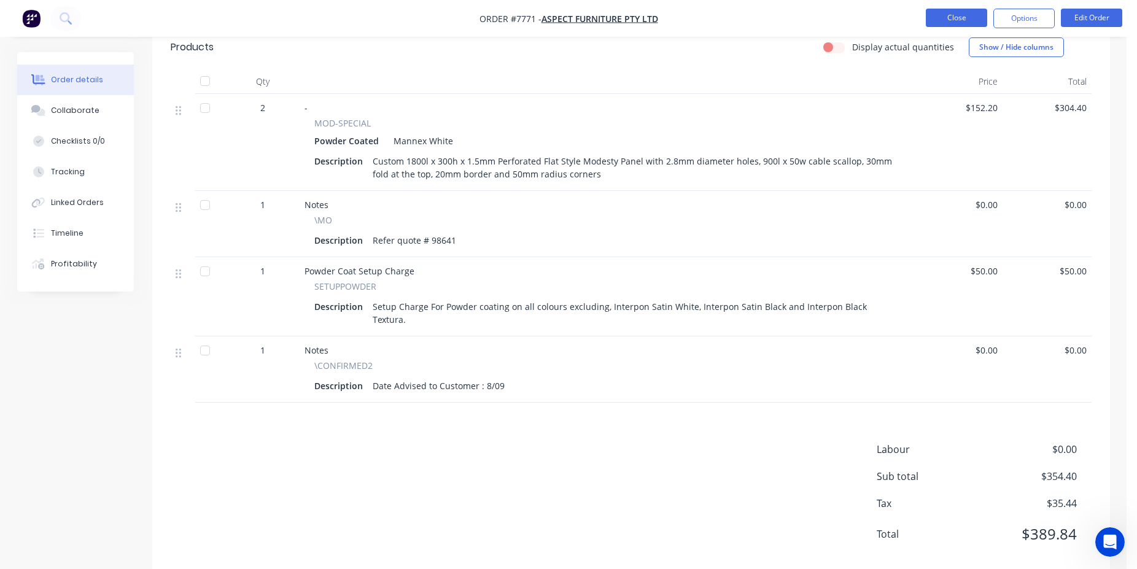
click at [959, 14] on button "Close" at bounding box center [956, 18] width 61 height 18
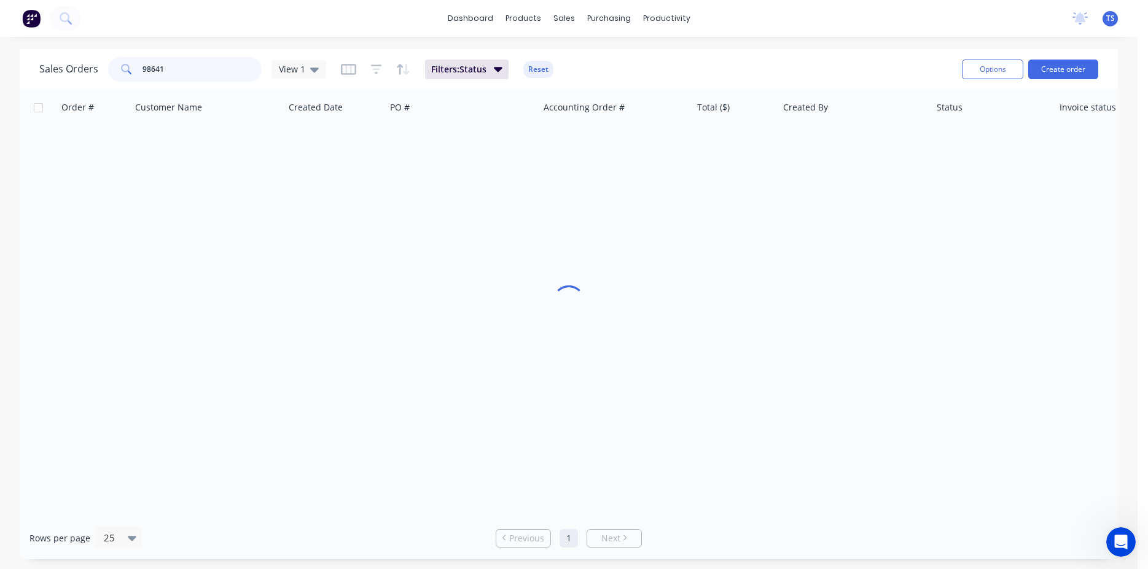
click at [233, 68] on input "98641" at bounding box center [202, 69] width 120 height 25
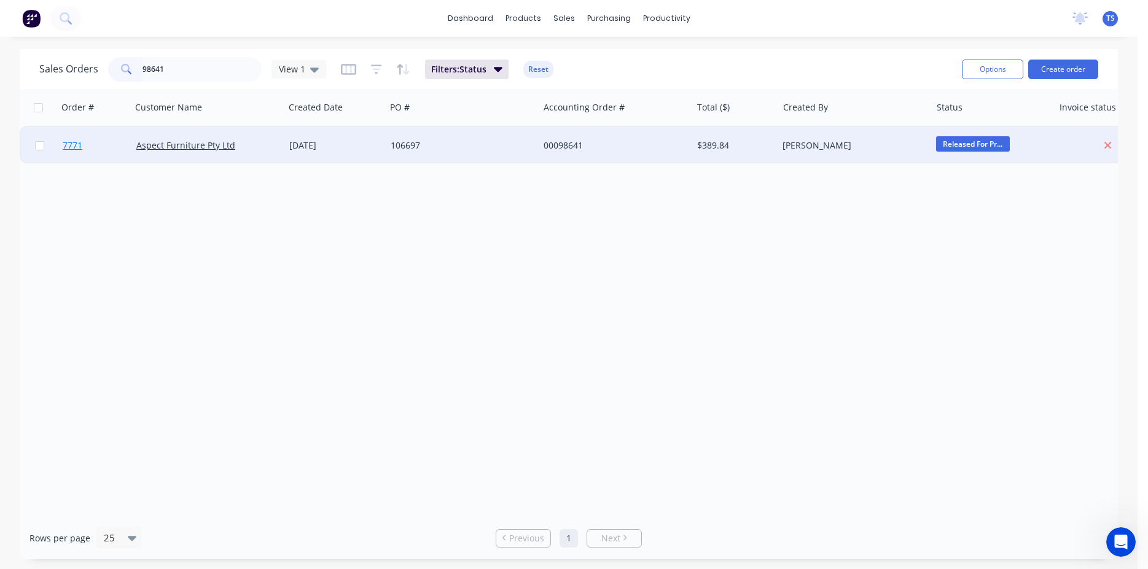
click at [73, 154] on link "7771" at bounding box center [100, 145] width 74 height 37
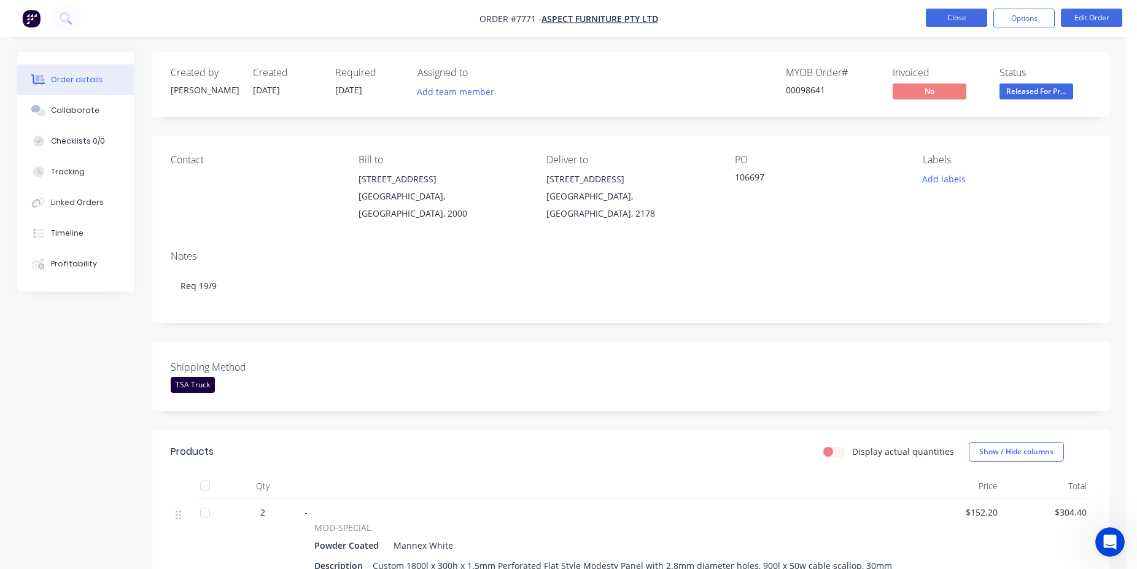
click at [972, 14] on button "Close" at bounding box center [956, 18] width 61 height 18
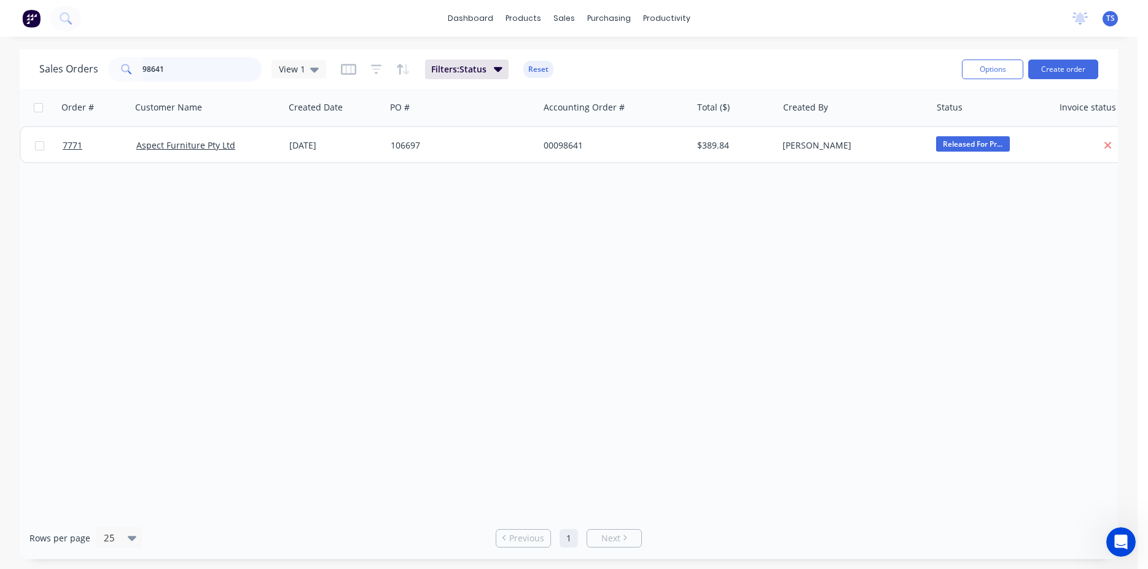
click at [162, 77] on input "98641" at bounding box center [202, 69] width 120 height 25
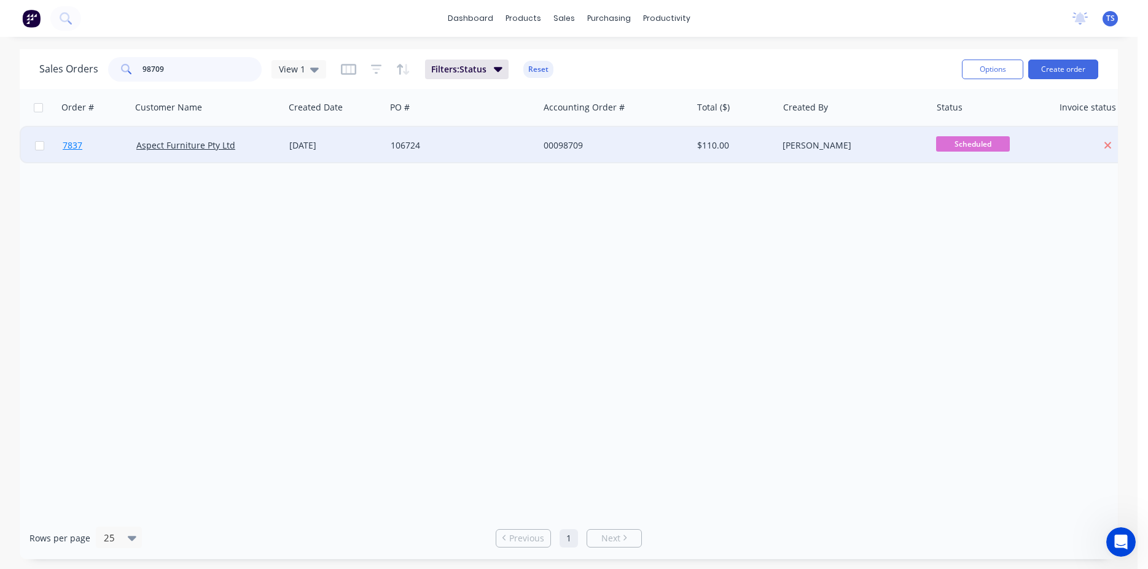
type input "98709"
click at [79, 154] on link "7837" at bounding box center [100, 145] width 74 height 37
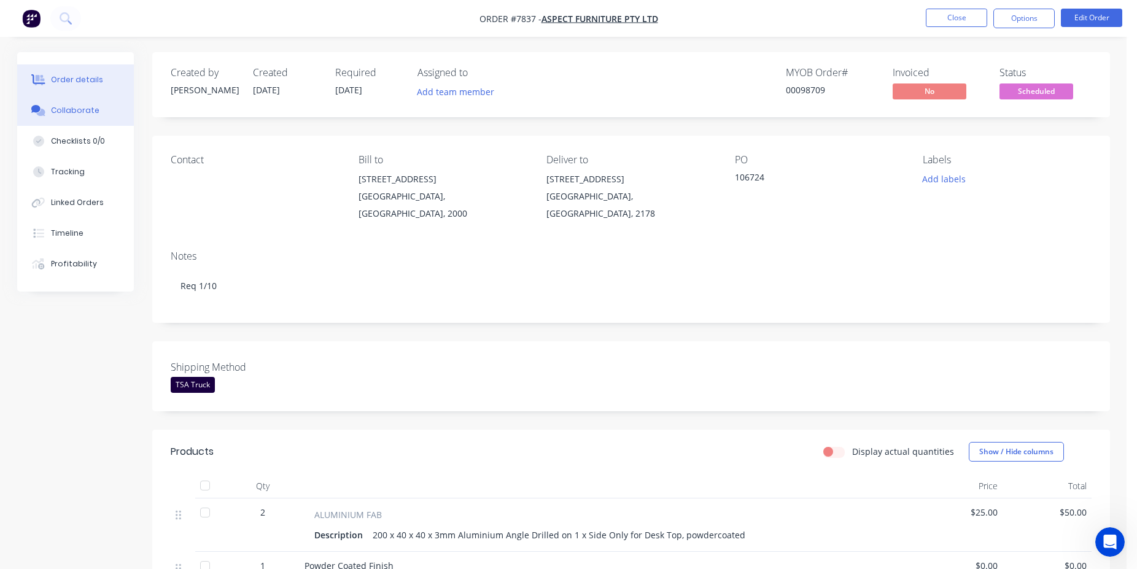
click at [107, 104] on button "Collaborate" at bounding box center [75, 110] width 117 height 31
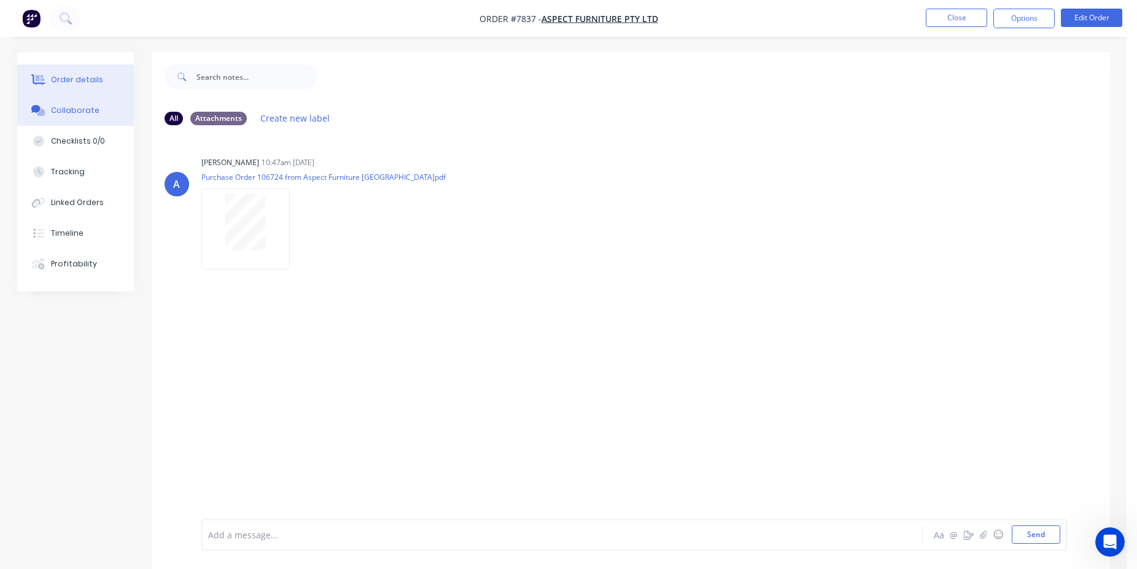
click at [88, 71] on button "Order details" at bounding box center [75, 79] width 117 height 31
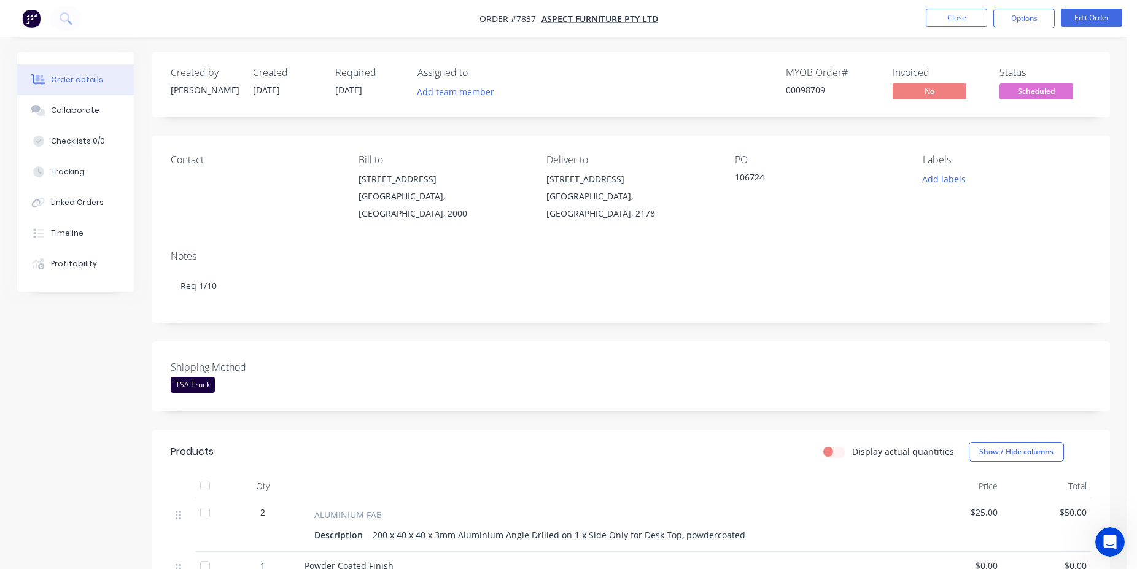
click at [983, 8] on nav "Order #7837 - Aspect Furniture Pty Ltd Close Options Edit Order" at bounding box center [568, 18] width 1137 height 37
click at [968, 23] on button "Close" at bounding box center [956, 18] width 61 height 18
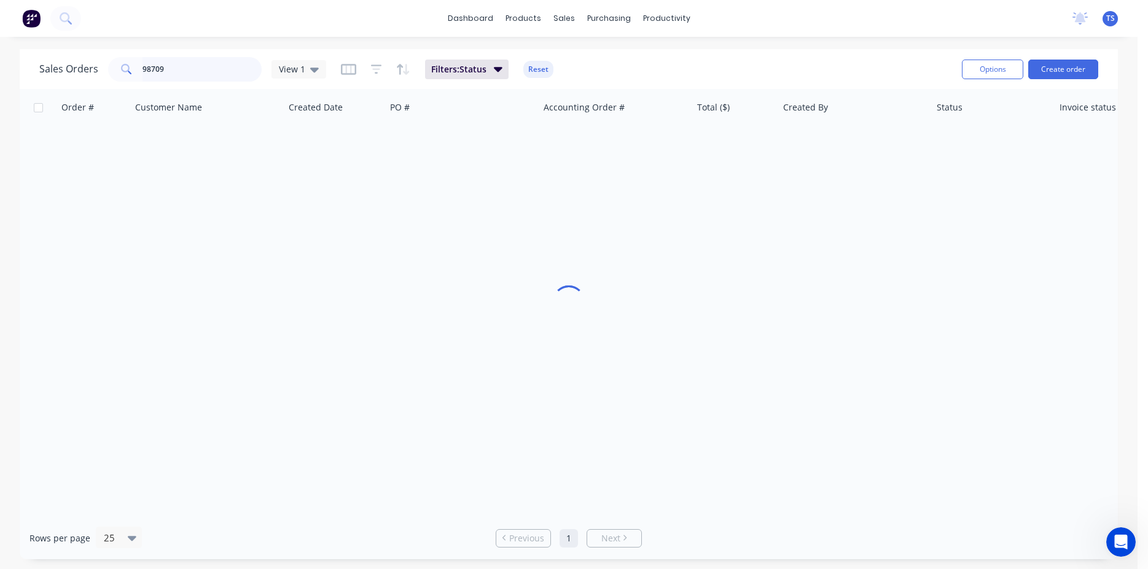
click at [235, 71] on input "98709" at bounding box center [202, 69] width 120 height 25
type input "98708"
click at [74, 147] on span "7836" at bounding box center [73, 145] width 20 height 12
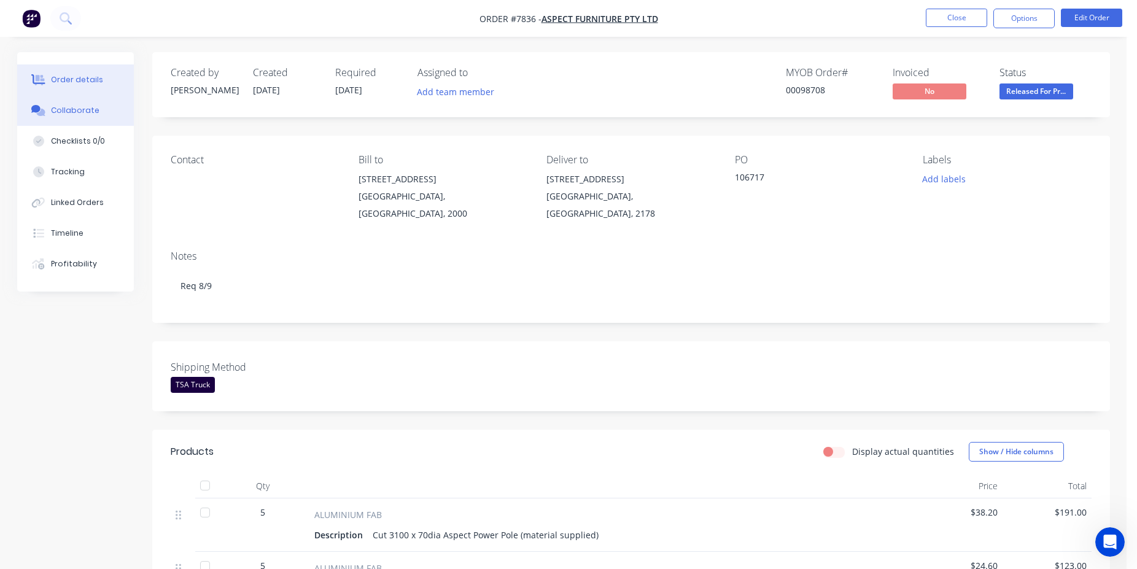
click at [64, 103] on button "Collaborate" at bounding box center [75, 110] width 117 height 31
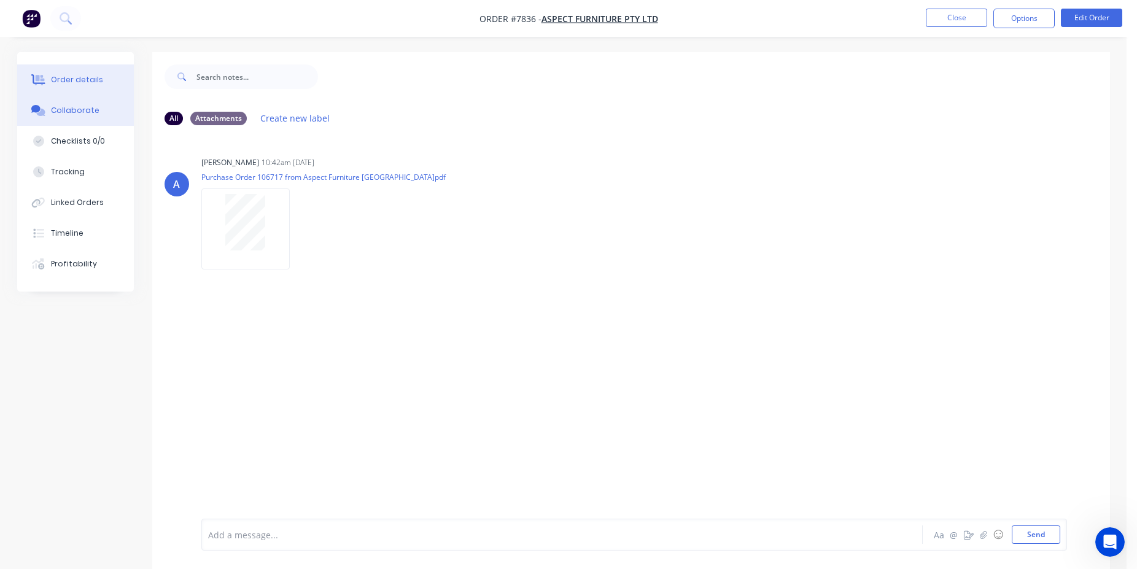
click at [101, 93] on button "Order details" at bounding box center [75, 79] width 117 height 31
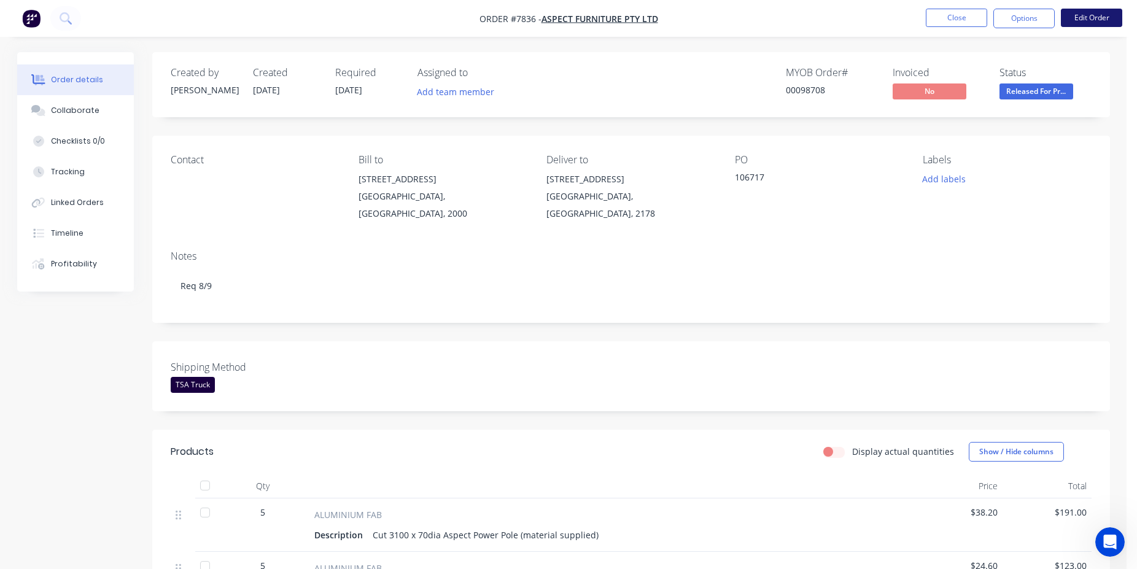
click at [1087, 22] on button "Edit Order" at bounding box center [1091, 18] width 61 height 18
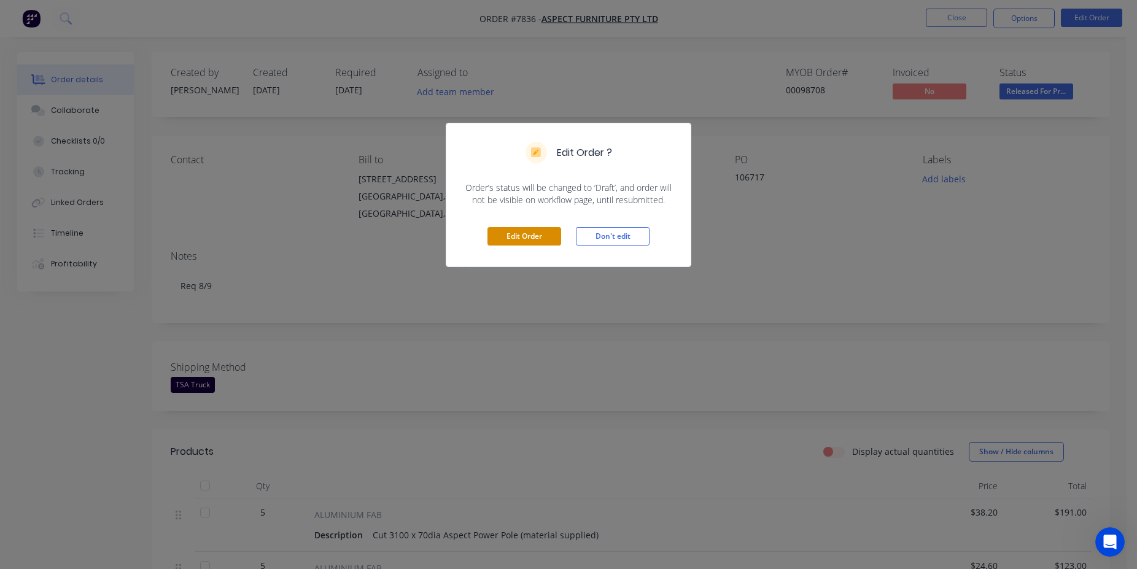
click at [529, 239] on button "Edit Order" at bounding box center [525, 236] width 74 height 18
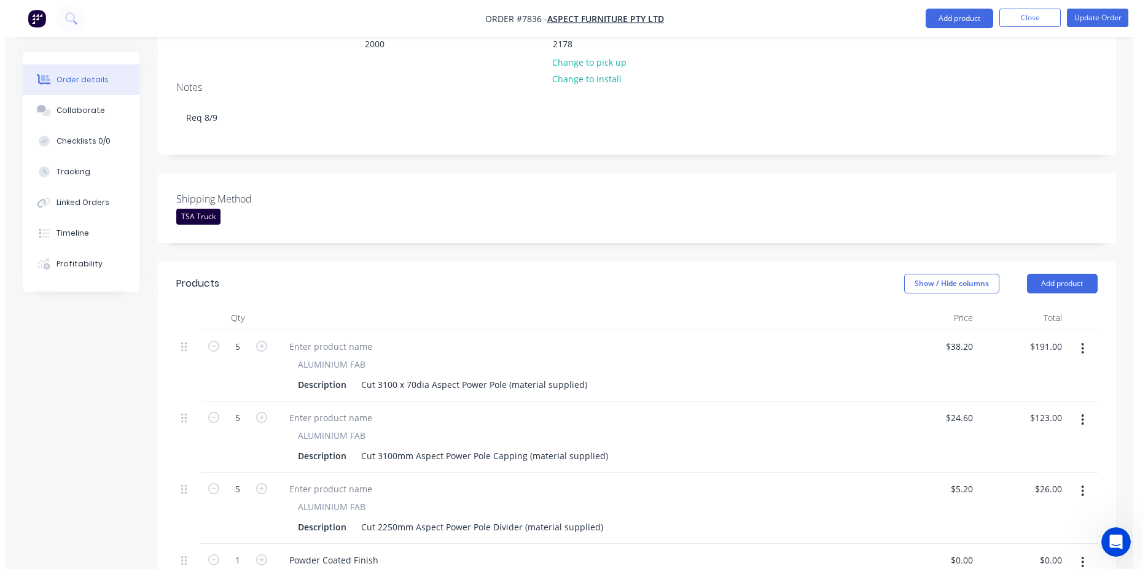
scroll to position [689, 0]
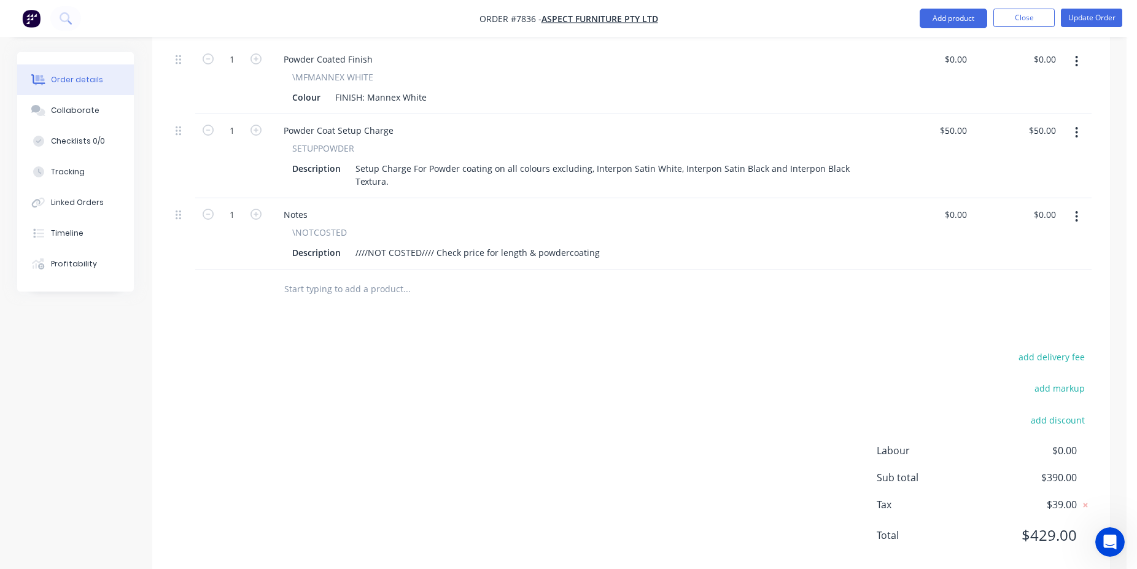
click at [355, 282] on input "text" at bounding box center [407, 289] width 246 height 25
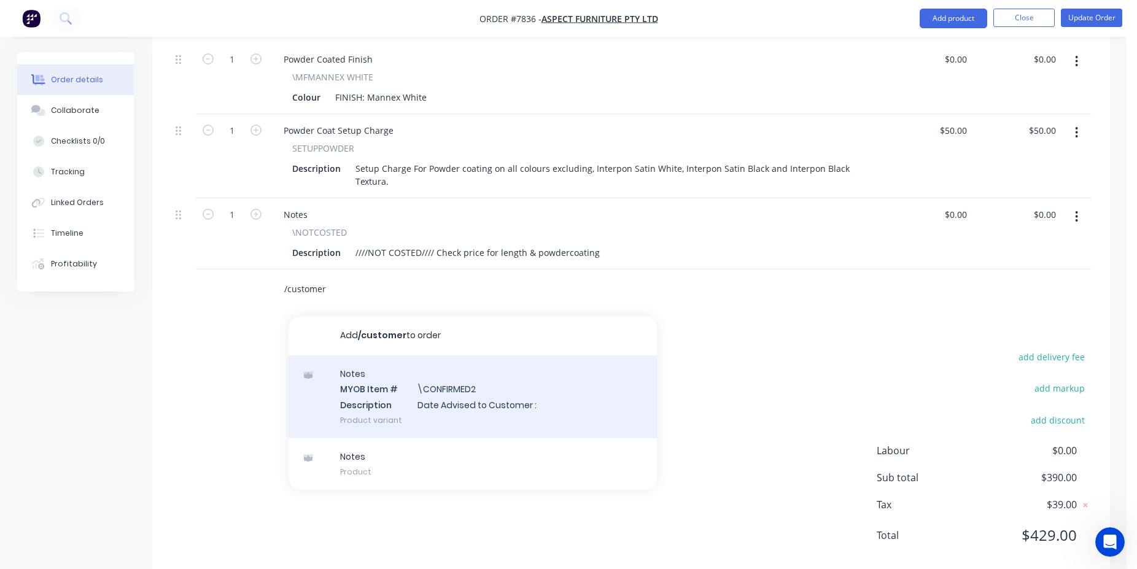
type input "/customer"
click at [451, 370] on div "Notes MYOB Item # \CONFIRMED2 Description Date Advised to Customer : Product va…" at bounding box center [473, 397] width 368 height 83
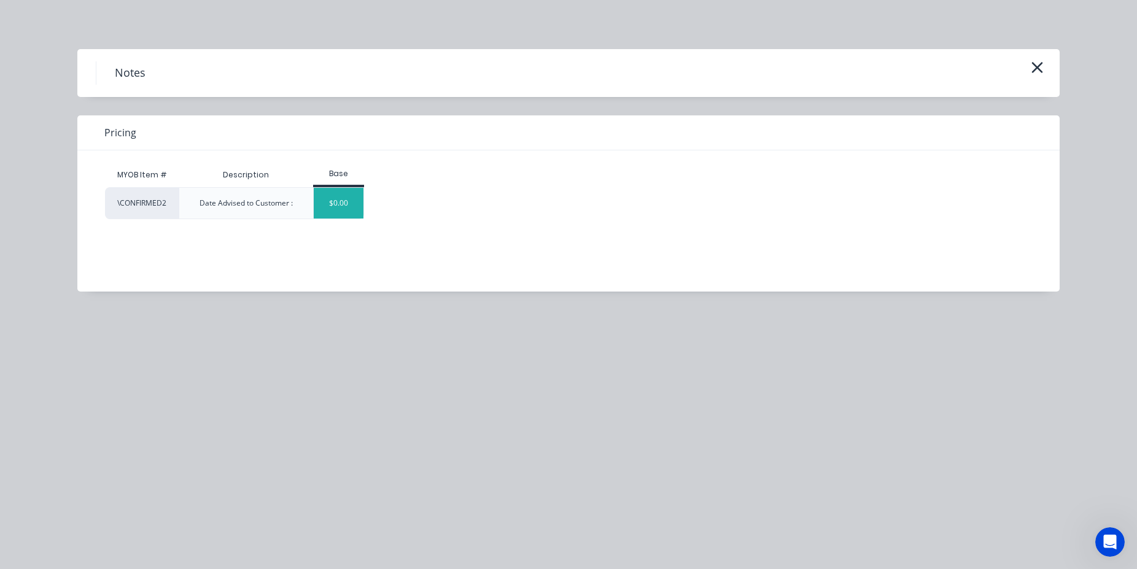
click at [344, 200] on div "$0.00" at bounding box center [339, 203] width 50 height 31
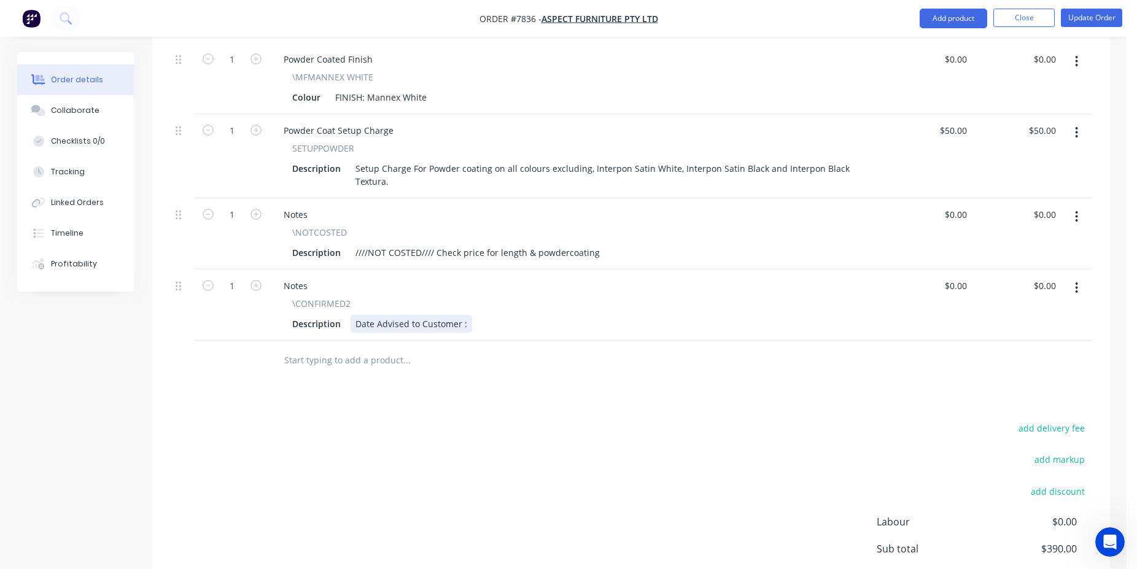
click at [466, 315] on div "Date Advised to Customer :" at bounding box center [412, 324] width 122 height 18
click at [1096, 10] on button "Update Order" at bounding box center [1091, 18] width 61 height 18
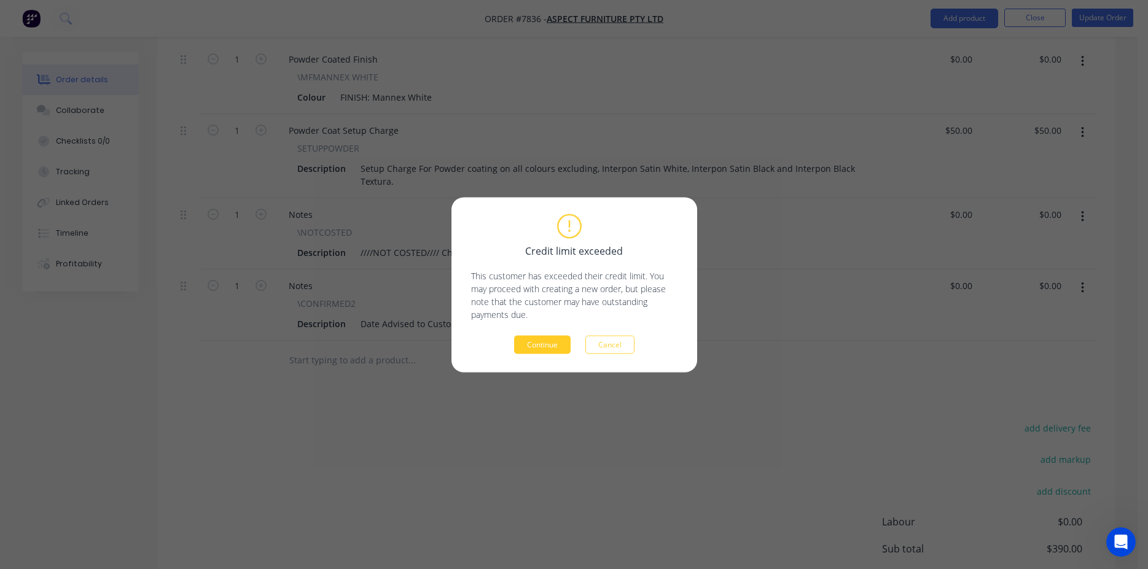
click at [540, 348] on button "Continue" at bounding box center [542, 344] width 56 height 18
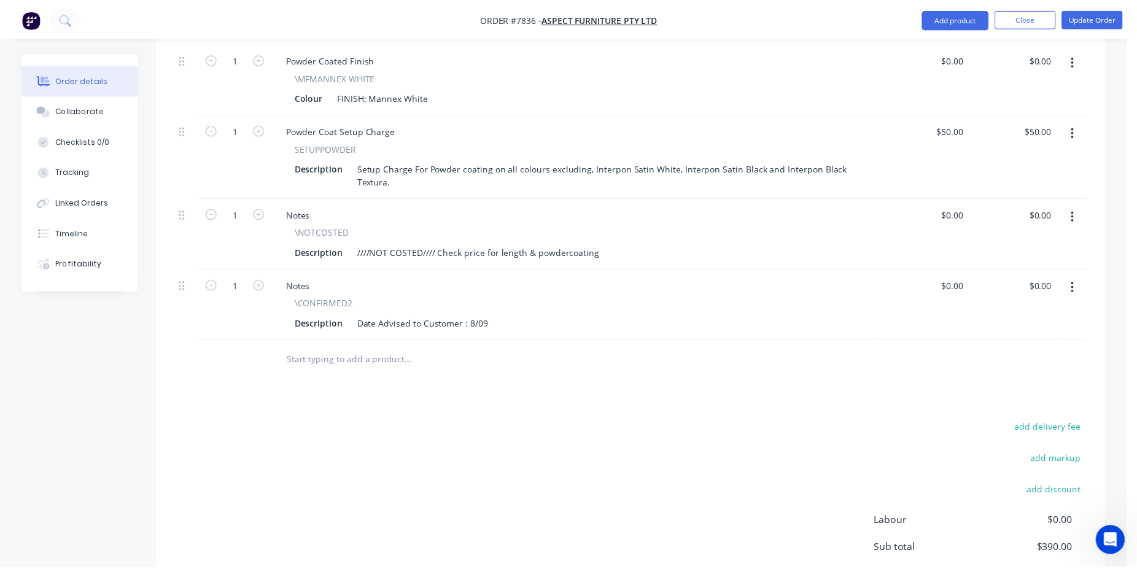
scroll to position [548, 0]
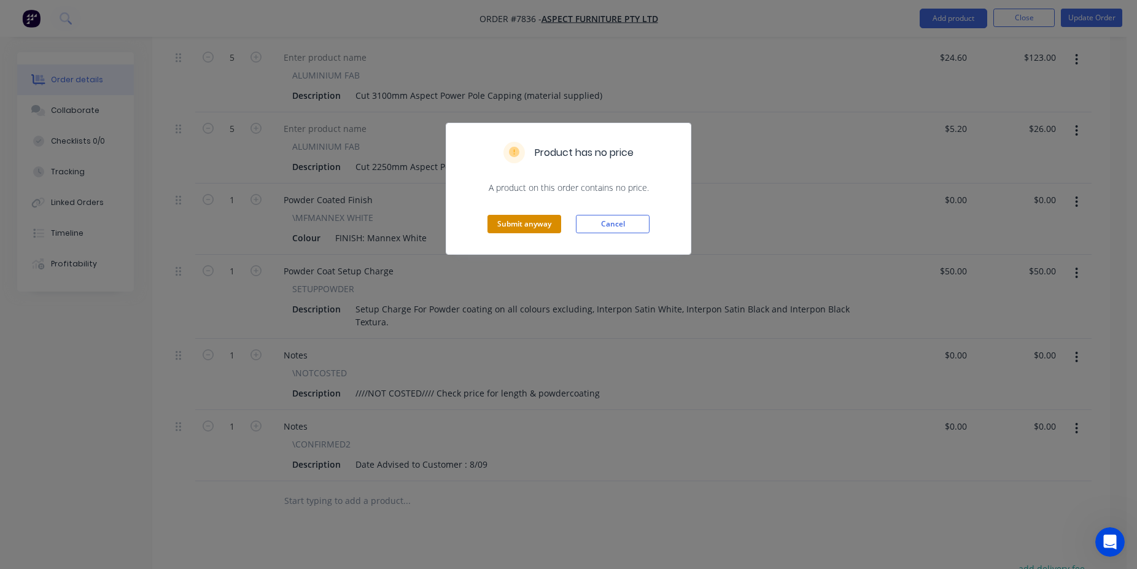
click at [539, 225] on button "Submit anyway" at bounding box center [525, 224] width 74 height 18
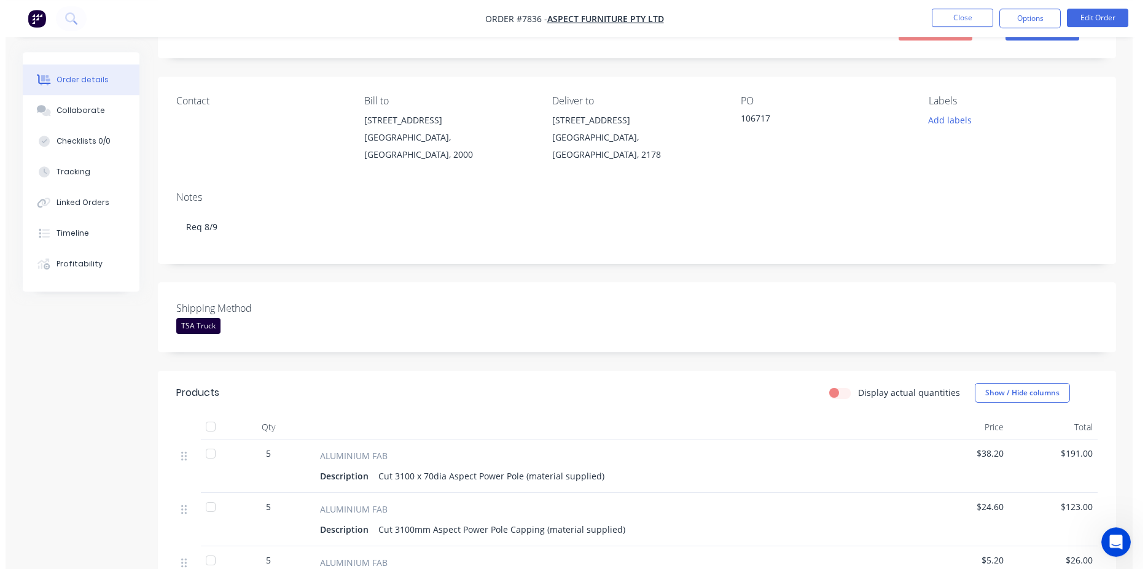
scroll to position [0, 0]
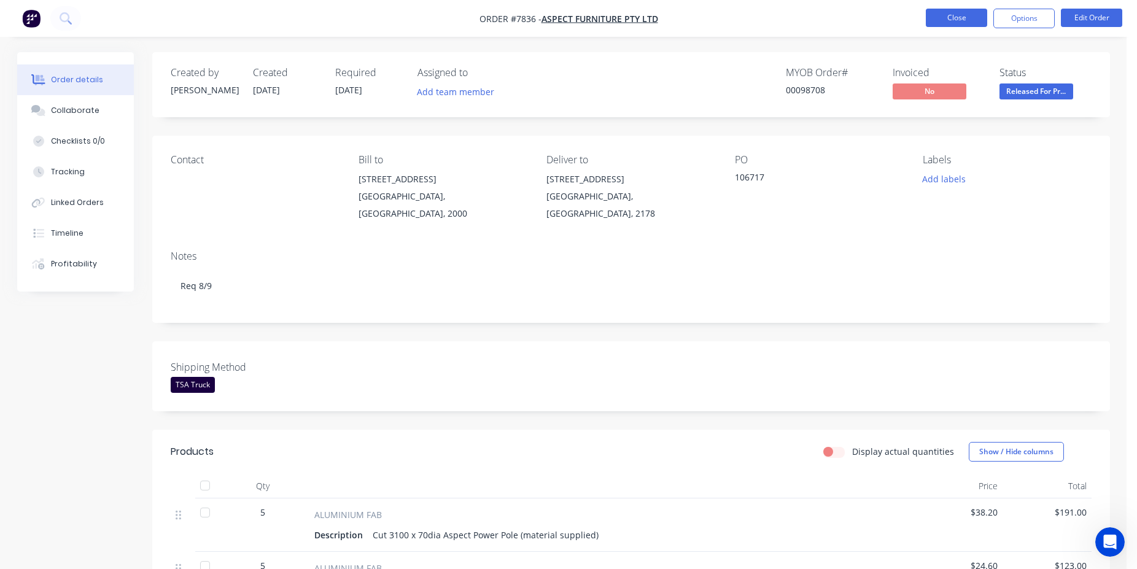
click at [939, 26] on button "Close" at bounding box center [956, 18] width 61 height 18
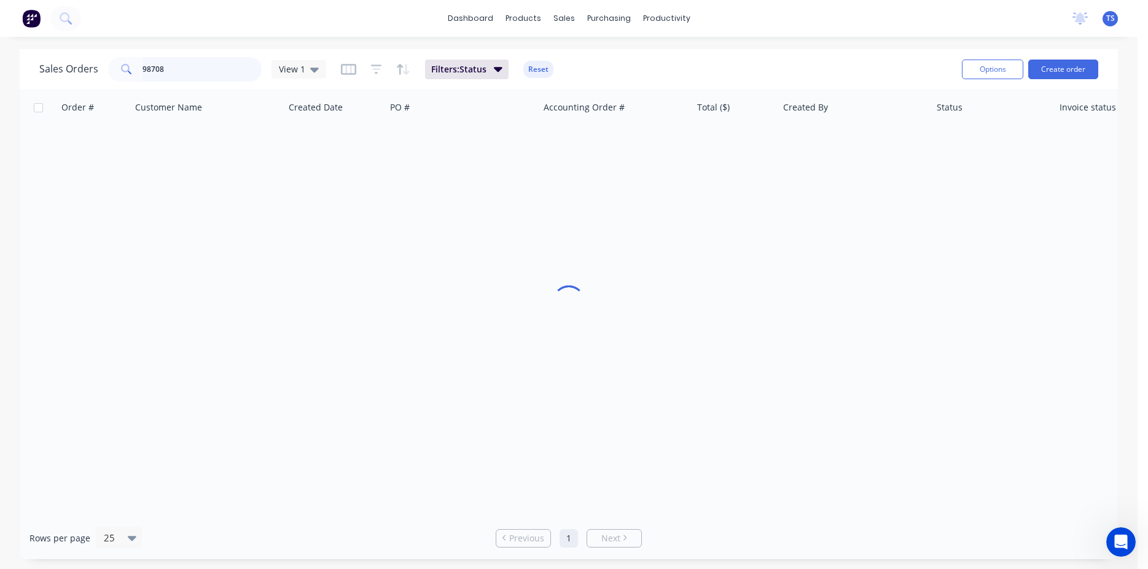
click at [189, 79] on input "98708" at bounding box center [202, 69] width 120 height 25
type input "98709"
click at [85, 160] on link "7837" at bounding box center [100, 145] width 74 height 37
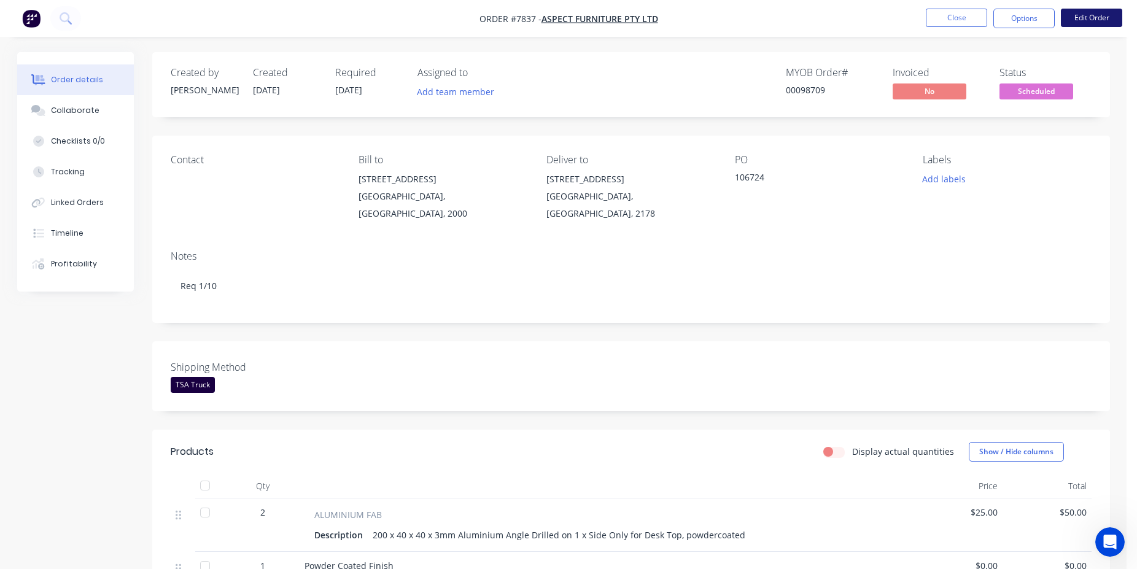
click at [1078, 24] on button "Edit Order" at bounding box center [1091, 18] width 61 height 18
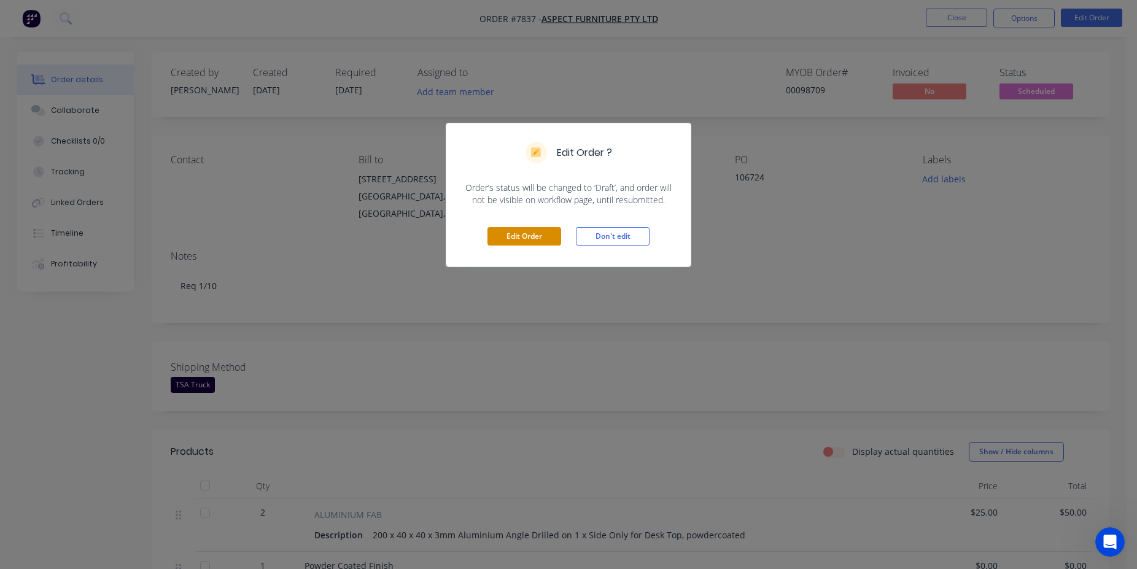
click at [533, 240] on button "Edit Order" at bounding box center [525, 236] width 74 height 18
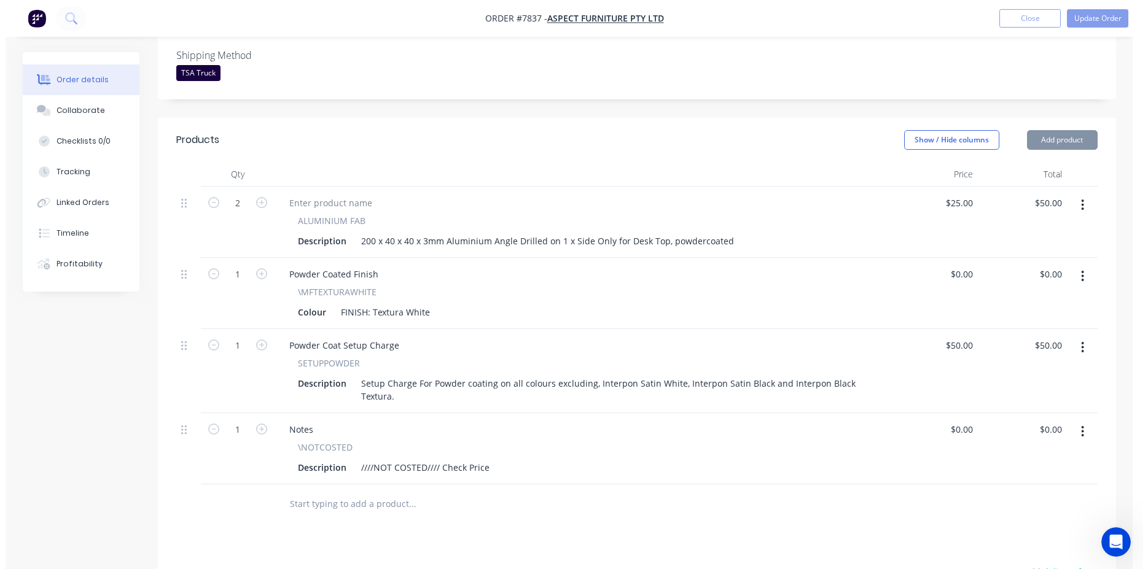
scroll to position [501, 0]
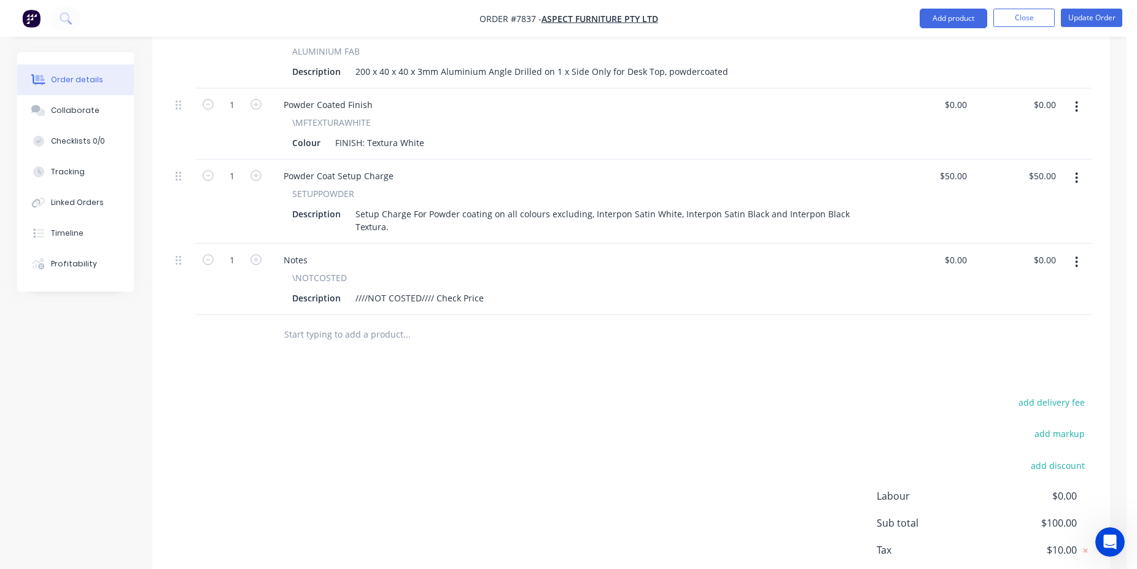
click at [386, 322] on input "text" at bounding box center [407, 334] width 246 height 25
type input "/customer"
click at [427, 421] on div "add delivery fee add markup add discount Labour $0.00 Sub total $100.00 Tax $10…" at bounding box center [631, 499] width 921 height 210
click at [322, 322] on input "/customer" at bounding box center [407, 334] width 246 height 25
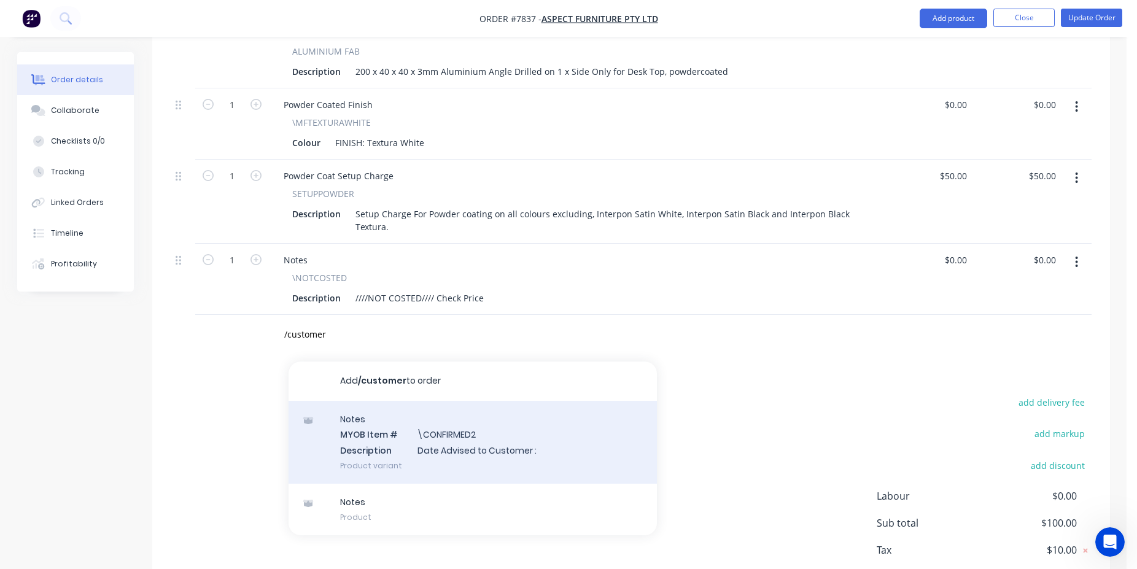
click at [477, 451] on div "Notes MYOB Item # \CONFIRMED2 Description Date Advised to Customer : Product va…" at bounding box center [473, 442] width 368 height 83
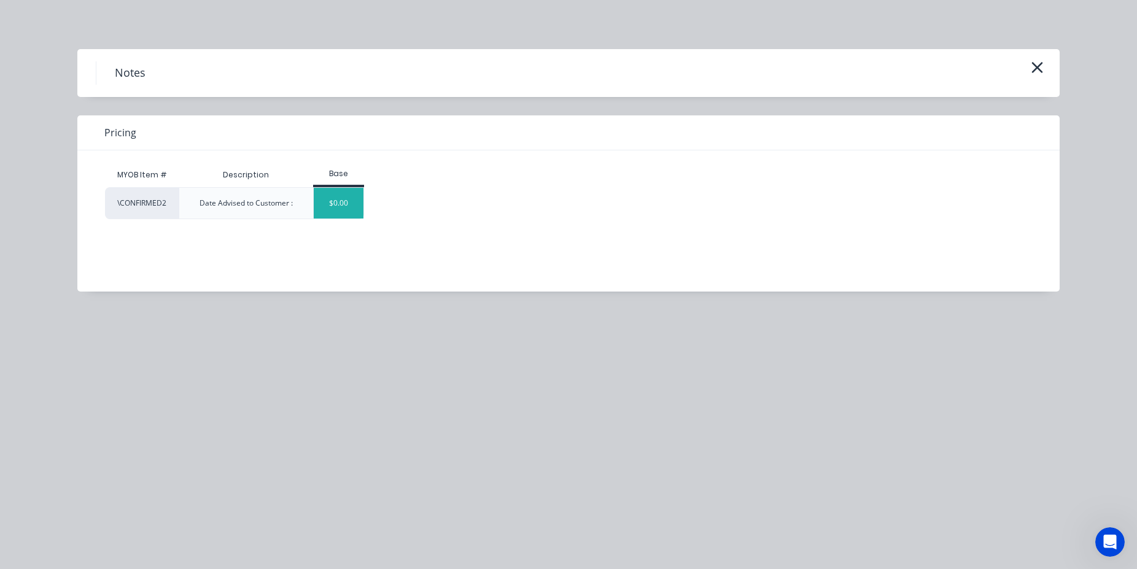
click at [334, 211] on div "$0.00" at bounding box center [339, 203] width 50 height 31
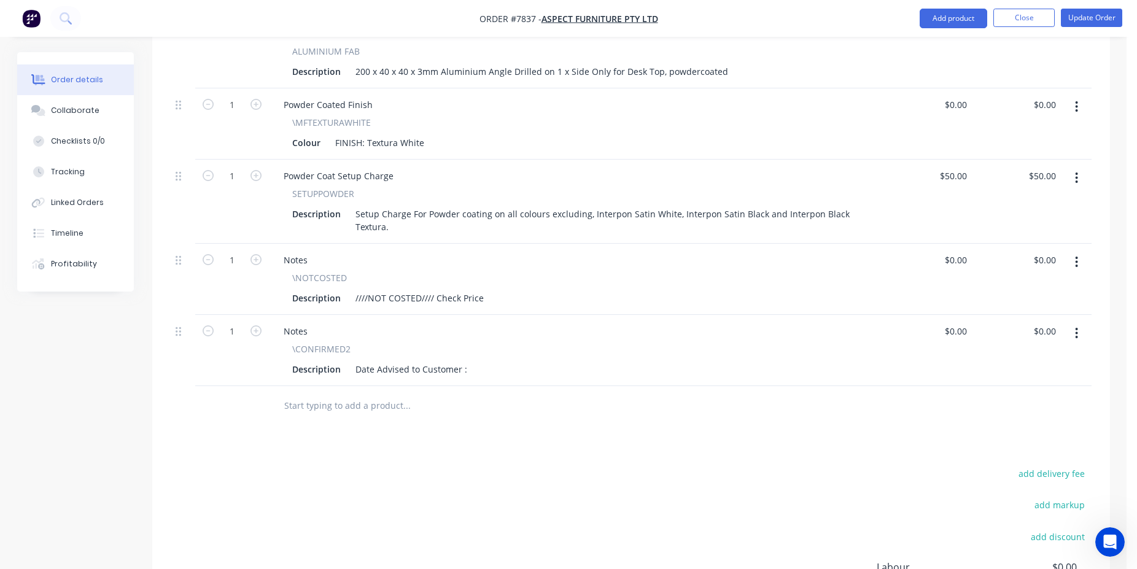
click at [471, 360] on div "Description Date Advised to Customer :" at bounding box center [573, 369] width 572 height 18
click at [466, 360] on div "Date Advised to Customer :" at bounding box center [412, 369] width 122 height 18
click at [1107, 14] on button "Update Order" at bounding box center [1091, 18] width 61 height 18
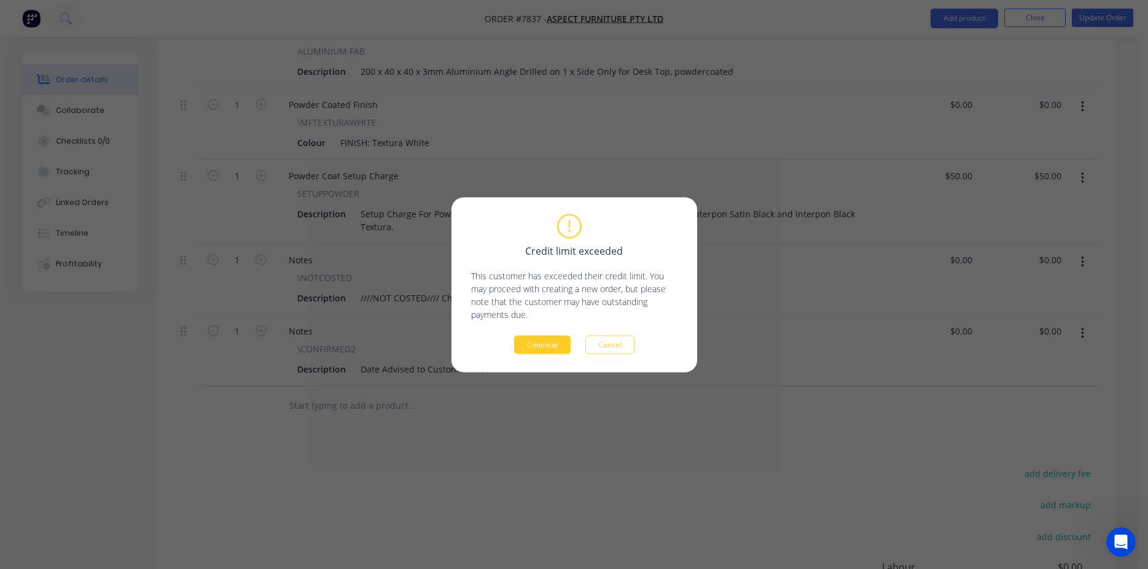
click at [565, 338] on button "Continue" at bounding box center [542, 344] width 56 height 18
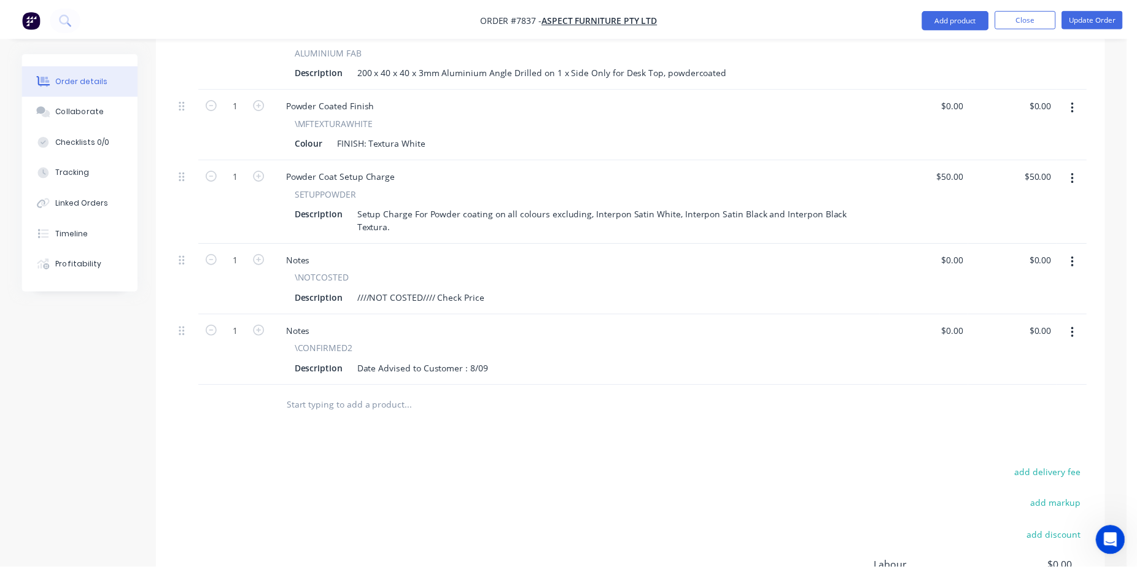
scroll to position [442, 0]
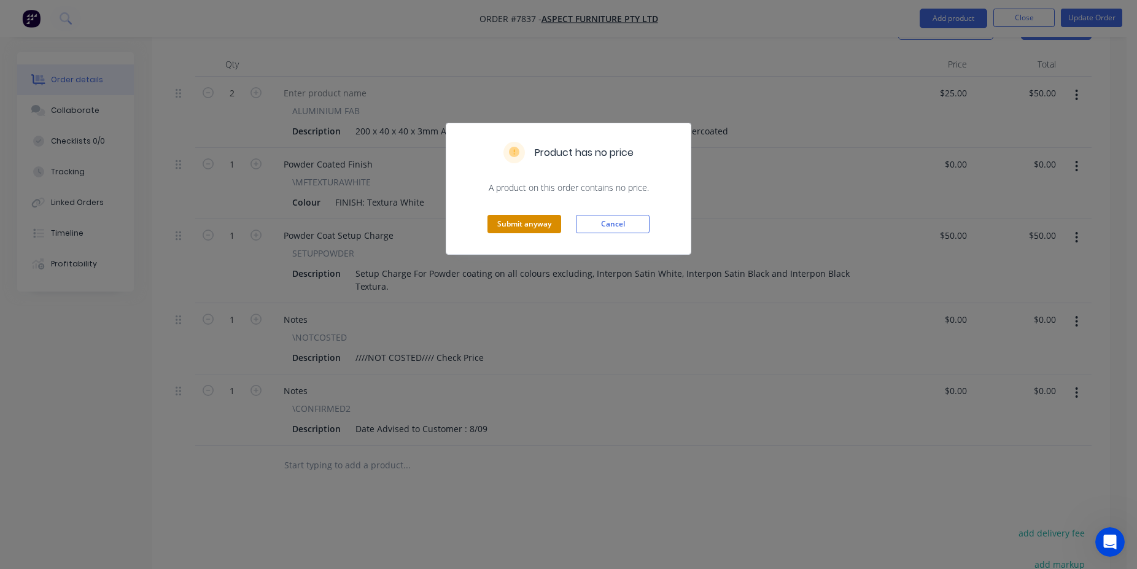
click at [528, 222] on button "Submit anyway" at bounding box center [525, 224] width 74 height 18
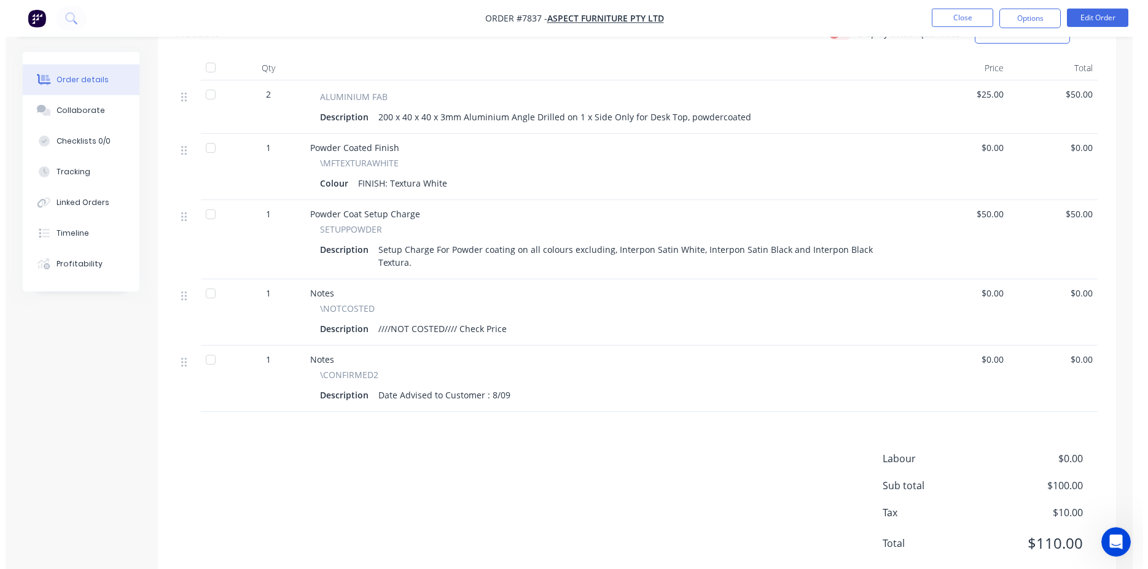
scroll to position [0, 0]
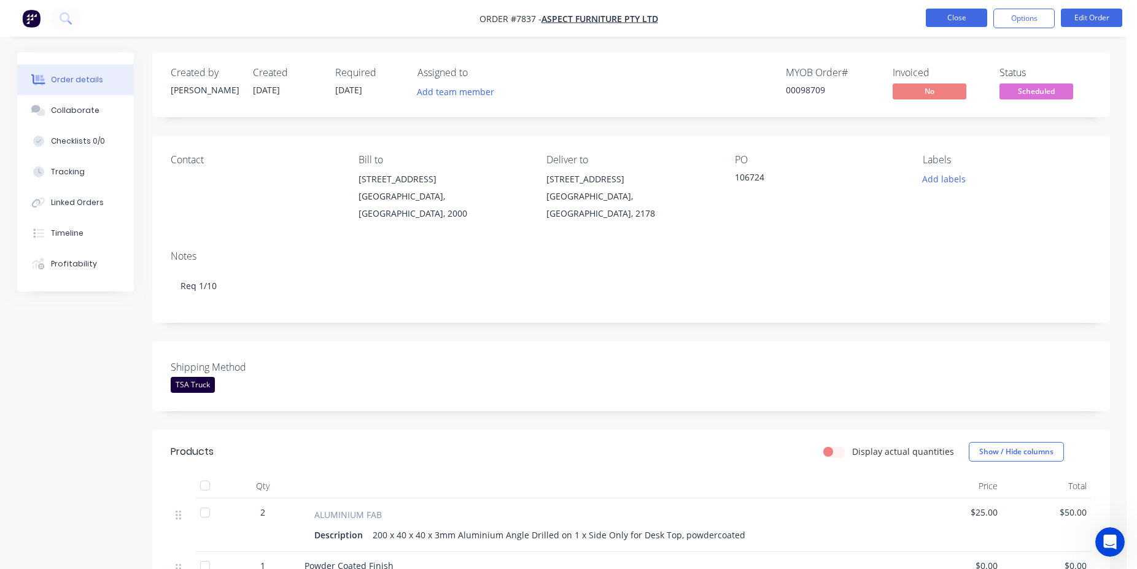
click at [940, 23] on button "Close" at bounding box center [956, 18] width 61 height 18
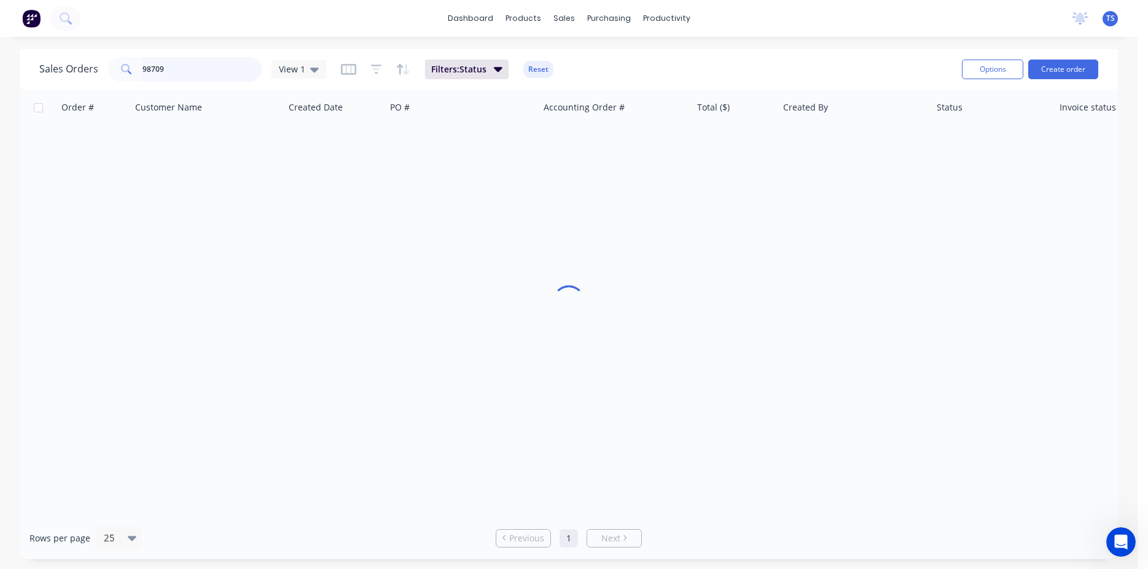
click at [174, 74] on input "98709" at bounding box center [202, 69] width 120 height 25
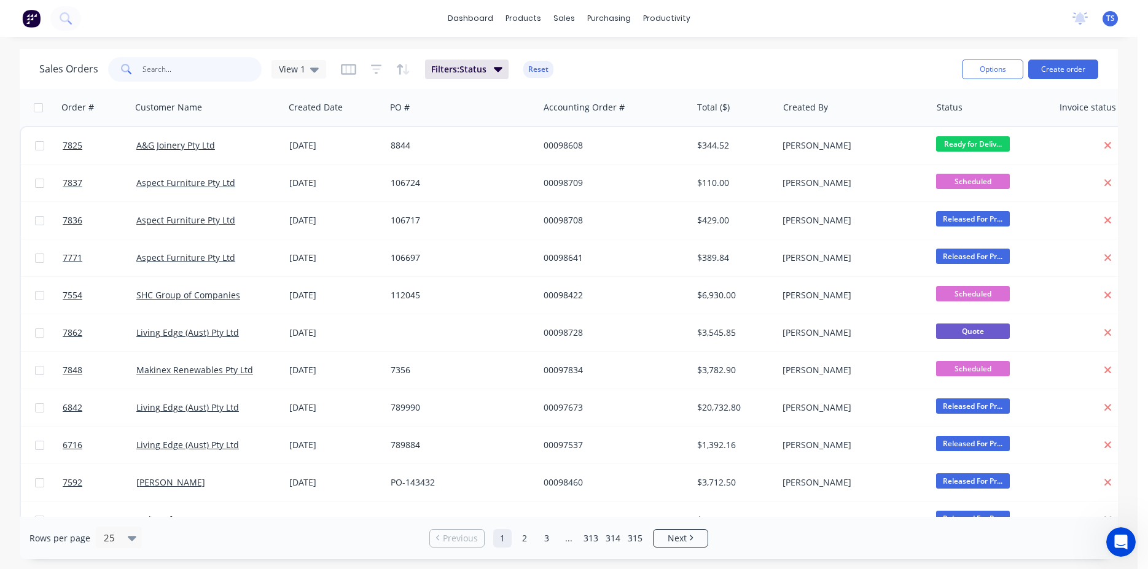
click at [193, 71] on input "text" at bounding box center [202, 69] width 120 height 25
paste input "106706"
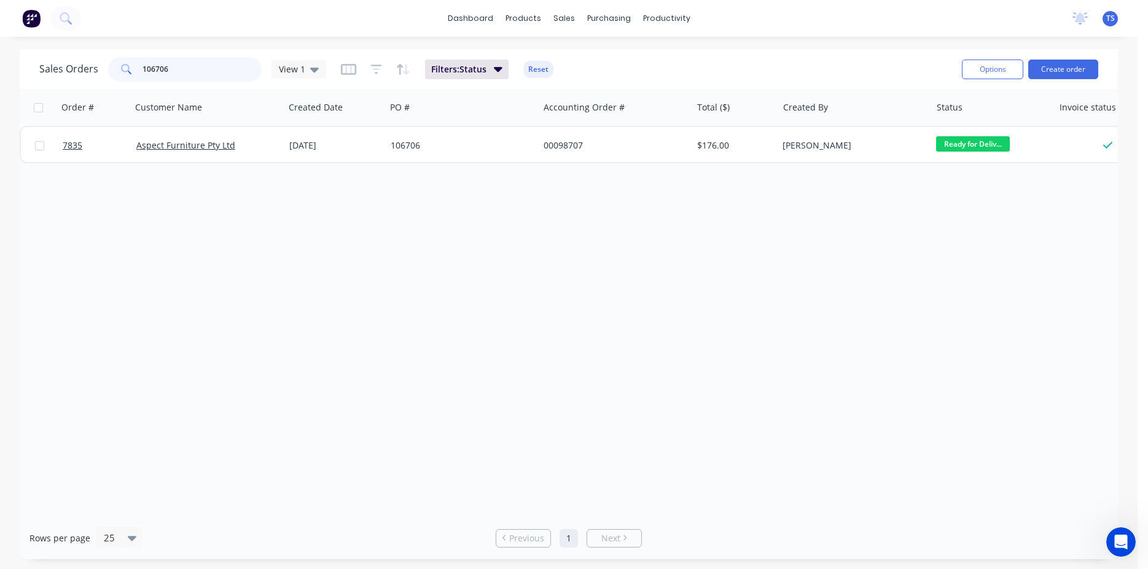
click at [208, 67] on input "106706" at bounding box center [202, 69] width 120 height 25
click at [193, 74] on input "98571" at bounding box center [202, 69] width 120 height 25
click at [200, 63] on input "98270" at bounding box center [202, 69] width 120 height 25
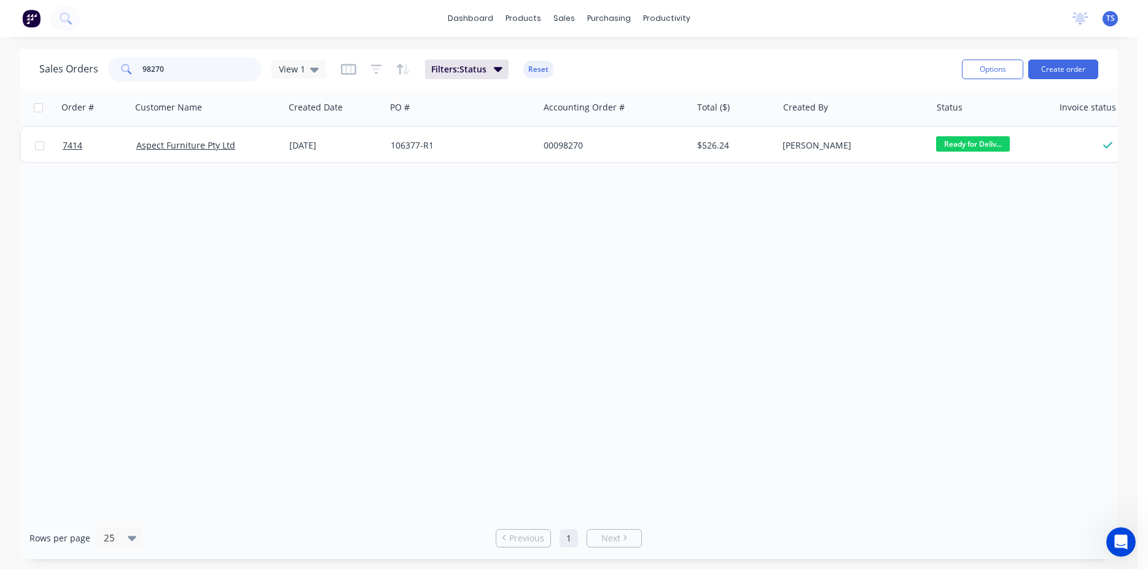
click at [200, 63] on input "98270" at bounding box center [202, 69] width 120 height 25
click at [203, 83] on div "Sales Orders 98706 View 1 Filters: Status Reset" at bounding box center [495, 69] width 913 height 30
click at [200, 71] on input "98706" at bounding box center [202, 69] width 120 height 25
click at [174, 68] on input "95802" at bounding box center [202, 69] width 120 height 25
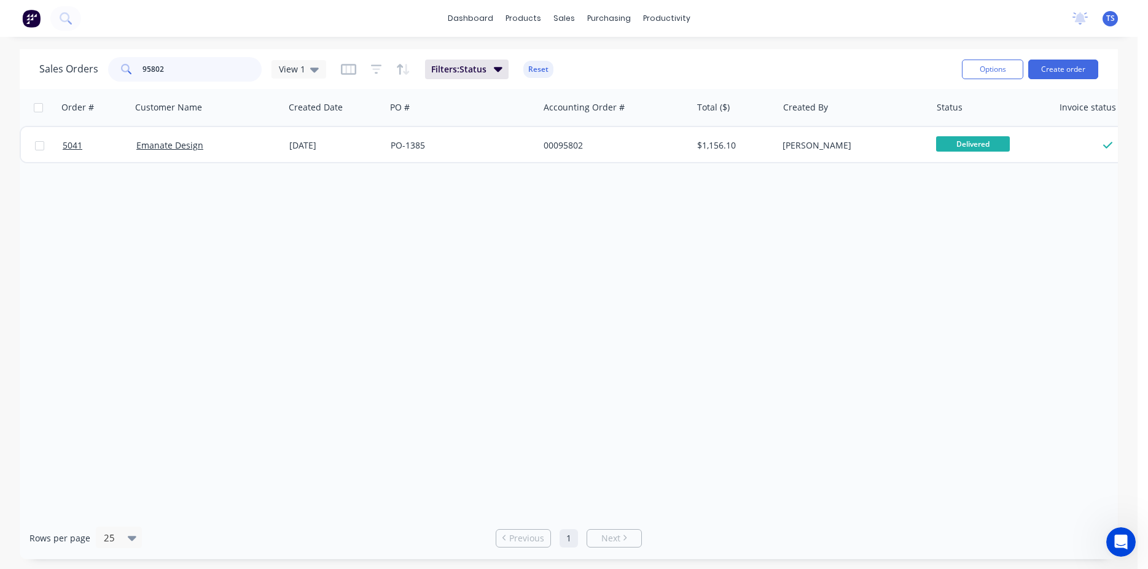
click at [174, 68] on input "95802" at bounding box center [202, 69] width 120 height 25
click at [203, 84] on div "Sales Orders 98502 View 1 Filters: Status Reset Options Create order" at bounding box center [569, 69] width 1098 height 40
click at [198, 72] on input "98502" at bounding box center [202, 69] width 120 height 25
type input "98707"
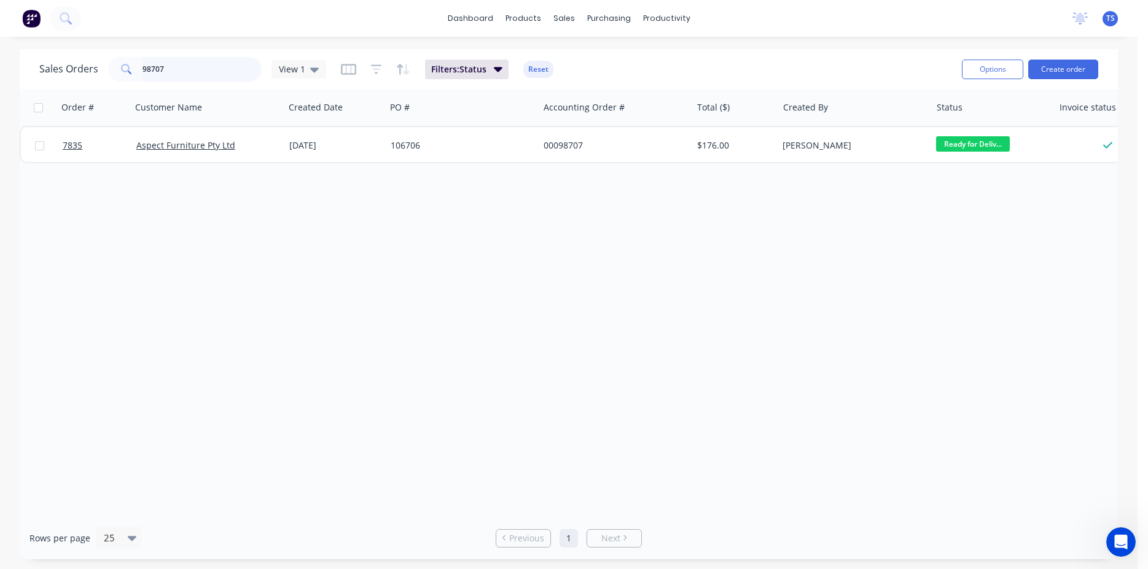
click at [195, 71] on input "98707" at bounding box center [202, 69] width 120 height 25
click at [195, 70] on input "98707" at bounding box center [202, 69] width 120 height 25
